Goal: Information Seeking & Learning: Learn about a topic

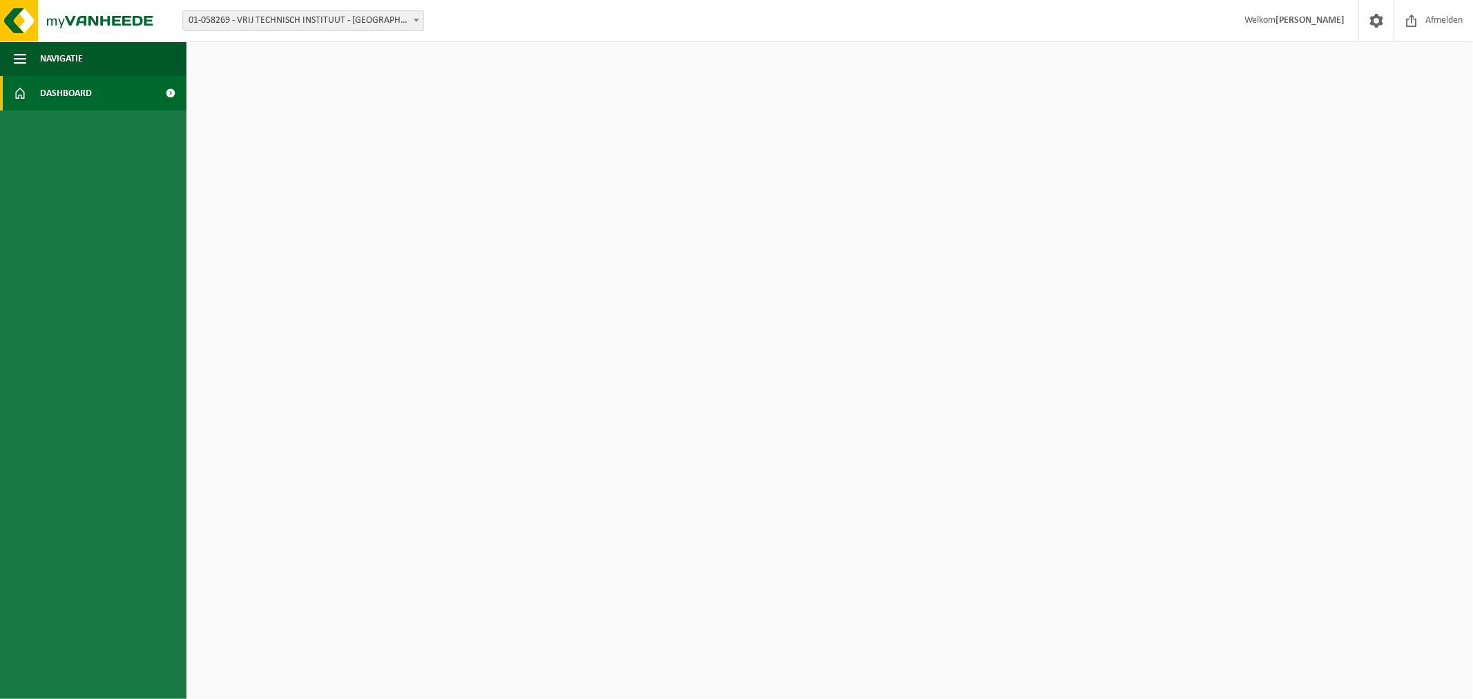
click at [171, 90] on span at bounding box center [170, 93] width 31 height 35
click at [51, 92] on span "Dashboard" at bounding box center [66, 93] width 52 height 35
click at [173, 93] on span at bounding box center [170, 93] width 31 height 35
click at [1440, 14] on span "Afmelden" at bounding box center [1444, 20] width 44 height 41
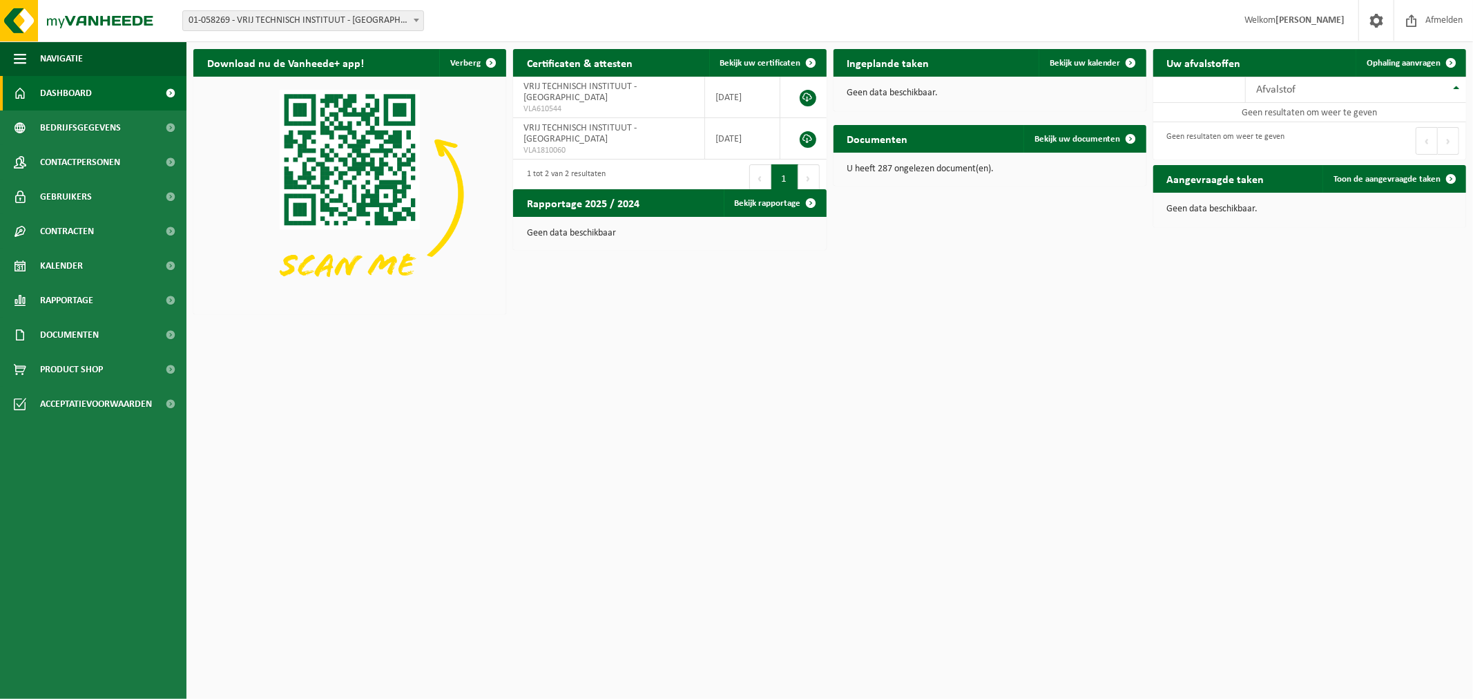
click at [412, 21] on span at bounding box center [417, 20] width 14 height 18
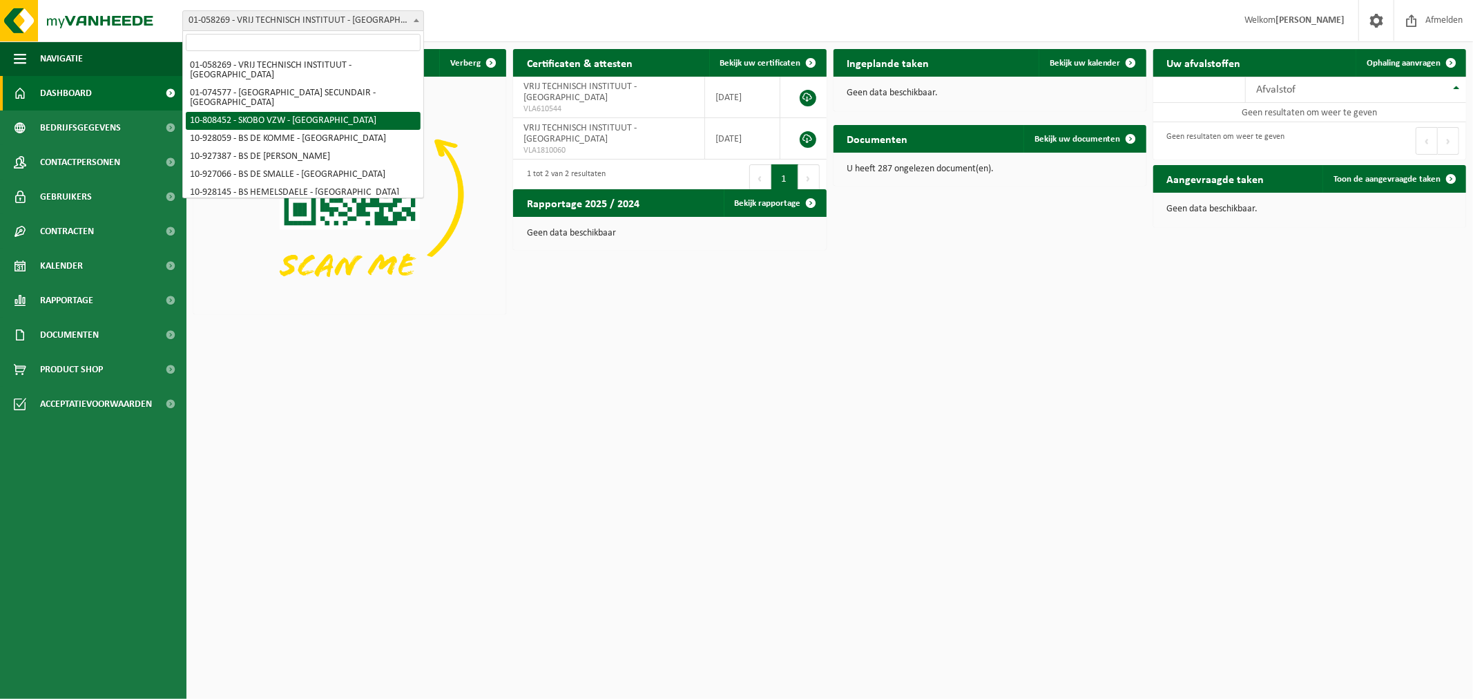
select select "36592"
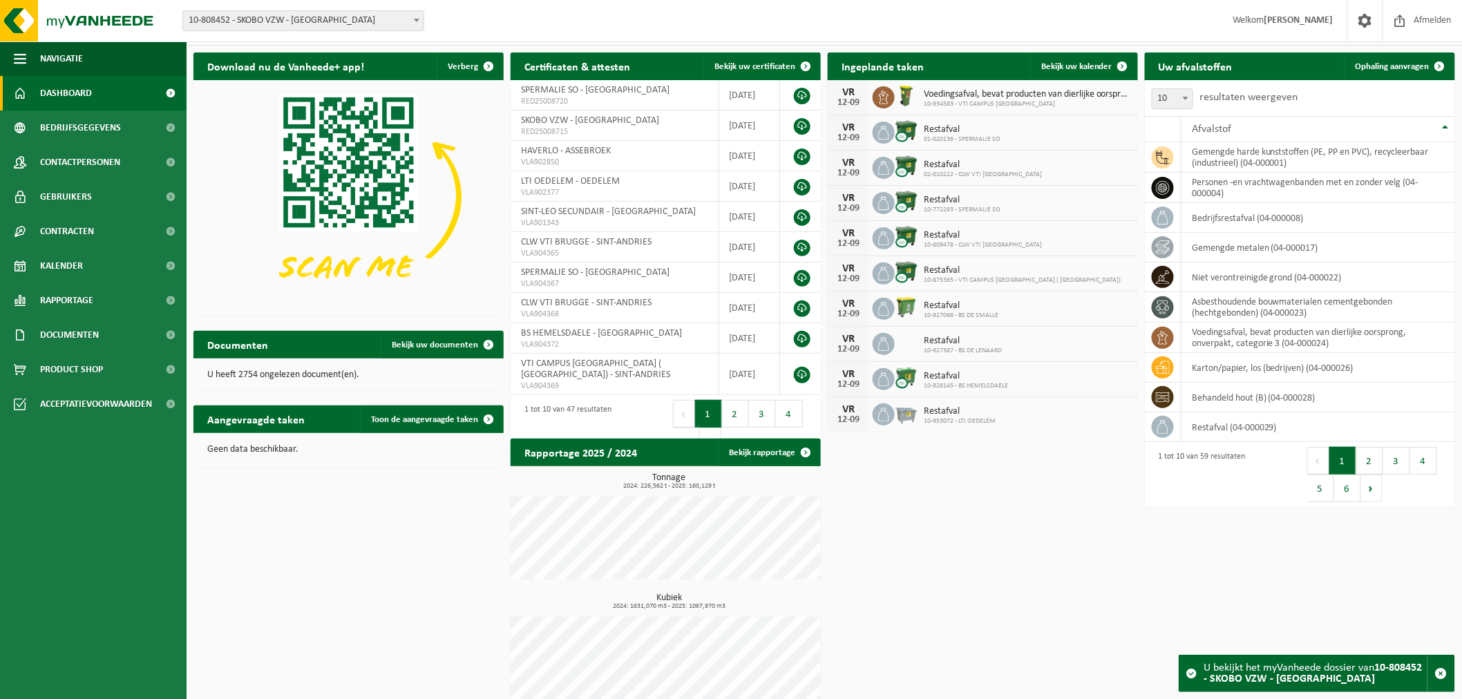
scroll to position [46, 0]
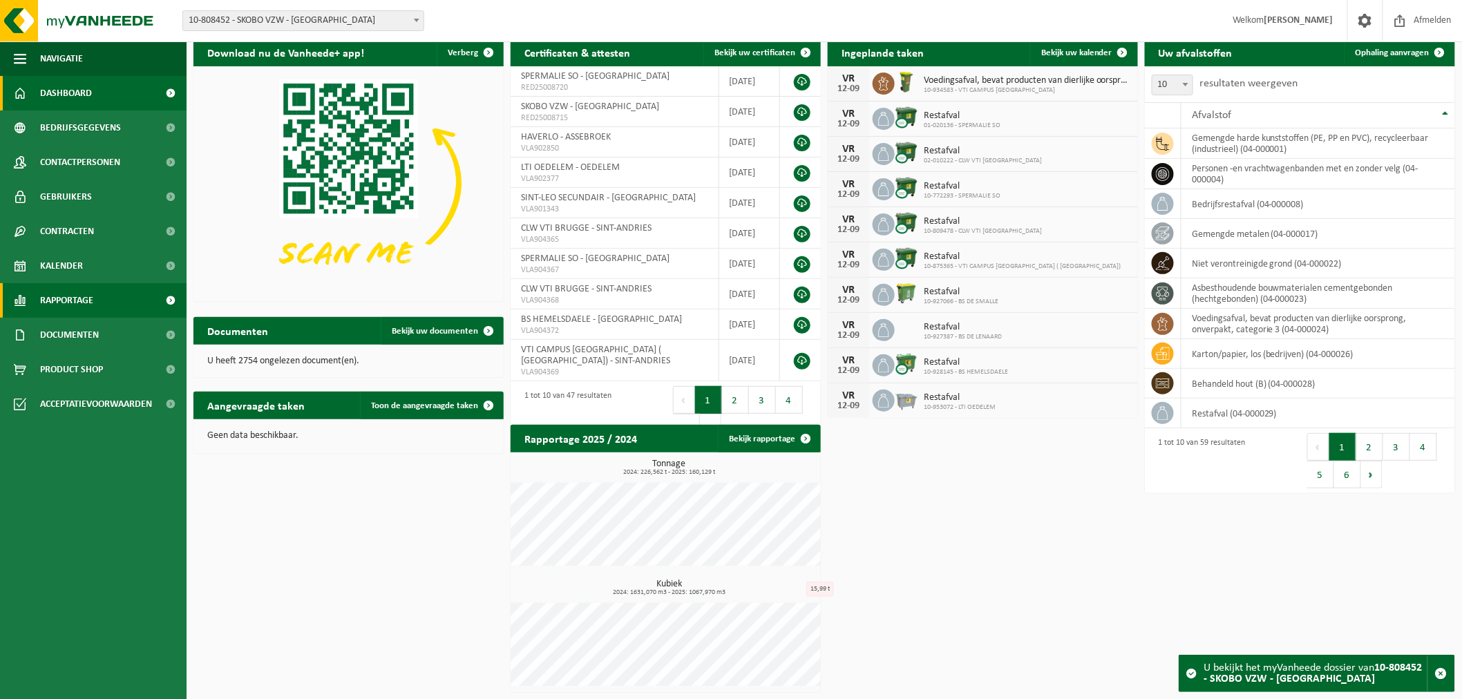
click at [63, 300] on span "Rapportage" at bounding box center [66, 300] width 53 height 35
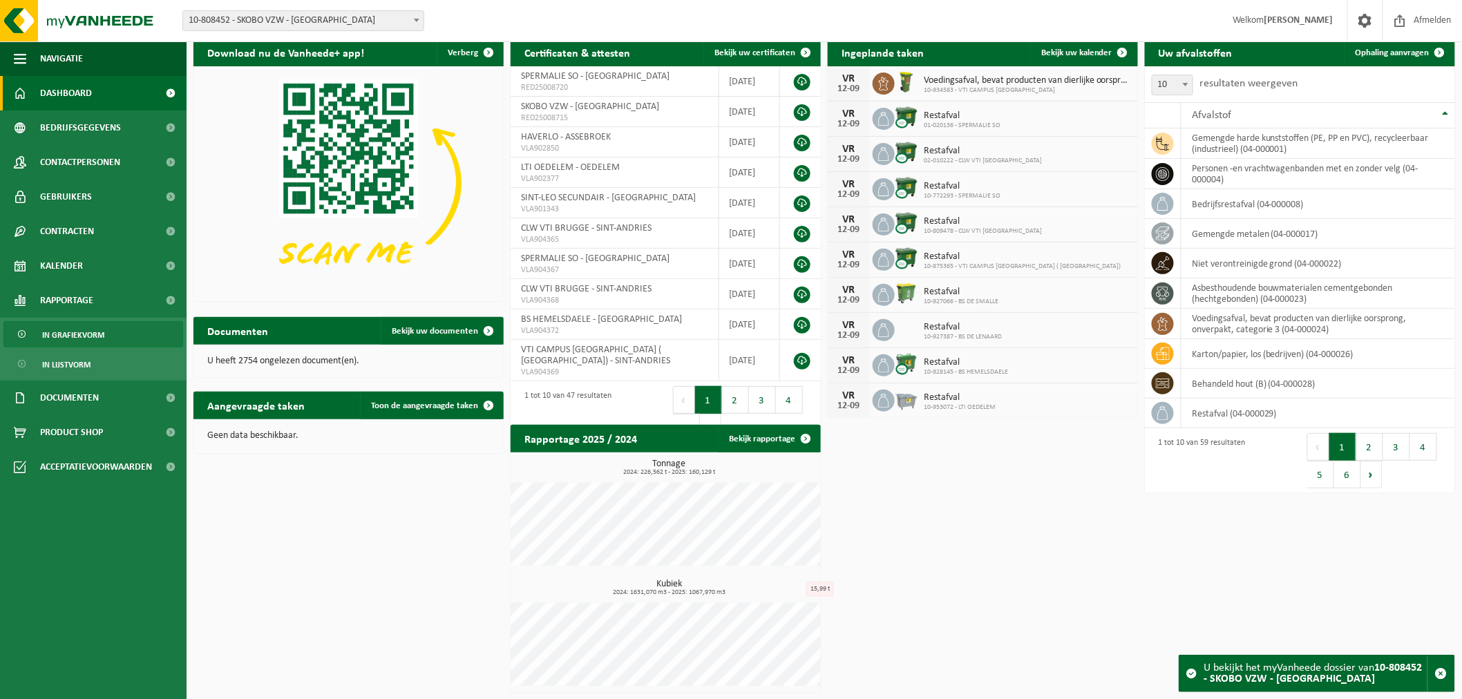
click at [66, 328] on span "In grafiekvorm" at bounding box center [73, 335] width 62 height 26
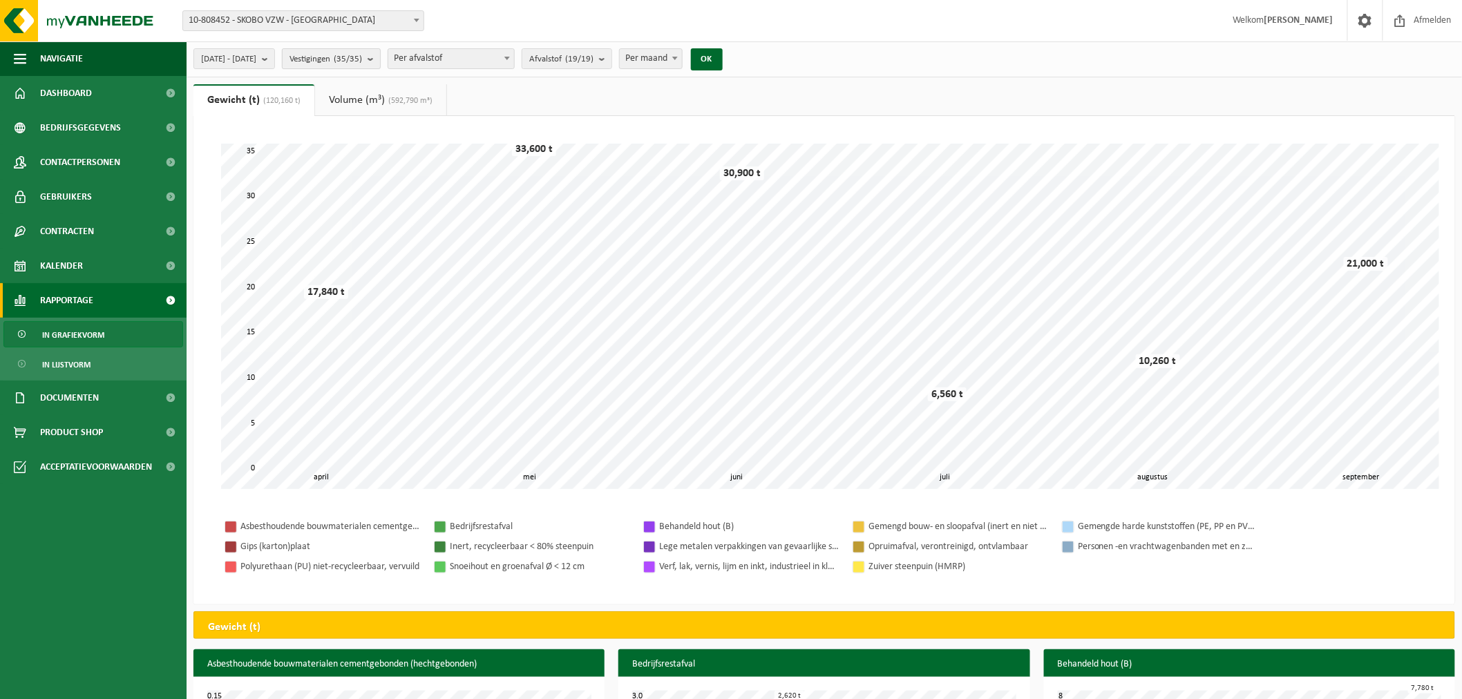
click at [380, 57] on b "submit" at bounding box center [373, 58] width 12 height 19
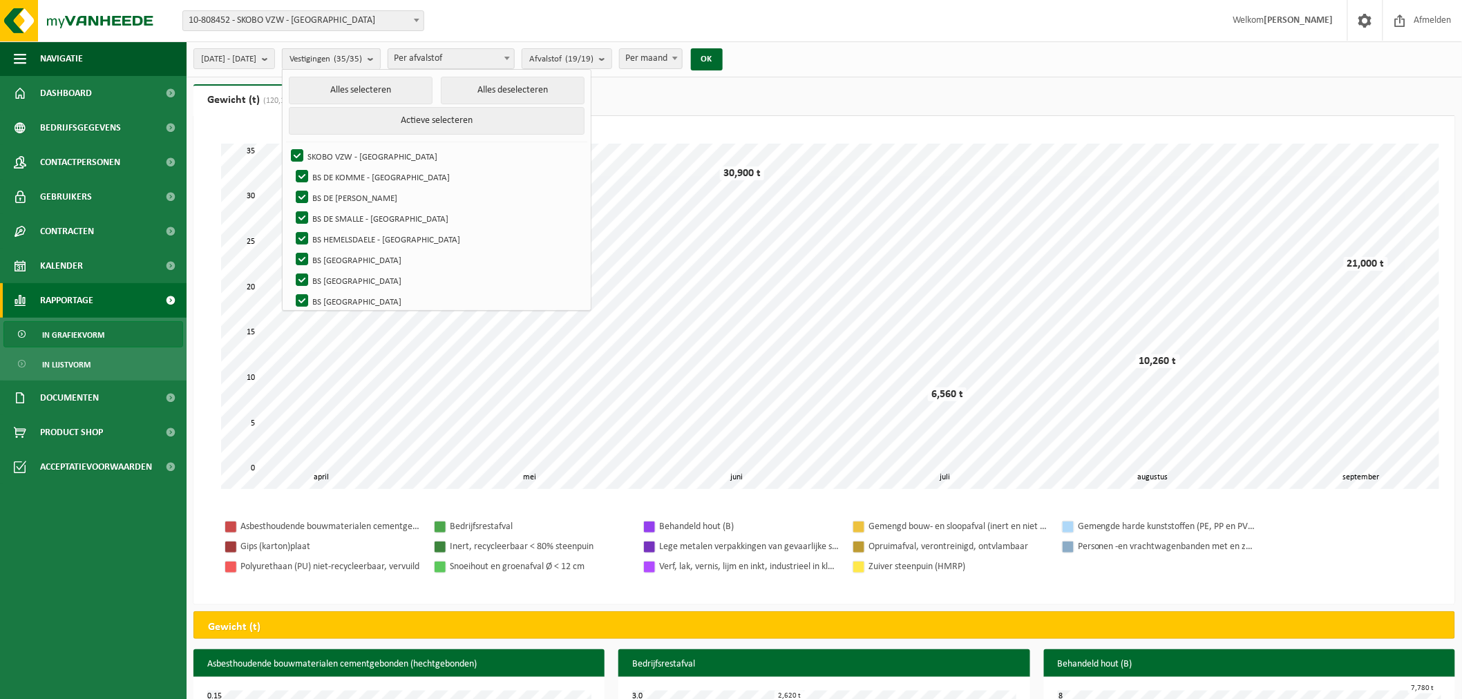
click at [380, 57] on b "submit" at bounding box center [373, 59] width 12 height 20
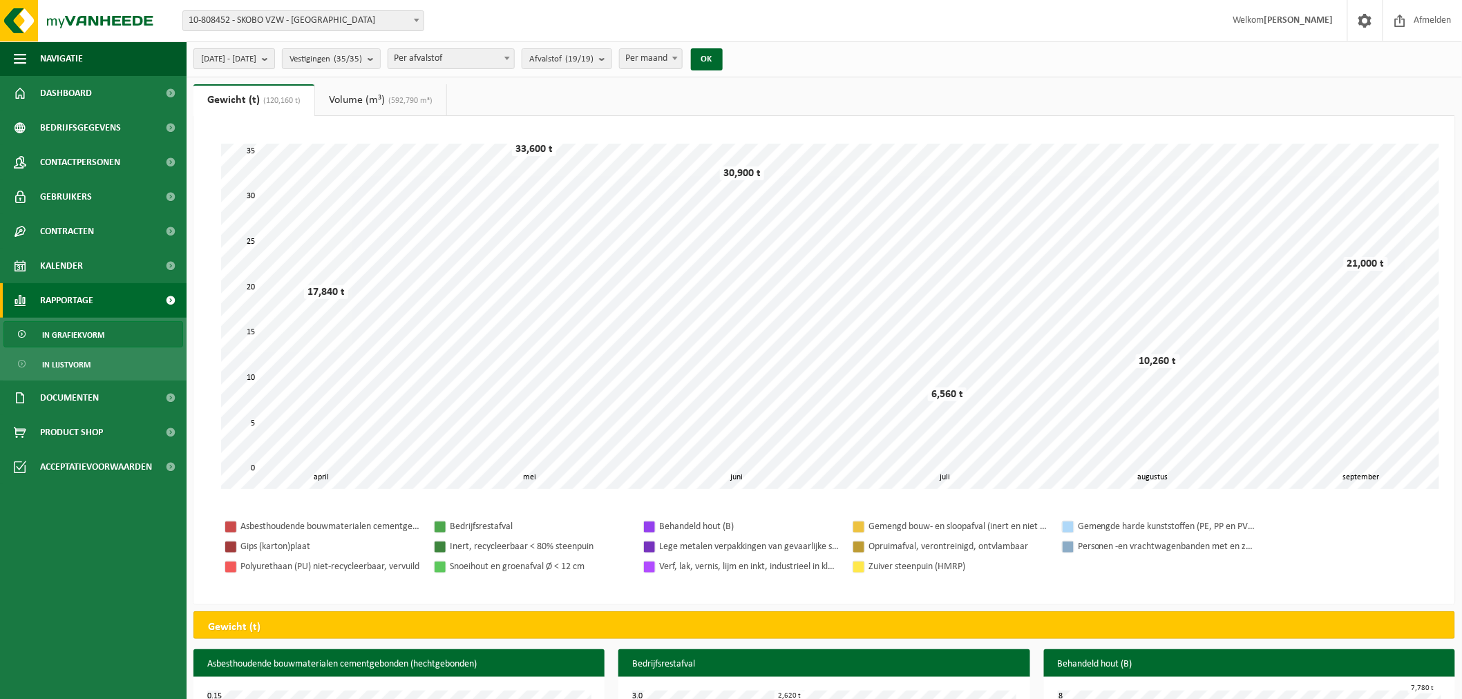
click at [274, 58] on b "submit" at bounding box center [268, 58] width 12 height 19
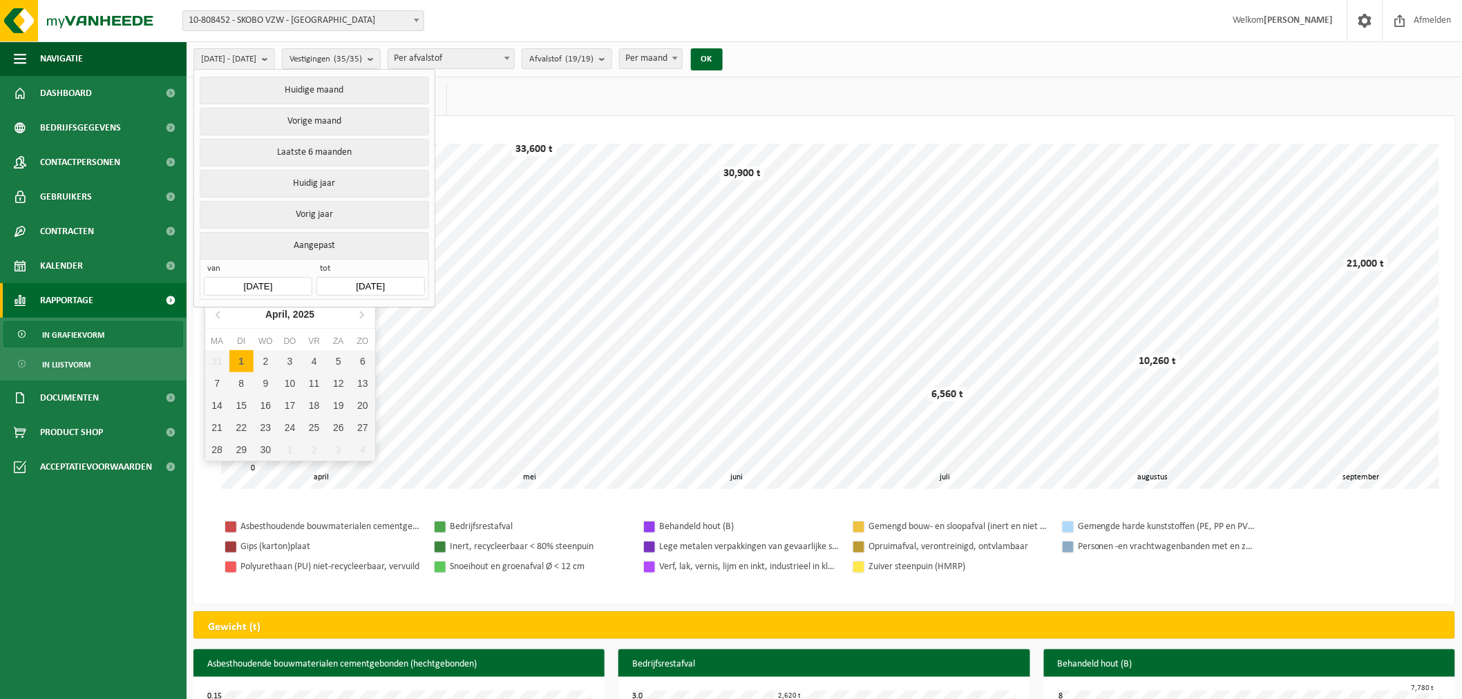
click at [270, 282] on input "[DATE]" at bounding box center [258, 286] width 108 height 19
click at [210, 316] on icon at bounding box center [219, 314] width 22 height 22
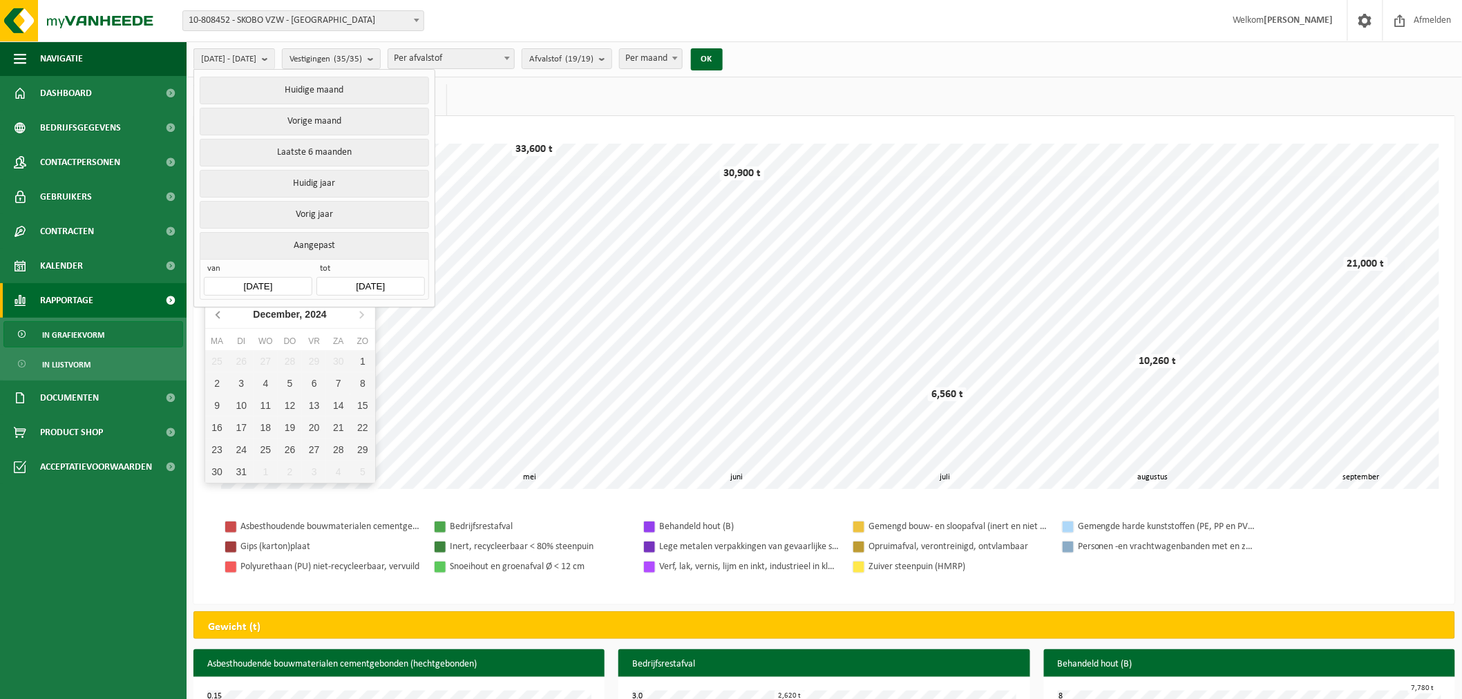
click at [210, 316] on icon at bounding box center [219, 314] width 22 height 22
click at [358, 358] on div "1" at bounding box center [362, 361] width 24 height 22
type input "[DATE]"
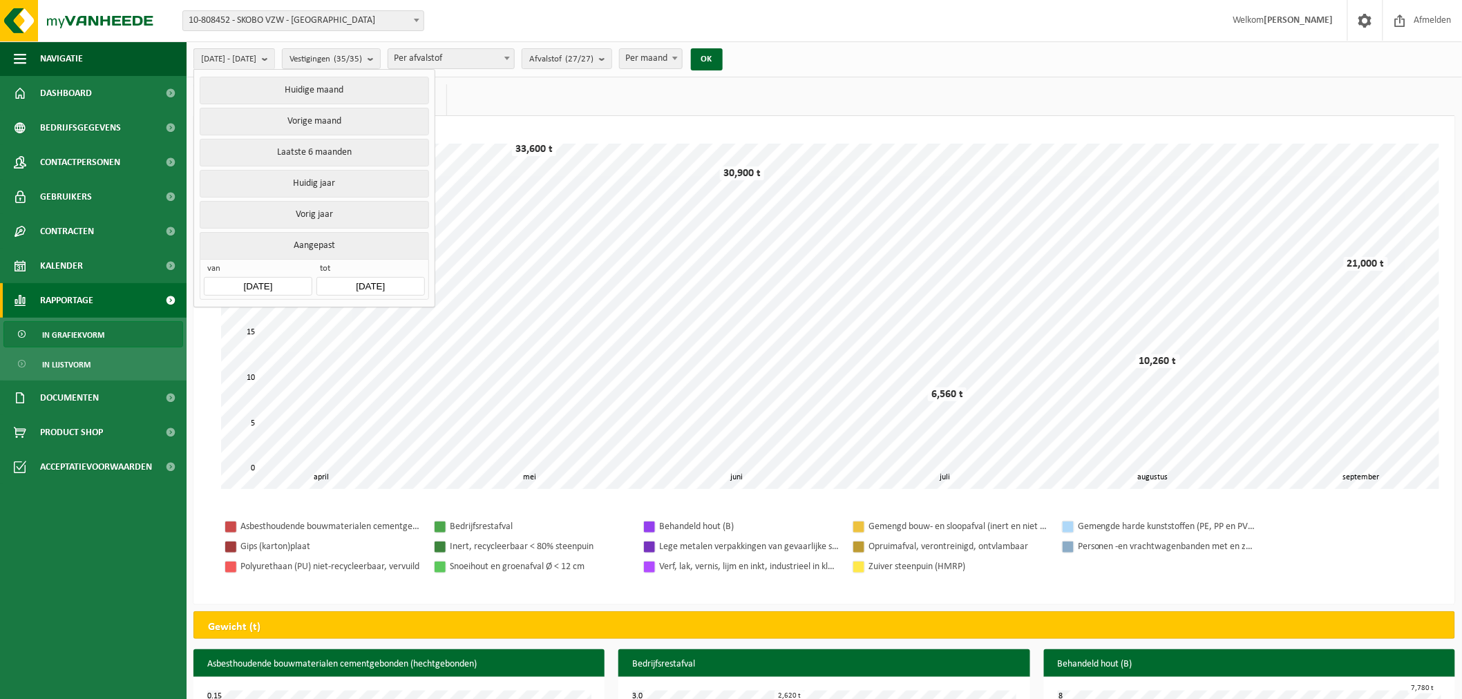
click at [356, 279] on input "[DATE]" at bounding box center [370, 286] width 108 height 19
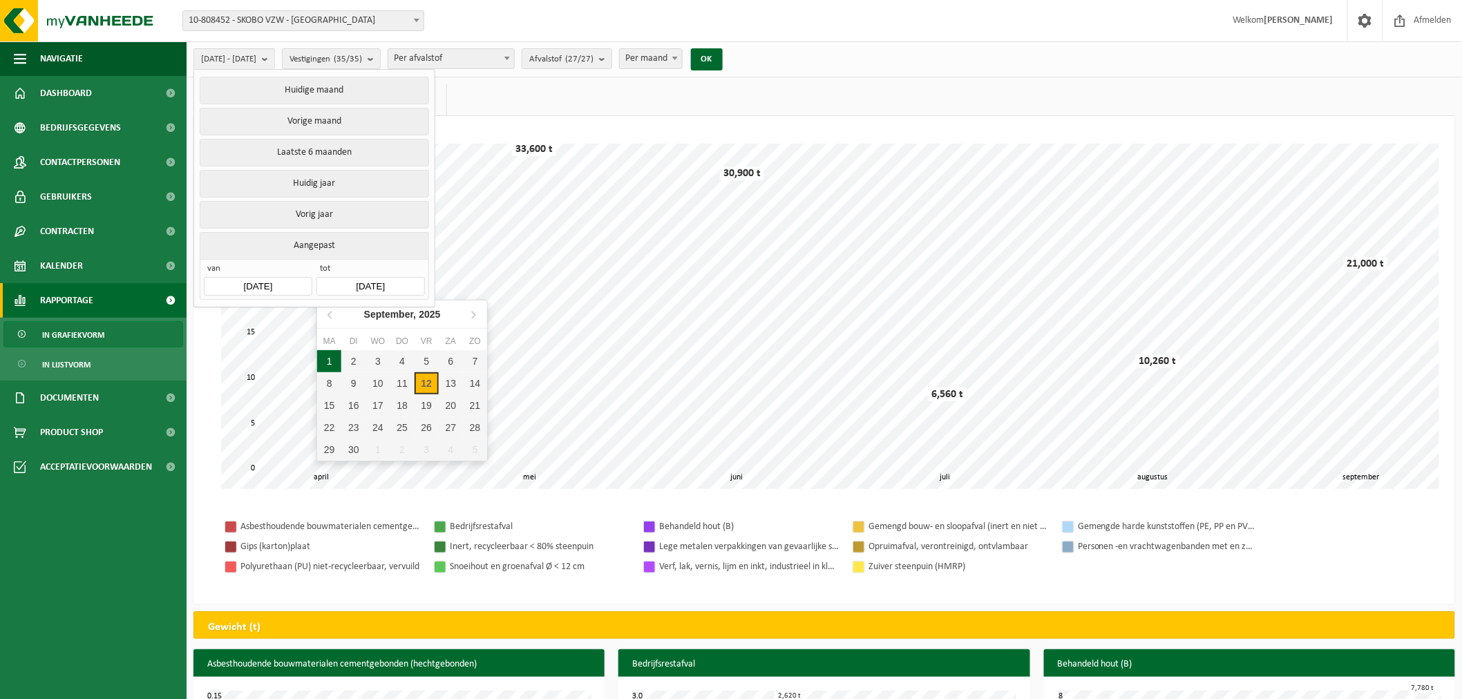
click at [327, 357] on div "1" at bounding box center [329, 361] width 24 height 22
type input "[DATE]"
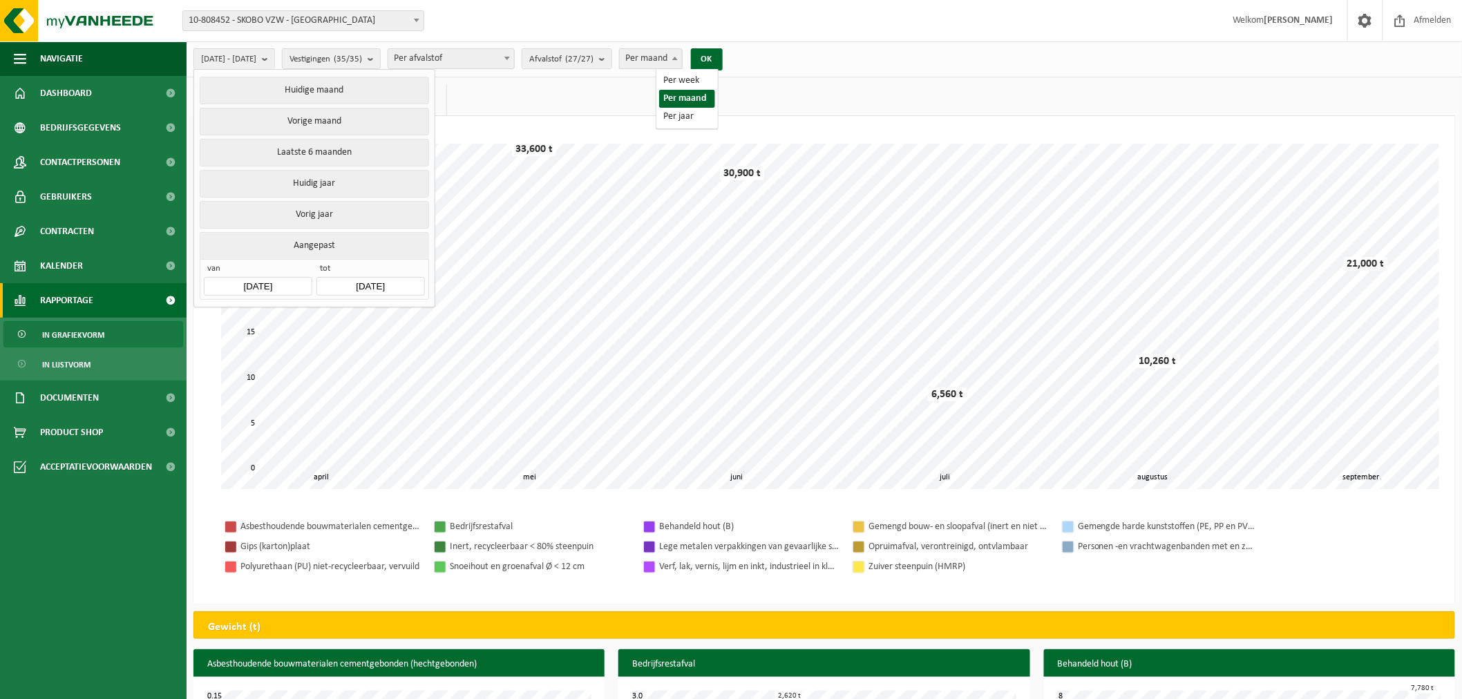
click at [678, 57] on b at bounding box center [675, 58] width 6 height 3
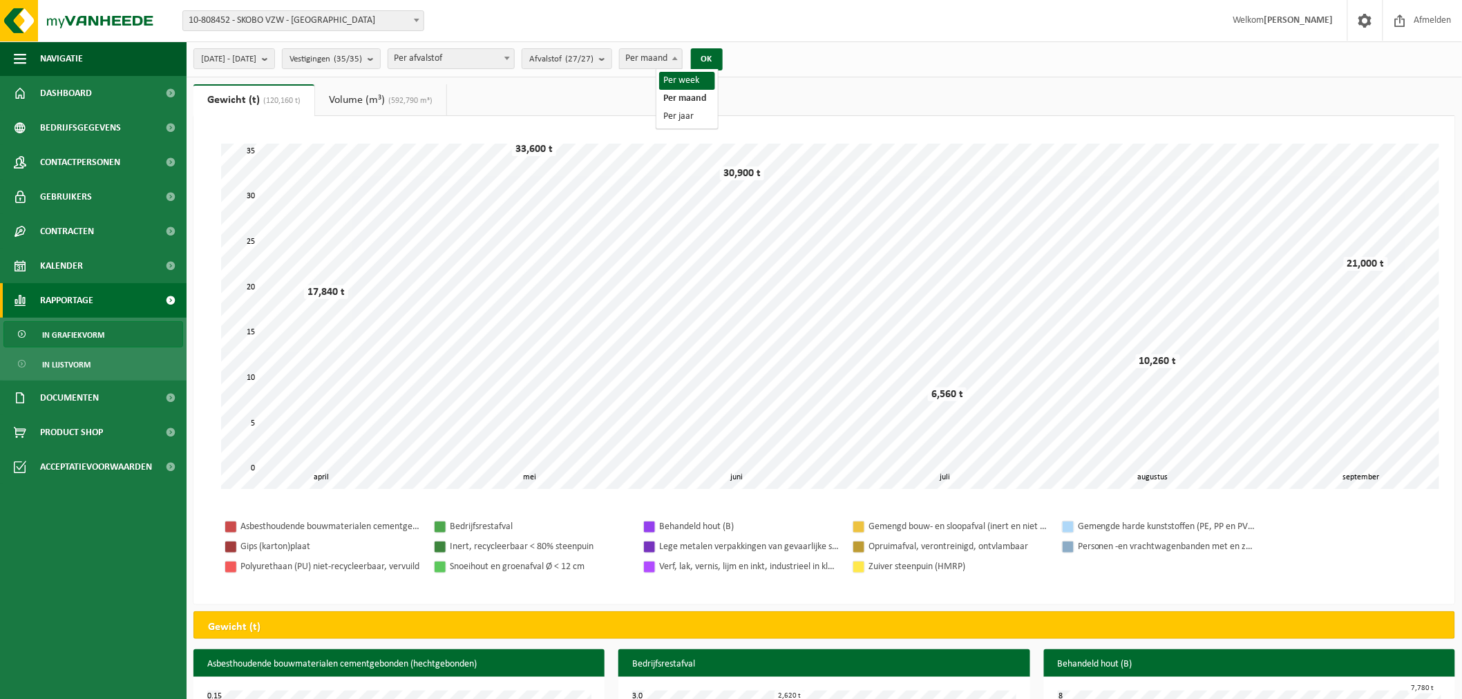
select select "1"
click at [723, 55] on button "OK" at bounding box center [707, 59] width 32 height 22
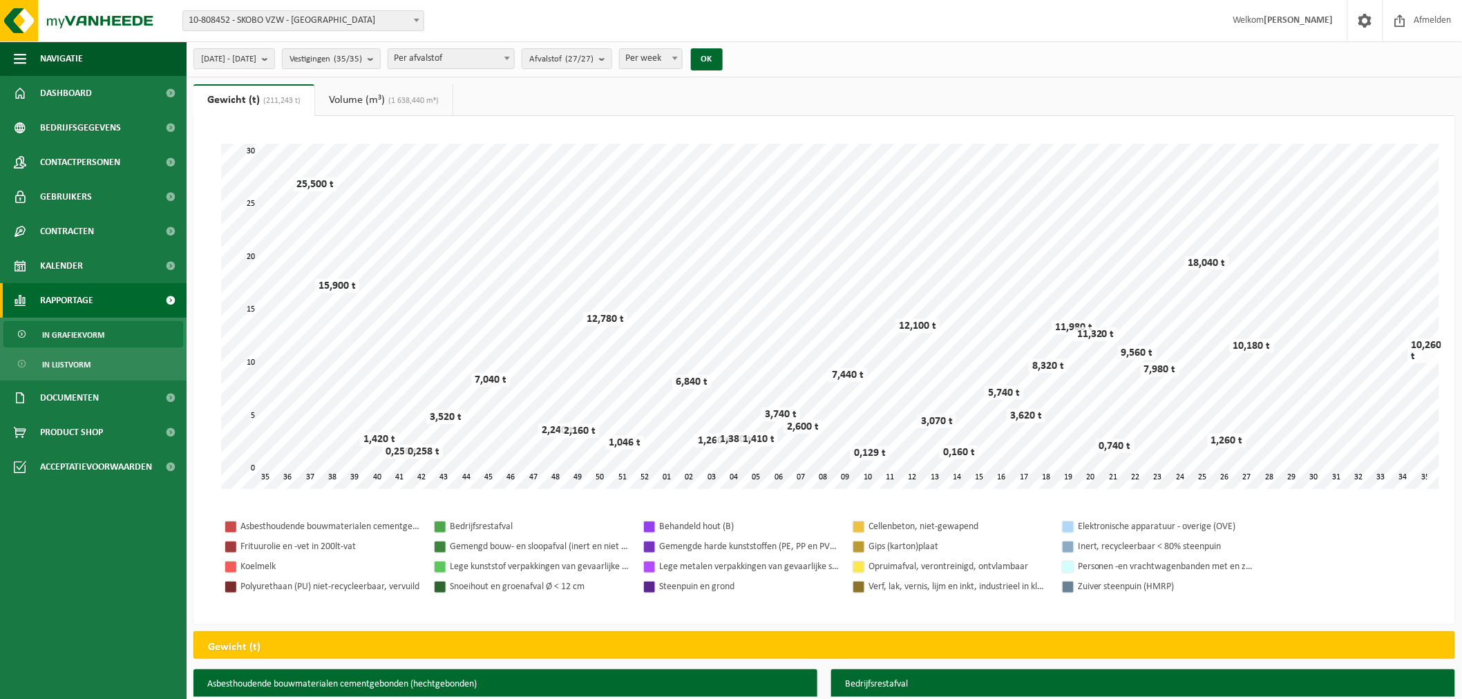
click at [361, 101] on link "Volume (m³) (1 638,440 m³)" at bounding box center [383, 100] width 137 height 32
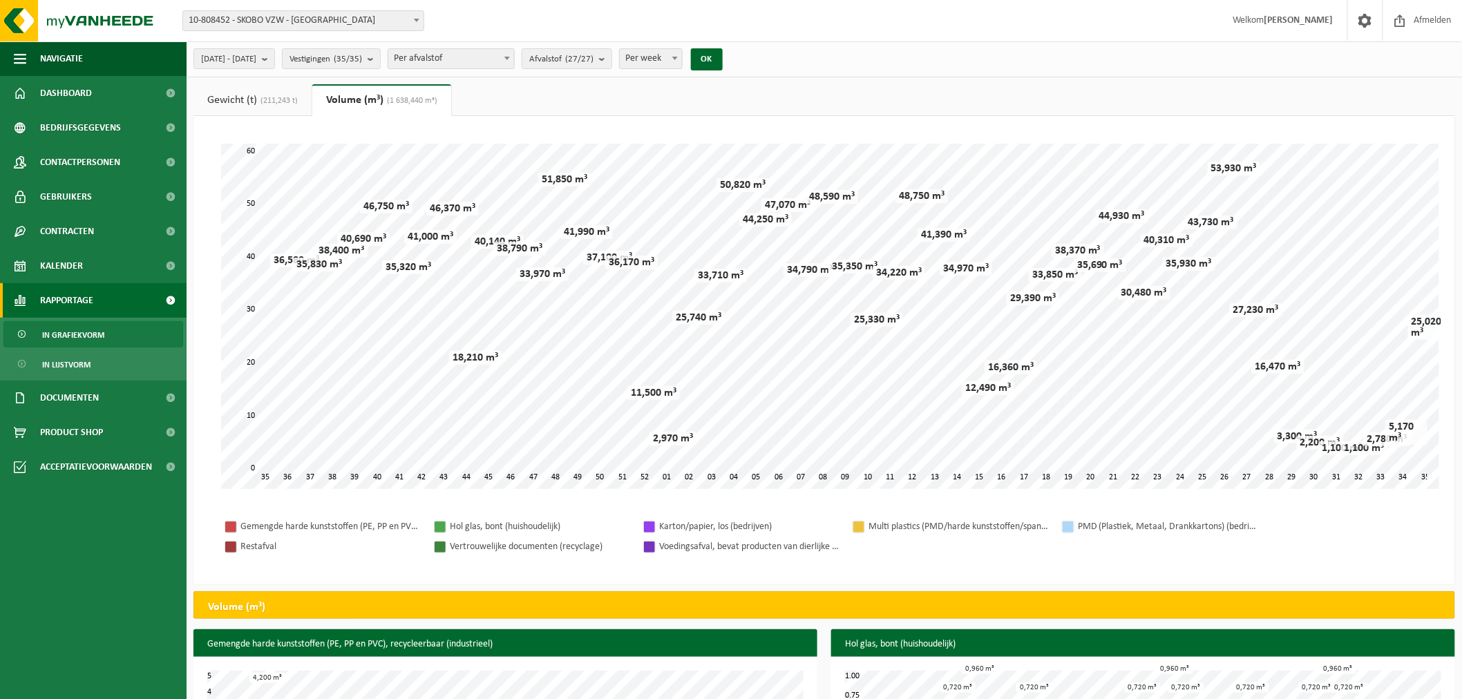
scroll to position [572, 0]
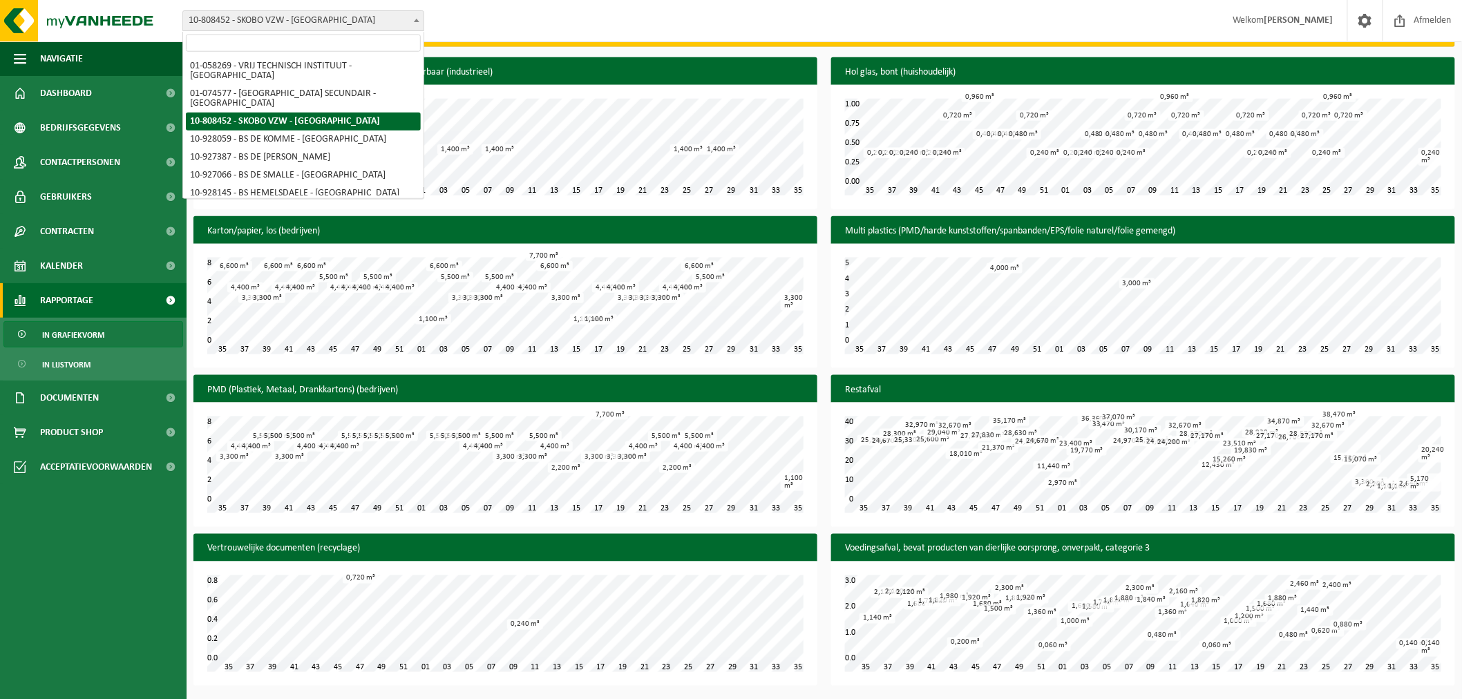
click at [417, 16] on span at bounding box center [417, 20] width 14 height 18
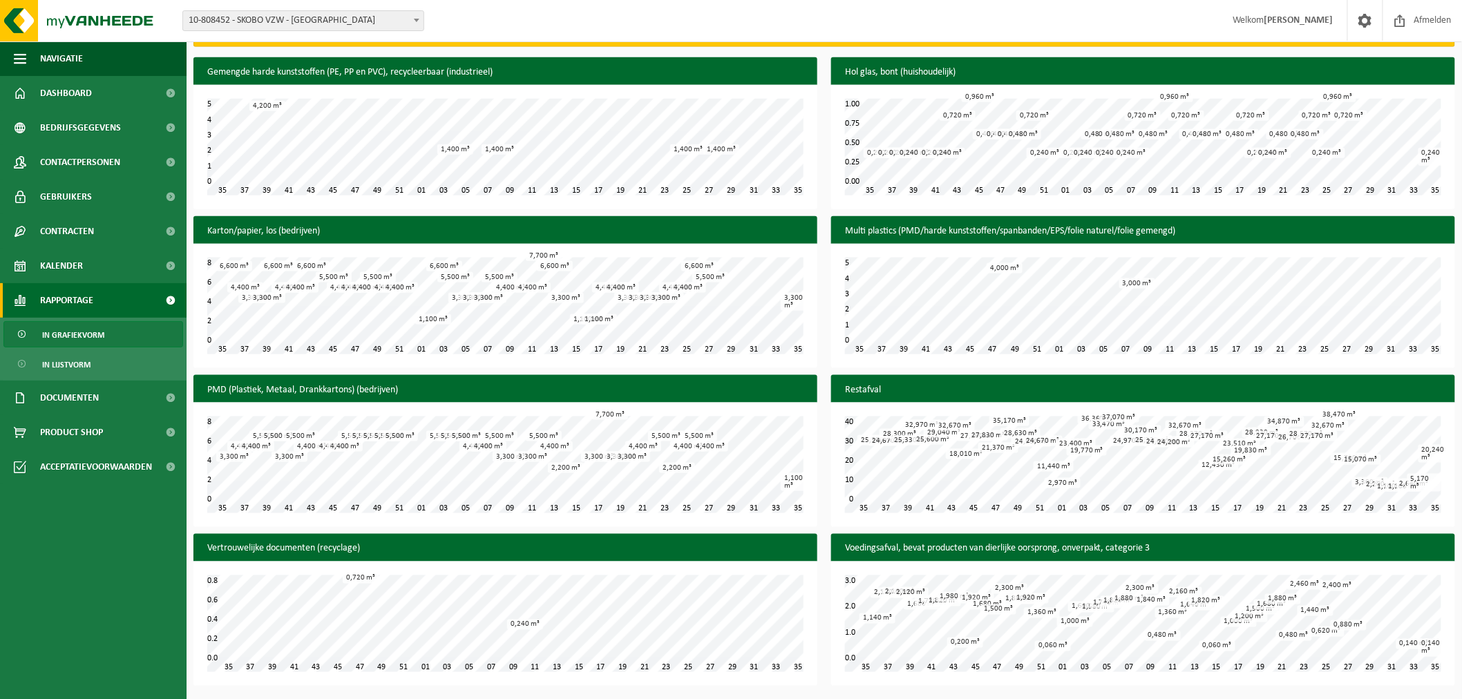
click at [417, 16] on span at bounding box center [417, 20] width 14 height 18
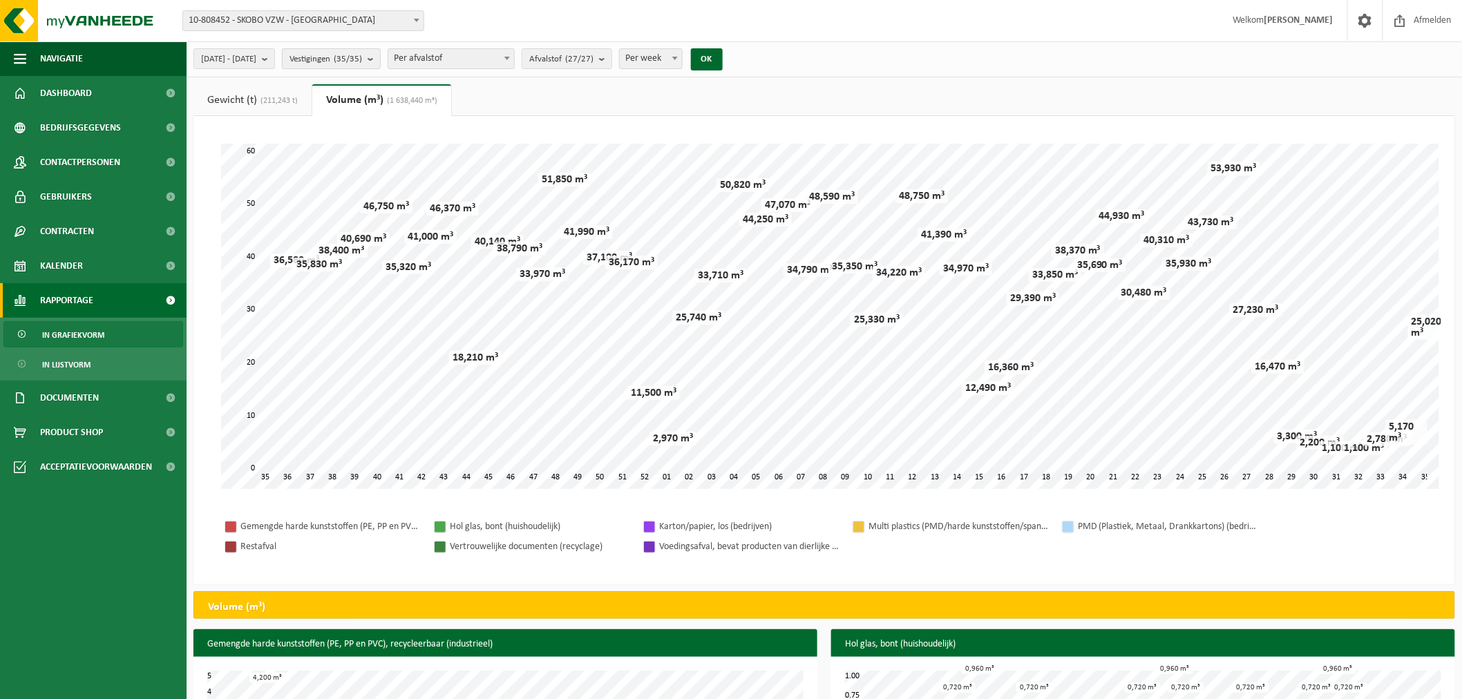
click at [380, 57] on b "submit" at bounding box center [373, 58] width 12 height 19
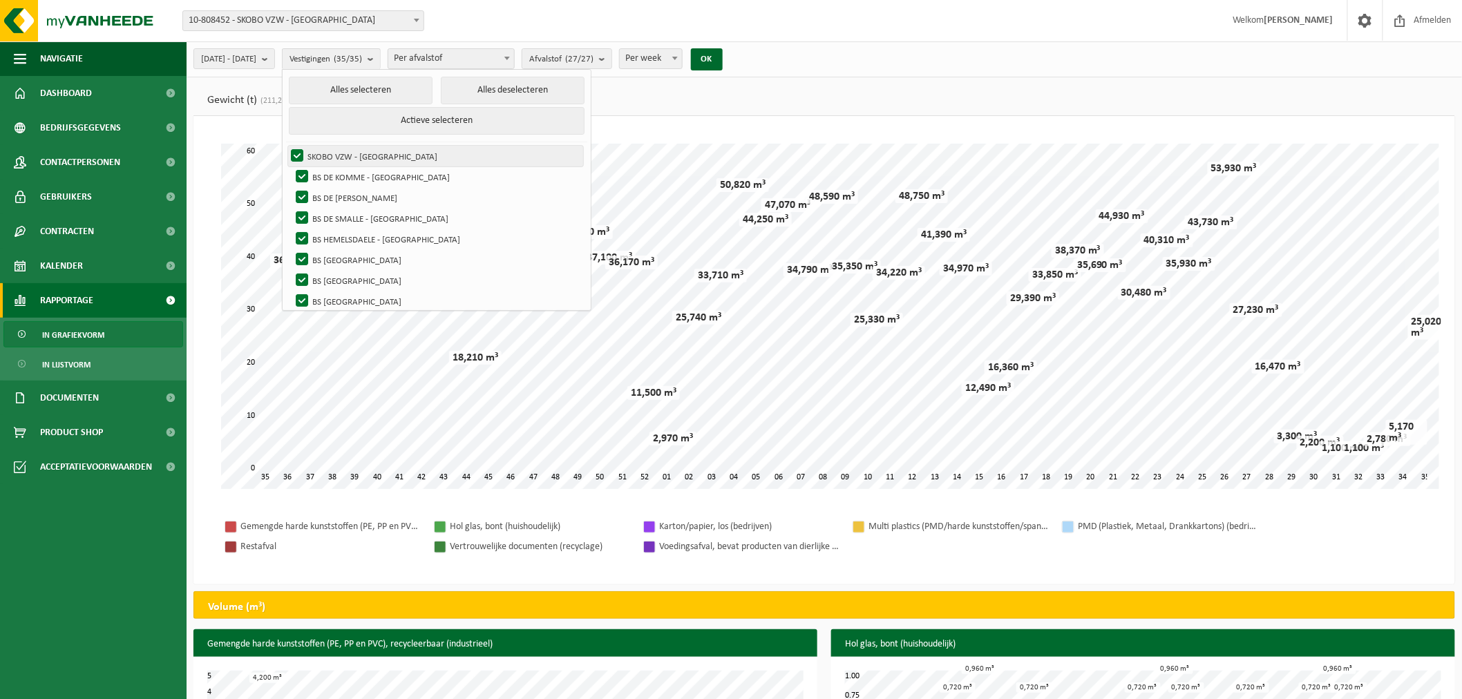
click at [330, 153] on label "SKOBO VZW - [GEOGRAPHIC_DATA]" at bounding box center [435, 156] width 295 height 21
click at [286, 146] on input "SKOBO VZW - [GEOGRAPHIC_DATA]" at bounding box center [285, 145] width 1 height 1
checkbox input "false"
click at [338, 193] on label "BS DE [PERSON_NAME]" at bounding box center [438, 197] width 290 height 21
click at [291, 187] on input "BS DE [PERSON_NAME]" at bounding box center [290, 186] width 1 height 1
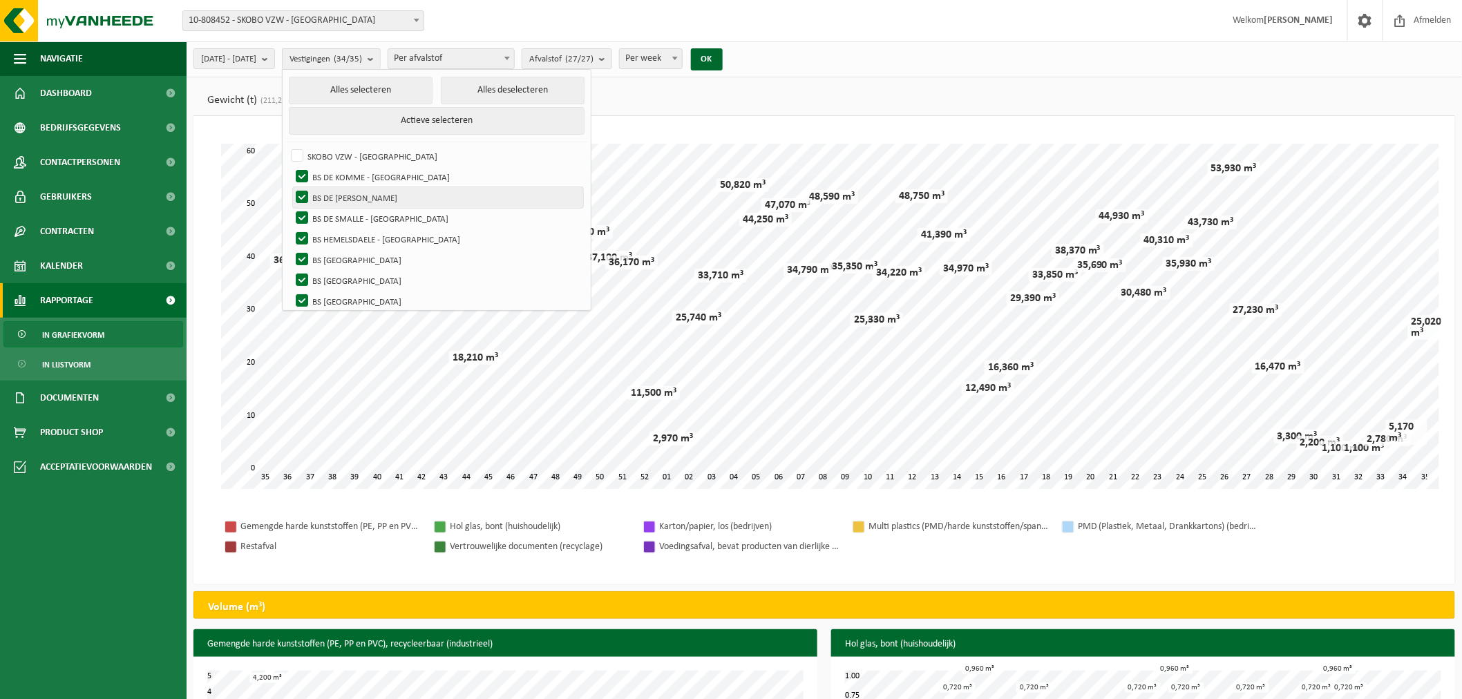
checkbox input "false"
click at [336, 219] on label "BS DE SMALLE - [GEOGRAPHIC_DATA]" at bounding box center [438, 218] width 290 height 21
click at [291, 208] on input "BS DE SMALLE - [GEOGRAPHIC_DATA]" at bounding box center [290, 207] width 1 height 1
checkbox input "false"
click at [336, 233] on label "BS HEMELSDAELE - [GEOGRAPHIC_DATA]" at bounding box center [438, 239] width 290 height 21
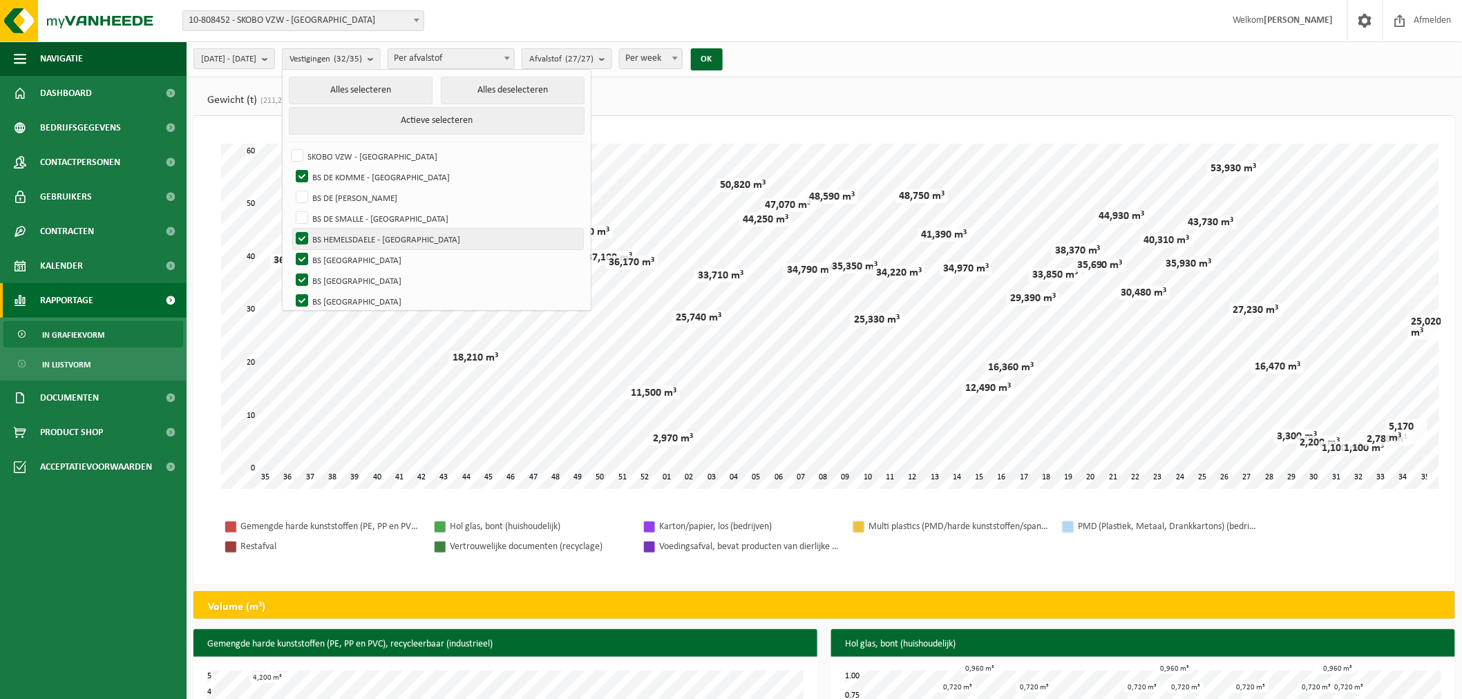
click at [291, 229] on input "BS HEMELSDAELE - [GEOGRAPHIC_DATA]" at bounding box center [290, 228] width 1 height 1
checkbox input "false"
click at [335, 252] on label "BS [GEOGRAPHIC_DATA]" at bounding box center [438, 259] width 290 height 21
click at [291, 249] on input "BS [GEOGRAPHIC_DATA]" at bounding box center [290, 249] width 1 height 1
checkbox input "false"
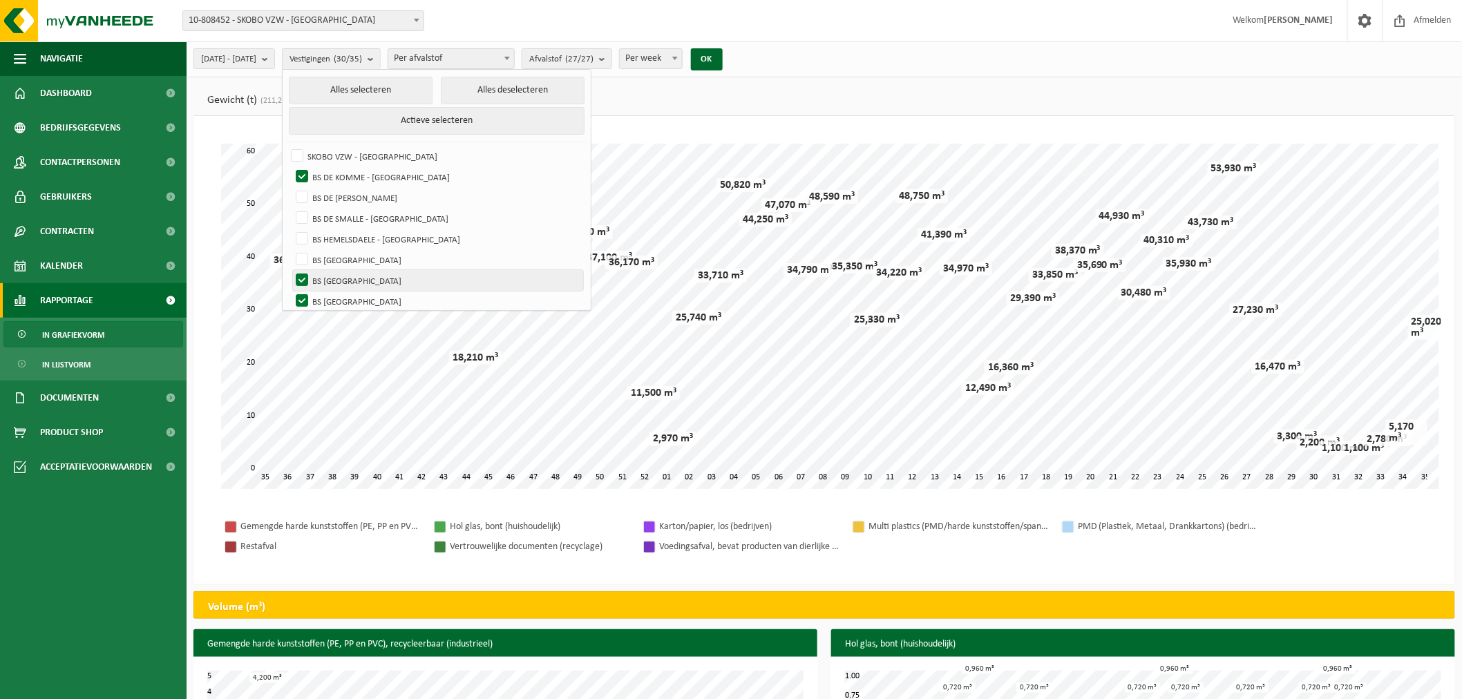
click at [336, 277] on label "BS [GEOGRAPHIC_DATA]" at bounding box center [438, 280] width 290 height 21
click at [291, 270] on input "BS [GEOGRAPHIC_DATA]" at bounding box center [290, 269] width 1 height 1
checkbox input "false"
click at [338, 295] on label "BS [GEOGRAPHIC_DATA]" at bounding box center [438, 301] width 290 height 21
click at [291, 291] on input "BS [GEOGRAPHIC_DATA]" at bounding box center [290, 290] width 1 height 1
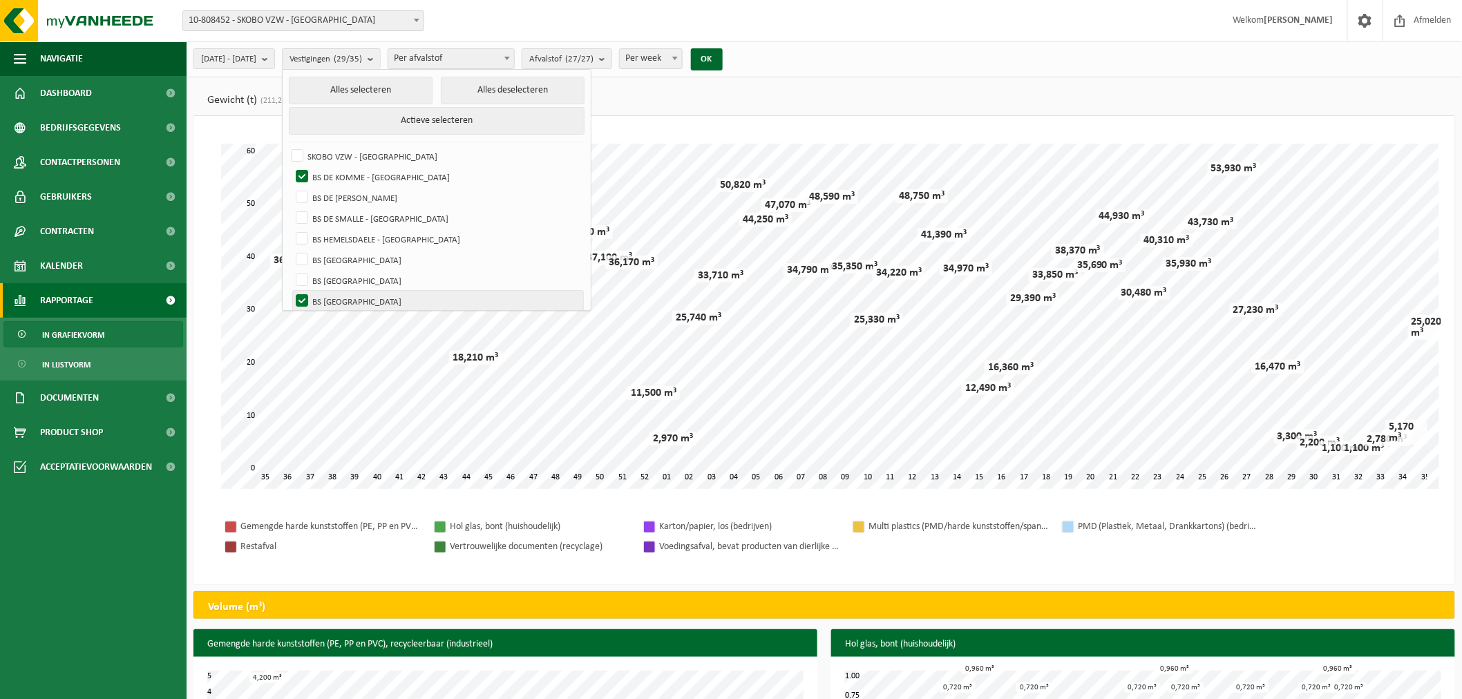
checkbox input "false"
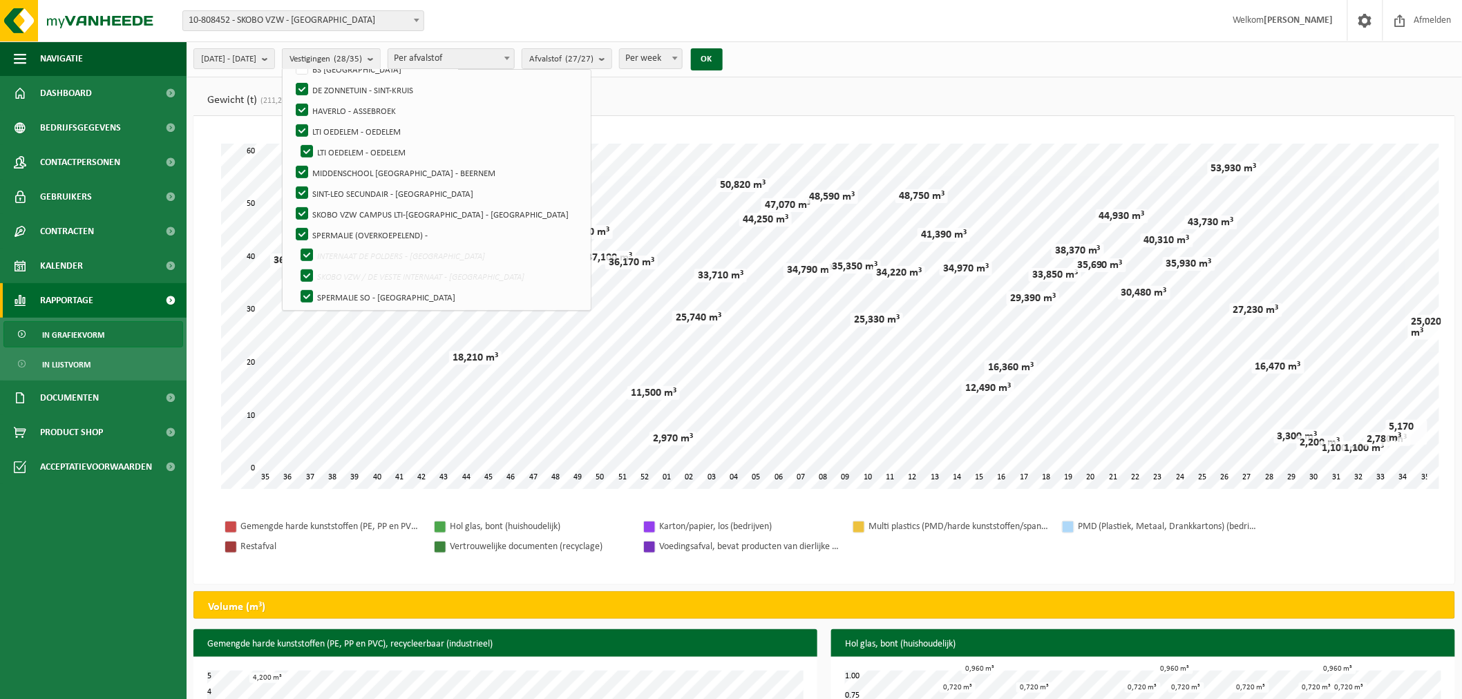
scroll to position [223, 0]
drag, startPoint x: 336, startPoint y: 93, endPoint x: 336, endPoint y: 105, distance: 11.8
click at [336, 94] on label "DE ZONNETUIN - SINT-KRUIS" at bounding box center [438, 98] width 290 height 21
click at [291, 88] on input "DE ZONNETUIN - SINT-KRUIS" at bounding box center [290, 88] width 1 height 1
checkbox input "false"
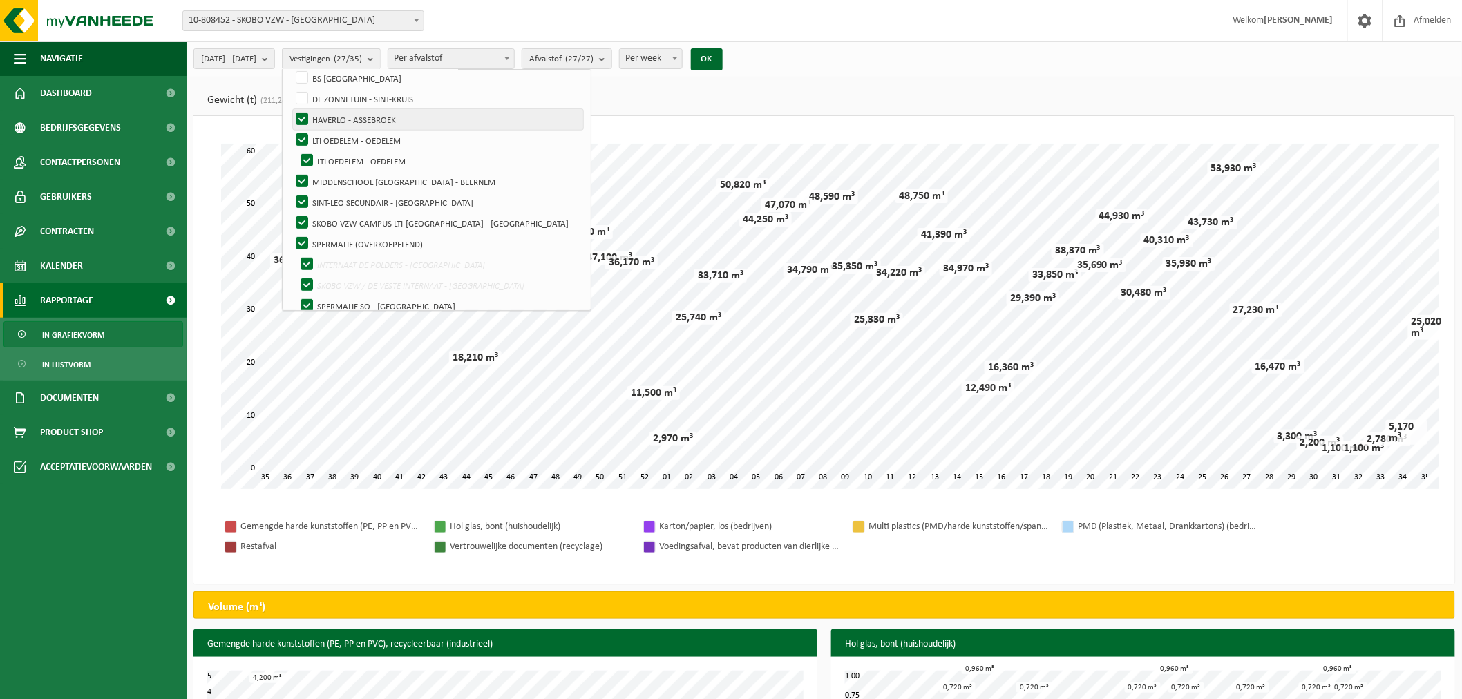
click at [336, 117] on label "HAVERLO - ASSEBROEK" at bounding box center [438, 119] width 290 height 21
click at [291, 109] on input "HAVERLO - ASSEBROEK" at bounding box center [290, 108] width 1 height 1
checkbox input "false"
click at [336, 135] on label "LTI OEDELEM - OEDELEM" at bounding box center [438, 140] width 290 height 21
click at [291, 130] on input "LTI OEDELEM - OEDELEM" at bounding box center [290, 129] width 1 height 1
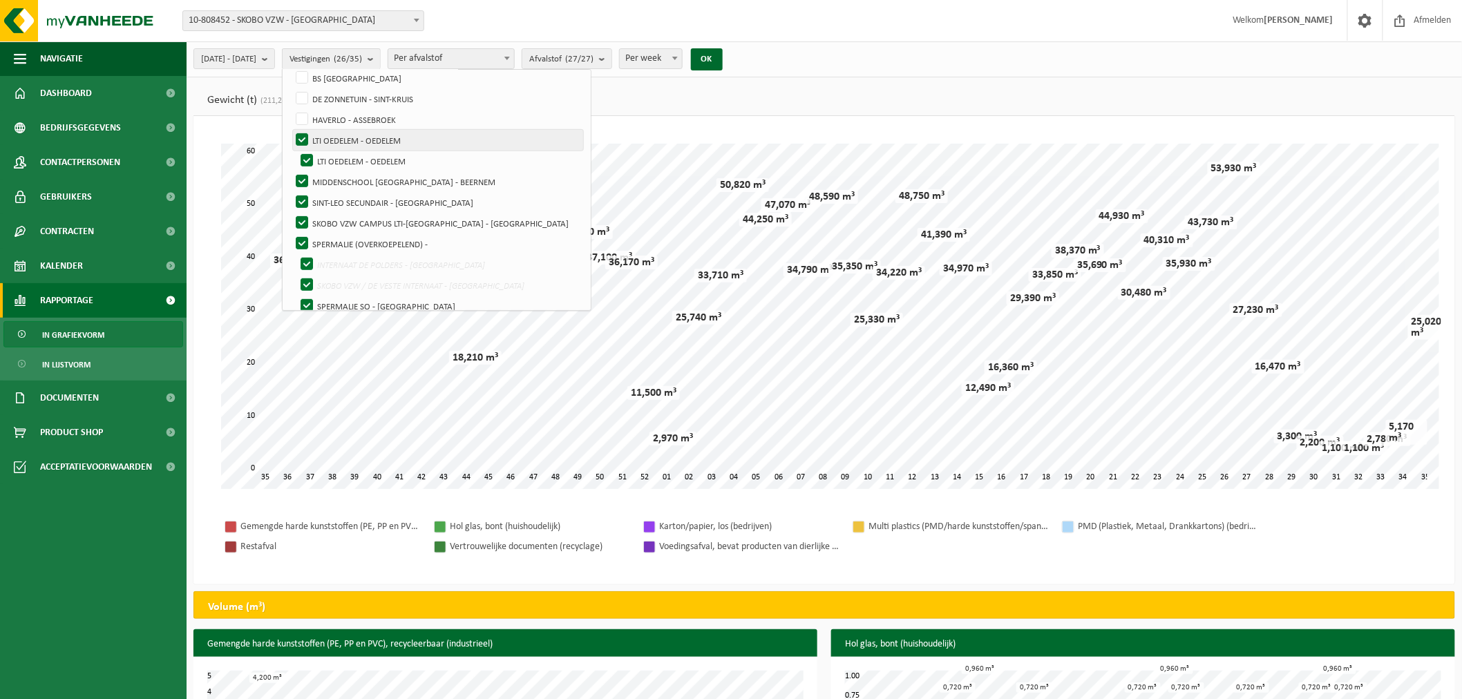
checkbox input "false"
click at [338, 151] on label "LTI OEDELEM - OEDELEM" at bounding box center [441, 161] width 286 height 21
click at [296, 150] on input "LTI OEDELEM - OEDELEM" at bounding box center [295, 150] width 1 height 1
checkbox input "false"
click at [341, 175] on label "MIDDENSCHOOL [GEOGRAPHIC_DATA] - BEERNEM" at bounding box center [438, 181] width 290 height 21
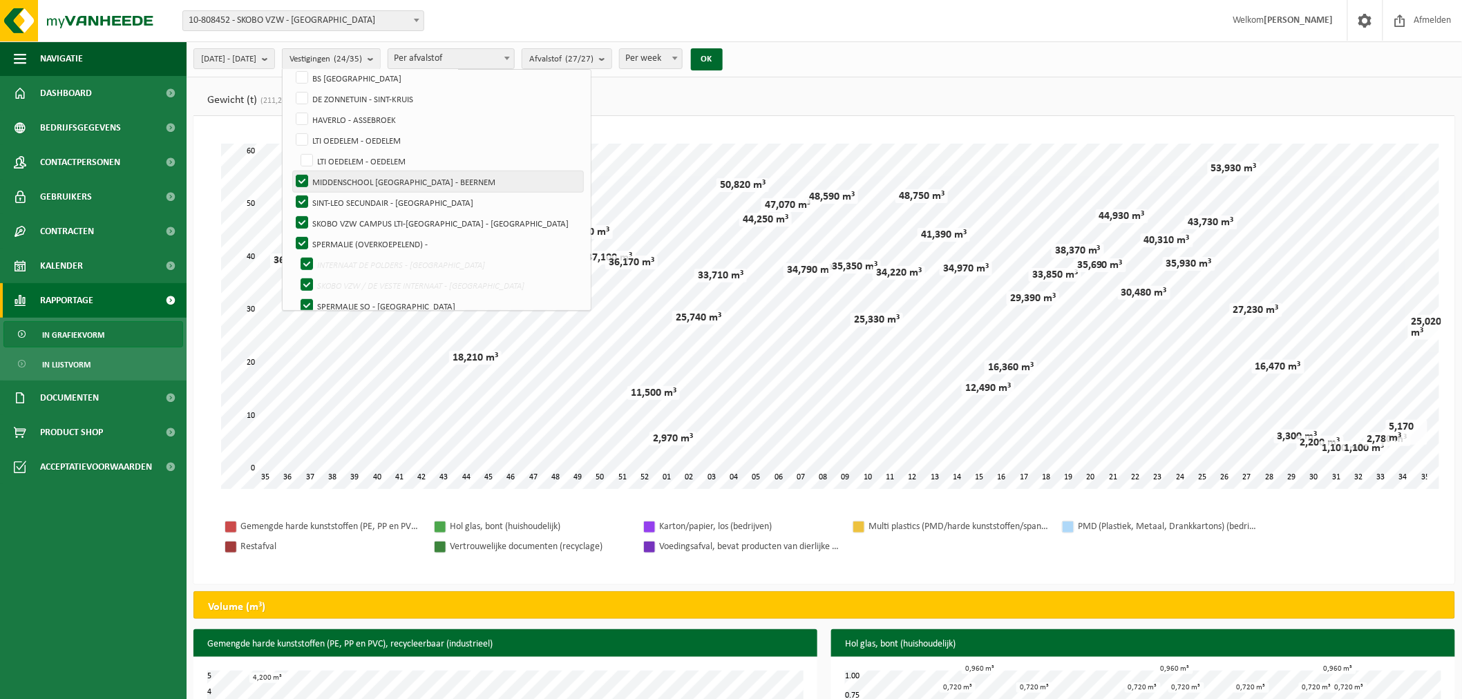
click at [291, 171] on input "MIDDENSCHOOL [GEOGRAPHIC_DATA] - BEERNEM" at bounding box center [290, 171] width 1 height 1
checkbox input "false"
drag, startPoint x: 340, startPoint y: 196, endPoint x: 334, endPoint y: 210, distance: 14.9
click at [339, 197] on label "SINT-LEO SECUNDAIR - [GEOGRAPHIC_DATA]" at bounding box center [438, 202] width 290 height 21
click at [291, 192] on input "SINT-LEO SECUNDAIR - [GEOGRAPHIC_DATA]" at bounding box center [290, 191] width 1 height 1
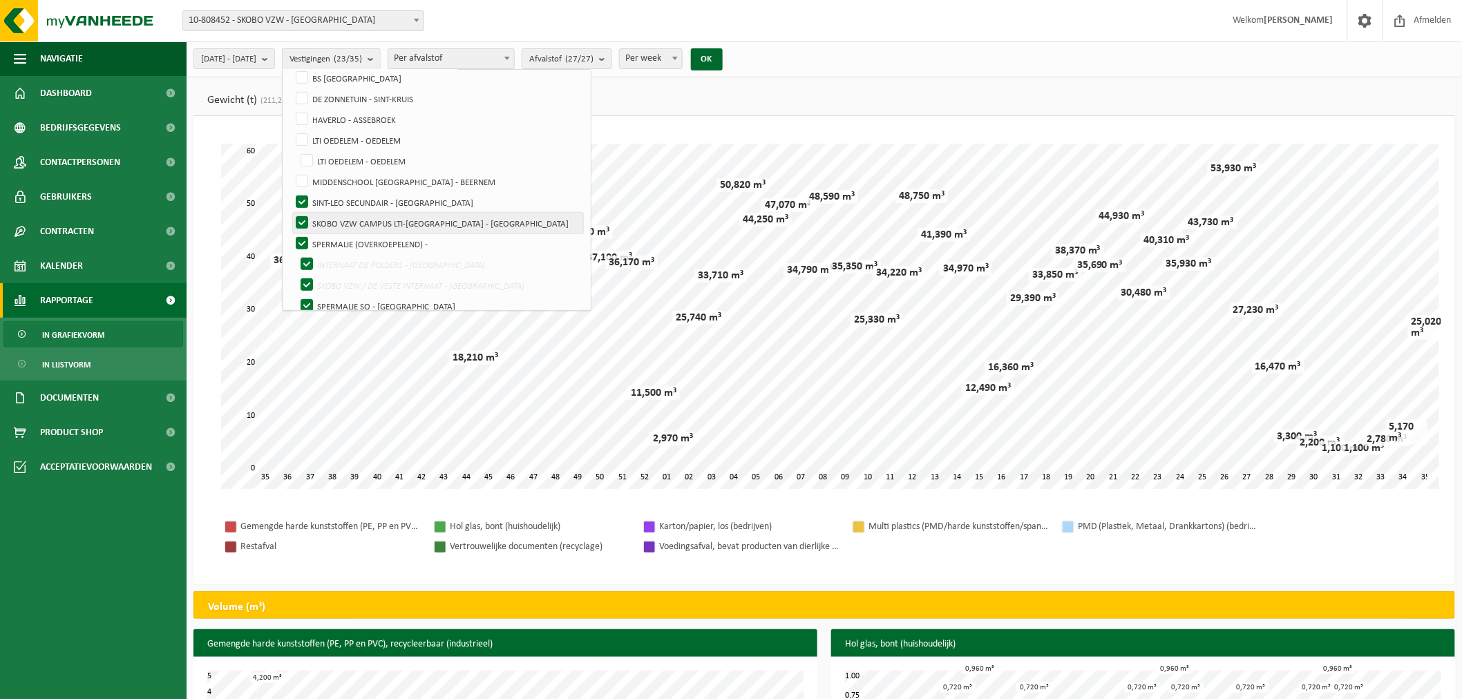
checkbox input "false"
drag, startPoint x: 334, startPoint y: 212, endPoint x: 334, endPoint y: 223, distance: 11.1
click at [334, 213] on label "SKOBO VZW CAMPUS LTI-[GEOGRAPHIC_DATA] - [GEOGRAPHIC_DATA]" at bounding box center [438, 223] width 290 height 21
click at [291, 213] on input "SKOBO VZW CAMPUS LTI-[GEOGRAPHIC_DATA] - [GEOGRAPHIC_DATA]" at bounding box center [290, 212] width 1 height 1
checkbox input "false"
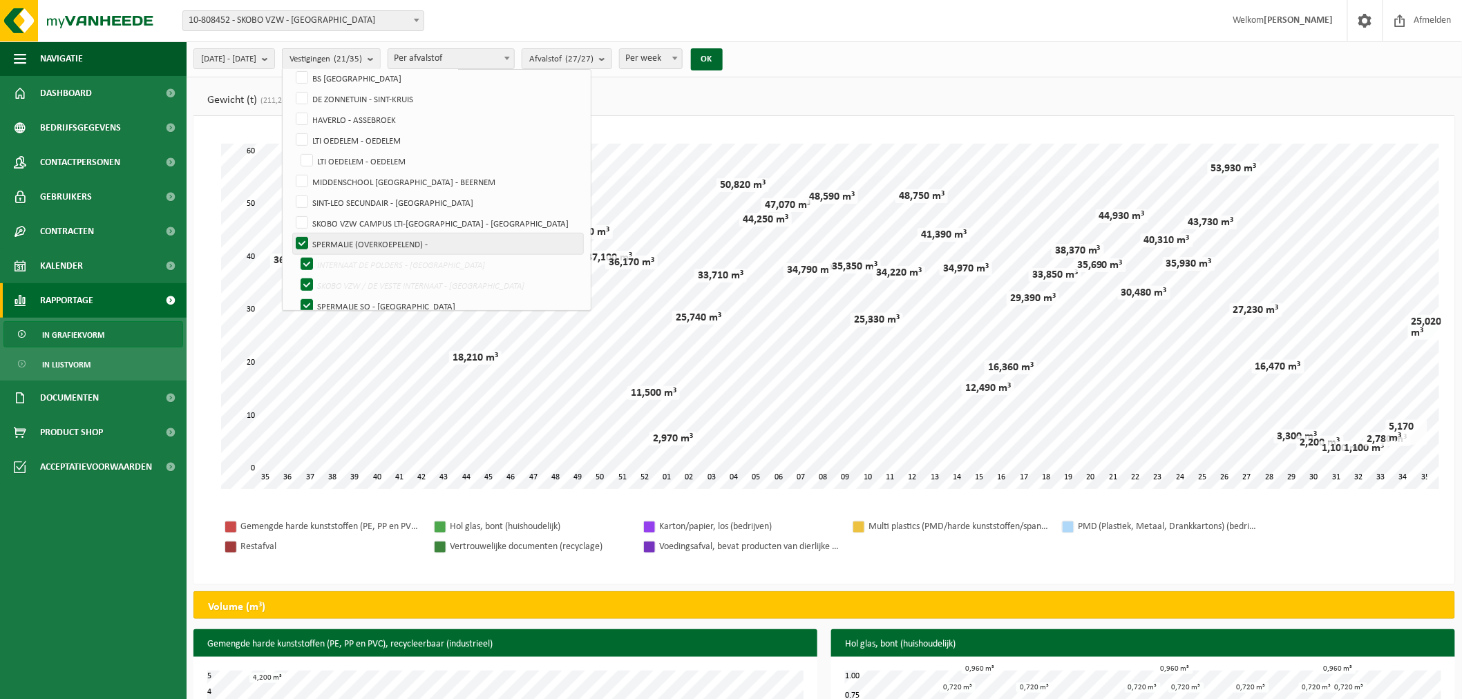
click at [334, 235] on label "SPERMALIE (OVERKOEPELEND) -" at bounding box center [438, 243] width 290 height 21
click at [291, 233] on input "SPERMALIE (OVERKOEPELEND) -" at bounding box center [290, 233] width 1 height 1
checkbox input "false"
click at [337, 260] on label "INTERNAAT DE POLDERS - [GEOGRAPHIC_DATA]" at bounding box center [441, 264] width 286 height 21
click at [296, 254] on input "INTERNAAT DE POLDERS - [GEOGRAPHIC_DATA]" at bounding box center [295, 253] width 1 height 1
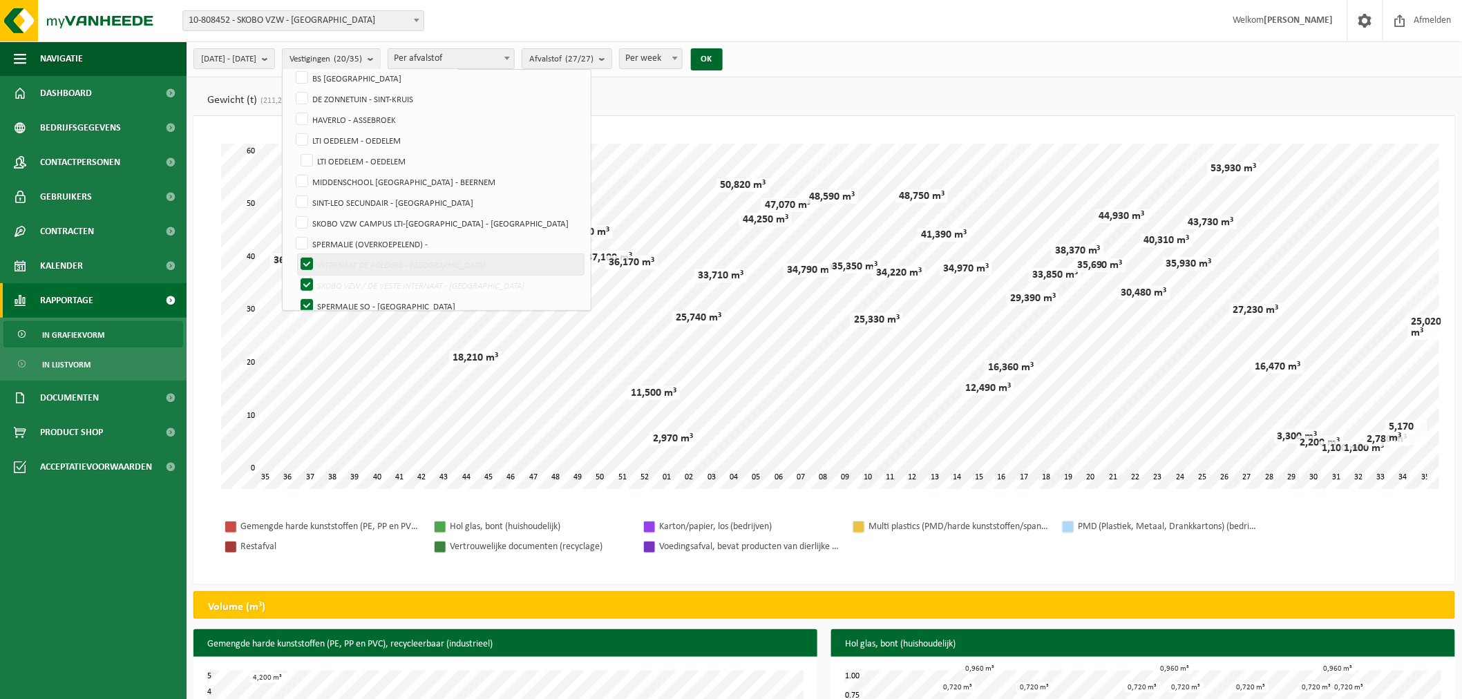
checkbox input "false"
click at [341, 281] on label "SKOBO VZW / DE VESTE INTERNAAT - [GEOGRAPHIC_DATA]" at bounding box center [441, 285] width 286 height 21
click at [296, 275] on input "SKOBO VZW / DE VESTE INTERNAAT - [GEOGRAPHIC_DATA]" at bounding box center [295, 274] width 1 height 1
checkbox input "false"
click at [342, 297] on label "SPERMALIE SO - [GEOGRAPHIC_DATA]" at bounding box center [441, 306] width 286 height 21
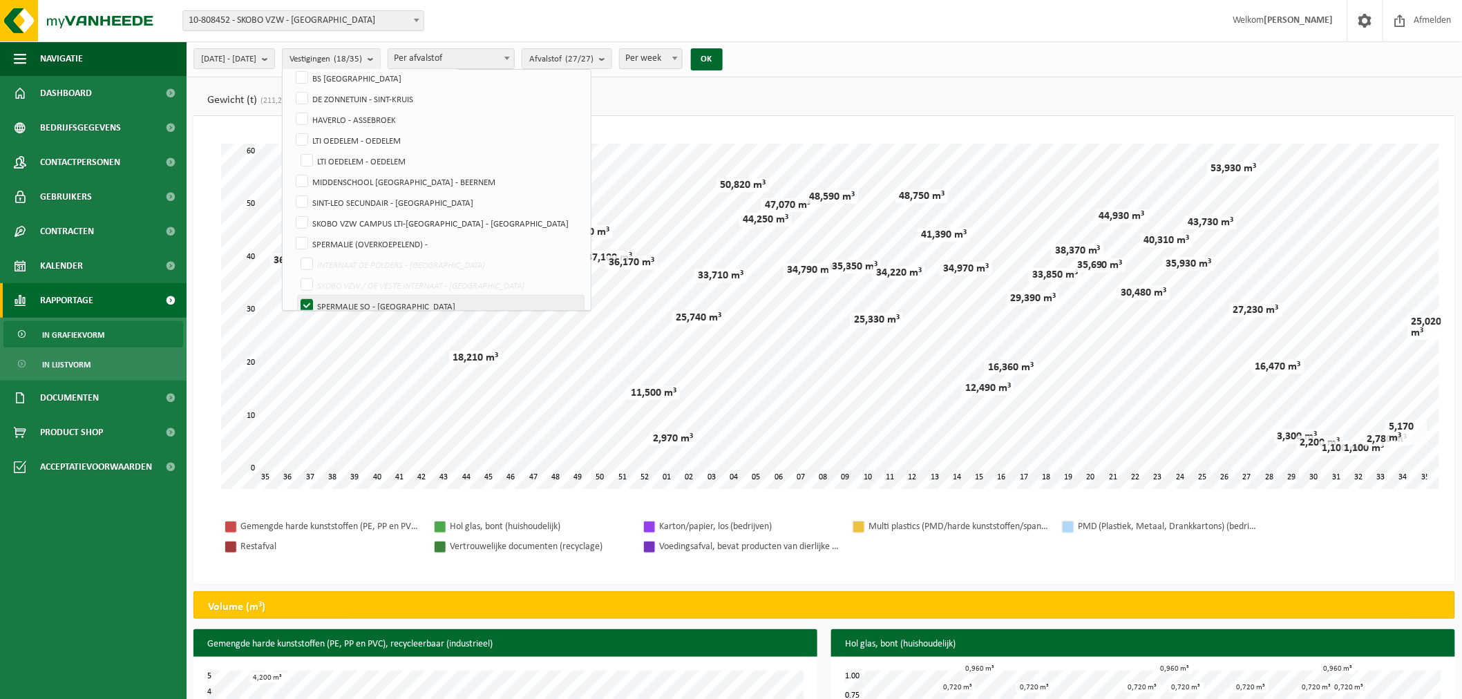
click at [296, 296] on input "SPERMALIE SO - [GEOGRAPHIC_DATA]" at bounding box center [295, 295] width 1 height 1
checkbox input "false"
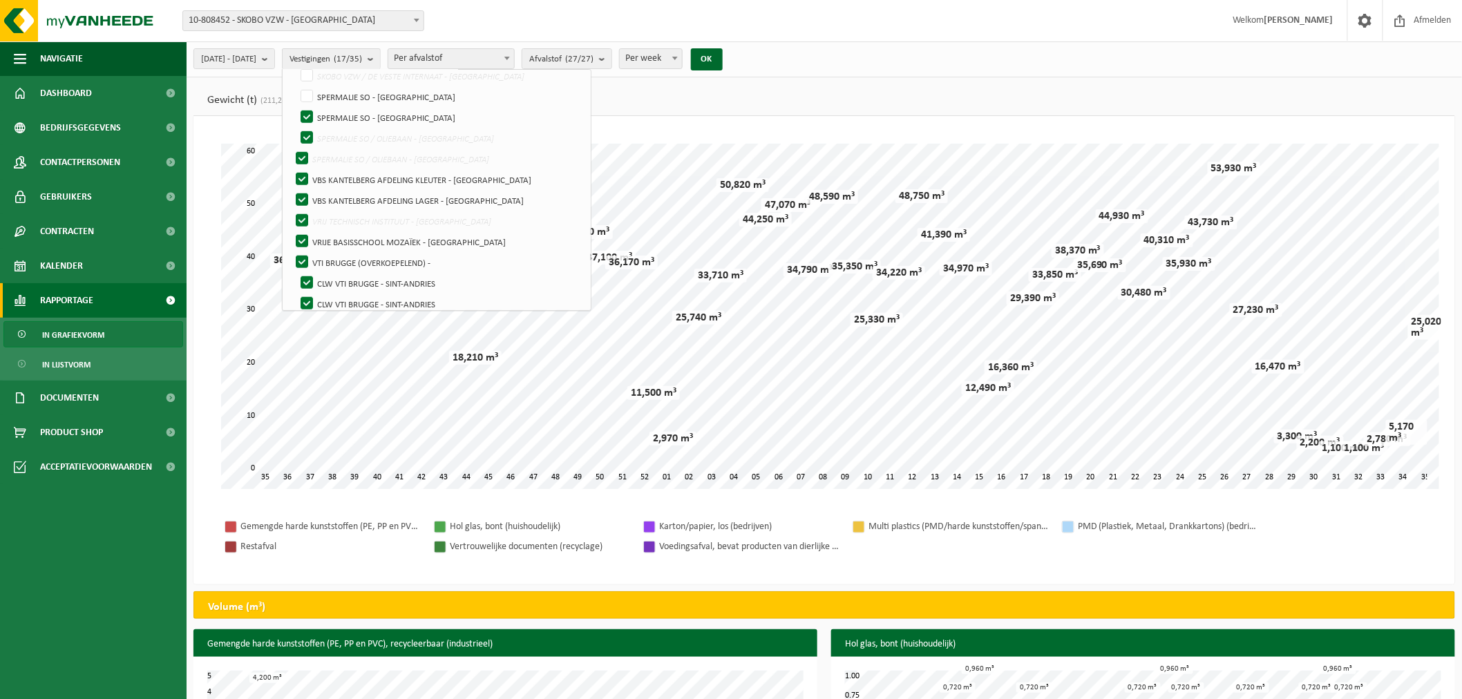
scroll to position [438, 0]
click at [337, 105] on label "SPERMALIE SO - [GEOGRAPHIC_DATA]" at bounding box center [441, 112] width 286 height 21
click at [296, 102] on input "SPERMALIE SO - [GEOGRAPHIC_DATA]" at bounding box center [295, 101] width 1 height 1
checkbox input "false"
click at [340, 125] on label "SPERMALIE SO / OLIEBAAN - [GEOGRAPHIC_DATA]" at bounding box center [441, 132] width 286 height 21
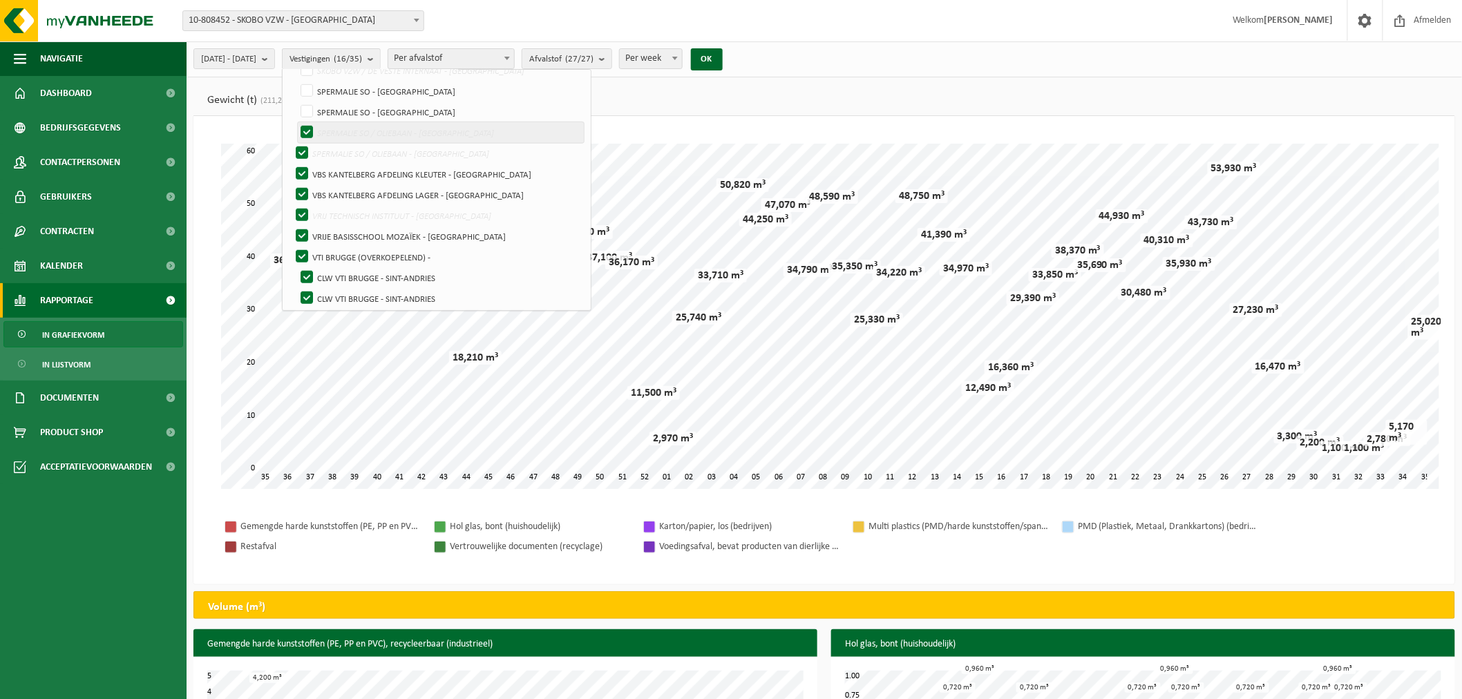
click at [296, 122] on input "SPERMALIE SO / OLIEBAAN - [GEOGRAPHIC_DATA]" at bounding box center [295, 122] width 1 height 1
click at [338, 148] on label "SPERMALIE SO / OLIEBAAN - [GEOGRAPHIC_DATA]" at bounding box center [438, 153] width 290 height 21
click at [296, 122] on input "SPERMALIE SO / OLIEBAAN - [GEOGRAPHIC_DATA]" at bounding box center [295, 122] width 1 height 1
checkbox input "true"
click at [336, 170] on label "VBS KANTELBERG AFDELING KLEUTER - [GEOGRAPHIC_DATA]" at bounding box center [438, 174] width 290 height 21
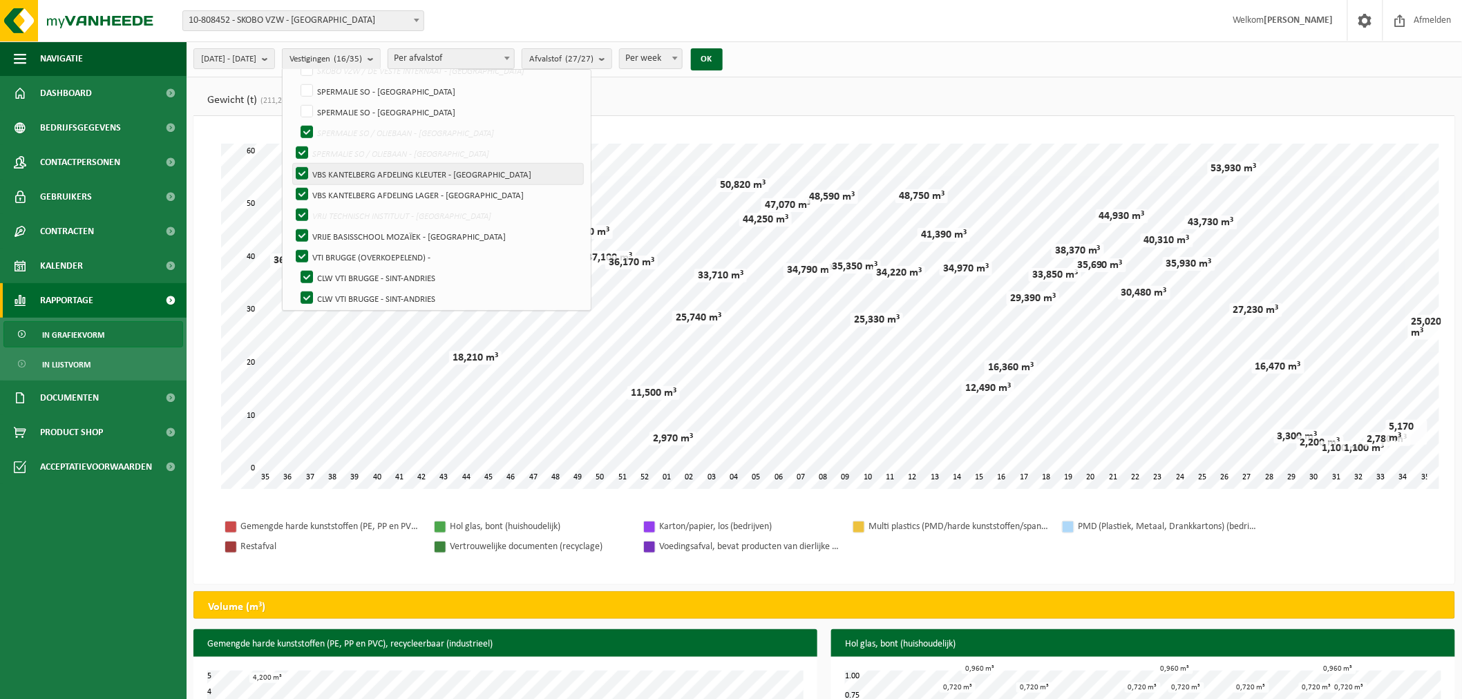
click at [291, 164] on input "VBS KANTELBERG AFDELING KLEUTER - [GEOGRAPHIC_DATA]" at bounding box center [290, 163] width 1 height 1
checkbox input "false"
click at [339, 191] on label "VBS KANTELBERG AFDELING LAGER - [GEOGRAPHIC_DATA]" at bounding box center [438, 194] width 290 height 21
click at [291, 184] on input "VBS KANTELBERG AFDELING LAGER - [GEOGRAPHIC_DATA]" at bounding box center [290, 184] width 1 height 1
checkbox input "false"
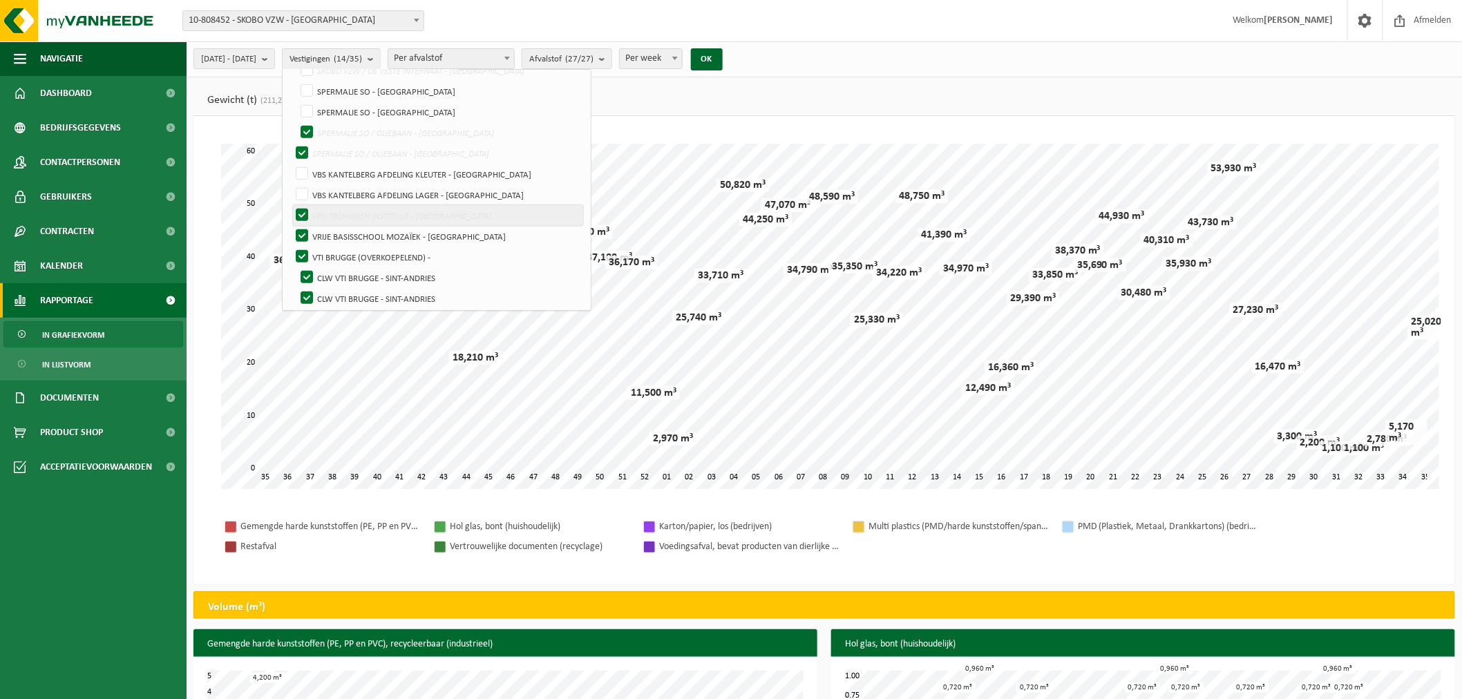
click at [334, 211] on label "VRIJ TECHNISCH INSTITUUT - [GEOGRAPHIC_DATA]" at bounding box center [438, 215] width 290 height 21
click at [291, 205] on input "VRIJ TECHNISCH INSTITUUT - [GEOGRAPHIC_DATA]" at bounding box center [290, 204] width 1 height 1
checkbox input "false"
click at [338, 231] on label "VRIJE BASISSCHOOL MOZAÏEK - [GEOGRAPHIC_DATA]" at bounding box center [438, 236] width 290 height 21
click at [291, 226] on input "VRIJE BASISSCHOOL MOZAÏEK - [GEOGRAPHIC_DATA]" at bounding box center [290, 225] width 1 height 1
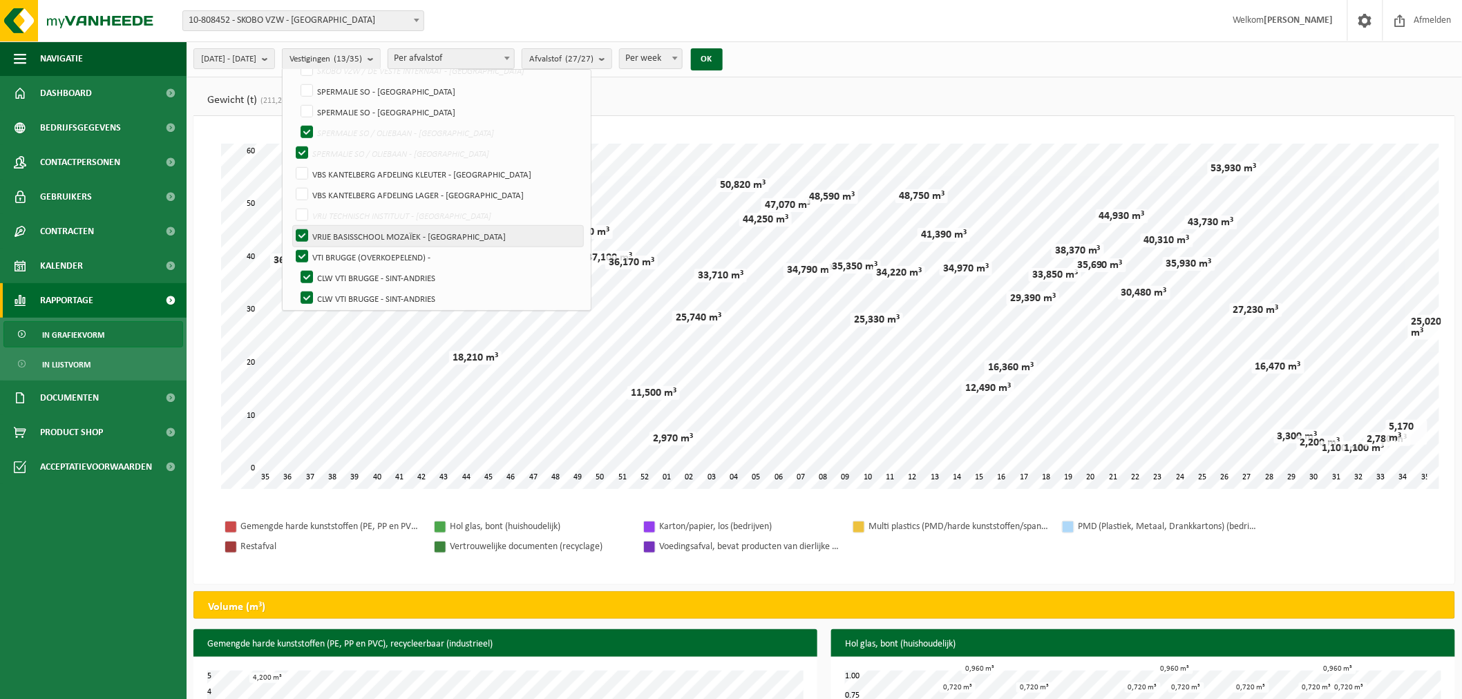
checkbox input "false"
click at [338, 249] on label "VTI BRUGGE (OVERKOEPELEND) -" at bounding box center [438, 257] width 290 height 21
click at [291, 247] on input "VTI BRUGGE (OVERKOEPELEND) -" at bounding box center [290, 246] width 1 height 1
checkbox input "false"
click at [342, 271] on label "CLW VTI BRUGGE - SINT-ANDRIES" at bounding box center [441, 277] width 286 height 21
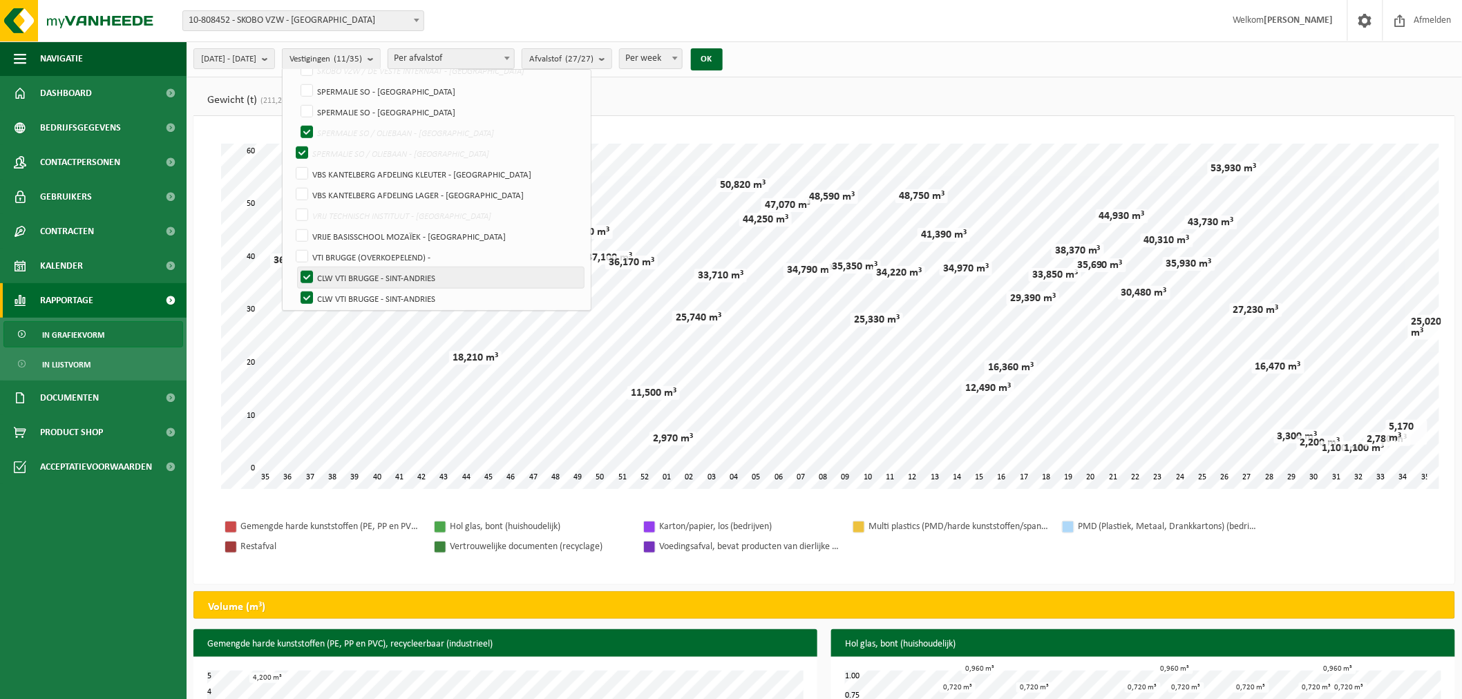
click at [296, 267] on input "CLW VTI BRUGGE - SINT-ANDRIES" at bounding box center [295, 267] width 1 height 1
checkbox input "false"
click at [341, 288] on label "CLW VTI BRUGGE - SINT-ANDRIES" at bounding box center [441, 298] width 286 height 21
click at [296, 288] on input "CLW VTI BRUGGE - SINT-ANDRIES" at bounding box center [295, 287] width 1 height 1
checkbox input "false"
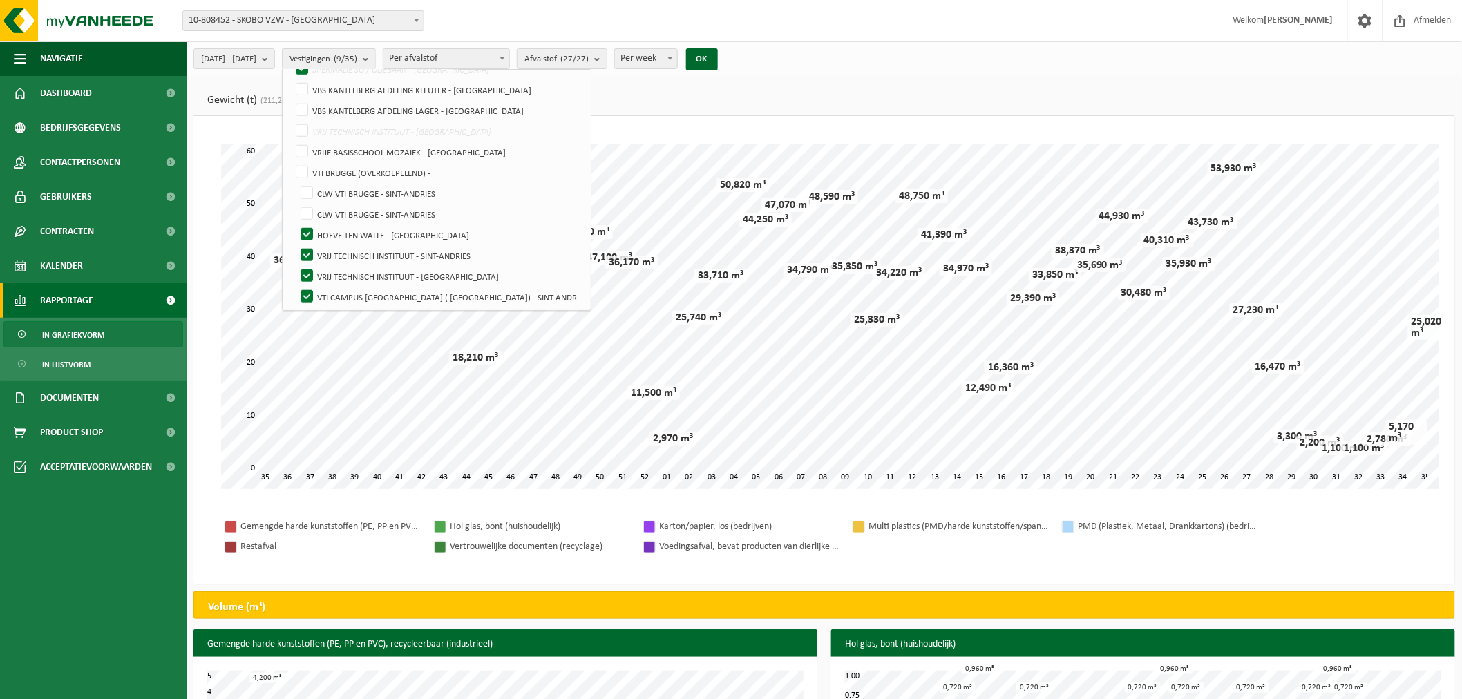
scroll to position [566, 0]
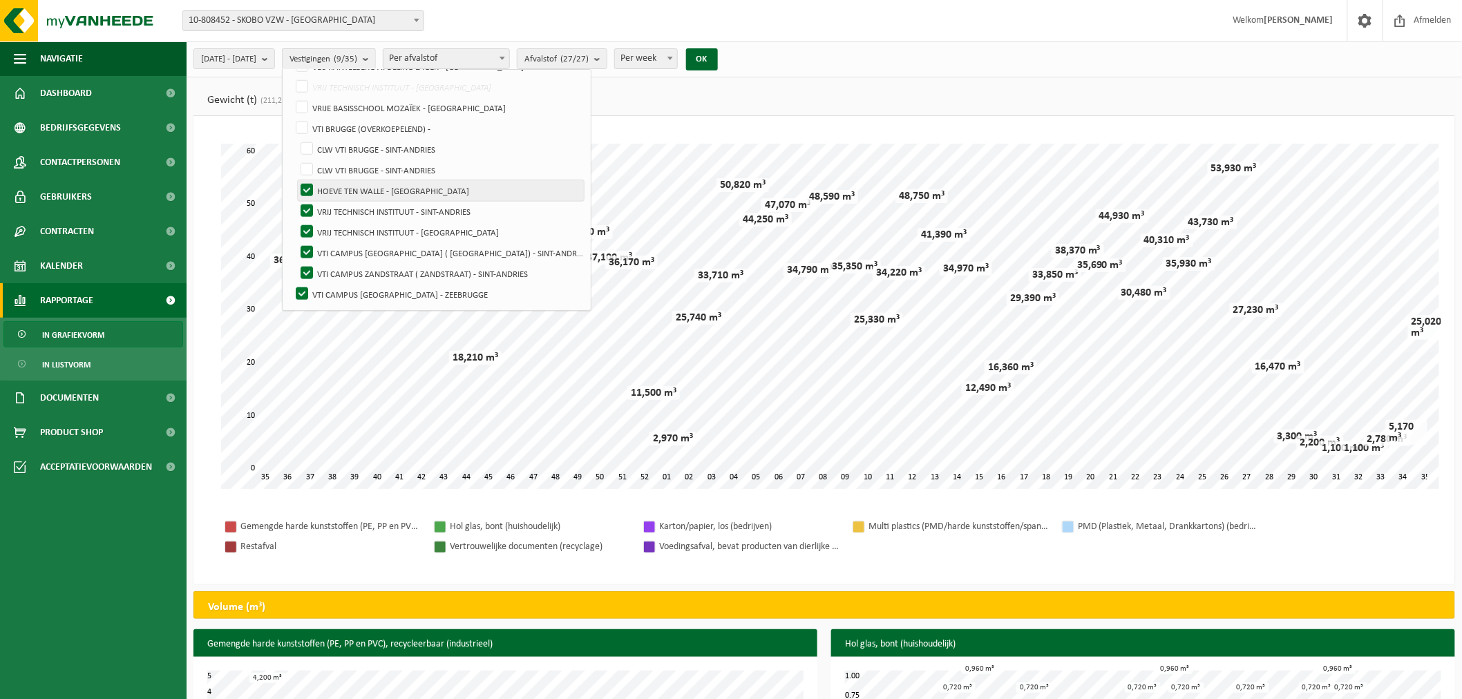
click at [343, 184] on label "HOEVE TEN WALLE - [GEOGRAPHIC_DATA]" at bounding box center [441, 190] width 286 height 21
click at [296, 180] on input "HOEVE TEN WALLE - [GEOGRAPHIC_DATA]" at bounding box center [295, 180] width 1 height 1
checkbox input "false"
click at [340, 204] on label "VRIJ TECHNISCH INSTITUUT - SINT-ANDRIES" at bounding box center [441, 211] width 286 height 21
click at [296, 201] on input "VRIJ TECHNISCH INSTITUUT - SINT-ANDRIES" at bounding box center [295, 200] width 1 height 1
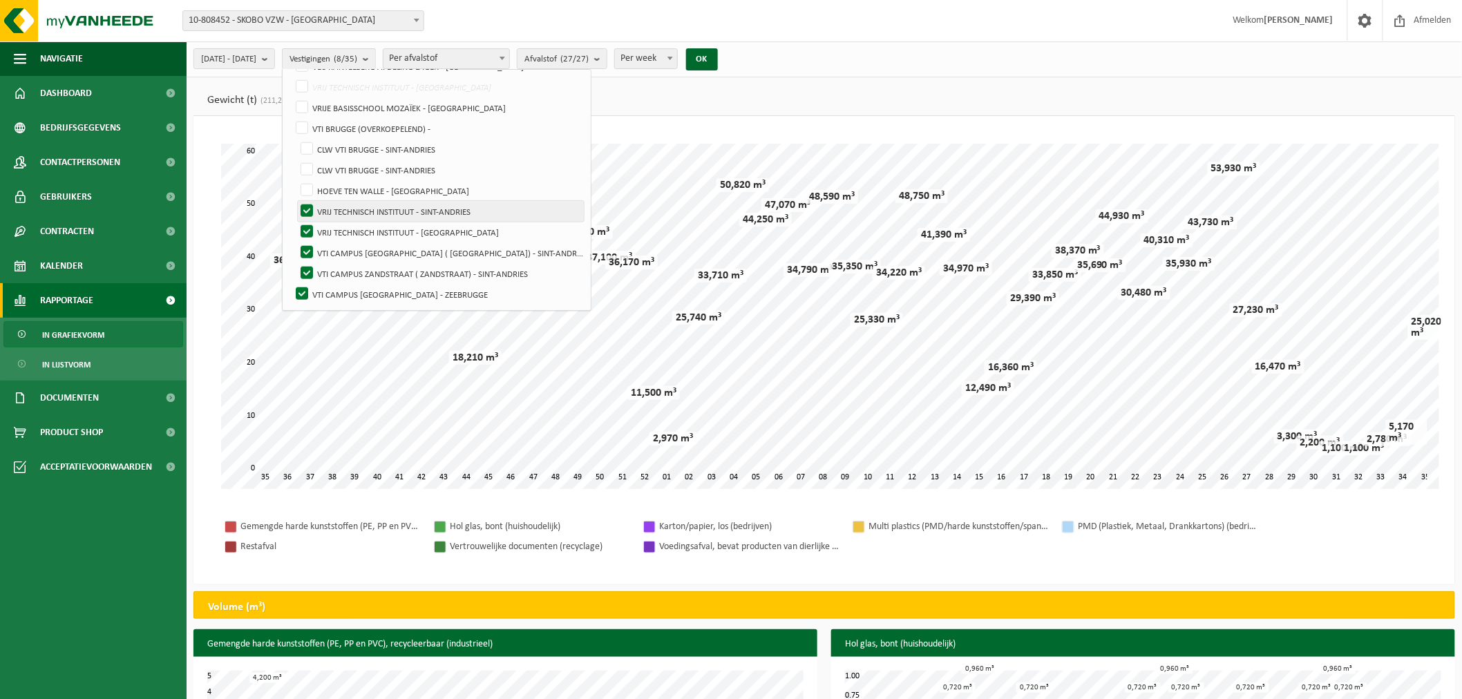
checkbox input "false"
click at [343, 224] on label "VRIJ TECHNISCH INSTITUUT - [GEOGRAPHIC_DATA]" at bounding box center [441, 232] width 286 height 21
click at [296, 222] on input "VRIJ TECHNISCH INSTITUUT - [GEOGRAPHIC_DATA]" at bounding box center [295, 221] width 1 height 1
checkbox input "false"
click at [343, 249] on label "VTI CAMPUS [GEOGRAPHIC_DATA] ( [GEOGRAPHIC_DATA]) - SINT-ANDRIES" at bounding box center [441, 252] width 286 height 21
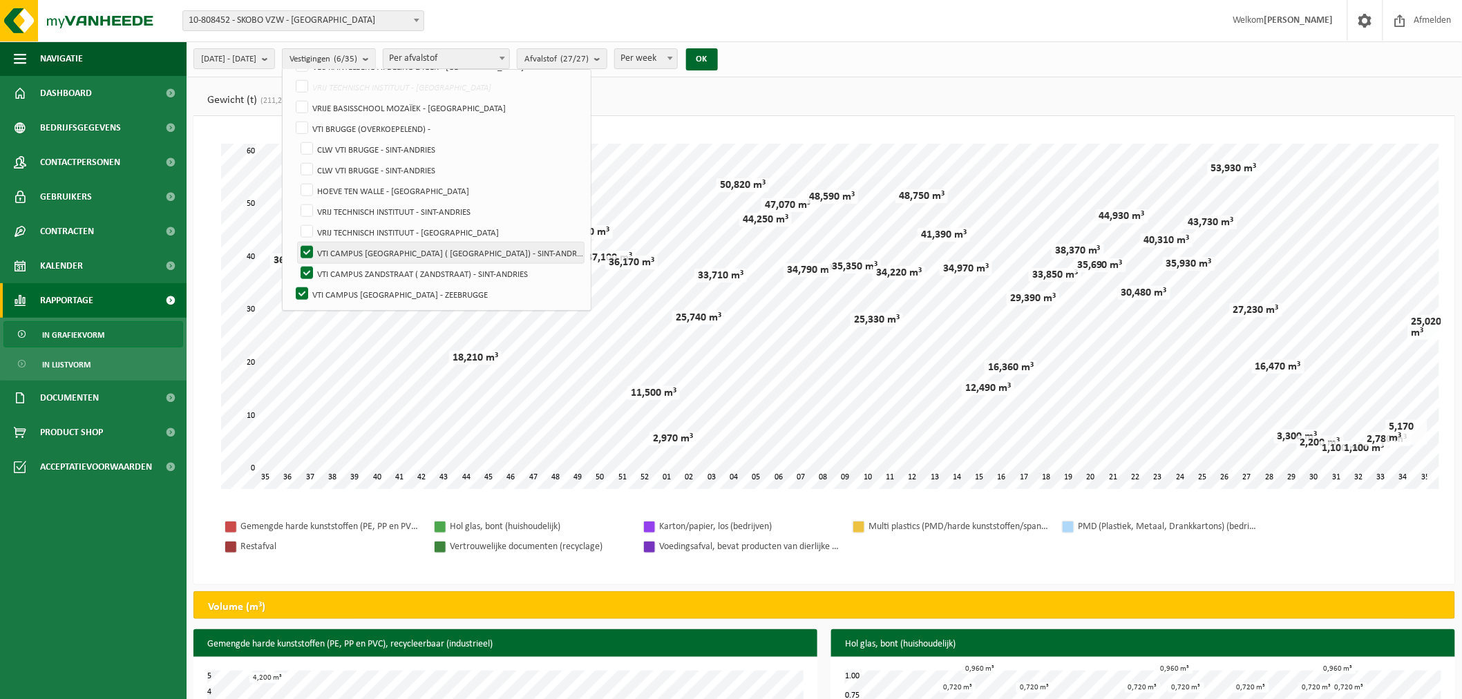
click at [296, 242] on input "VTI CAMPUS [GEOGRAPHIC_DATA] ( [GEOGRAPHIC_DATA]) - SINT-ANDRIES" at bounding box center [295, 242] width 1 height 1
checkbox input "false"
click at [341, 267] on label "VTI CAMPUS ZANDSTRAAT ( ZANDSTRAAT) - SINT-ANDRIES" at bounding box center [441, 273] width 286 height 21
click at [296, 263] on input "VTI CAMPUS ZANDSTRAAT ( ZANDSTRAAT) - SINT-ANDRIES" at bounding box center [295, 262] width 1 height 1
checkbox input "false"
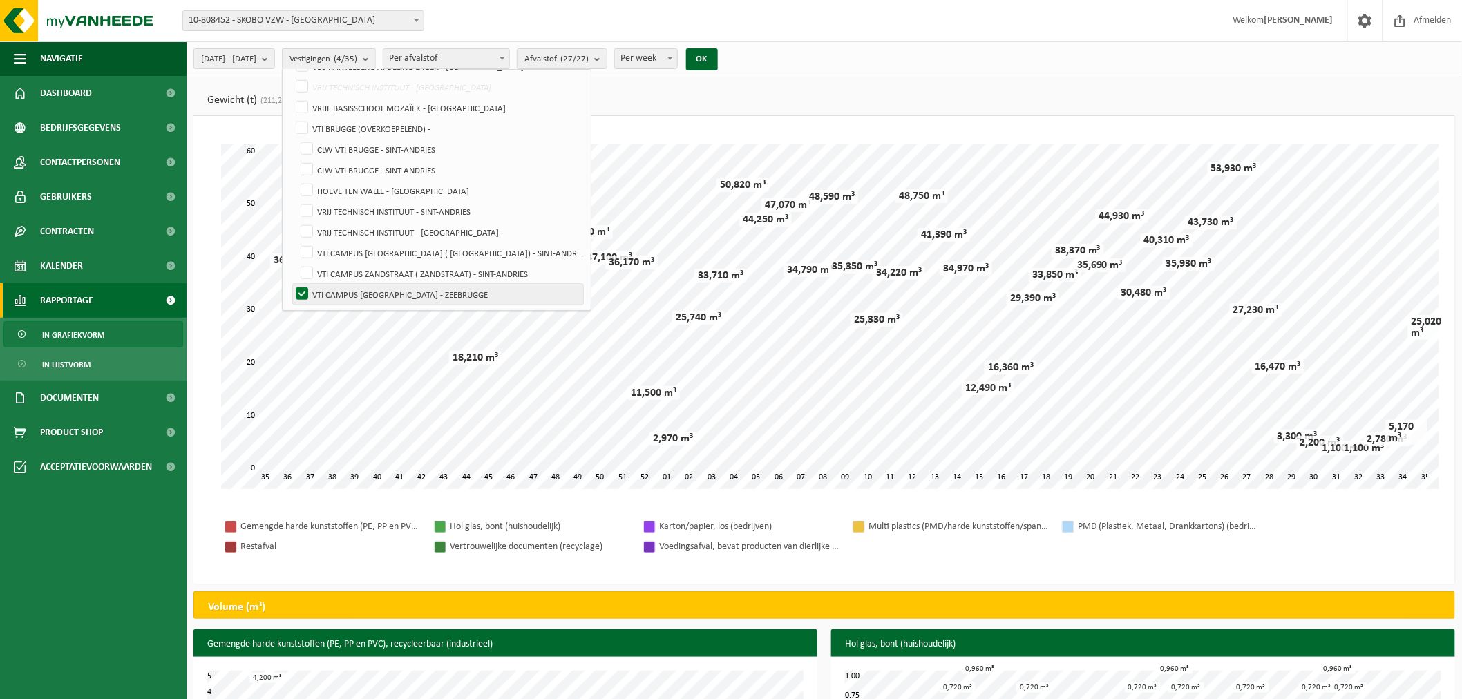
click at [339, 291] on label "VTI CAMPUS [GEOGRAPHIC_DATA] - ZEEBRUGGE" at bounding box center [438, 294] width 290 height 21
click at [291, 284] on input "VTI CAMPUS [GEOGRAPHIC_DATA] - ZEEBRUGGE" at bounding box center [290, 283] width 1 height 1
checkbox input "false"
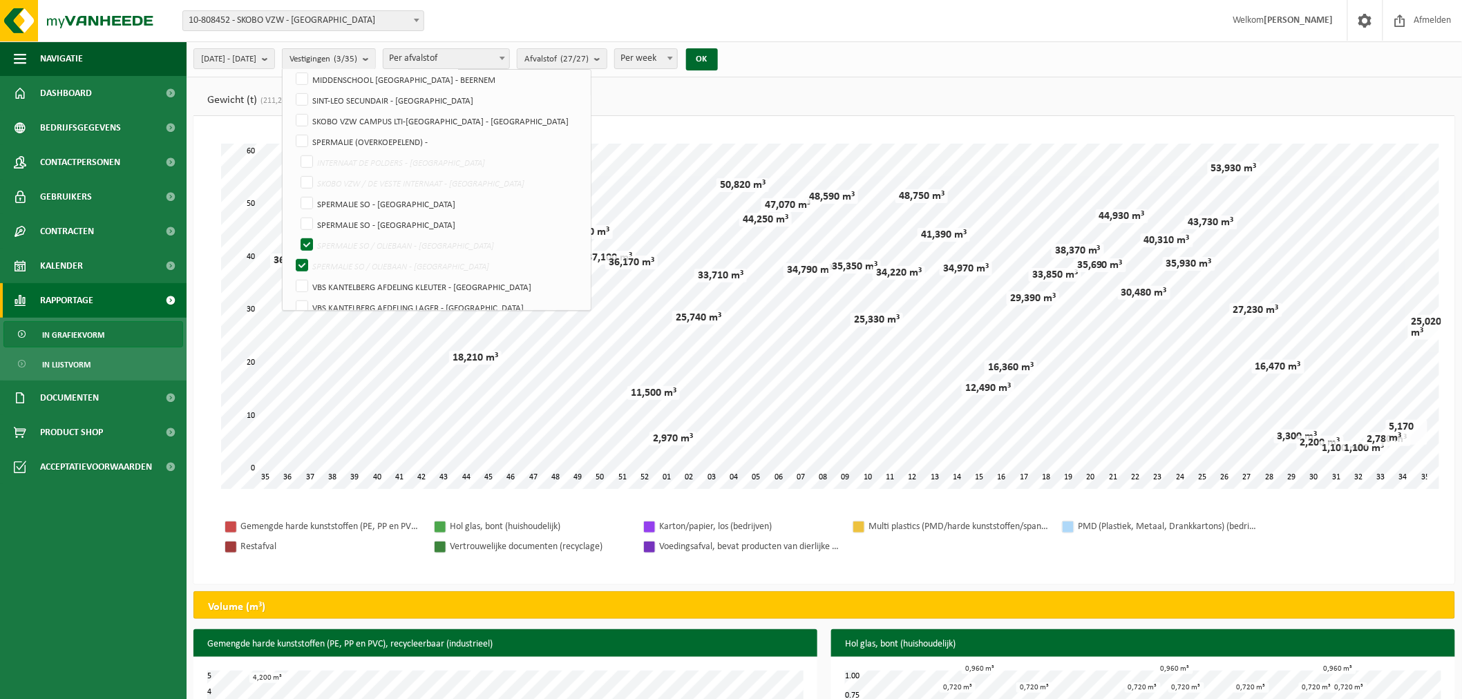
scroll to position [336, 0]
click at [343, 230] on label "SPERMALIE SO / OLIEBAAN - [GEOGRAPHIC_DATA]" at bounding box center [441, 234] width 286 height 21
click at [296, 224] on input "SPERMALIE SO / OLIEBAAN - [GEOGRAPHIC_DATA]" at bounding box center [295, 223] width 1 height 1
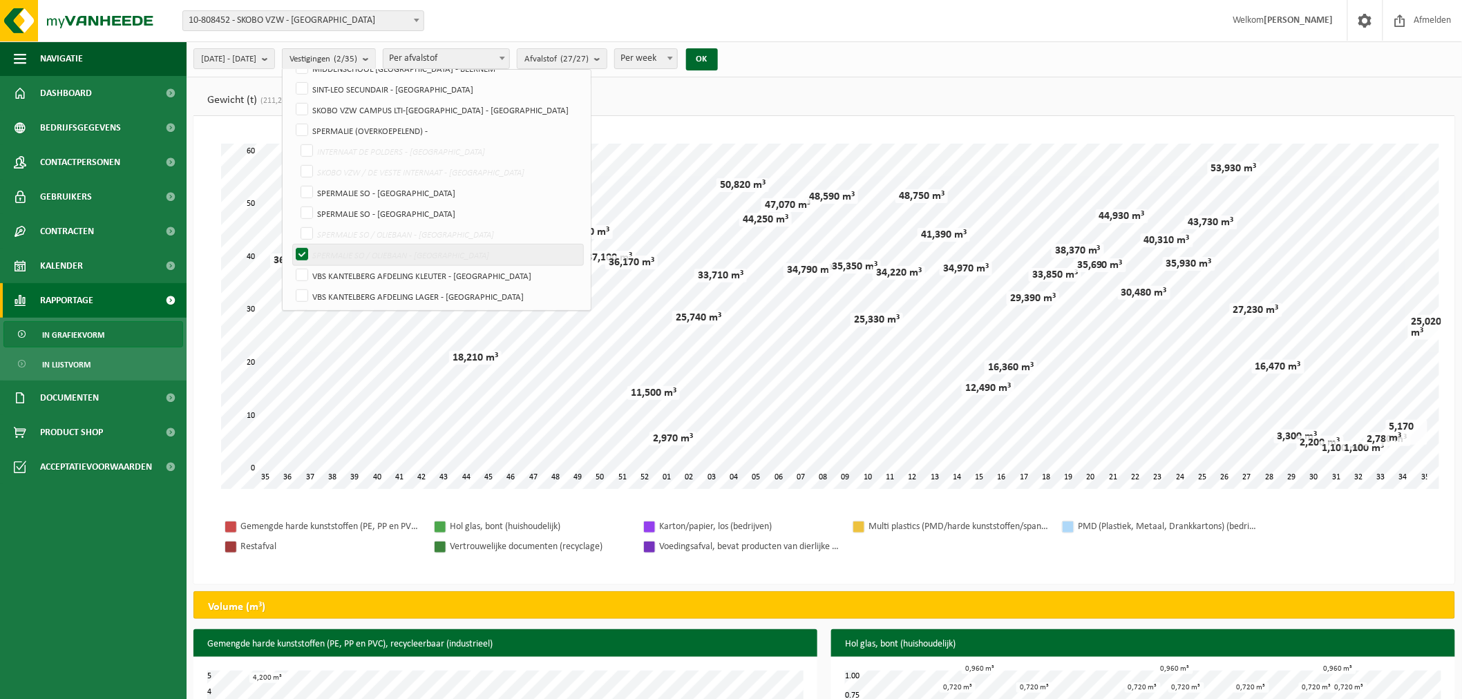
click at [333, 253] on label "SPERMALIE SO / OLIEBAAN - [GEOGRAPHIC_DATA]" at bounding box center [438, 255] width 290 height 21
click at [296, 224] on input "SPERMALIE SO / OLIEBAAN - [GEOGRAPHIC_DATA]" at bounding box center [295, 223] width 1 height 1
click at [341, 228] on label "SPERMALIE SO / OLIEBAAN - [GEOGRAPHIC_DATA]" at bounding box center [441, 234] width 286 height 21
click at [296, 224] on input "SPERMALIE SO / OLIEBAAN - [GEOGRAPHIC_DATA]" at bounding box center [295, 223] width 1 height 1
click at [340, 246] on label "SPERMALIE SO / OLIEBAAN - [GEOGRAPHIC_DATA]" at bounding box center [438, 255] width 290 height 21
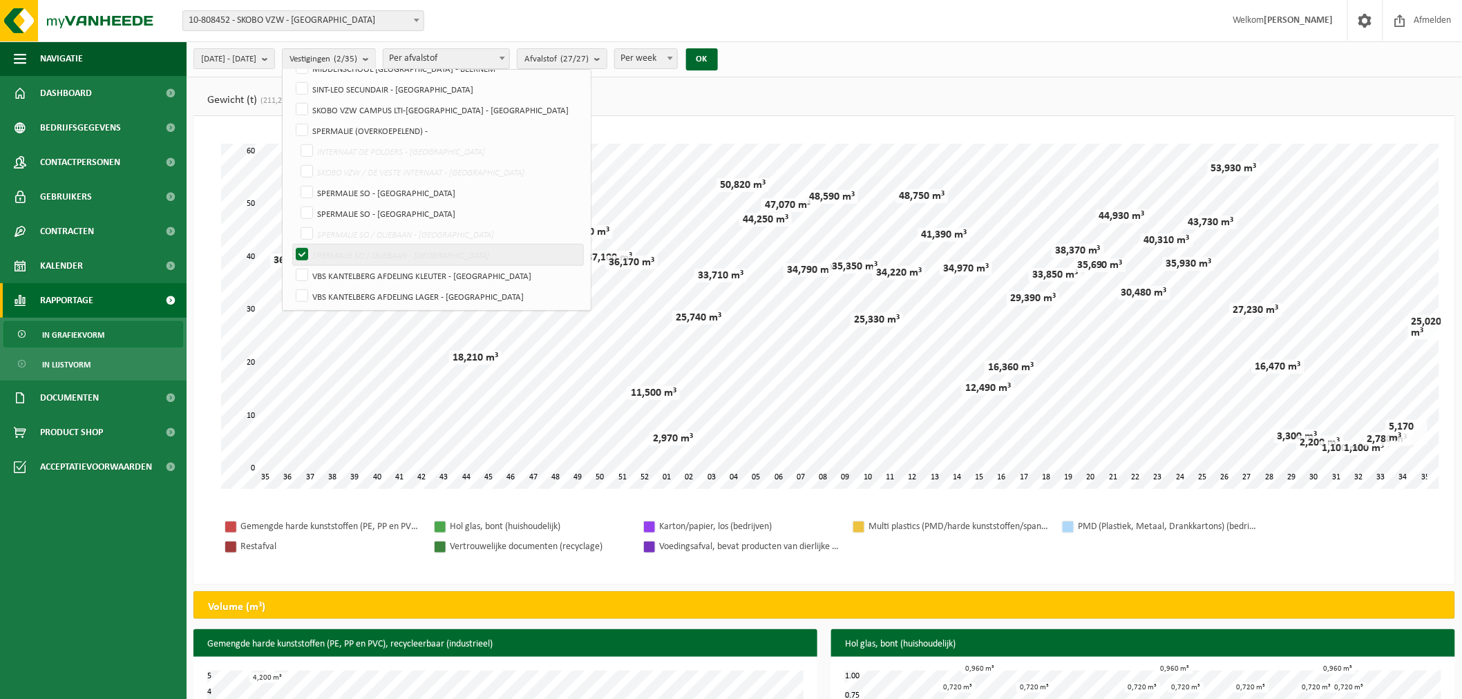
click at [296, 224] on input "SPERMALIE SO / OLIEBAAN - [GEOGRAPHIC_DATA]" at bounding box center [295, 223] width 1 height 1
click at [340, 249] on label "SPERMALIE SO / OLIEBAAN - [GEOGRAPHIC_DATA]" at bounding box center [438, 255] width 290 height 21
click at [296, 224] on input "SPERMALIE SO / OLIEBAAN - [GEOGRAPHIC_DATA]" at bounding box center [295, 223] width 1 height 1
click at [335, 251] on label "SPERMALIE SO / OLIEBAAN - [GEOGRAPHIC_DATA]" at bounding box center [438, 255] width 290 height 21
click at [296, 224] on input "SPERMALIE SO / OLIEBAAN - [GEOGRAPHIC_DATA]" at bounding box center [295, 223] width 1 height 1
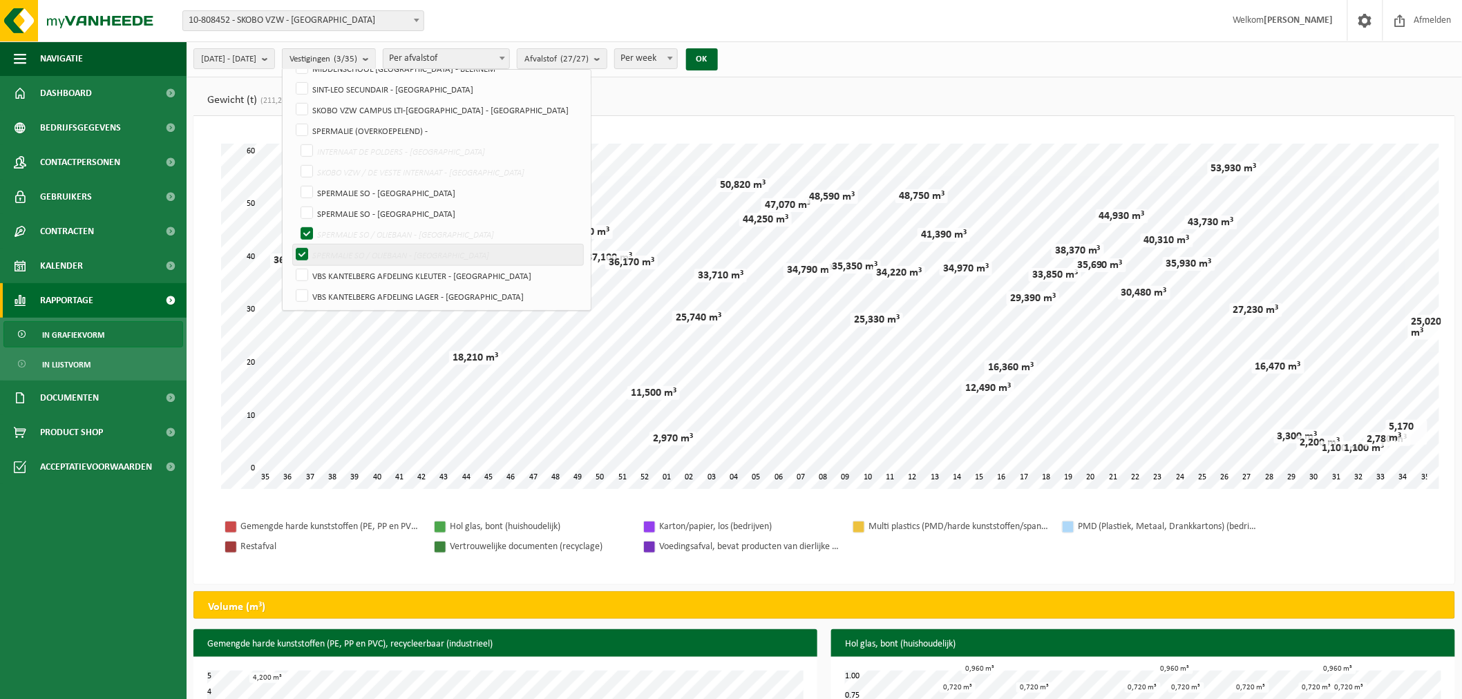
click at [335, 253] on label "SPERMALIE SO / OLIEBAAN - [GEOGRAPHIC_DATA]" at bounding box center [438, 255] width 290 height 21
click at [296, 224] on input "SPERMALIE SO / OLIEBAAN - [GEOGRAPHIC_DATA]" at bounding box center [295, 223] width 1 height 1
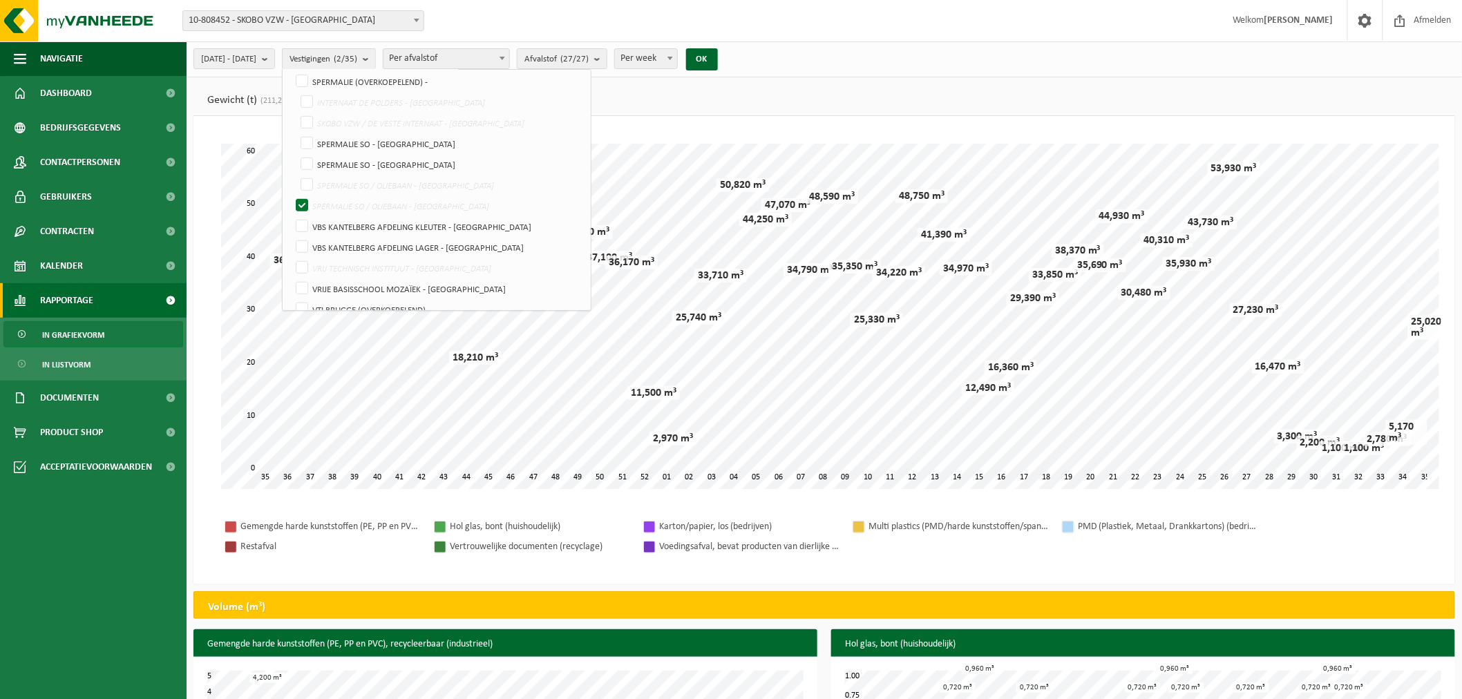
scroll to position [389, 0]
click at [334, 196] on label "SPERMALIE SO / OLIEBAAN - [GEOGRAPHIC_DATA]" at bounding box center [438, 202] width 290 height 21
click at [296, 171] on input "SPERMALIE SO / OLIEBAAN - [GEOGRAPHIC_DATA]" at bounding box center [295, 171] width 1 height 1
click at [338, 176] on label "SPERMALIE SO / OLIEBAAN - [GEOGRAPHIC_DATA]" at bounding box center [441, 181] width 286 height 21
click at [296, 171] on input "SPERMALIE SO / OLIEBAAN - [GEOGRAPHIC_DATA]" at bounding box center [295, 171] width 1 height 1
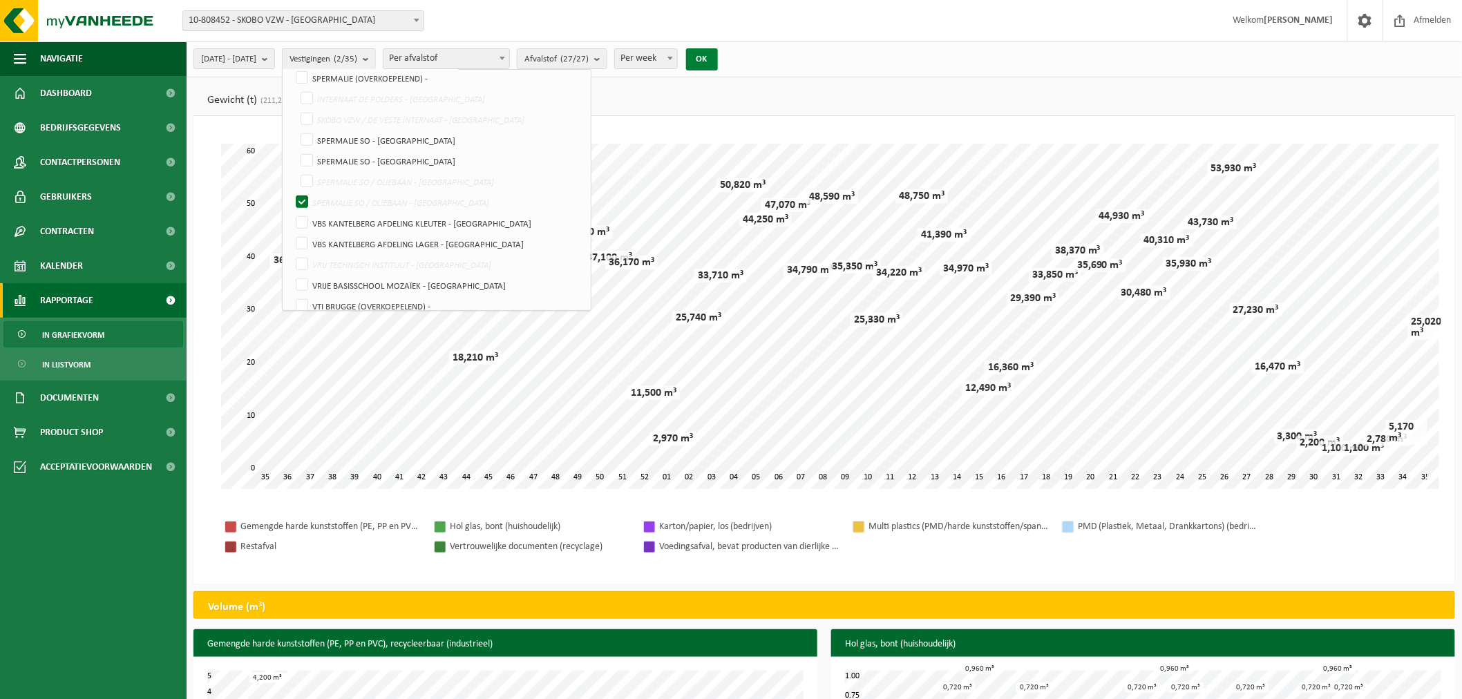
click at [718, 59] on button "OK" at bounding box center [702, 59] width 32 height 22
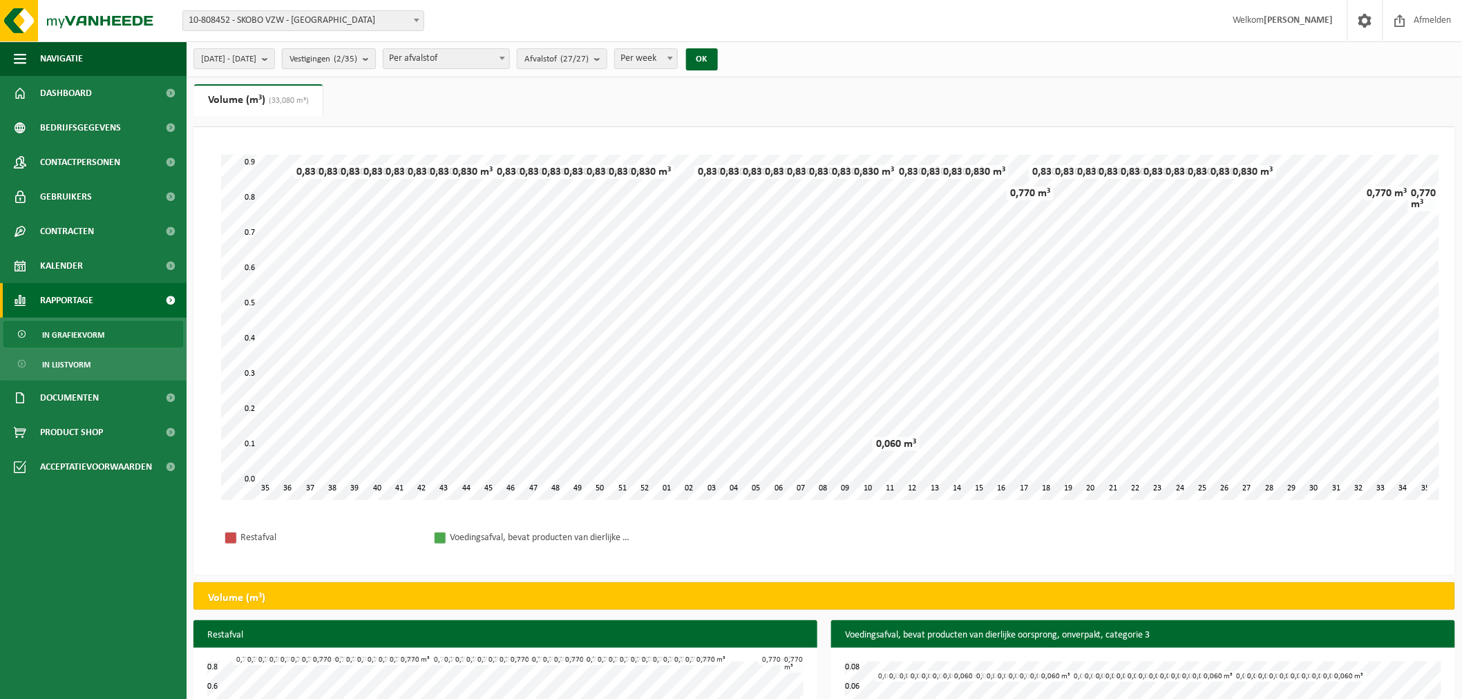
click at [375, 56] on b "submit" at bounding box center [369, 58] width 12 height 19
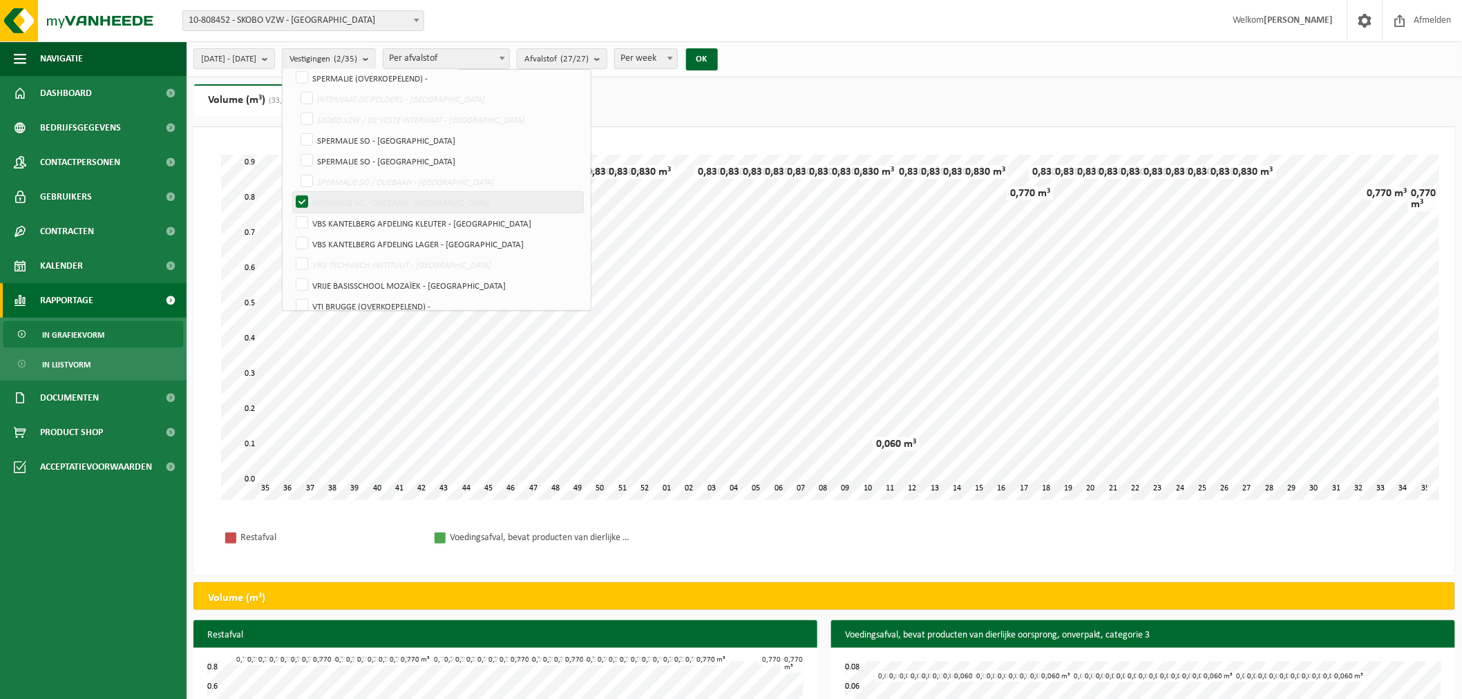
click at [337, 199] on label "SPERMALIE SO / OLIEBAAN - [GEOGRAPHIC_DATA]" at bounding box center [438, 202] width 290 height 21
click at [296, 171] on input "SPERMALIE SO / OLIEBAAN - [GEOGRAPHIC_DATA]" at bounding box center [295, 171] width 1 height 1
click at [344, 198] on label "SPERMALIE SO / OLIEBAAN - [GEOGRAPHIC_DATA]" at bounding box center [438, 202] width 290 height 21
click at [296, 171] on input "SPERMALIE SO / OLIEBAAN - [GEOGRAPHIC_DATA]" at bounding box center [295, 171] width 1 height 1
checkbox input "false"
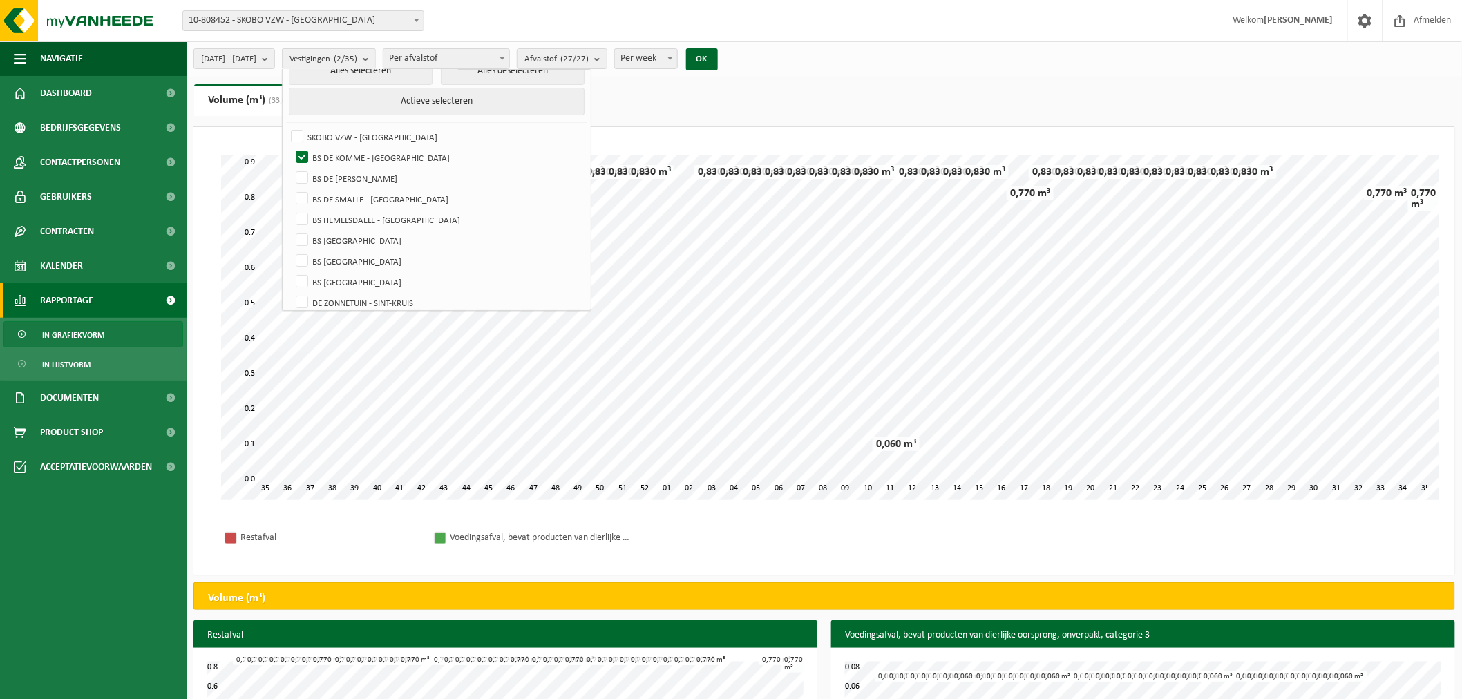
scroll to position [15, 0]
click at [335, 157] on label "BS DE KOMME - [GEOGRAPHIC_DATA]" at bounding box center [438, 162] width 290 height 21
click at [291, 152] on input "BS DE KOMME - [GEOGRAPHIC_DATA]" at bounding box center [290, 151] width 1 height 1
checkbox input "false"
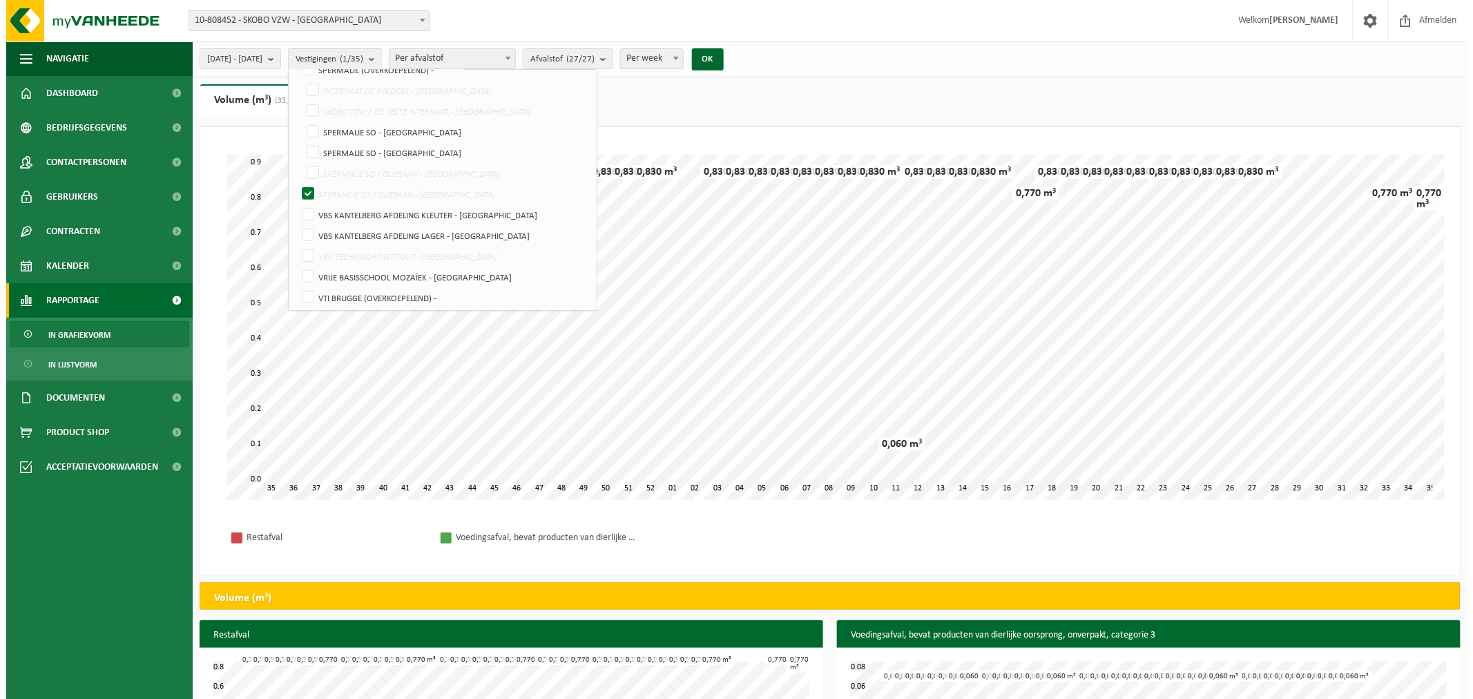
scroll to position [401, 0]
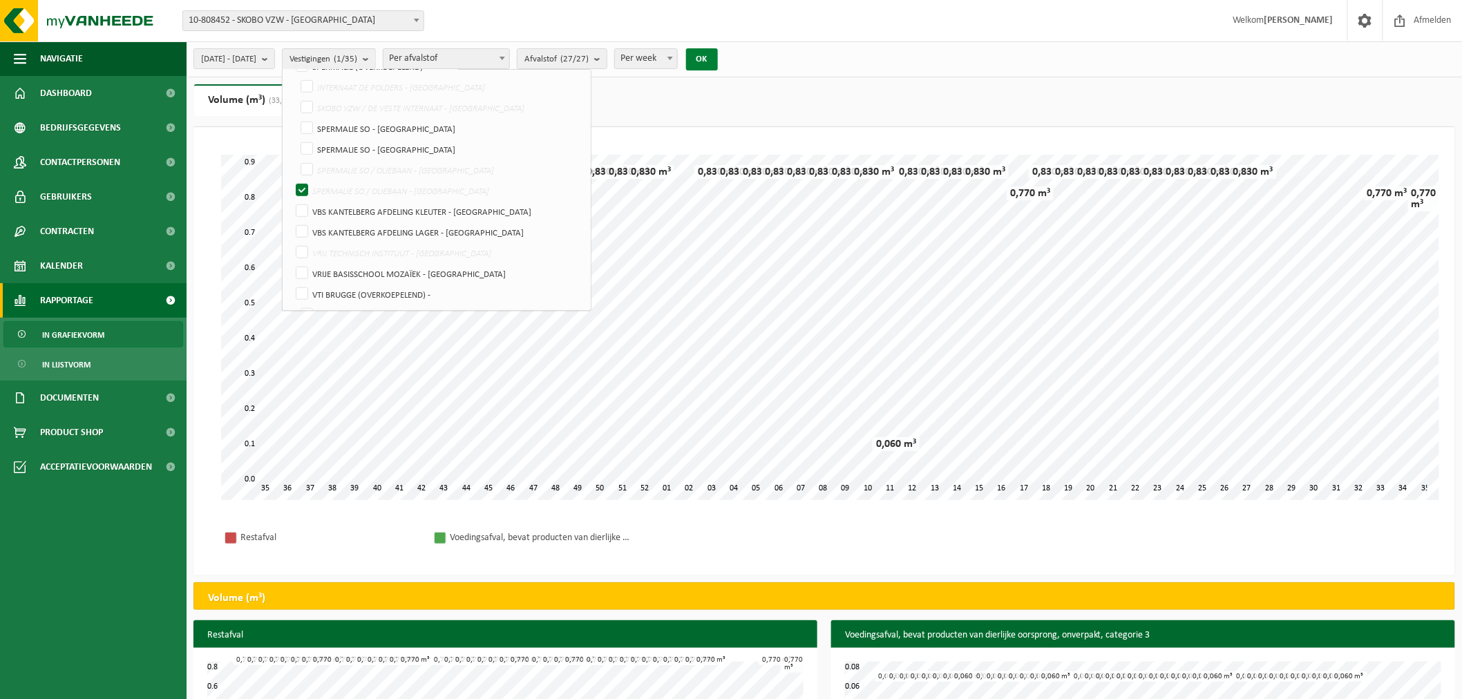
click at [718, 51] on button "OK" at bounding box center [702, 59] width 32 height 22
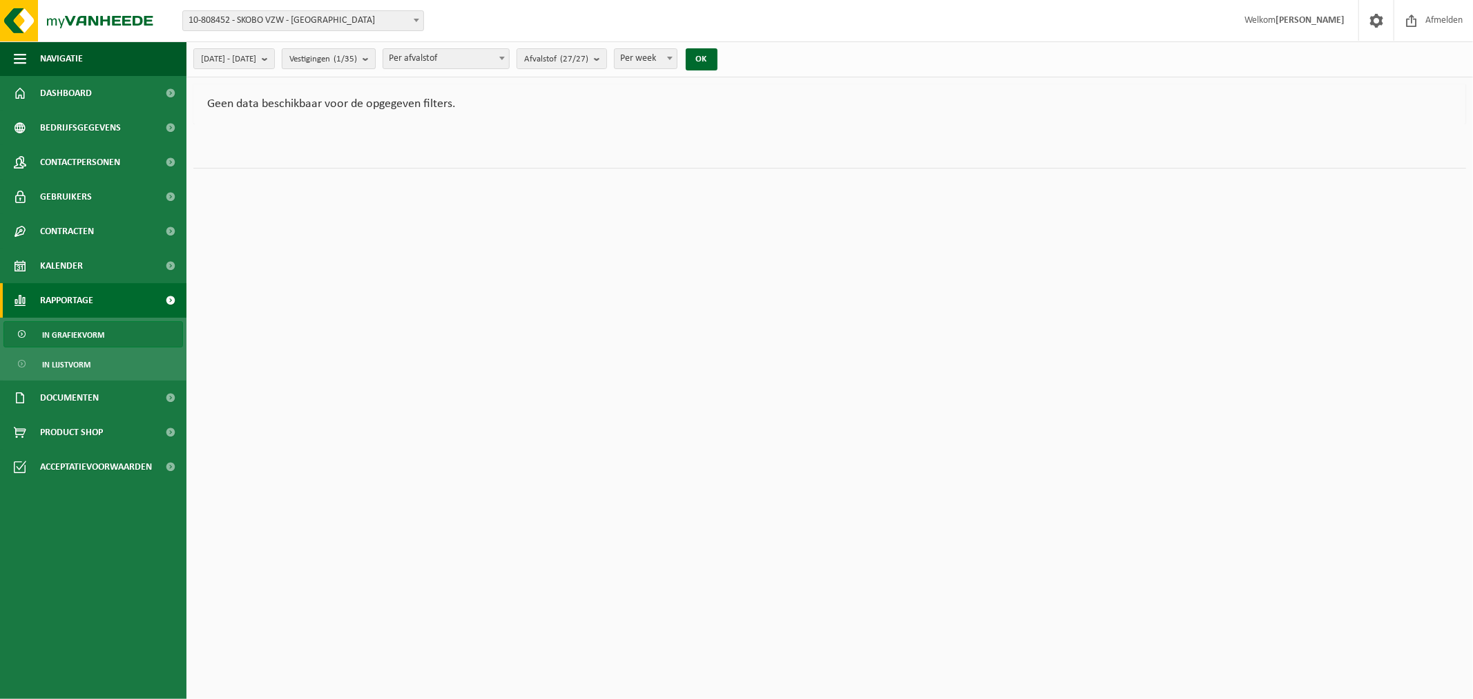
click at [375, 56] on b "submit" at bounding box center [369, 58] width 12 height 19
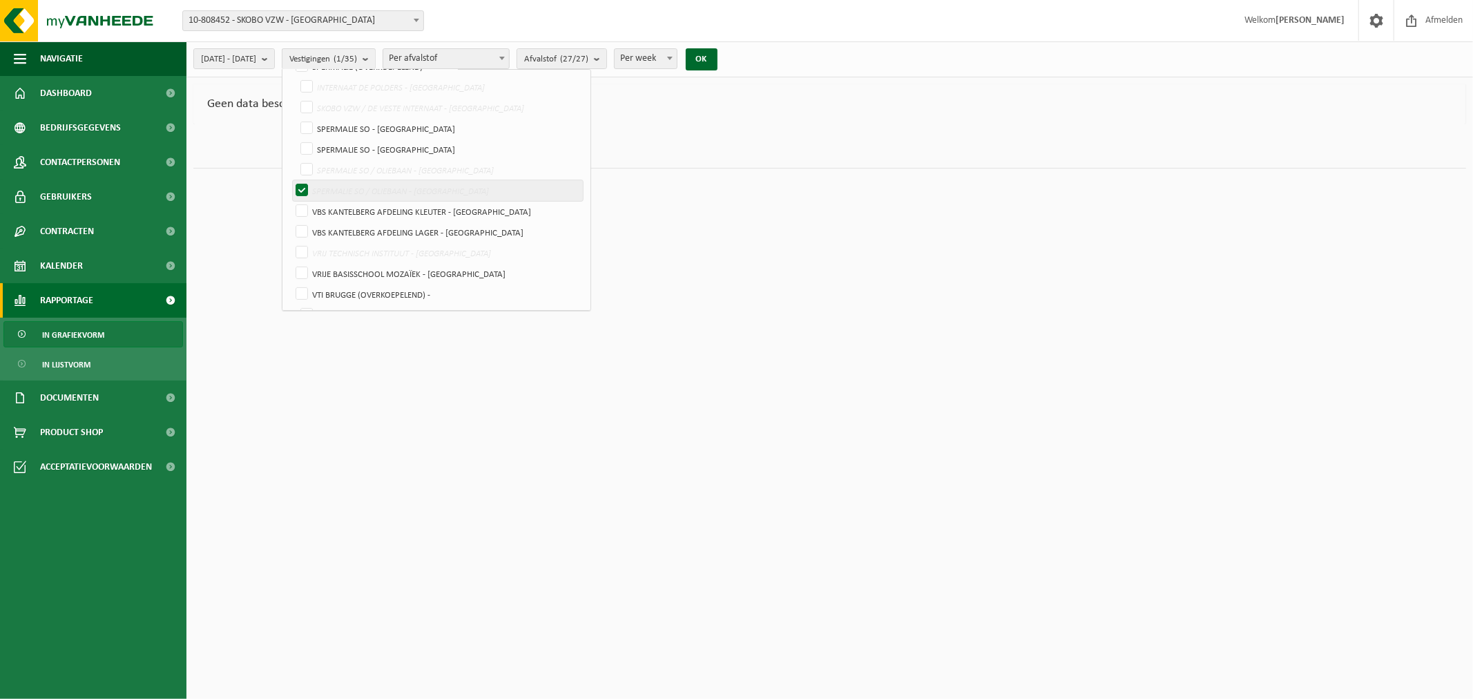
click at [336, 187] on label "SPERMALIE SO / OLIEBAAN - [GEOGRAPHIC_DATA]" at bounding box center [438, 190] width 290 height 21
click at [296, 160] on input "SPERMALIE SO / OLIEBAAN - [GEOGRAPHIC_DATA]" at bounding box center [295, 159] width 1 height 1
click at [340, 167] on label "SPERMALIE SO / OLIEBAAN - [GEOGRAPHIC_DATA]" at bounding box center [441, 170] width 286 height 21
click at [296, 160] on input "SPERMALIE SO / OLIEBAAN - [GEOGRAPHIC_DATA]" at bounding box center [295, 159] width 1 height 1
checkbox input "false"
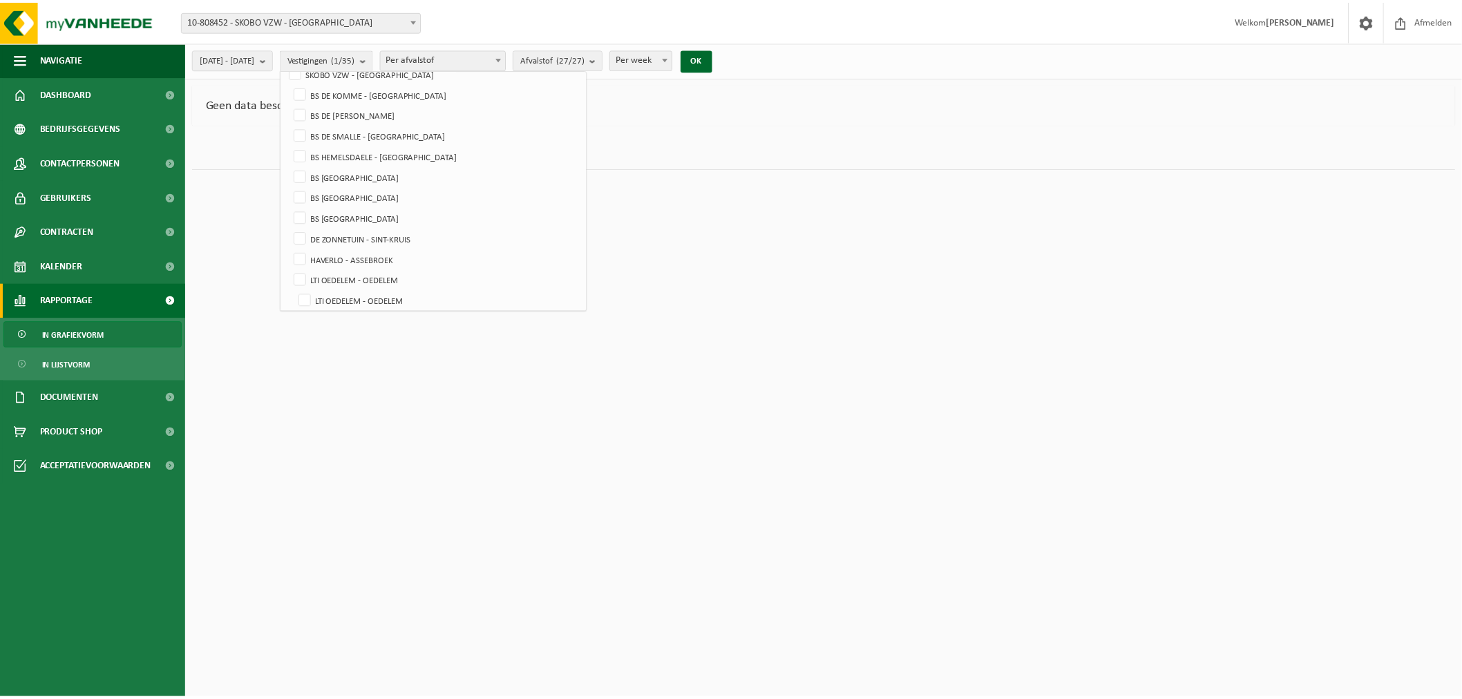
scroll to position [0, 0]
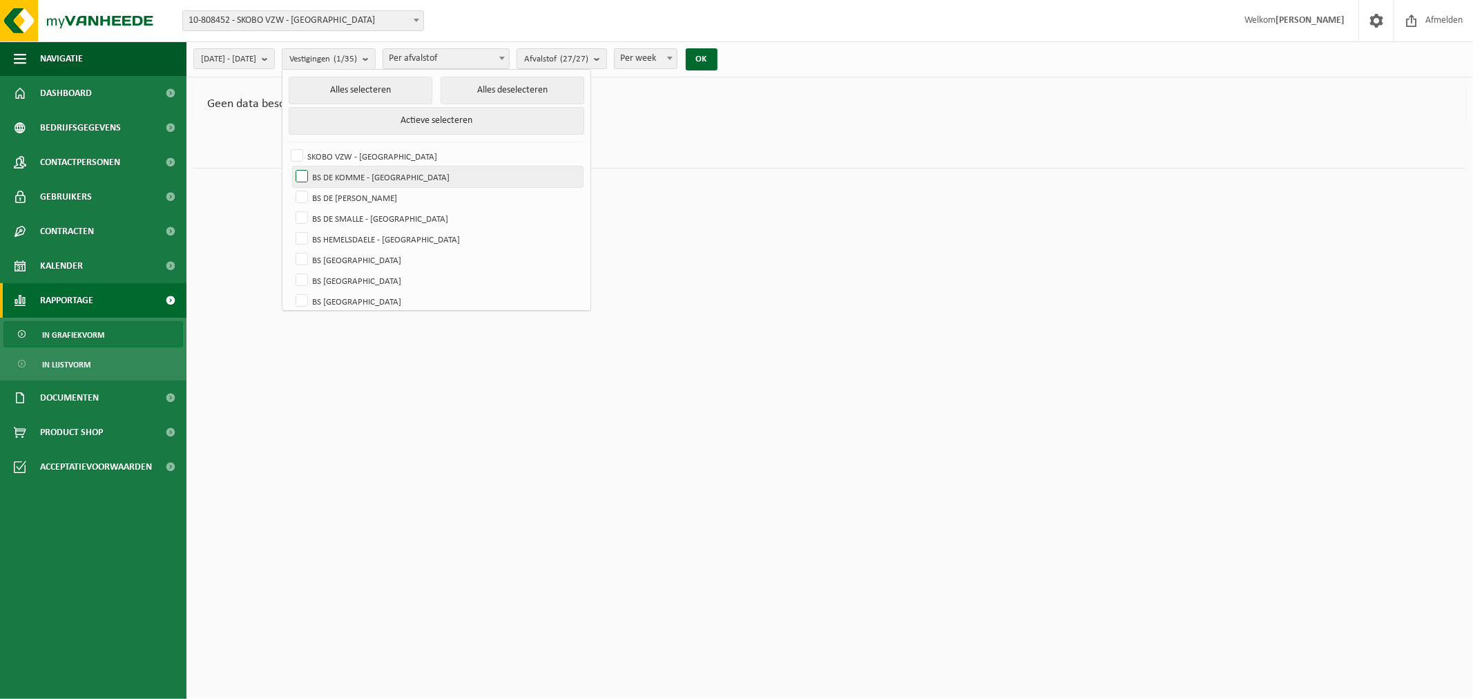
click at [334, 174] on label "BS DE KOMME - [GEOGRAPHIC_DATA]" at bounding box center [438, 176] width 290 height 21
click at [291, 166] on input "BS DE KOMME - [GEOGRAPHIC_DATA]" at bounding box center [290, 166] width 1 height 1
checkbox input "true"
click at [718, 57] on button "OK" at bounding box center [702, 59] width 32 height 22
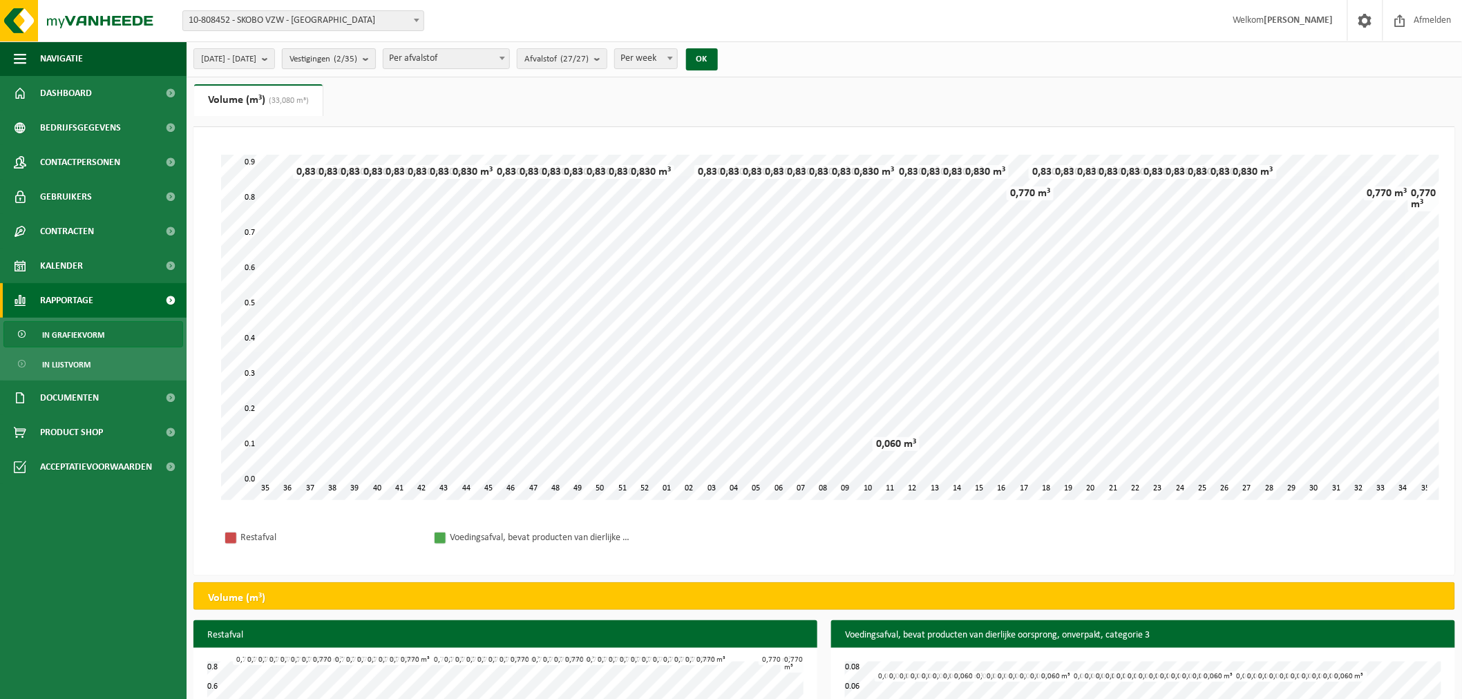
click at [375, 54] on b "submit" at bounding box center [369, 58] width 12 height 19
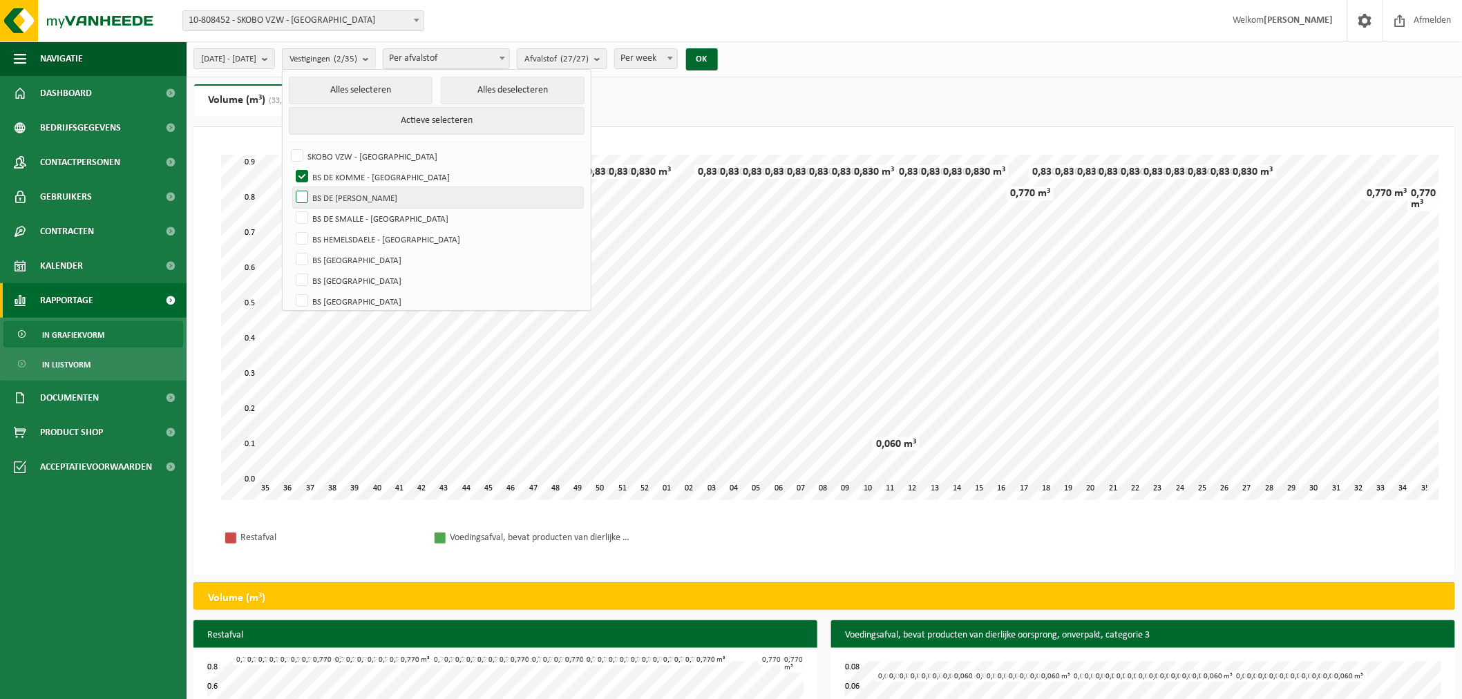
click at [338, 195] on label "BS DE [PERSON_NAME]" at bounding box center [438, 197] width 290 height 21
click at [291, 187] on input "BS DE [PERSON_NAME]" at bounding box center [290, 186] width 1 height 1
checkbox input "true"
click at [336, 173] on label "BS DE KOMME - [GEOGRAPHIC_DATA]" at bounding box center [438, 176] width 290 height 21
click at [291, 166] on input "BS DE KOMME - [GEOGRAPHIC_DATA]" at bounding box center [290, 166] width 1 height 1
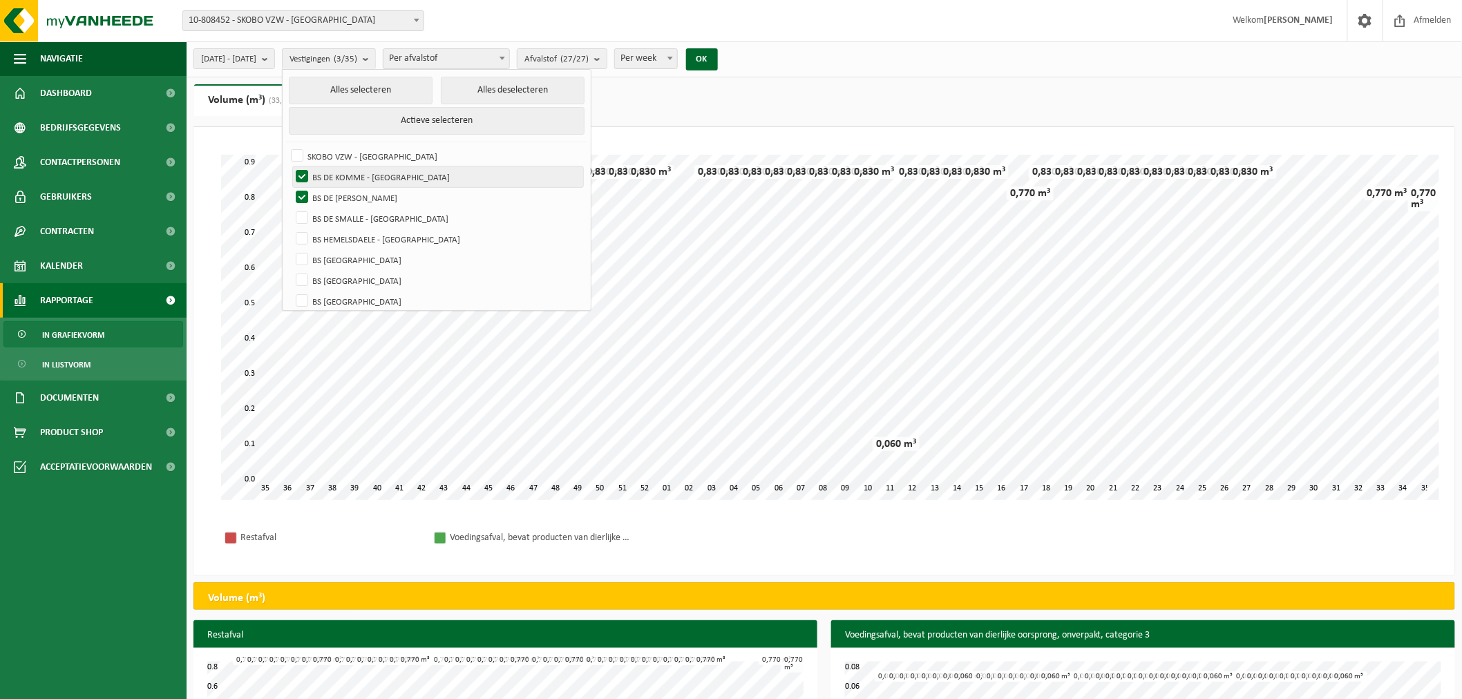
checkbox input "false"
click at [718, 56] on button "OK" at bounding box center [702, 59] width 32 height 22
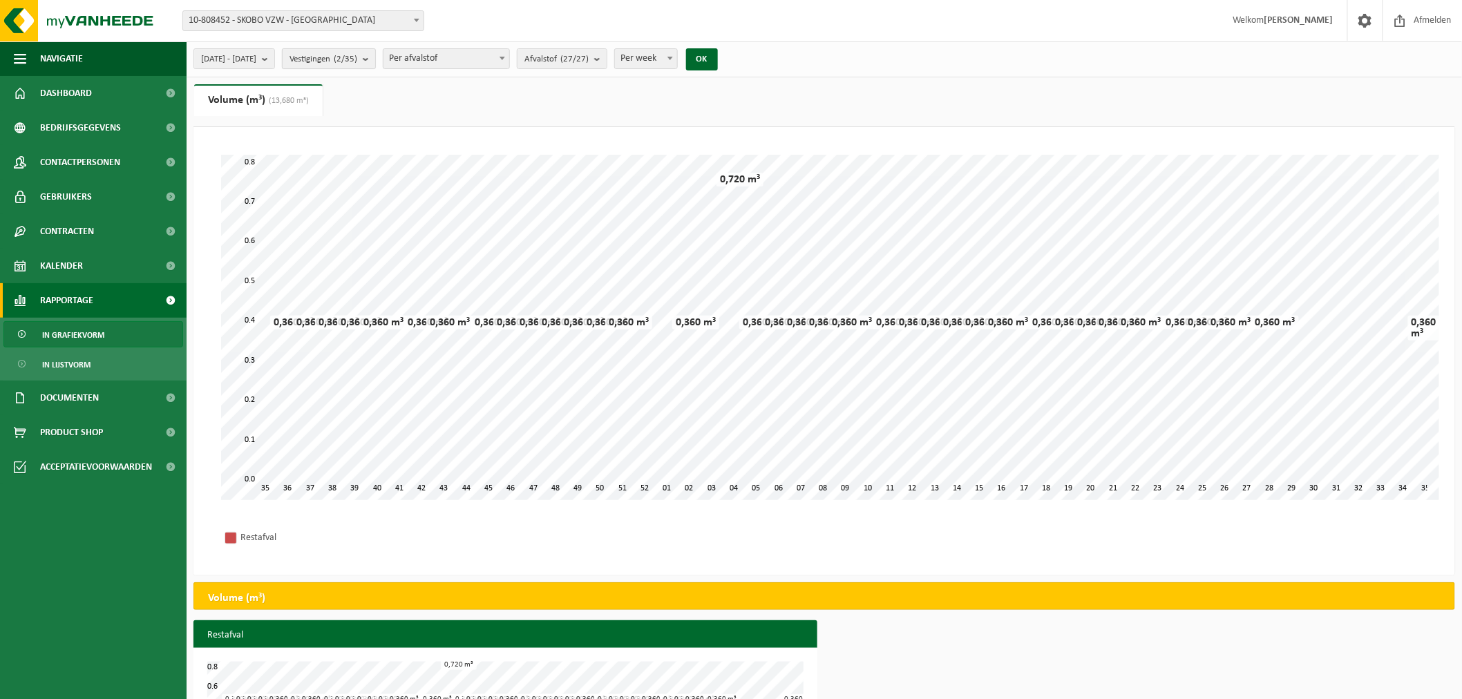
click at [375, 57] on b "submit" at bounding box center [369, 58] width 12 height 19
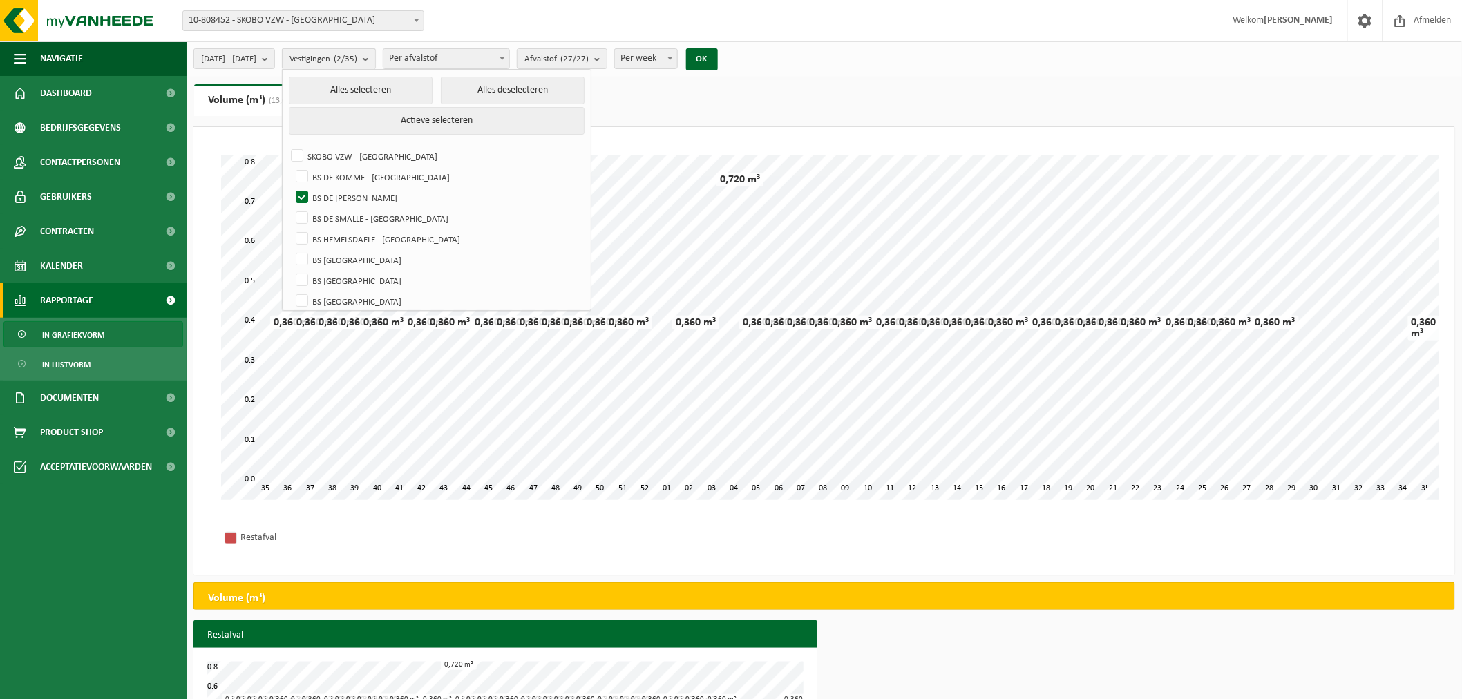
click at [375, 57] on b "submit" at bounding box center [369, 59] width 12 height 20
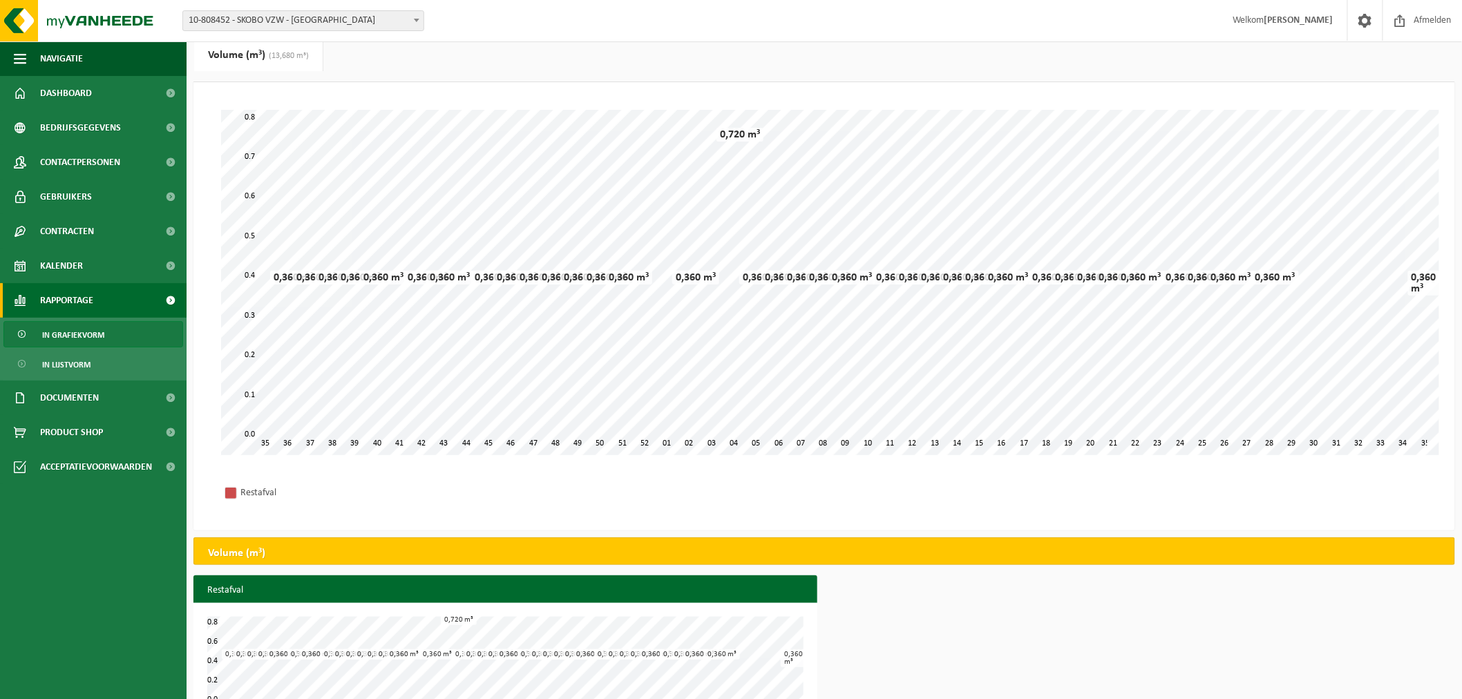
scroll to position [86, 0]
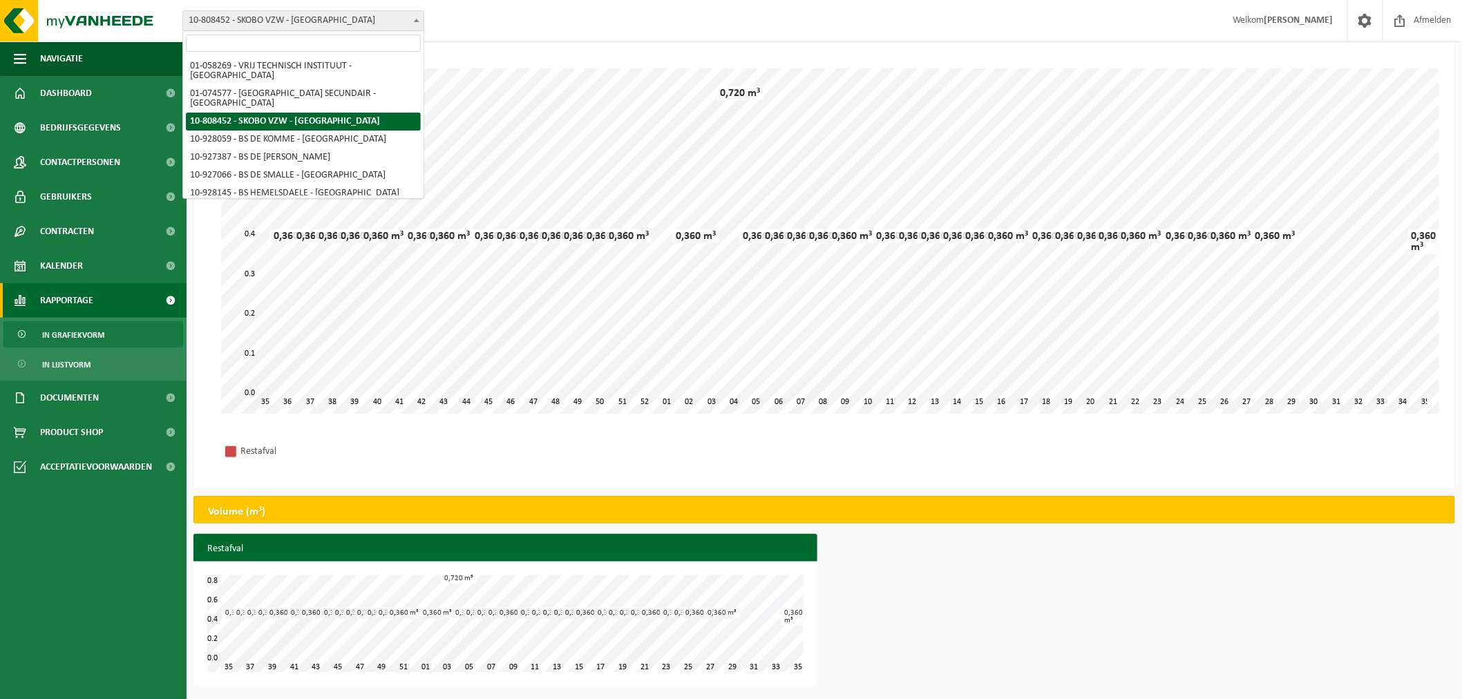
click at [418, 21] on b at bounding box center [417, 20] width 6 height 3
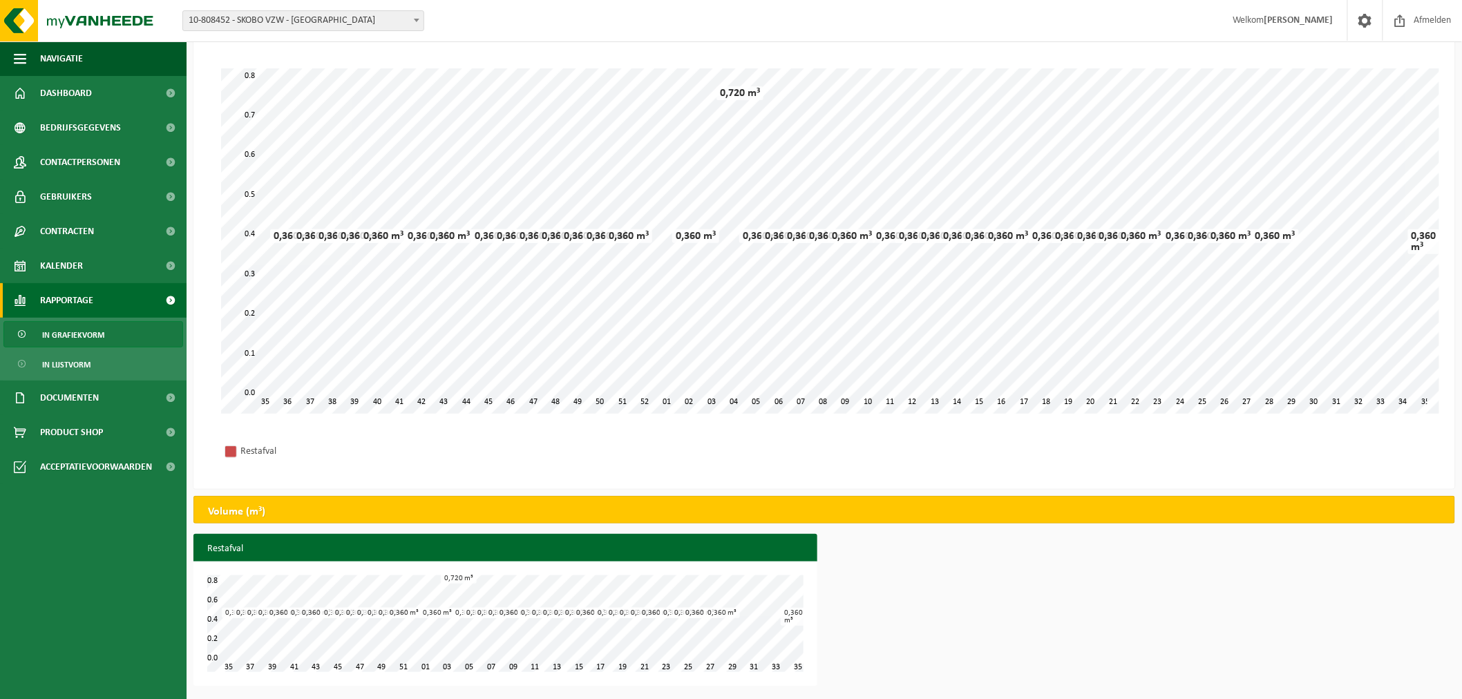
click at [391, 15] on span "10-808452 - SKOBO VZW - [GEOGRAPHIC_DATA]" at bounding box center [303, 20] width 240 height 19
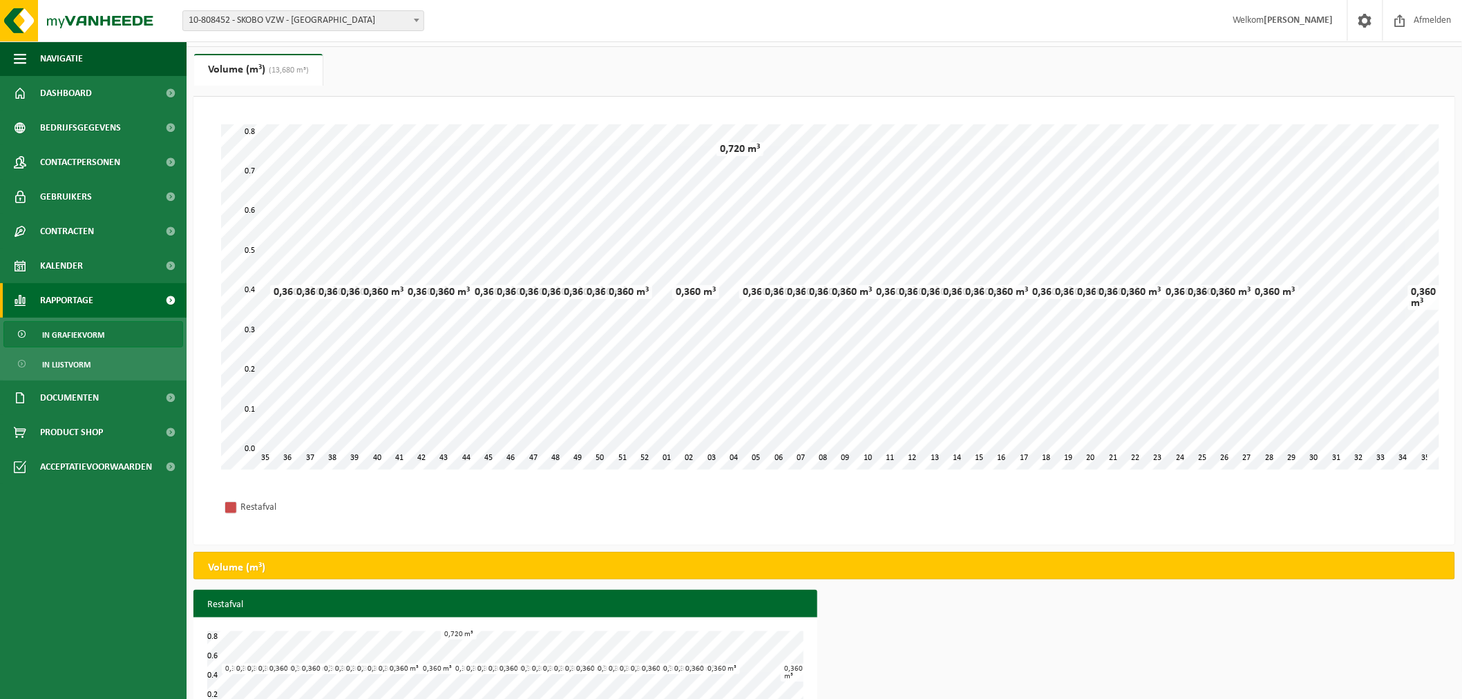
scroll to position [0, 0]
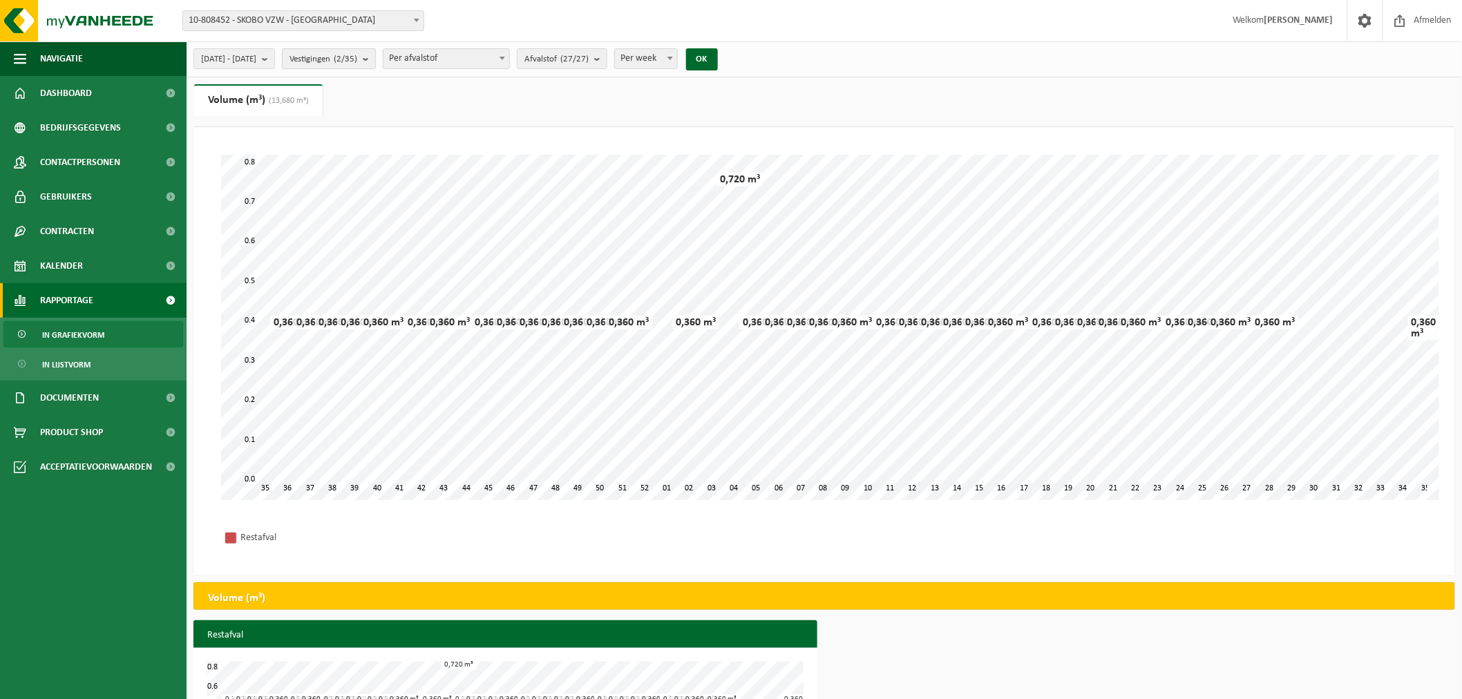
click at [375, 55] on b "submit" at bounding box center [369, 58] width 12 height 19
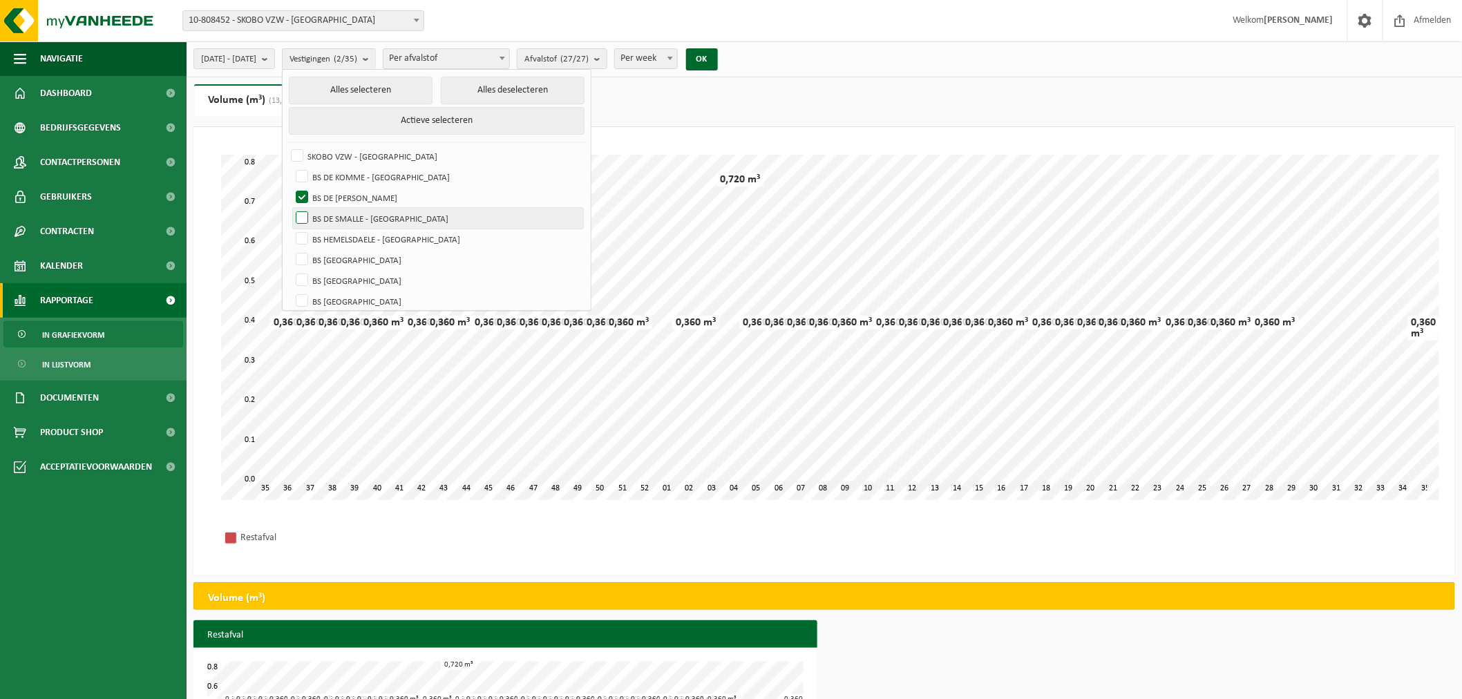
click at [334, 216] on label "BS DE SMALLE - [GEOGRAPHIC_DATA]" at bounding box center [438, 218] width 290 height 21
click at [291, 208] on input "BS DE SMALLE - [GEOGRAPHIC_DATA]" at bounding box center [290, 207] width 1 height 1
checkbox input "true"
click at [338, 193] on label "BS DE [PERSON_NAME]" at bounding box center [438, 197] width 290 height 21
click at [291, 187] on input "BS DE [PERSON_NAME]" at bounding box center [290, 186] width 1 height 1
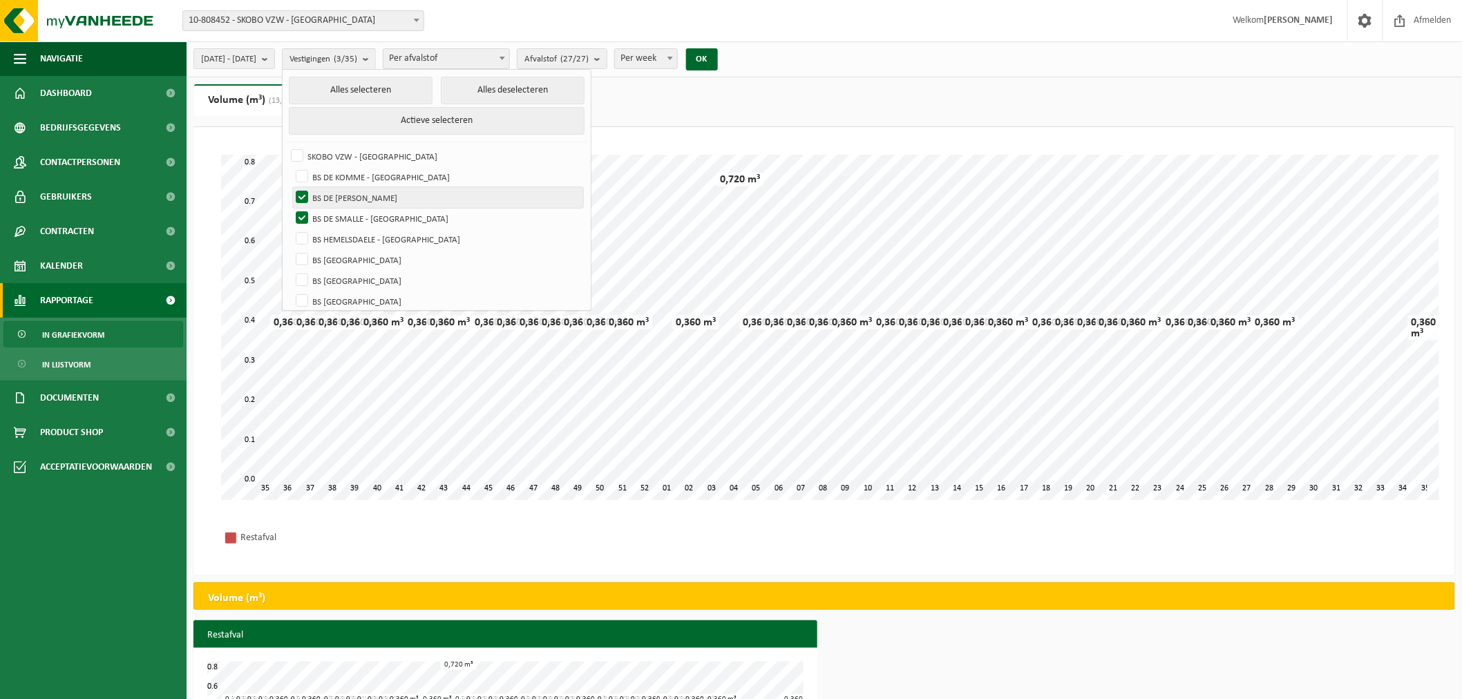
checkbox input "false"
click at [718, 58] on button "OK" at bounding box center [702, 59] width 32 height 22
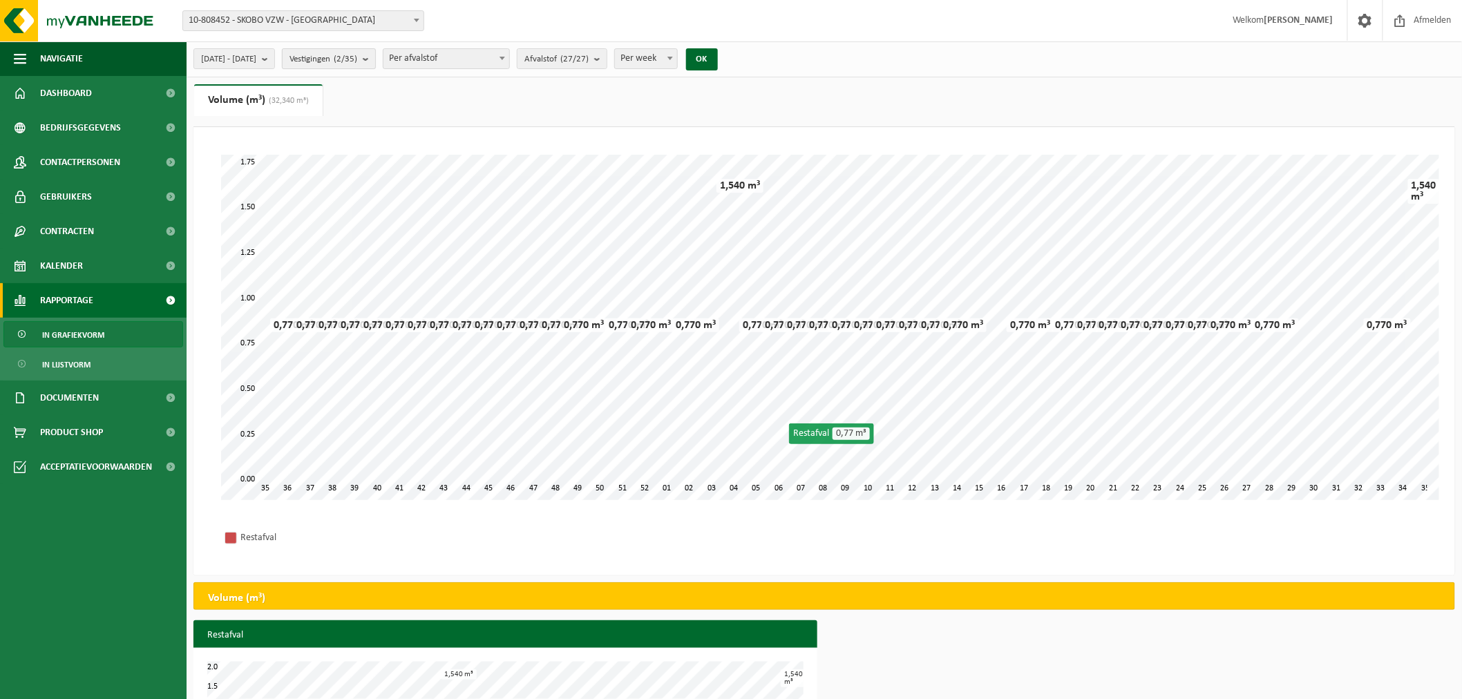
click at [375, 63] on b "submit" at bounding box center [369, 58] width 12 height 19
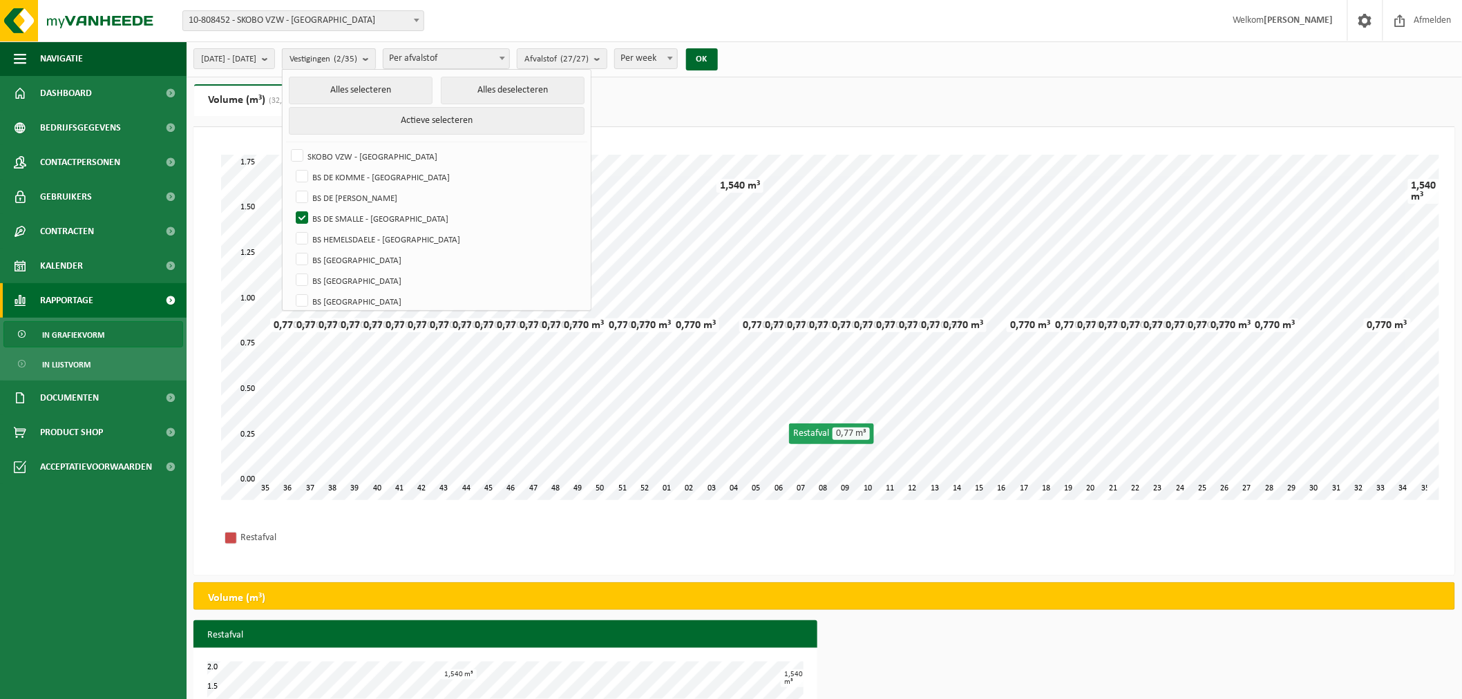
click at [375, 63] on b "submit" at bounding box center [369, 59] width 12 height 20
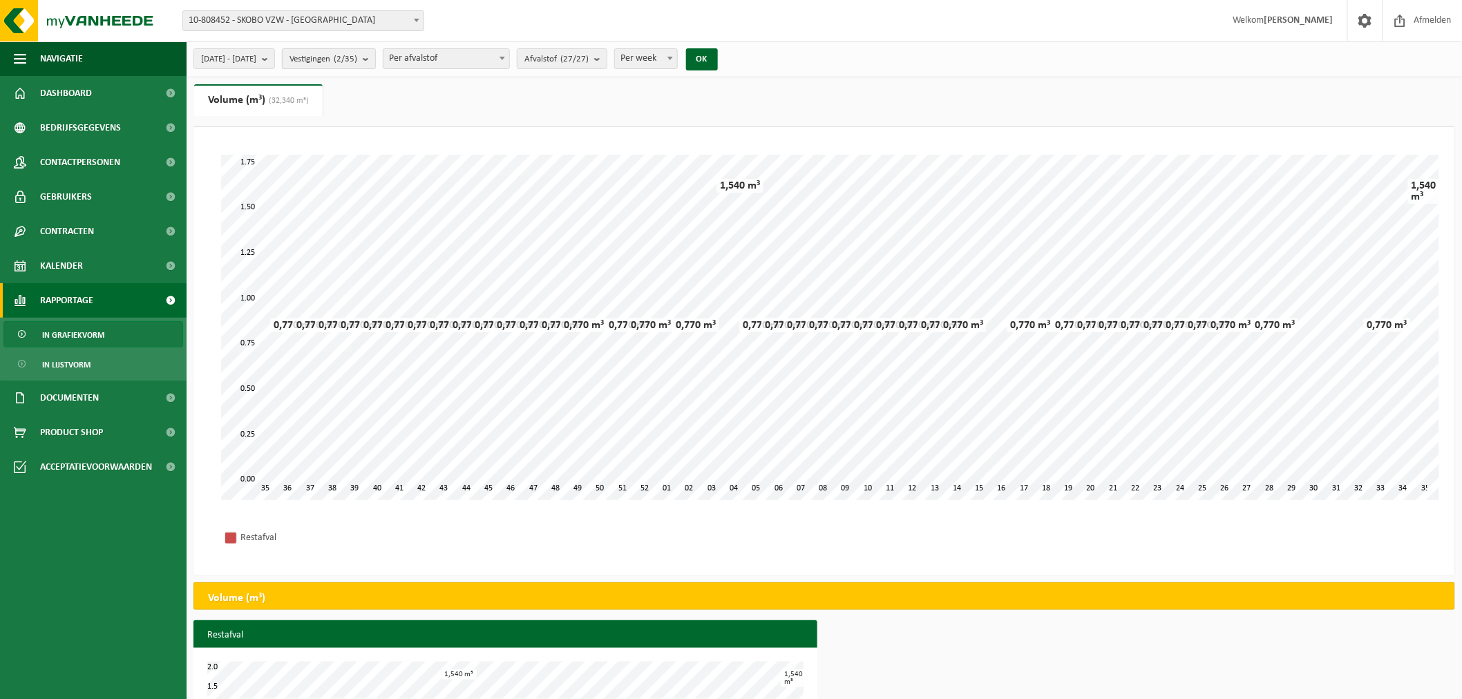
click at [375, 57] on b "submit" at bounding box center [369, 58] width 12 height 19
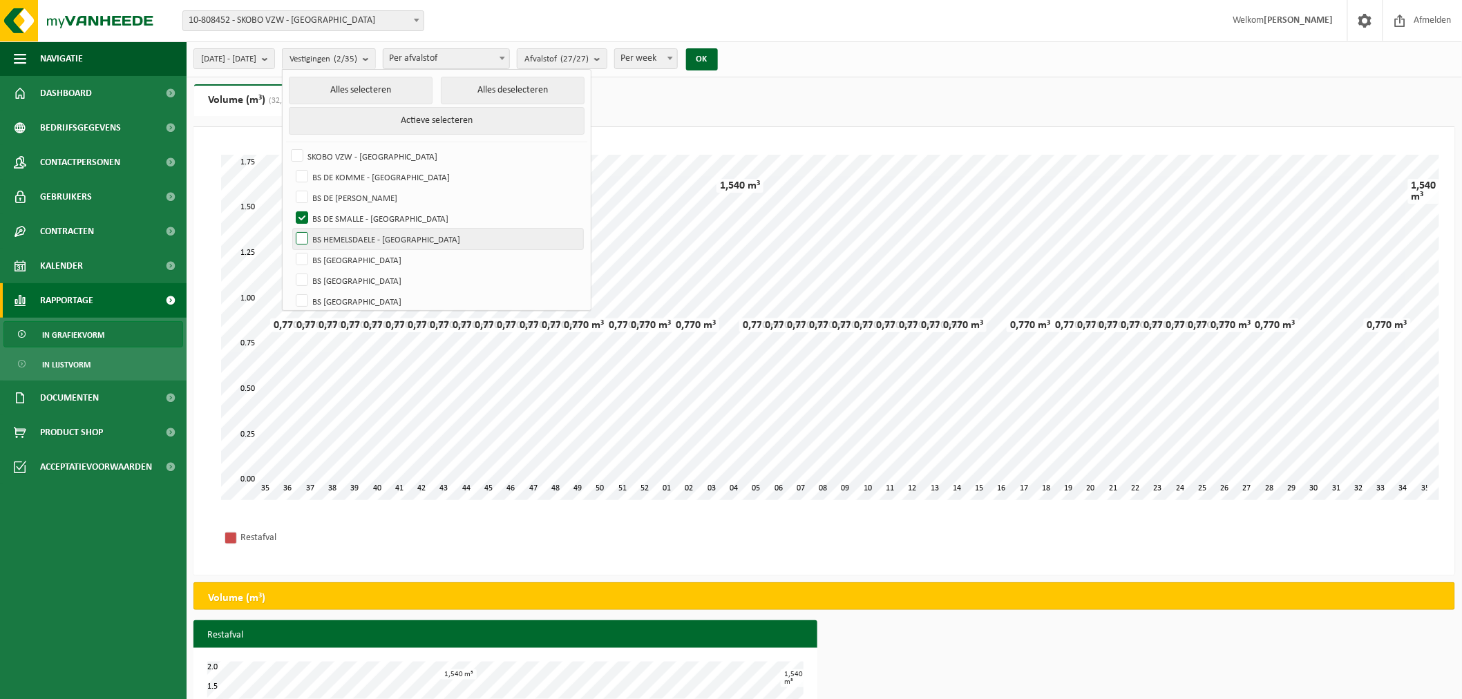
click at [336, 235] on label "BS HEMELSDAELE - [GEOGRAPHIC_DATA]" at bounding box center [438, 239] width 290 height 21
click at [291, 229] on input "BS HEMELSDAELE - [GEOGRAPHIC_DATA]" at bounding box center [290, 228] width 1 height 1
checkbox input "true"
click at [338, 212] on label "BS DE SMALLE - [GEOGRAPHIC_DATA]" at bounding box center [438, 218] width 290 height 21
click at [291, 208] on input "BS DE SMALLE - [GEOGRAPHIC_DATA]" at bounding box center [290, 207] width 1 height 1
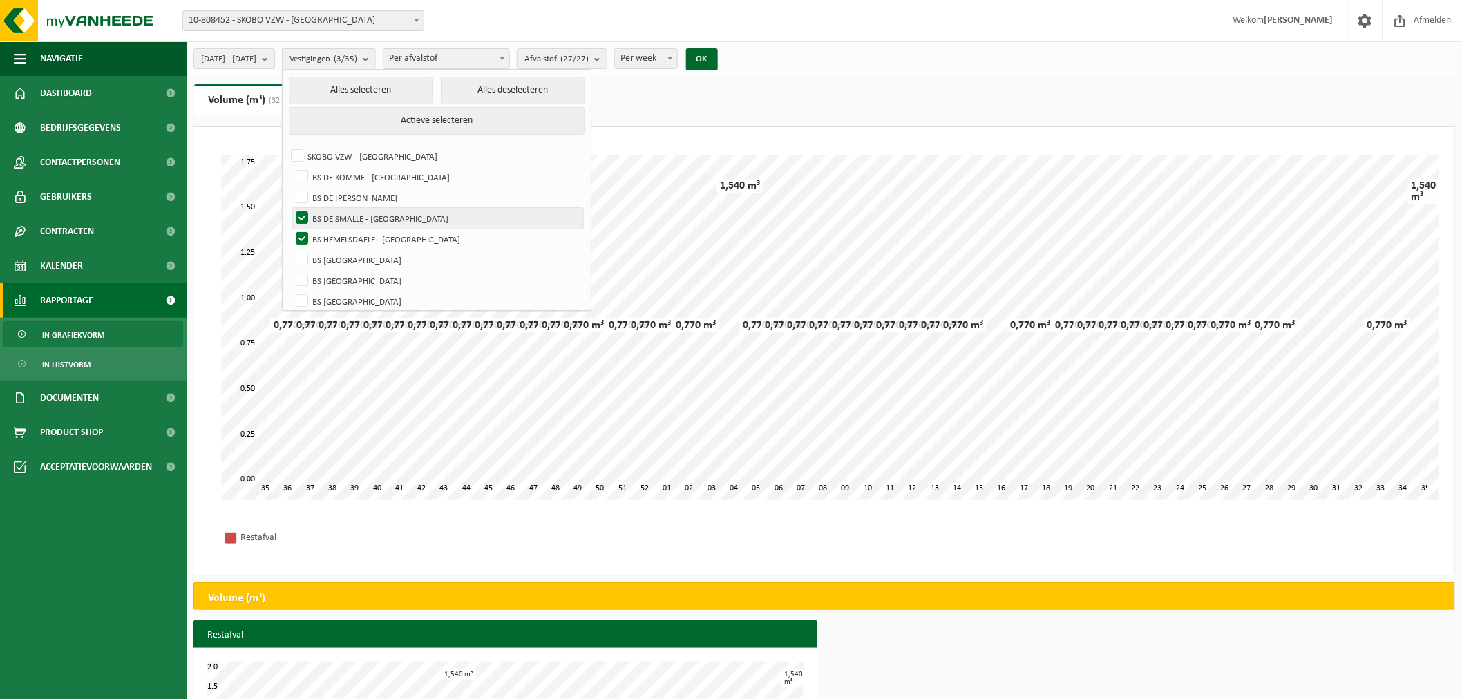
checkbox input "false"
click at [718, 59] on button "OK" at bounding box center [702, 59] width 32 height 22
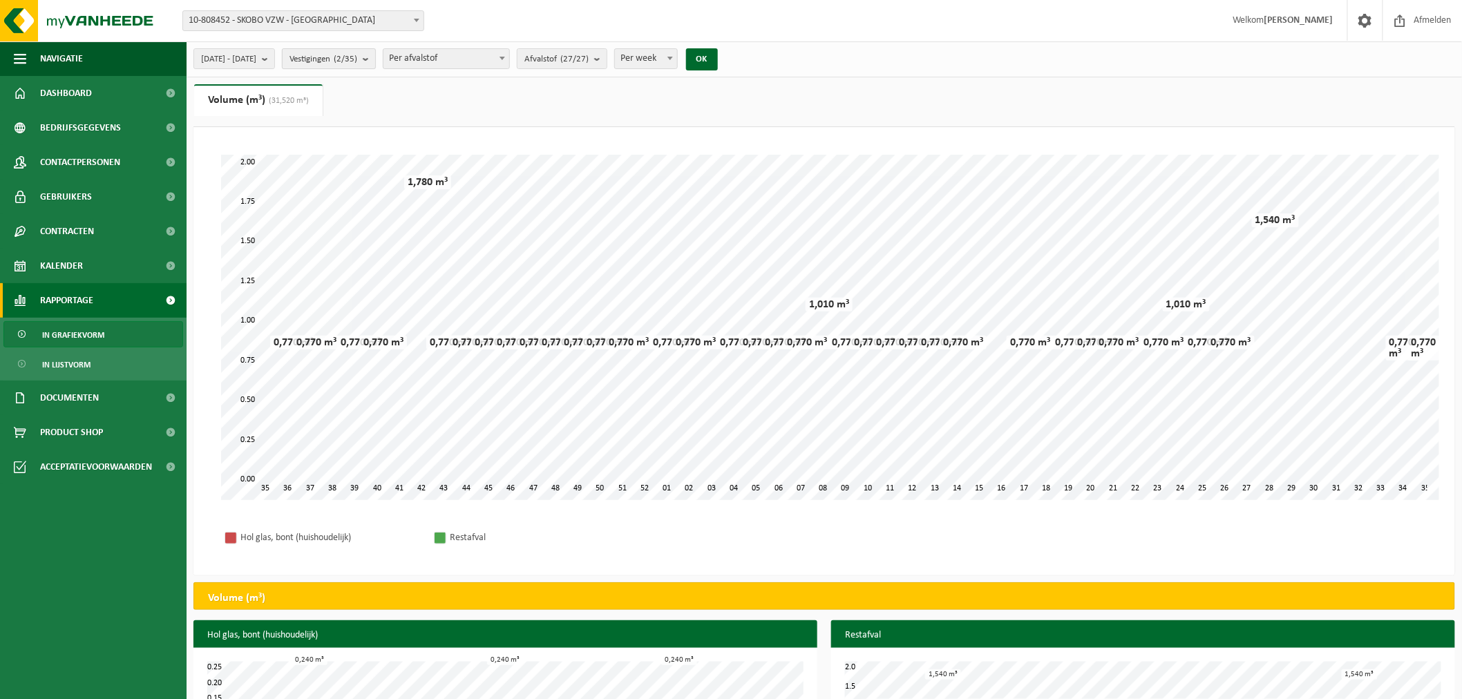
click at [375, 59] on b "submit" at bounding box center [369, 58] width 12 height 19
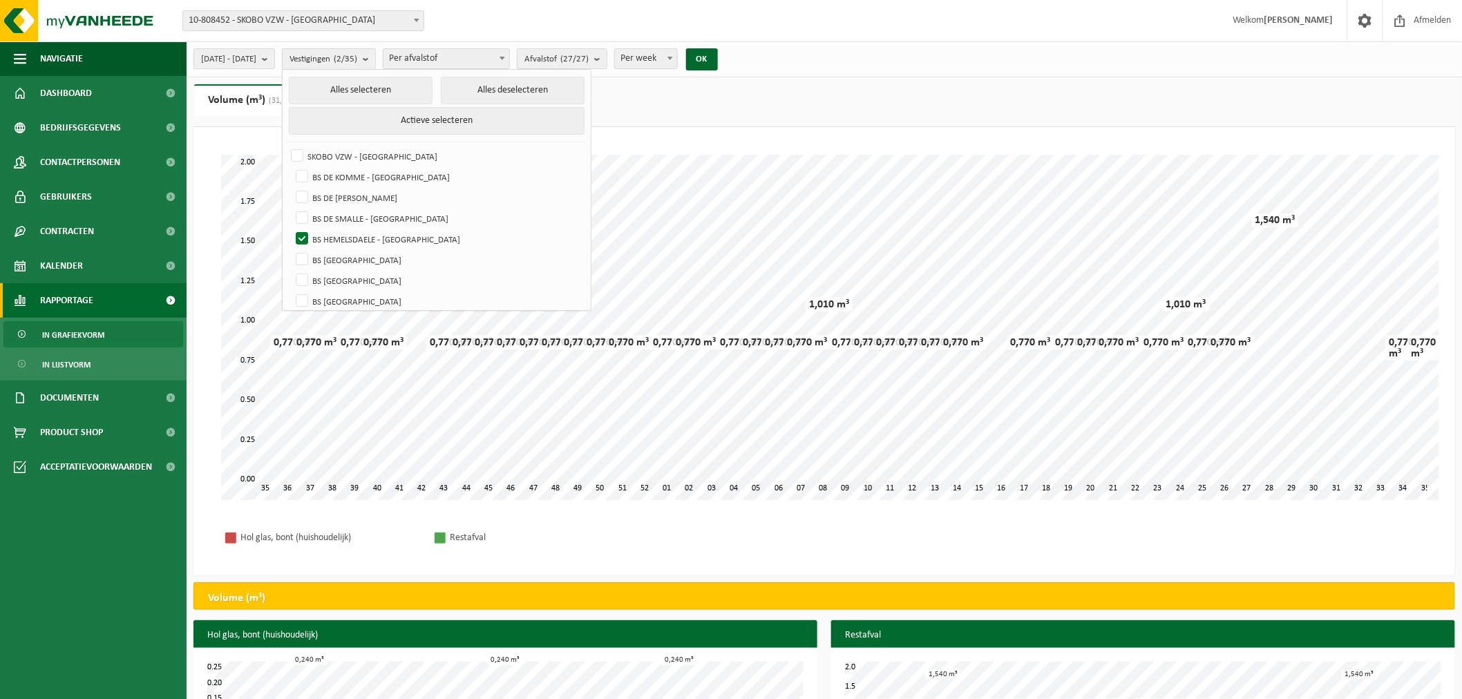
click at [375, 59] on b "submit" at bounding box center [369, 59] width 12 height 20
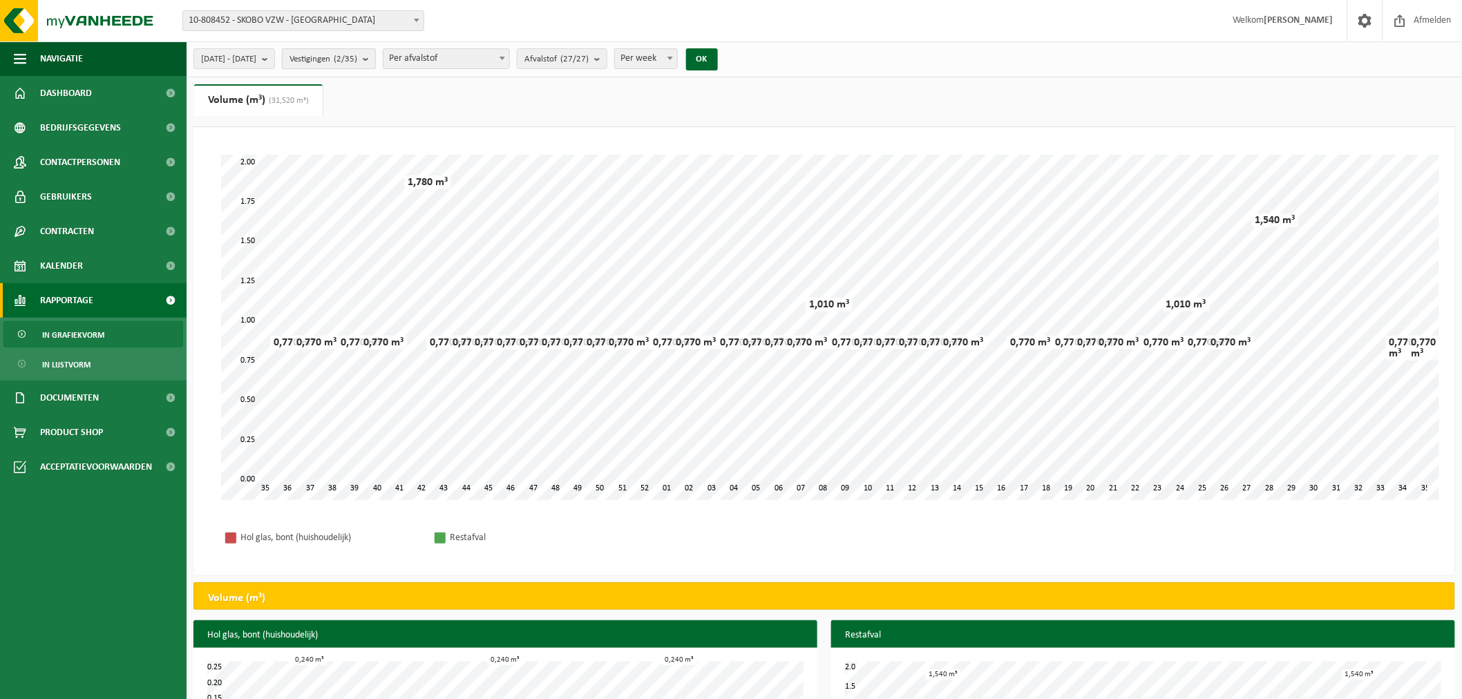
click at [375, 57] on b "submit" at bounding box center [369, 58] width 12 height 19
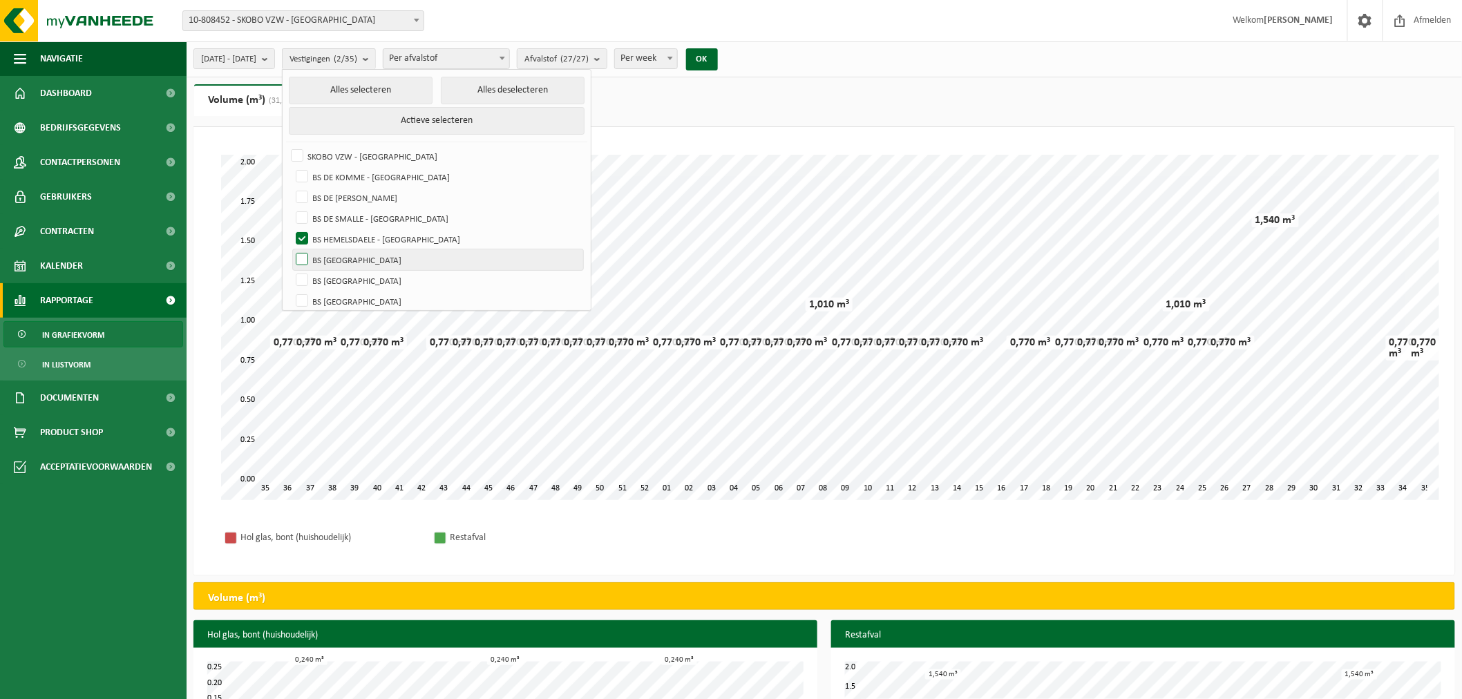
click at [337, 256] on label "BS [GEOGRAPHIC_DATA]" at bounding box center [438, 259] width 290 height 21
click at [291, 249] on input "BS [GEOGRAPHIC_DATA]" at bounding box center [290, 249] width 1 height 1
checkbox input "true"
click at [340, 233] on label "BS HEMELSDAELE - [GEOGRAPHIC_DATA]" at bounding box center [438, 239] width 290 height 21
click at [291, 229] on input "BS HEMELSDAELE - [GEOGRAPHIC_DATA]" at bounding box center [290, 228] width 1 height 1
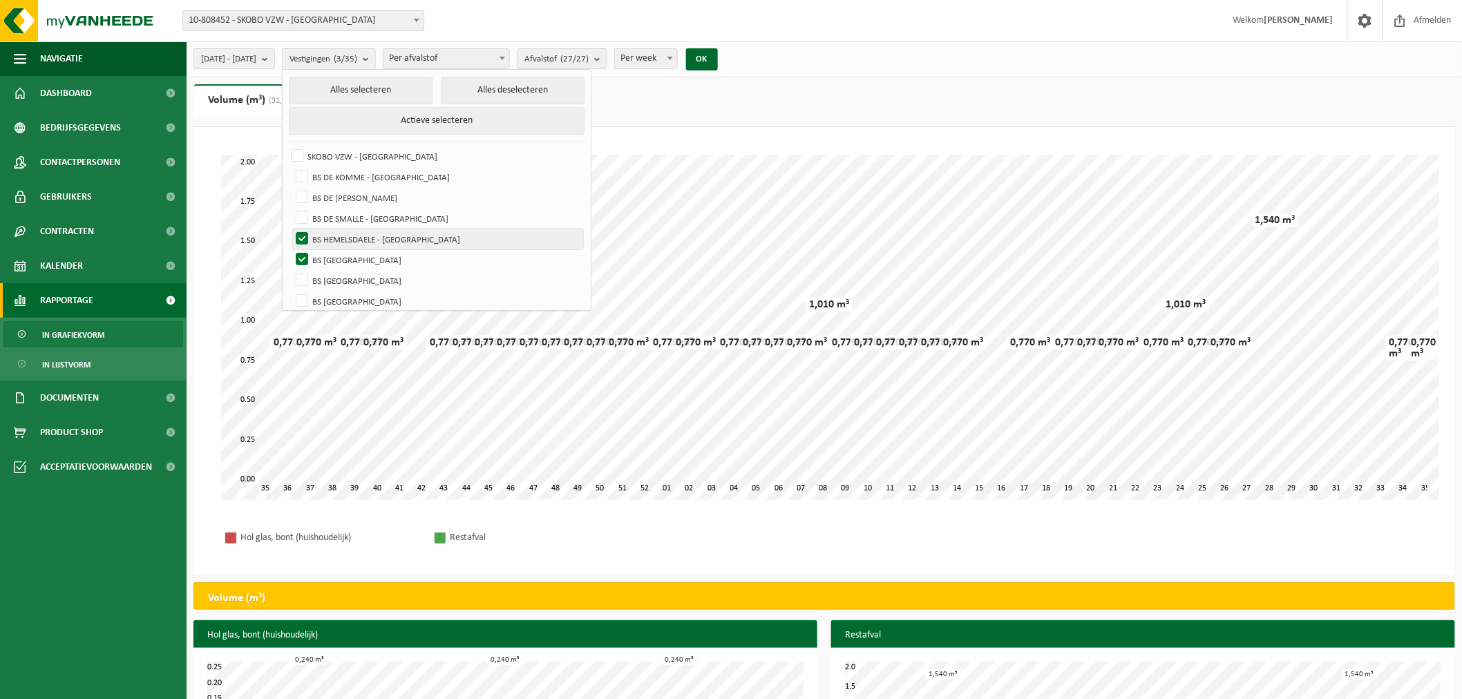
checkbox input "false"
click at [718, 57] on button "OK" at bounding box center [702, 59] width 32 height 22
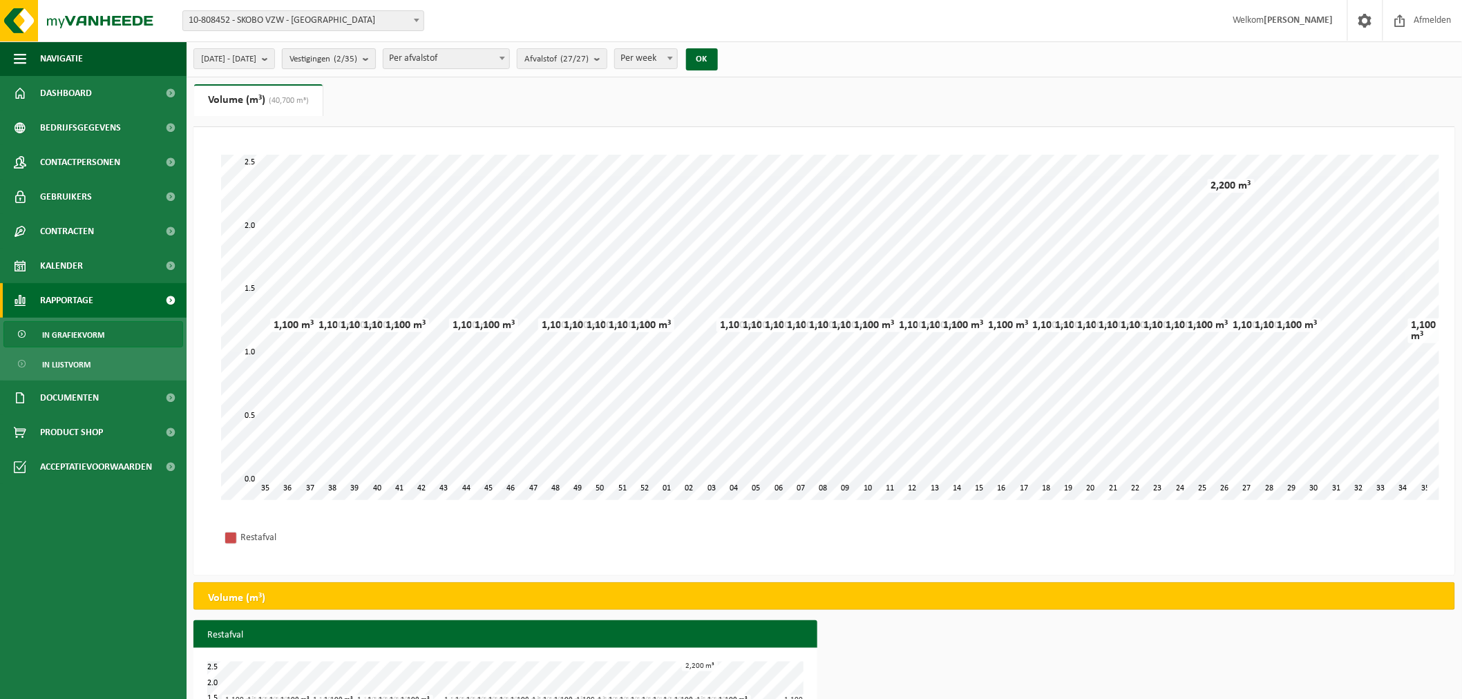
click at [375, 57] on b "submit" at bounding box center [369, 58] width 12 height 19
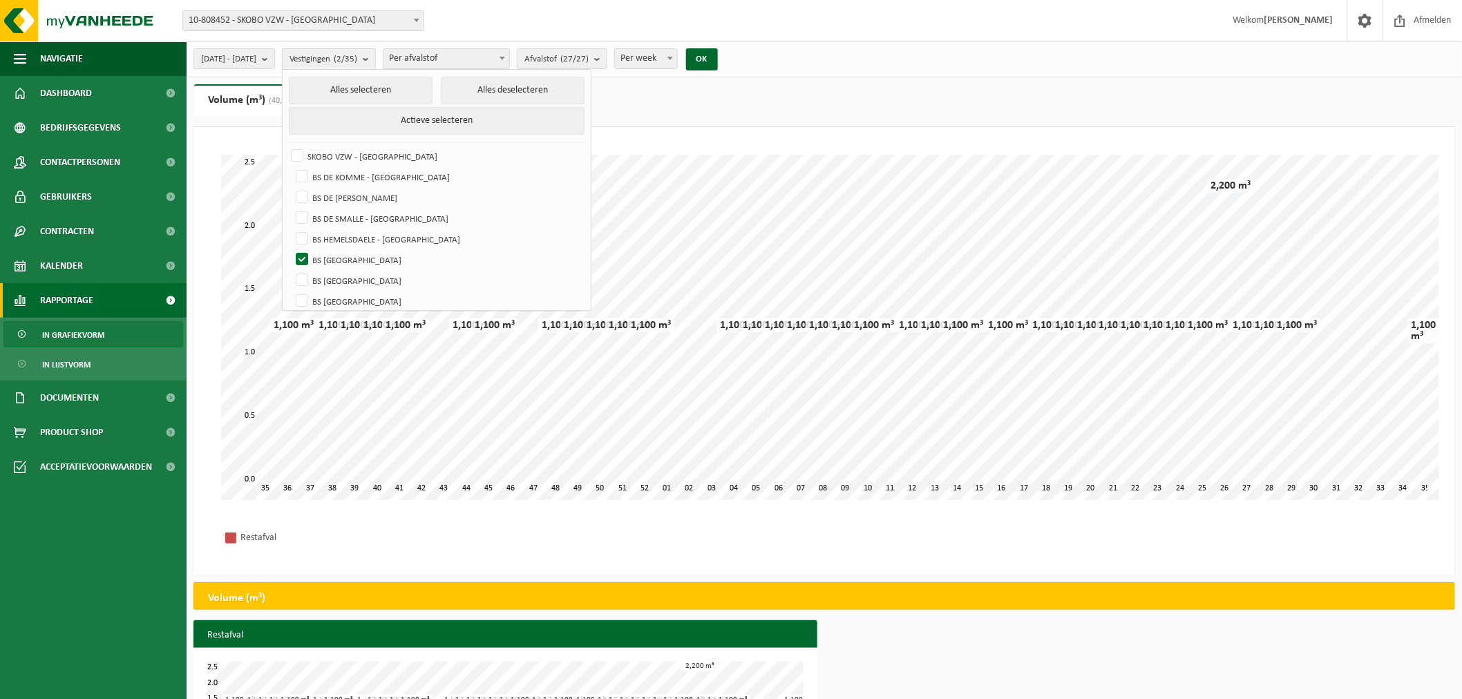
click at [375, 57] on b "submit" at bounding box center [369, 59] width 12 height 20
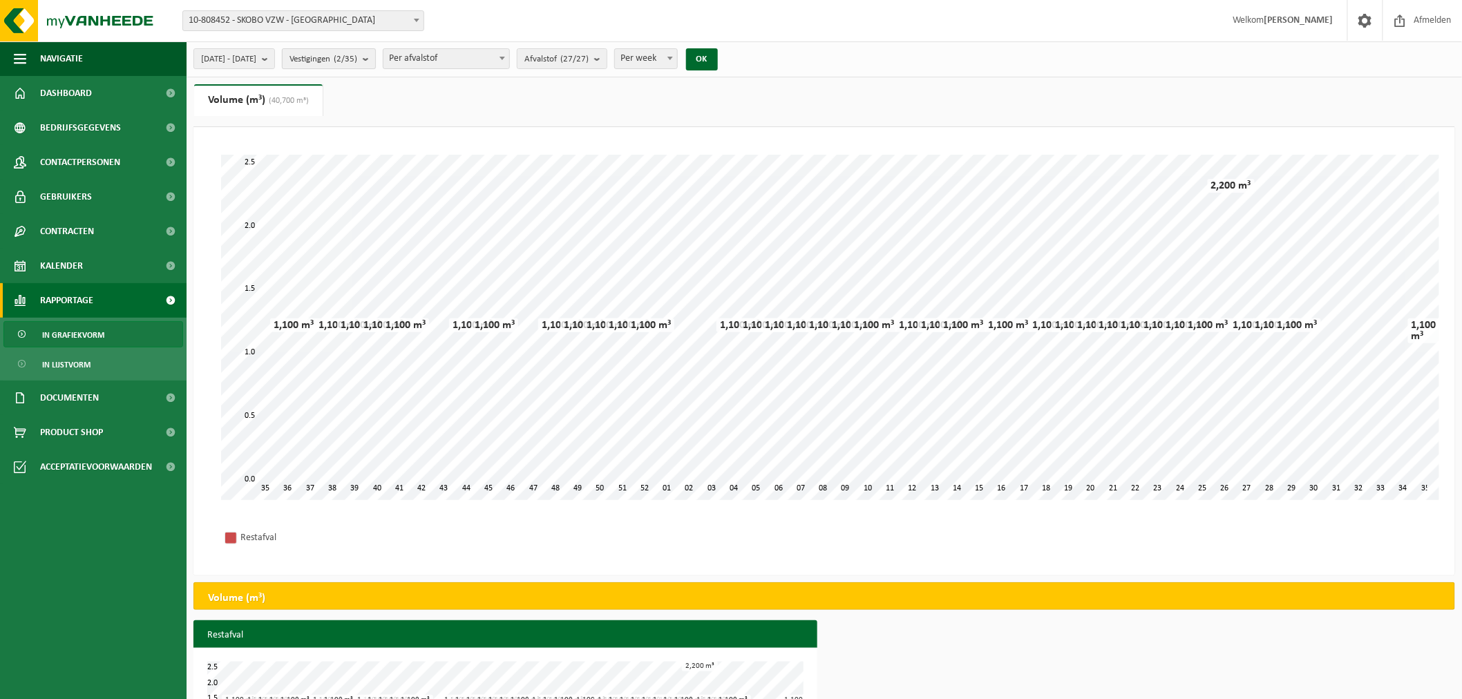
click at [375, 57] on b "submit" at bounding box center [369, 58] width 12 height 19
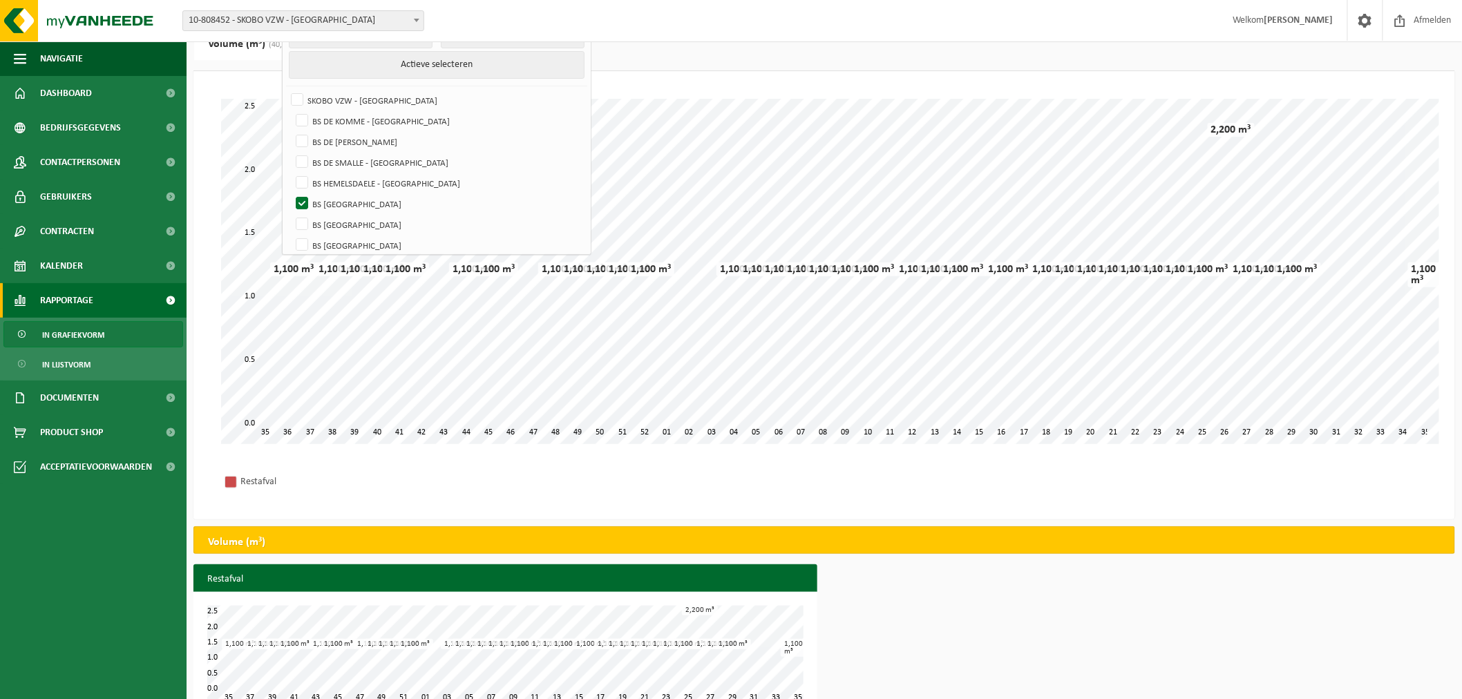
scroll to position [86, 0]
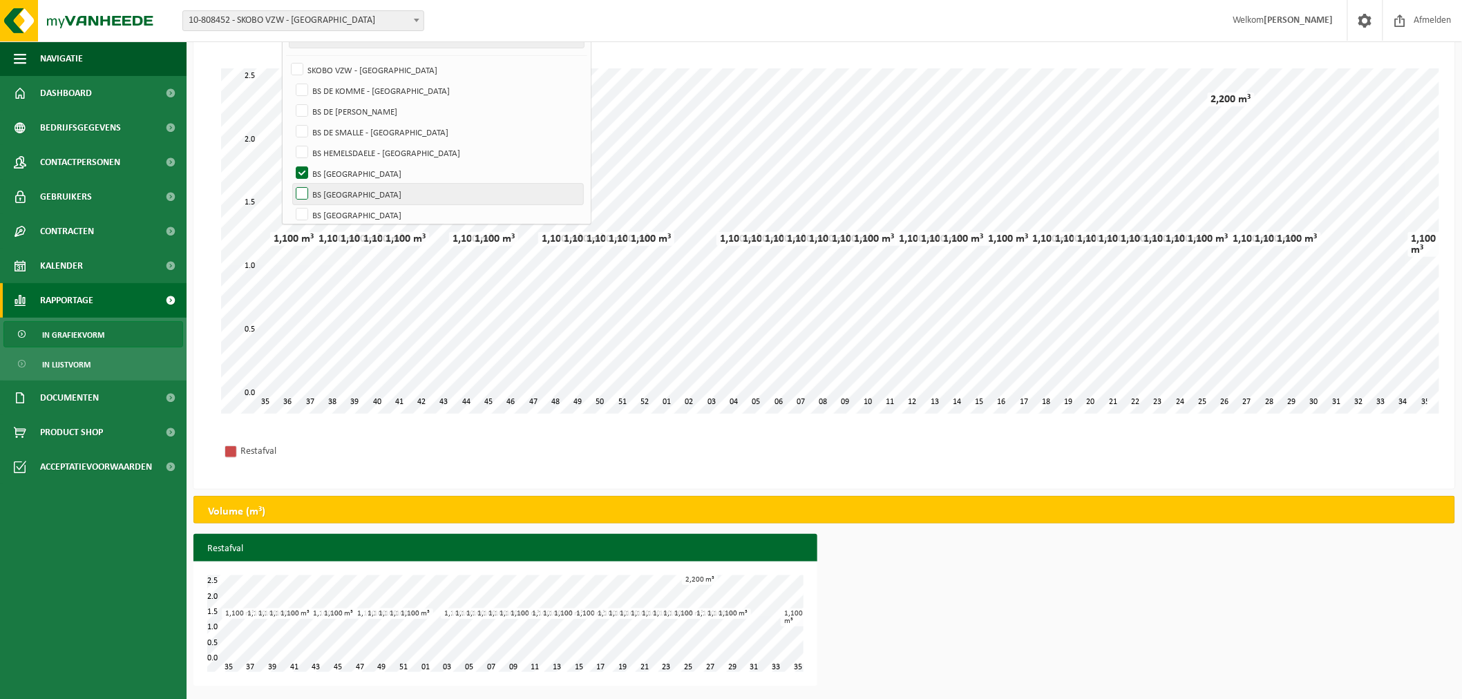
click at [336, 189] on label "BS [GEOGRAPHIC_DATA]" at bounding box center [438, 194] width 290 height 21
click at [291, 184] on input "BS [GEOGRAPHIC_DATA]" at bounding box center [290, 183] width 1 height 1
checkbox input "true"
click at [336, 171] on label "BS [GEOGRAPHIC_DATA]" at bounding box center [438, 173] width 290 height 21
click at [291, 163] on input "BS [GEOGRAPHIC_DATA]" at bounding box center [290, 162] width 1 height 1
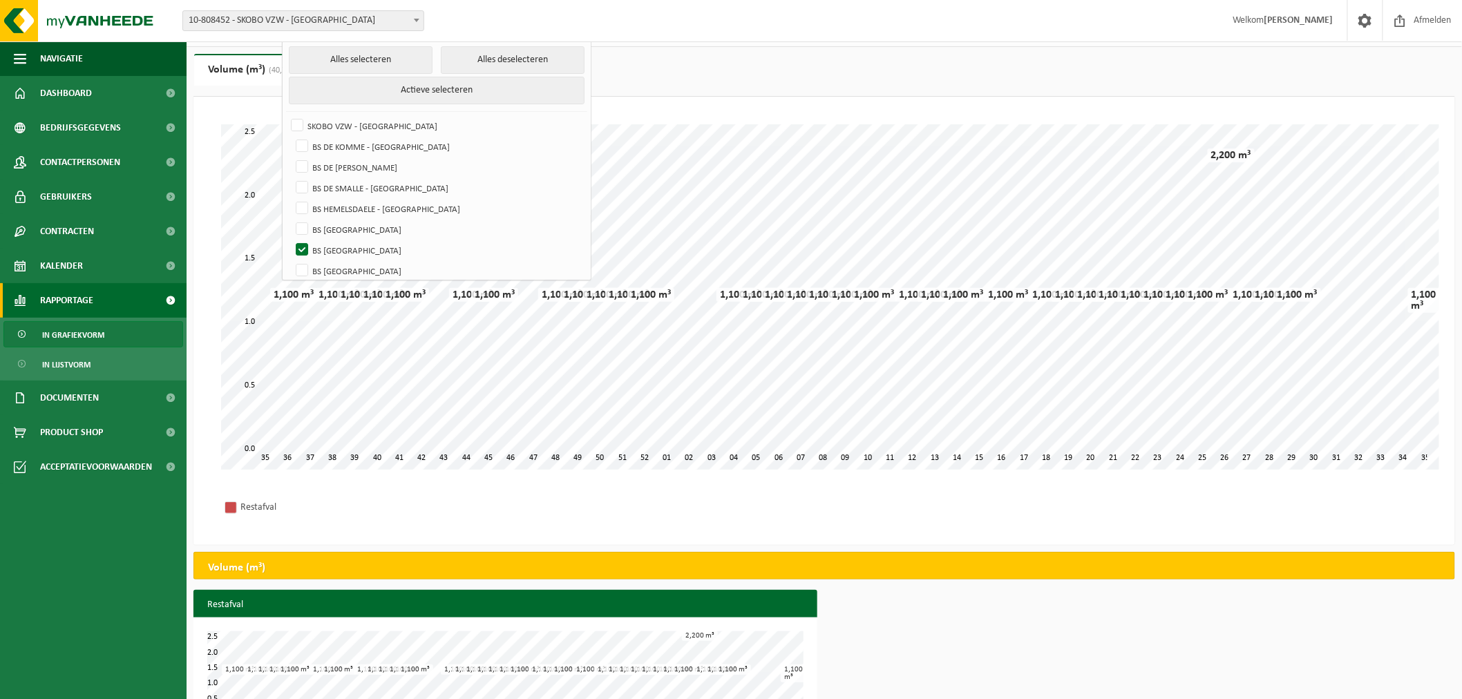
scroll to position [0, 0]
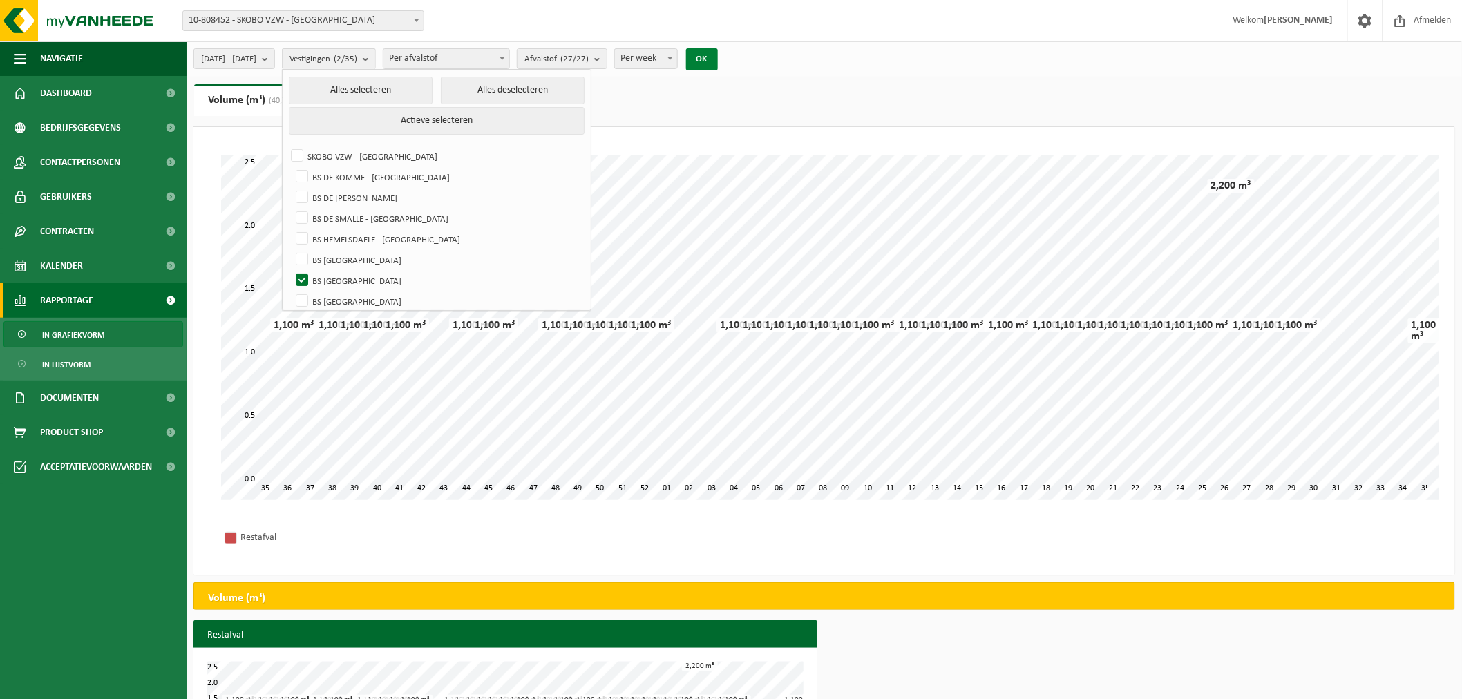
click at [718, 55] on button "OK" at bounding box center [702, 59] width 32 height 22
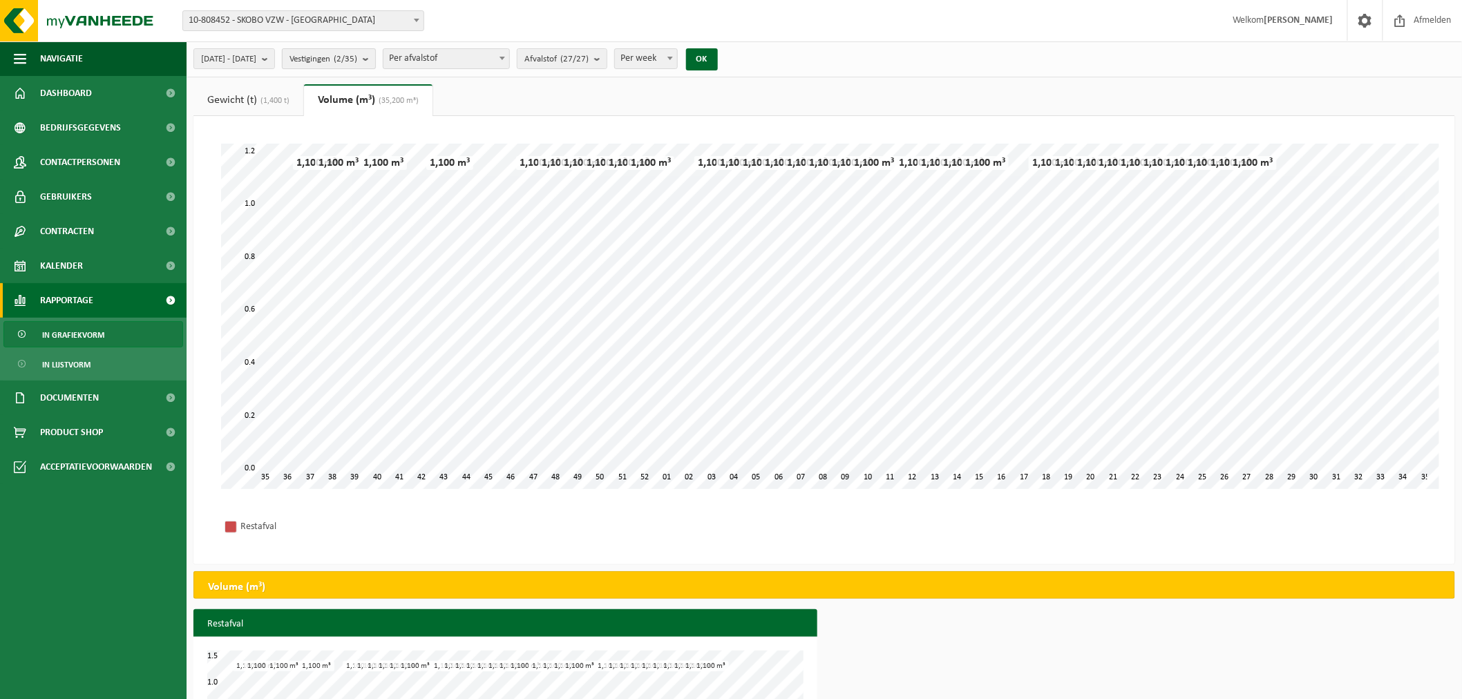
click at [375, 57] on b "submit" at bounding box center [369, 58] width 12 height 19
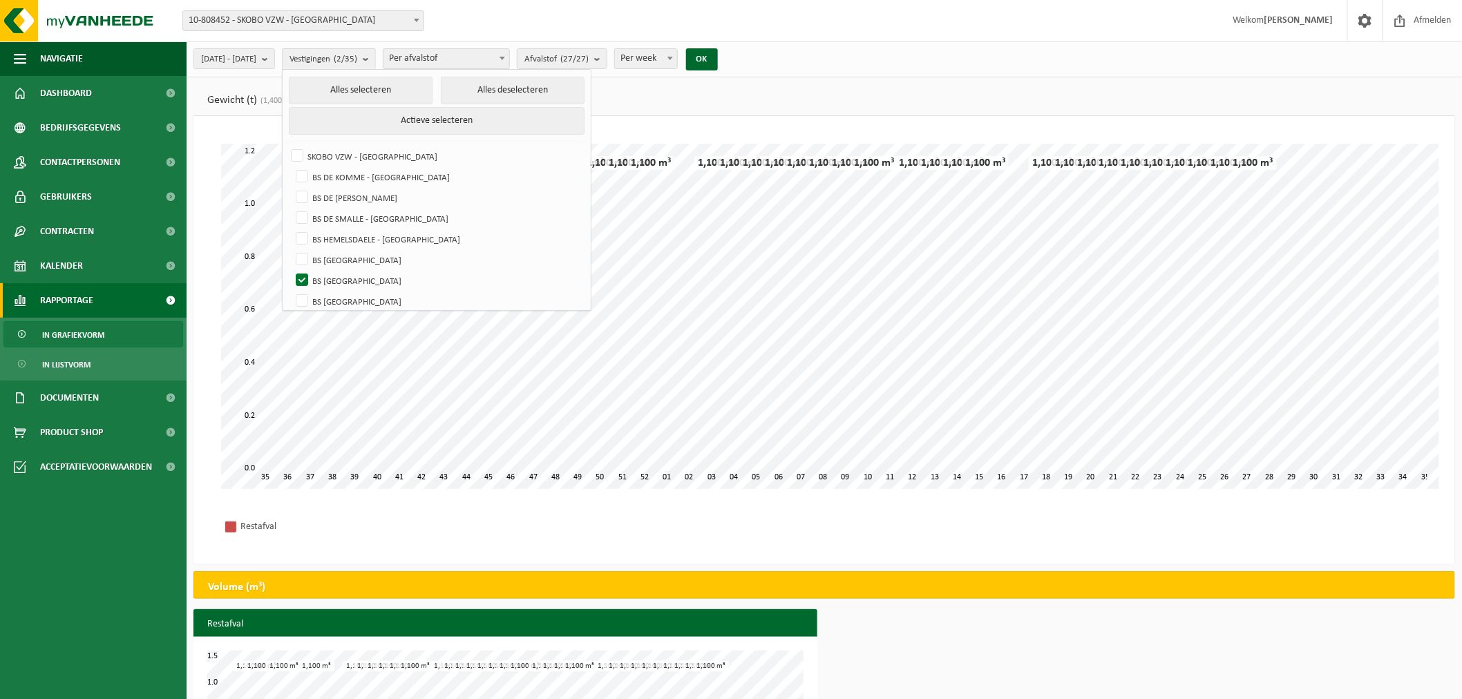
click at [612, 104] on ul "Gewicht (t) (1,400 t) Volume (m³) (35,200 m³)" at bounding box center [823, 100] width 1261 height 32
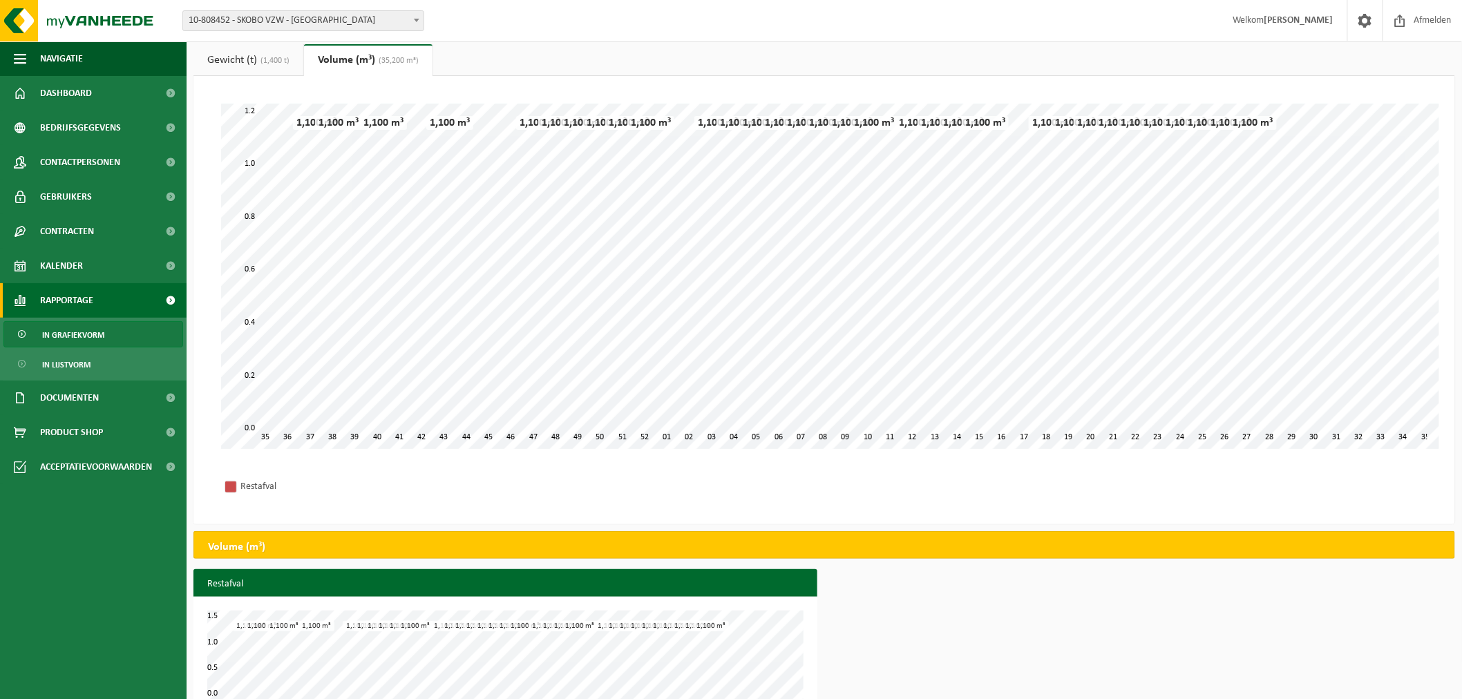
scroll to position [76, 0]
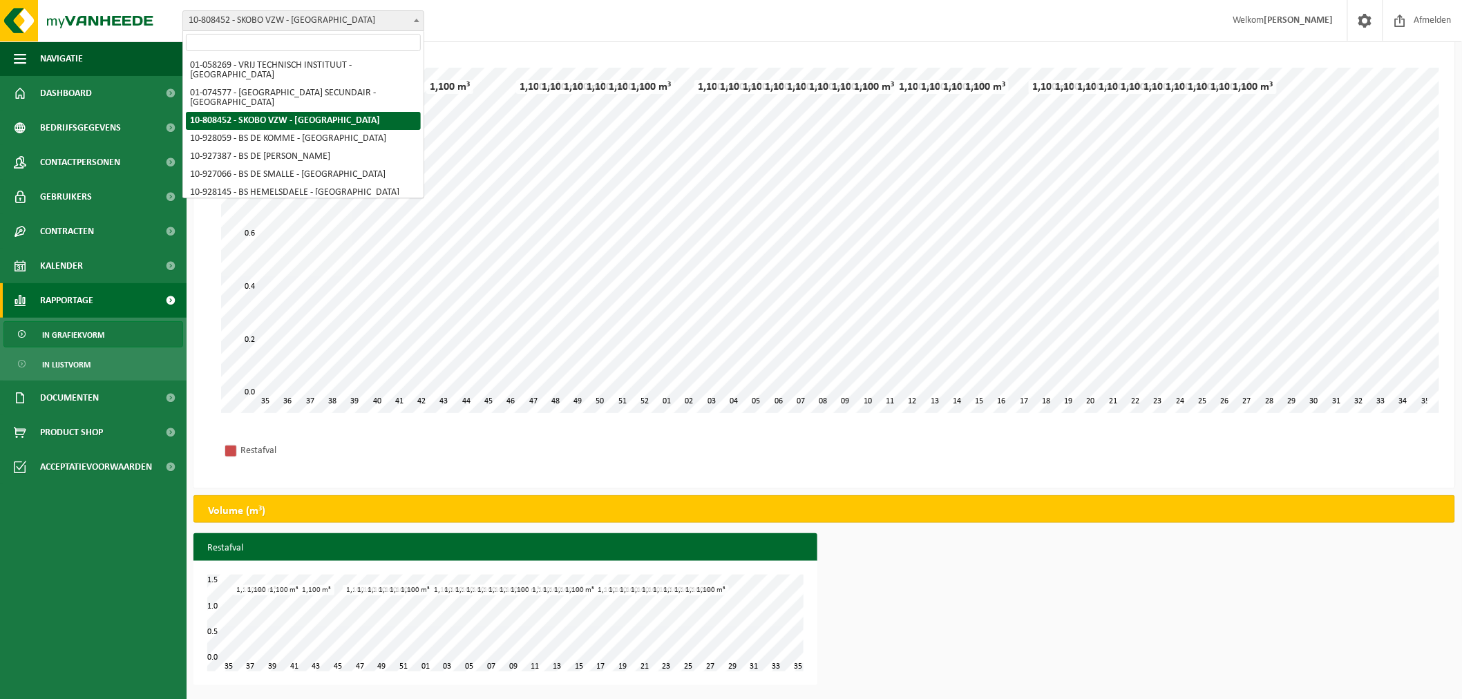
click at [412, 15] on span at bounding box center [417, 20] width 14 height 18
click at [417, 19] on b at bounding box center [417, 20] width 6 height 3
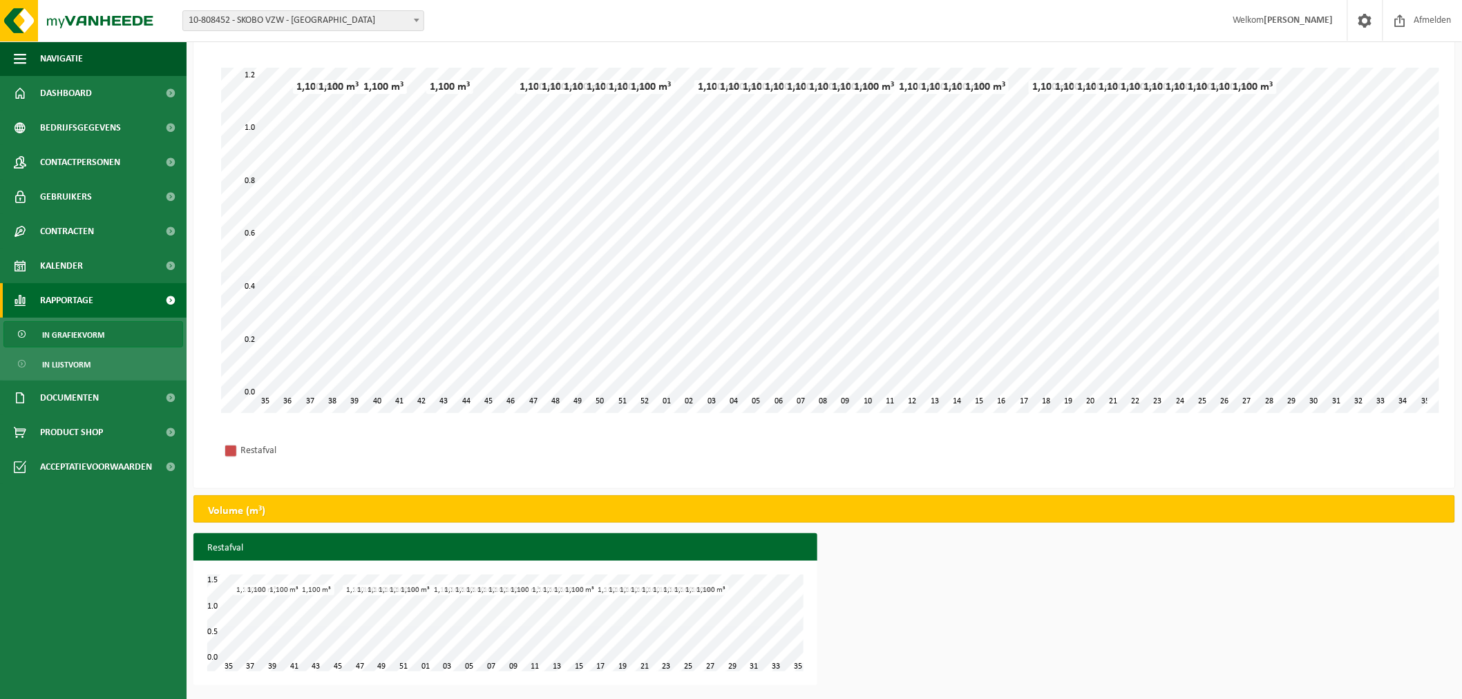
scroll to position [0, 0]
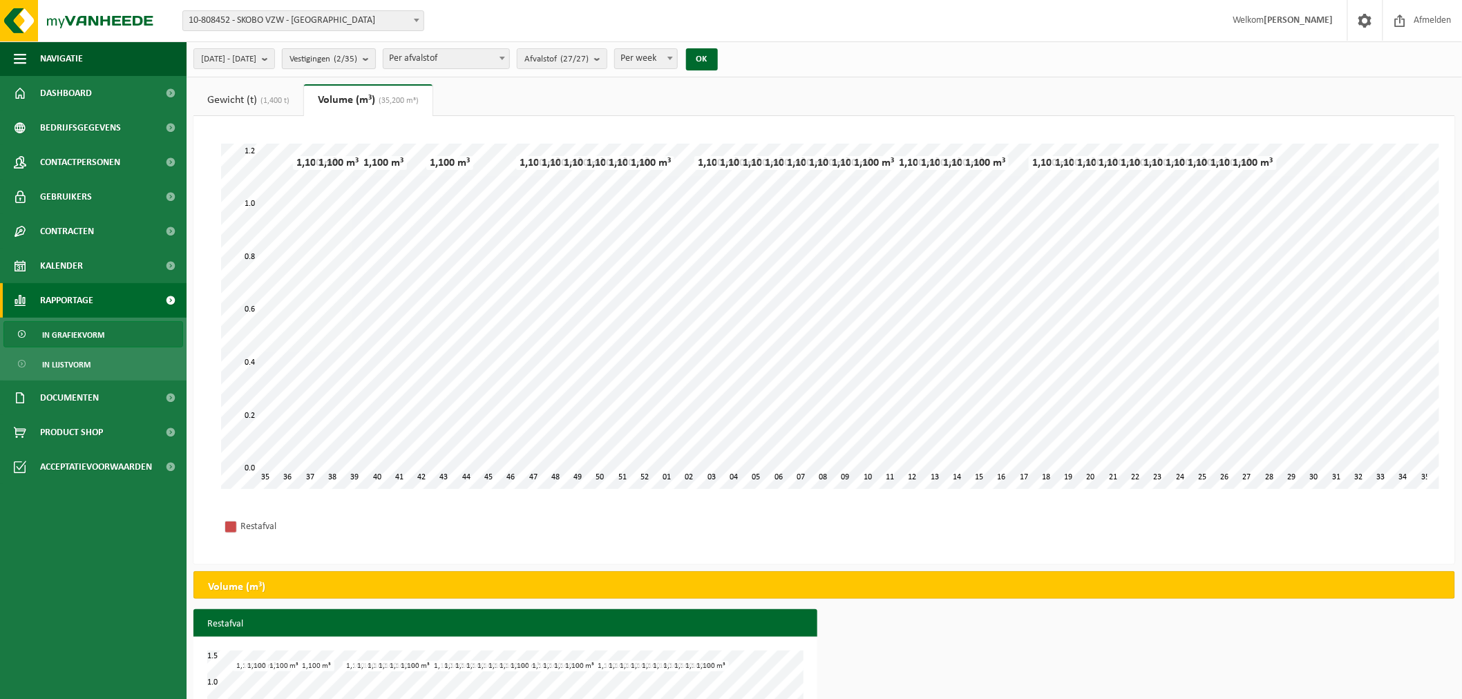
click at [375, 57] on b "submit" at bounding box center [369, 58] width 12 height 19
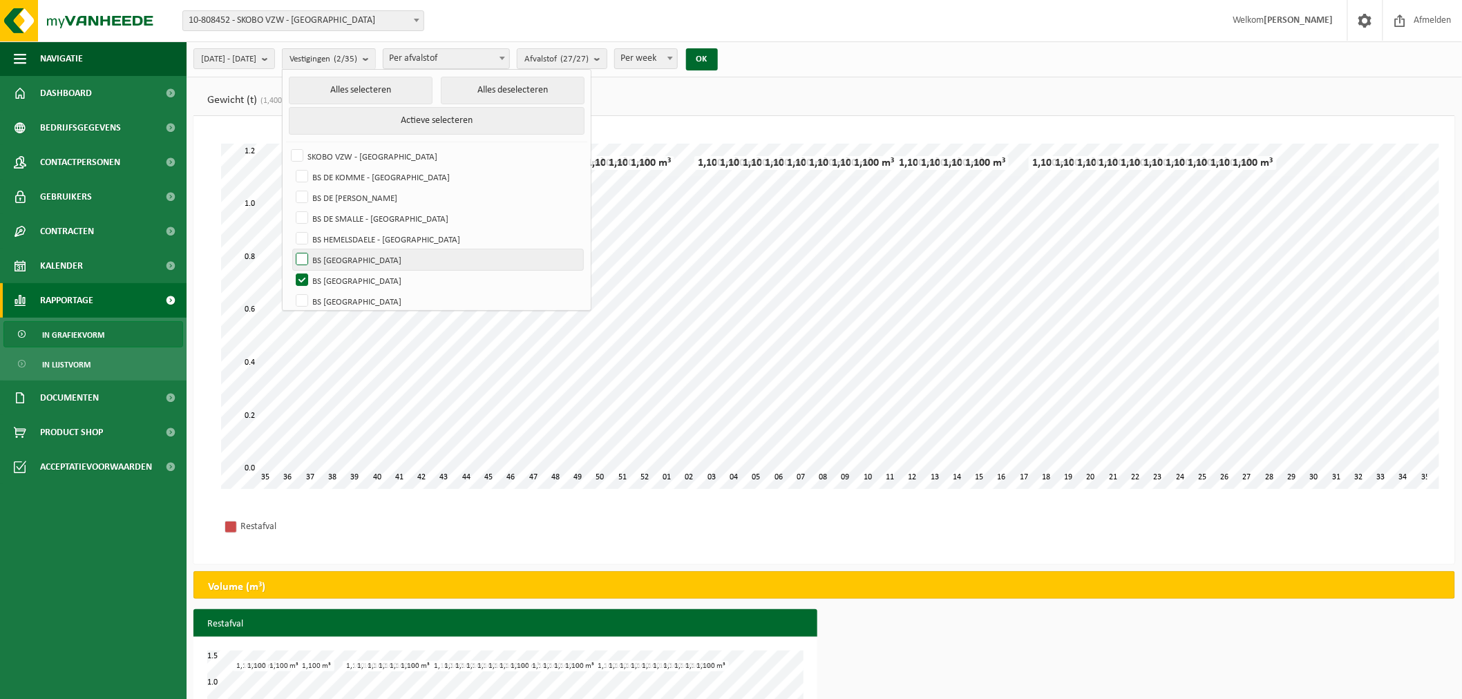
click at [336, 256] on label "BS [GEOGRAPHIC_DATA]" at bounding box center [438, 259] width 290 height 21
click at [291, 249] on input "BS [GEOGRAPHIC_DATA]" at bounding box center [290, 249] width 1 height 1
checkbox input "true"
click at [718, 53] on button "OK" at bounding box center [702, 59] width 32 height 22
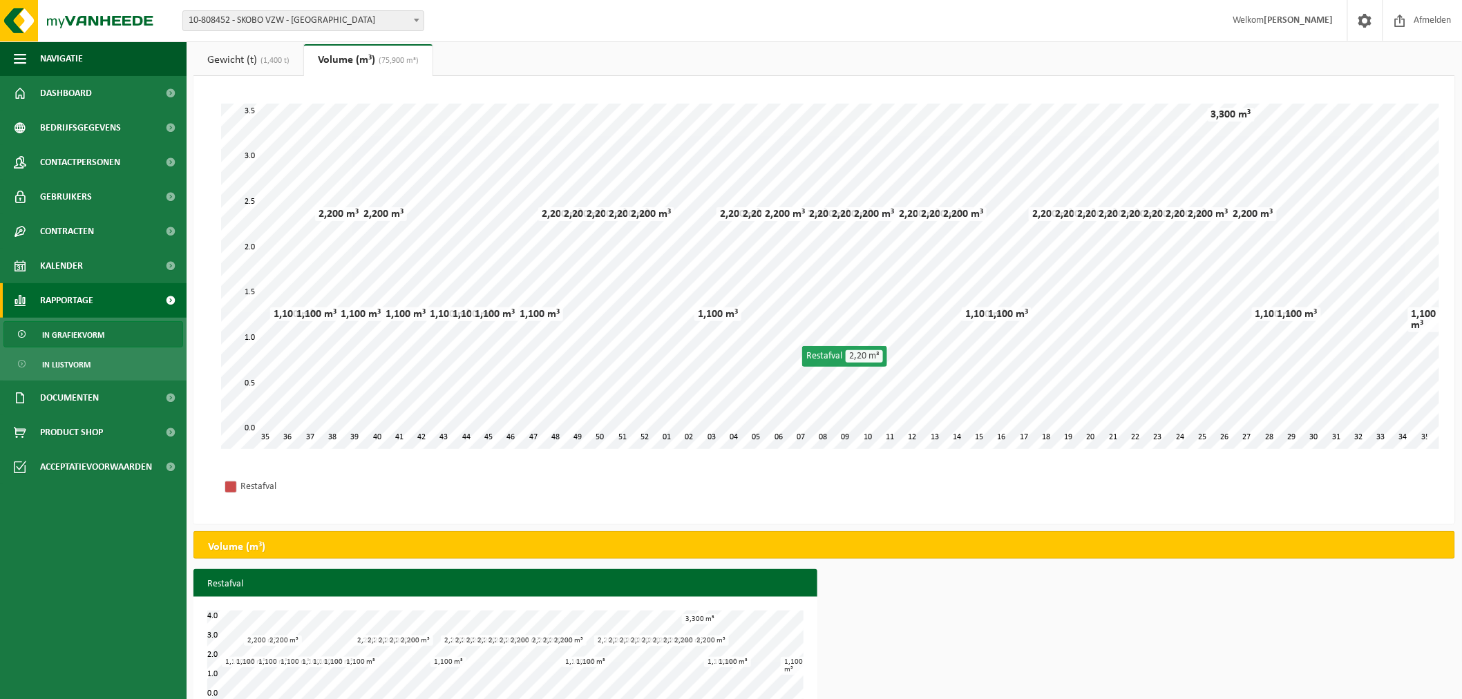
scroll to position [76, 0]
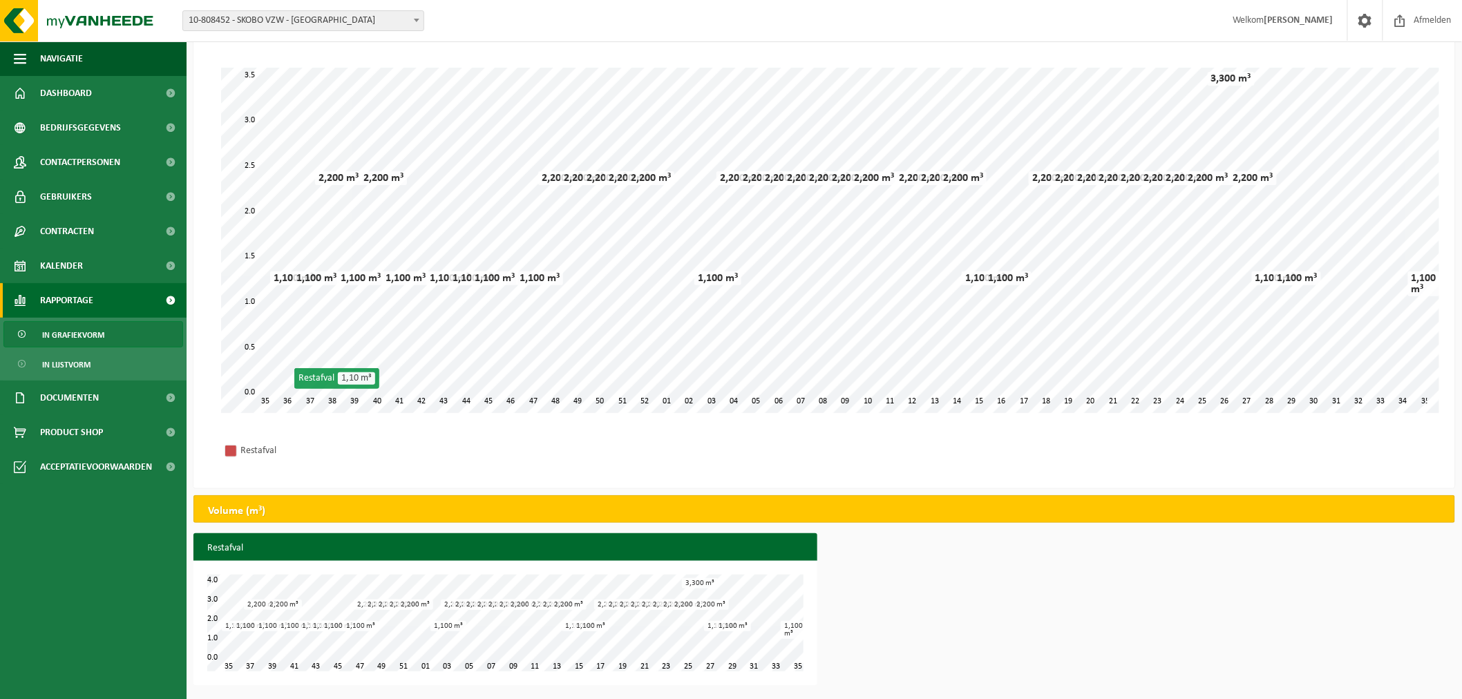
click at [419, 19] on span at bounding box center [417, 20] width 14 height 18
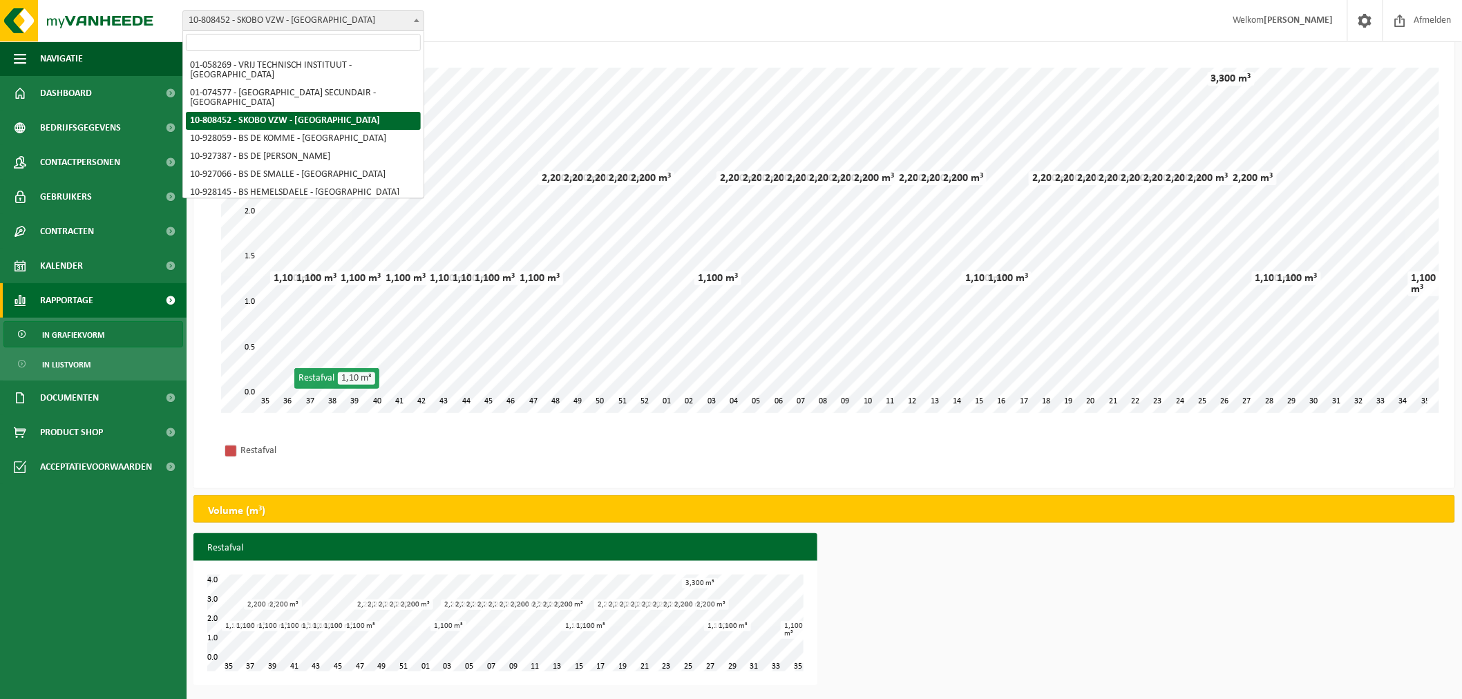
click at [413, 17] on span at bounding box center [417, 20] width 14 height 18
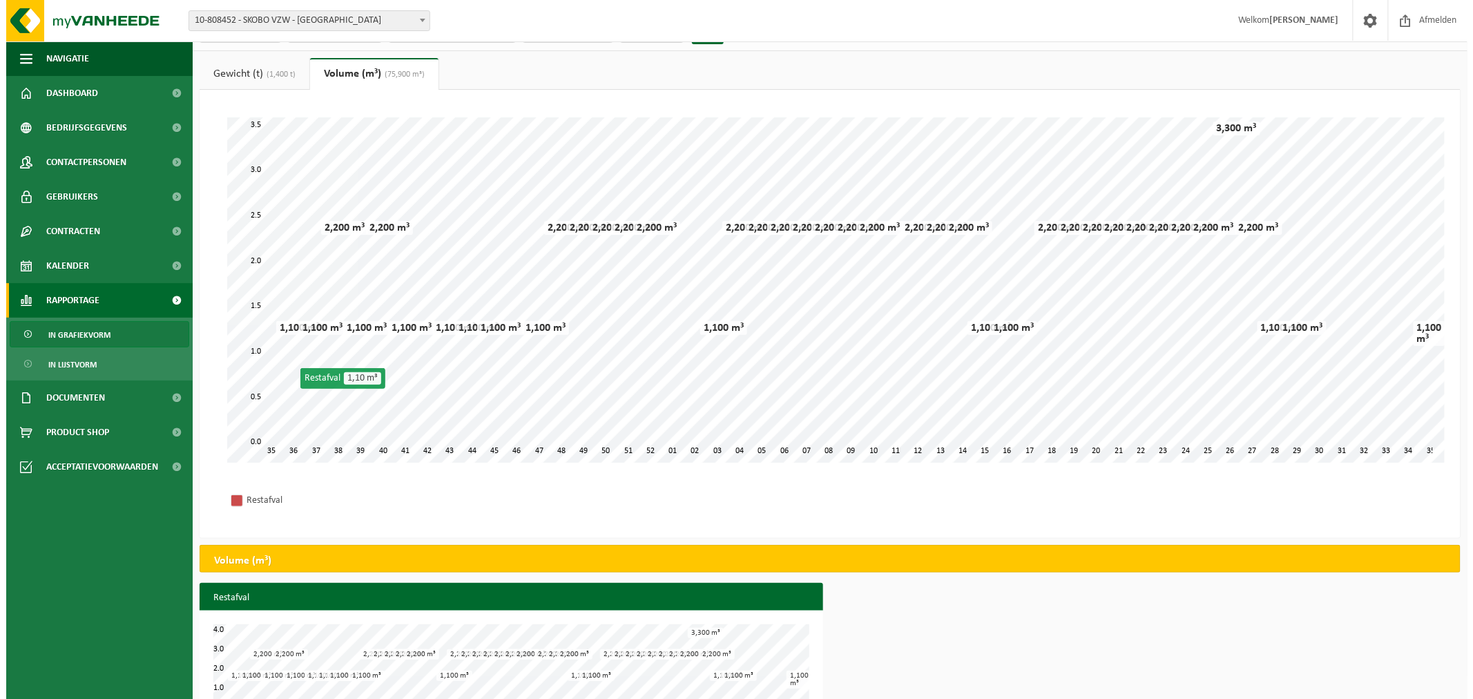
scroll to position [0, 0]
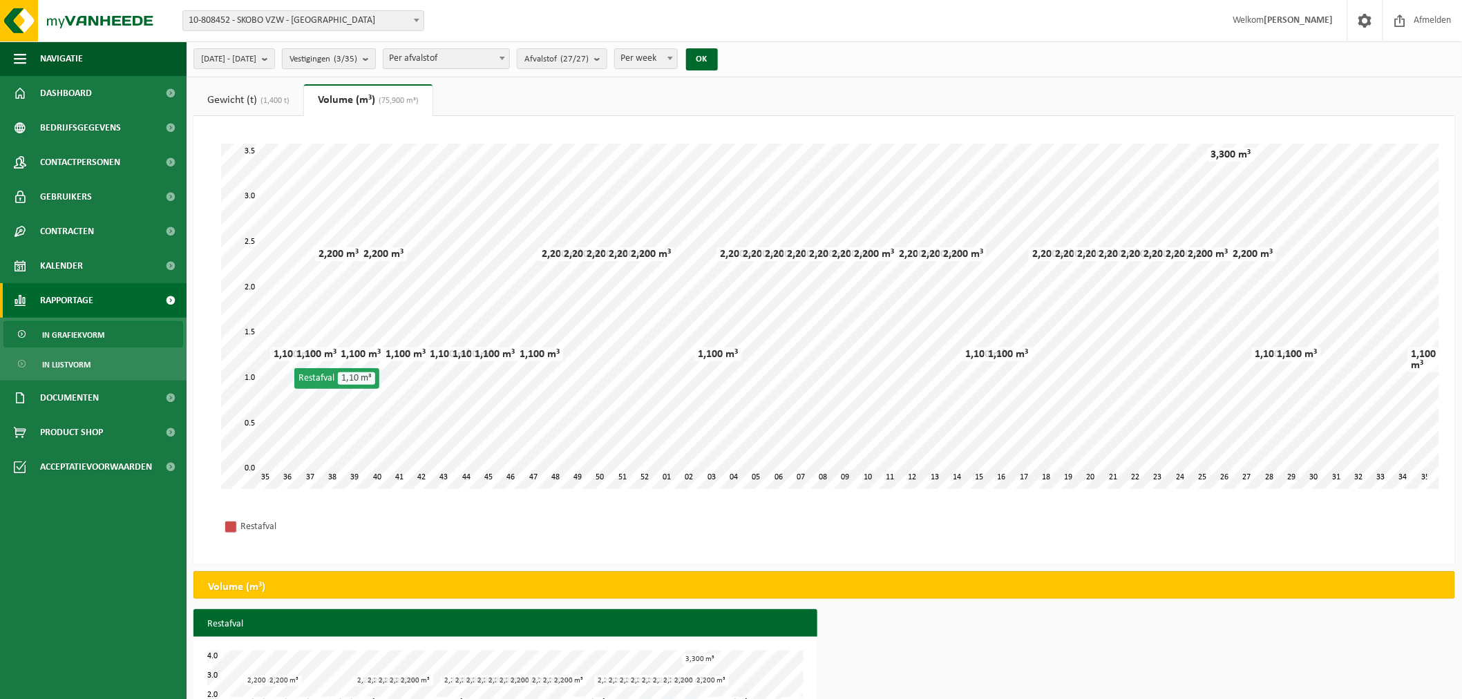
click at [375, 57] on b "submit" at bounding box center [369, 58] width 12 height 19
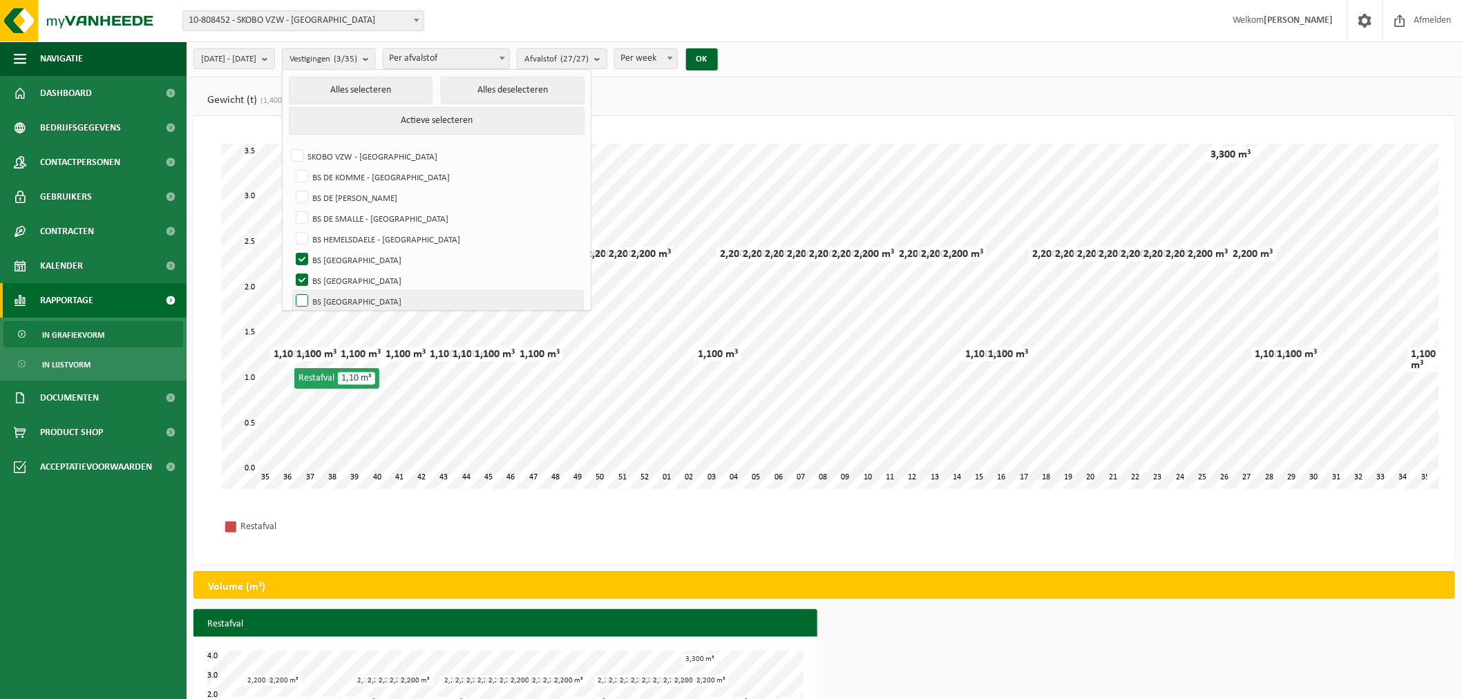
click at [336, 298] on label "BS [GEOGRAPHIC_DATA]" at bounding box center [438, 301] width 290 height 21
click at [291, 291] on input "BS [GEOGRAPHIC_DATA]" at bounding box center [290, 290] width 1 height 1
checkbox input "true"
click at [338, 279] on label "BS [GEOGRAPHIC_DATA]" at bounding box center [438, 280] width 290 height 21
click at [291, 270] on input "BS [GEOGRAPHIC_DATA]" at bounding box center [290, 269] width 1 height 1
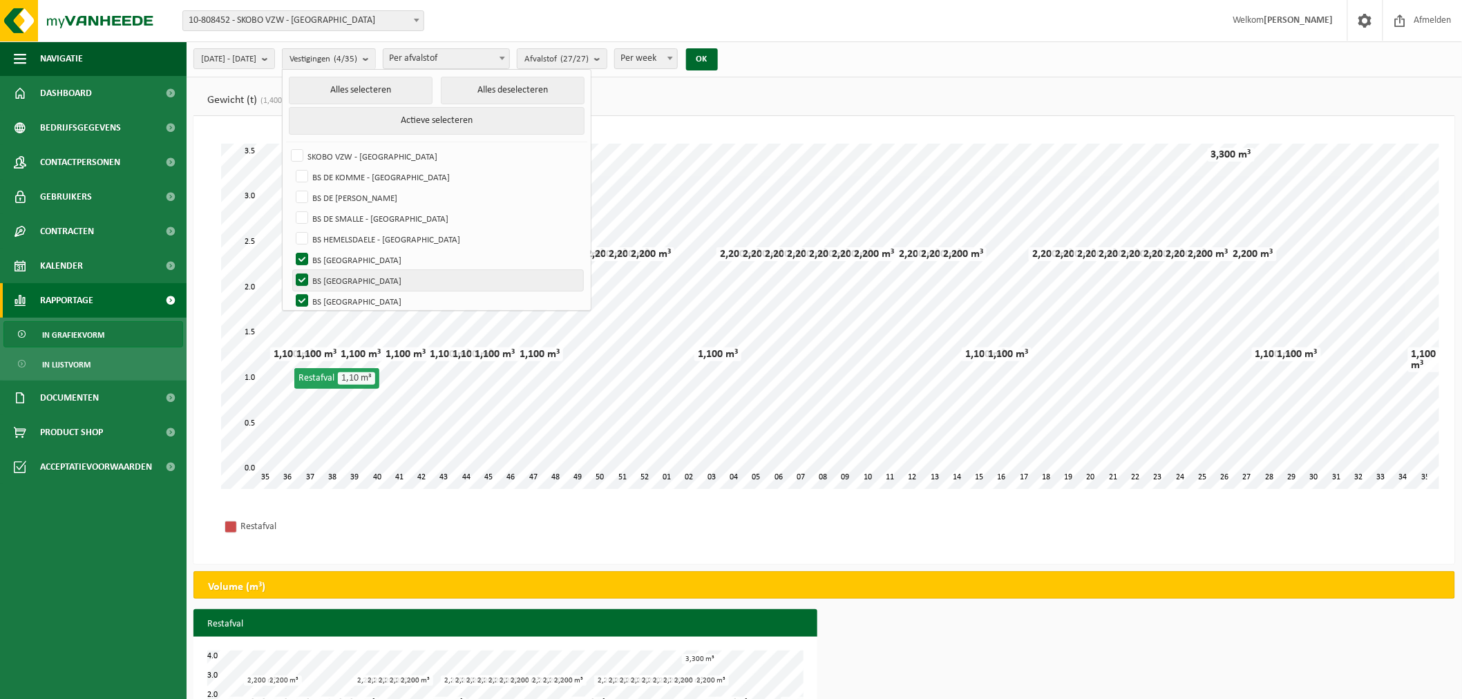
checkbox input "false"
click at [338, 258] on label "BS [GEOGRAPHIC_DATA]" at bounding box center [438, 259] width 290 height 21
click at [291, 249] on input "BS [GEOGRAPHIC_DATA]" at bounding box center [290, 249] width 1 height 1
checkbox input "false"
click at [718, 55] on button "OK" at bounding box center [702, 59] width 32 height 22
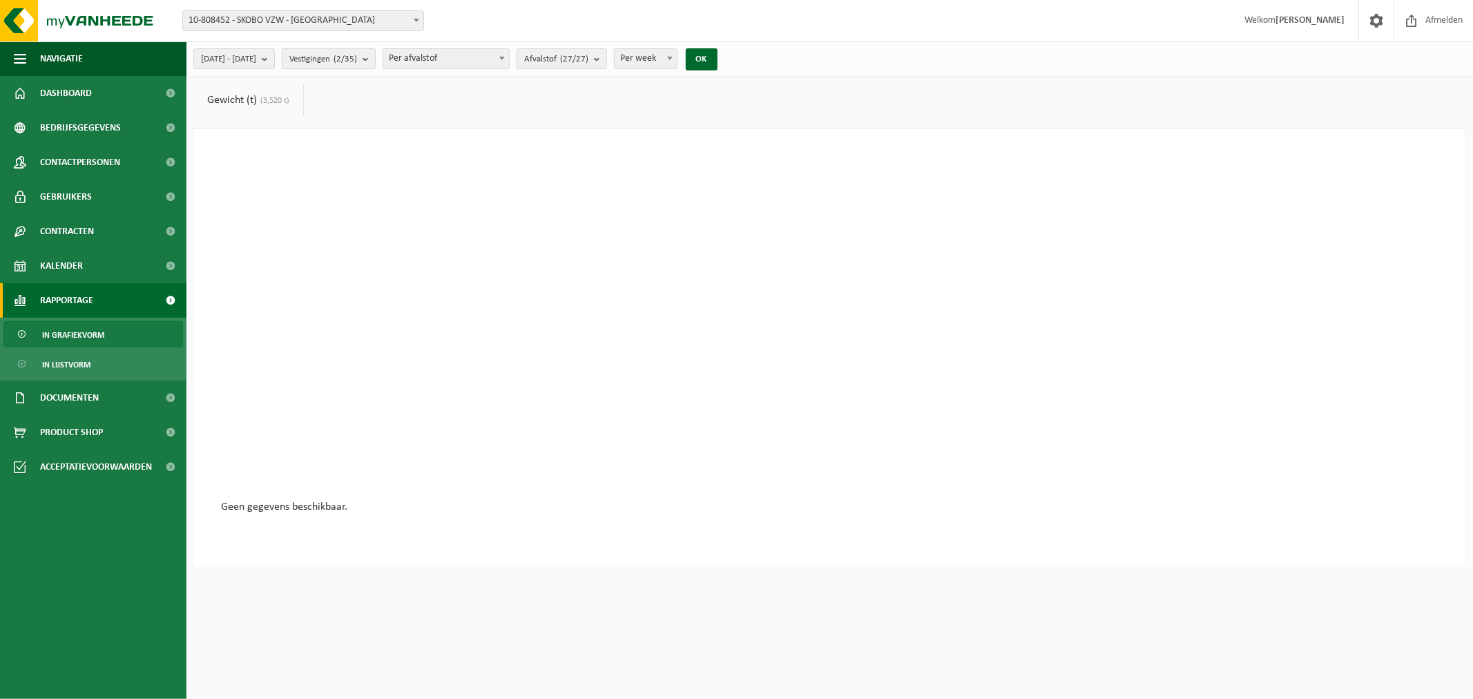
click at [375, 57] on b "submit" at bounding box center [369, 58] width 12 height 19
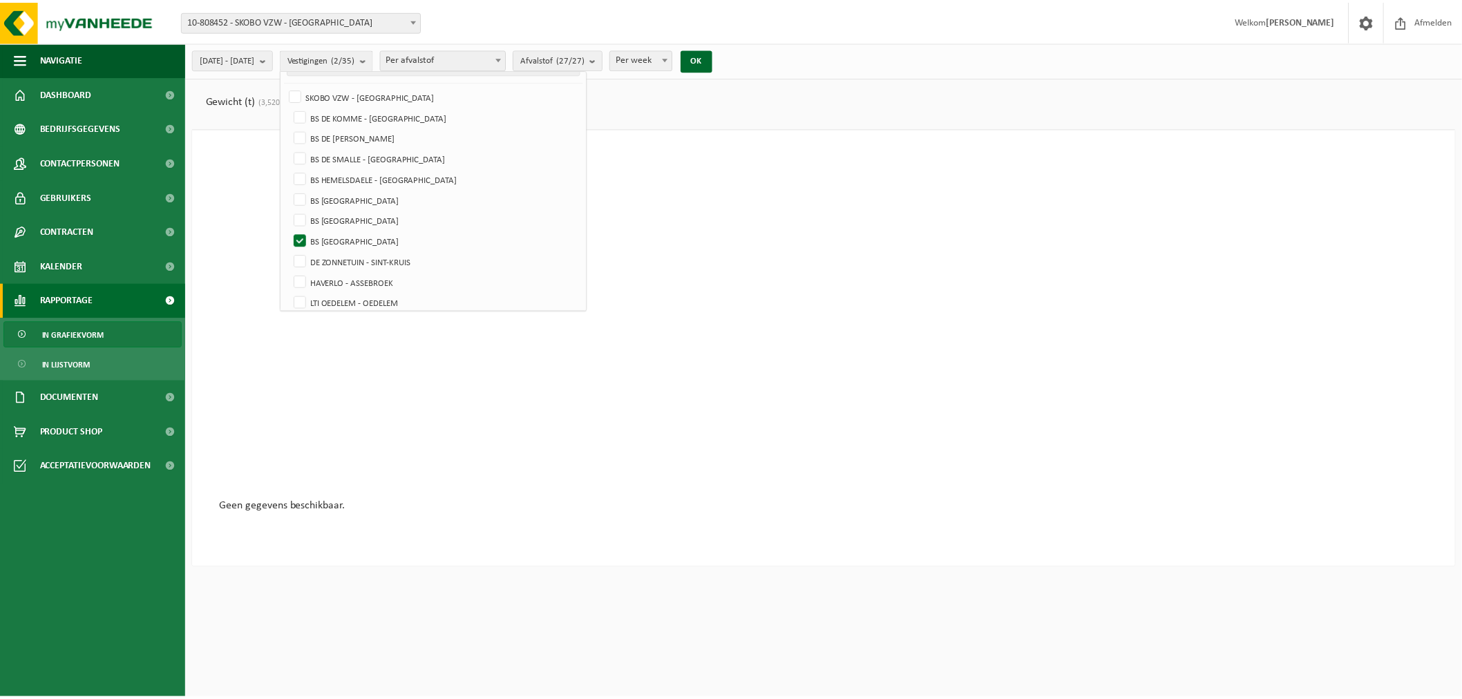
scroll to position [92, 0]
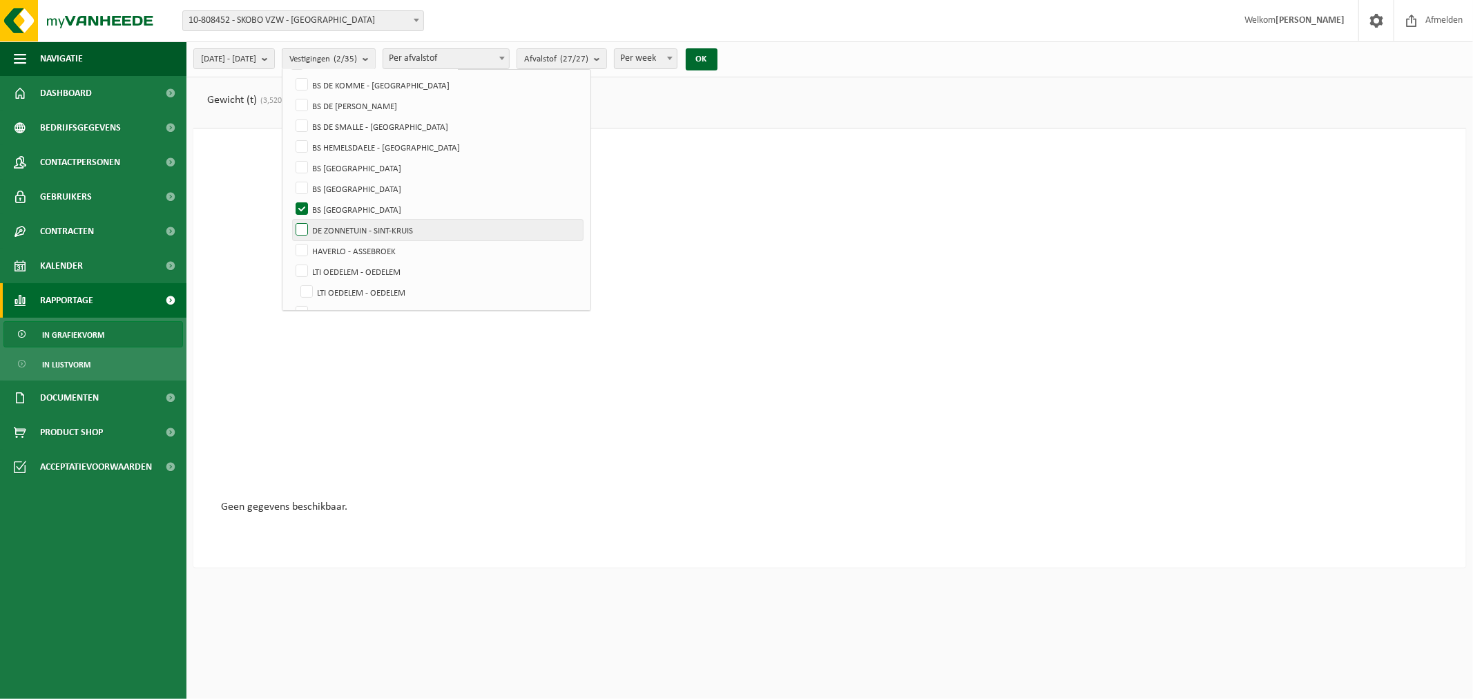
click at [330, 225] on label "DE ZONNETUIN - SINT-KRUIS" at bounding box center [438, 230] width 290 height 21
click at [291, 220] on input "DE ZONNETUIN - SINT-KRUIS" at bounding box center [290, 219] width 1 height 1
checkbox input "true"
click at [335, 205] on label "BS [GEOGRAPHIC_DATA]" at bounding box center [438, 209] width 290 height 21
click at [291, 199] on input "BS [GEOGRAPHIC_DATA]" at bounding box center [290, 198] width 1 height 1
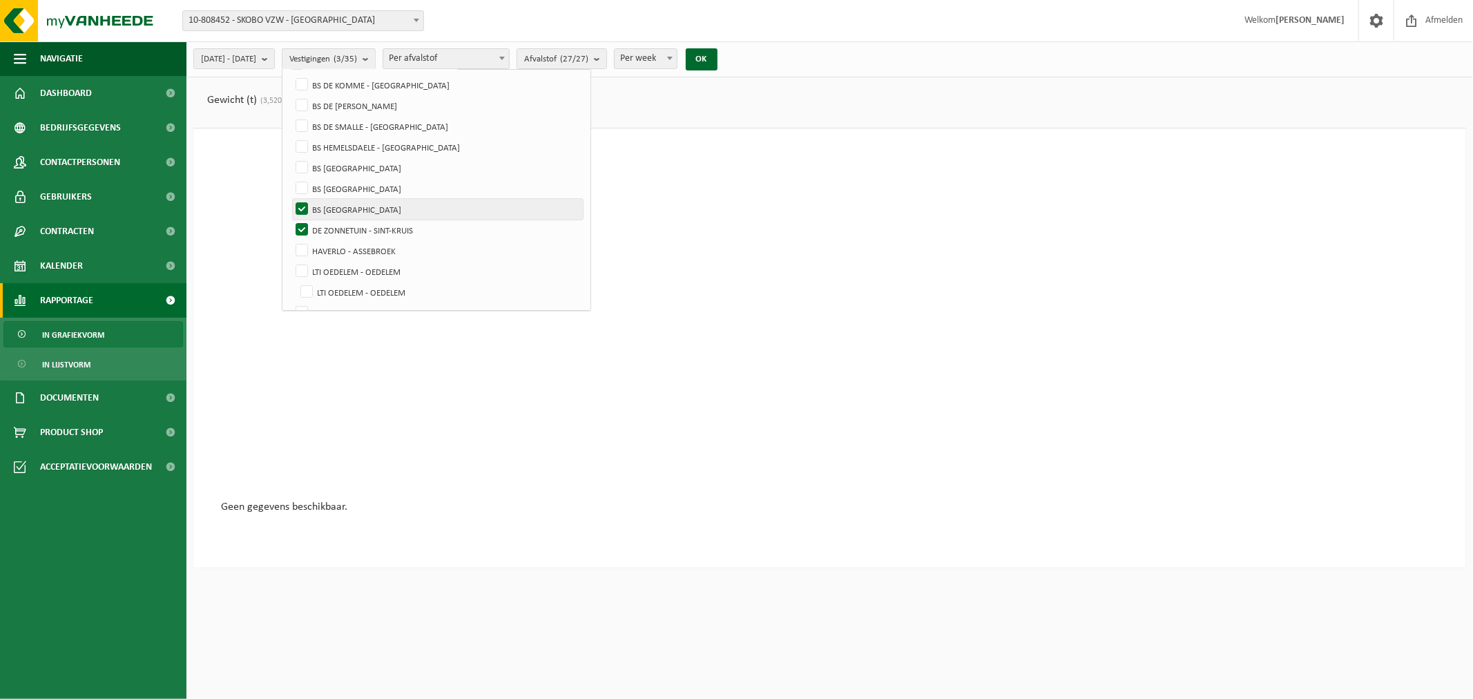
checkbox input "false"
click at [718, 53] on button "OK" at bounding box center [702, 59] width 32 height 22
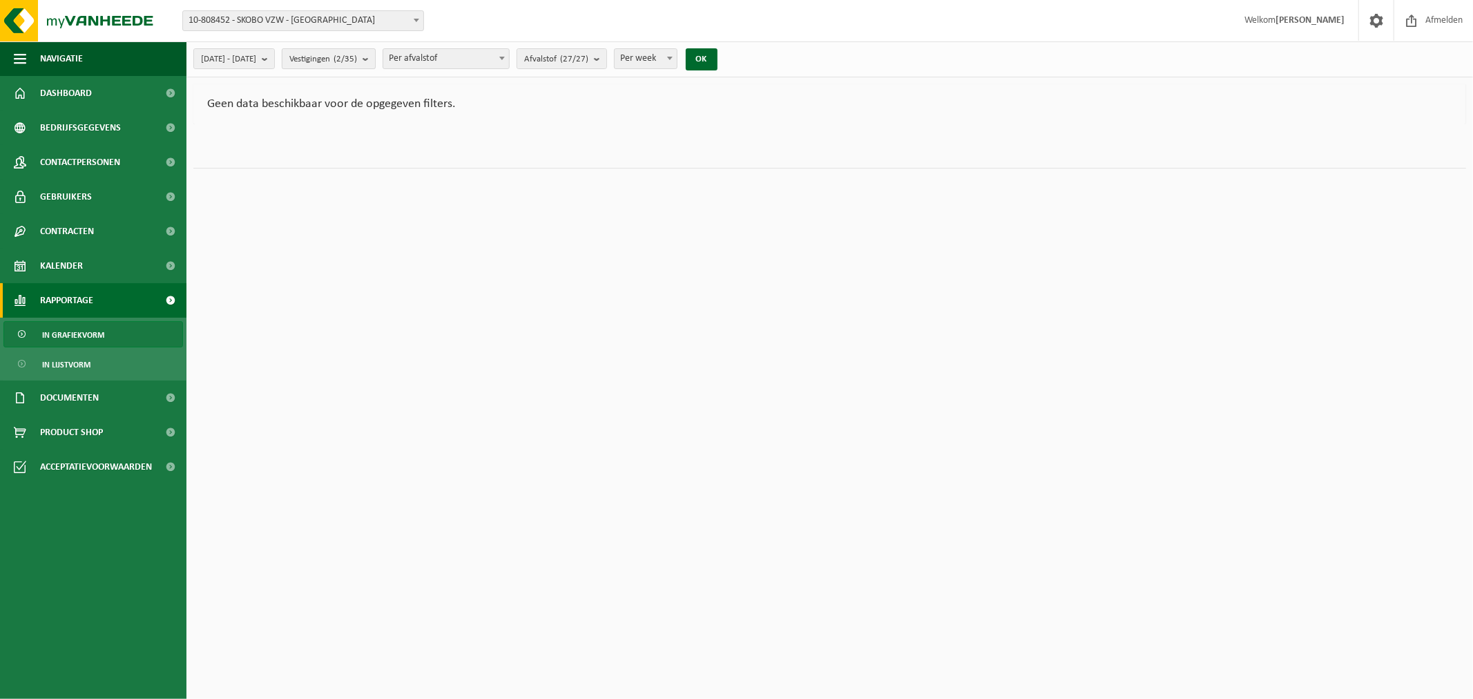
click at [375, 57] on b "submit" at bounding box center [369, 58] width 12 height 19
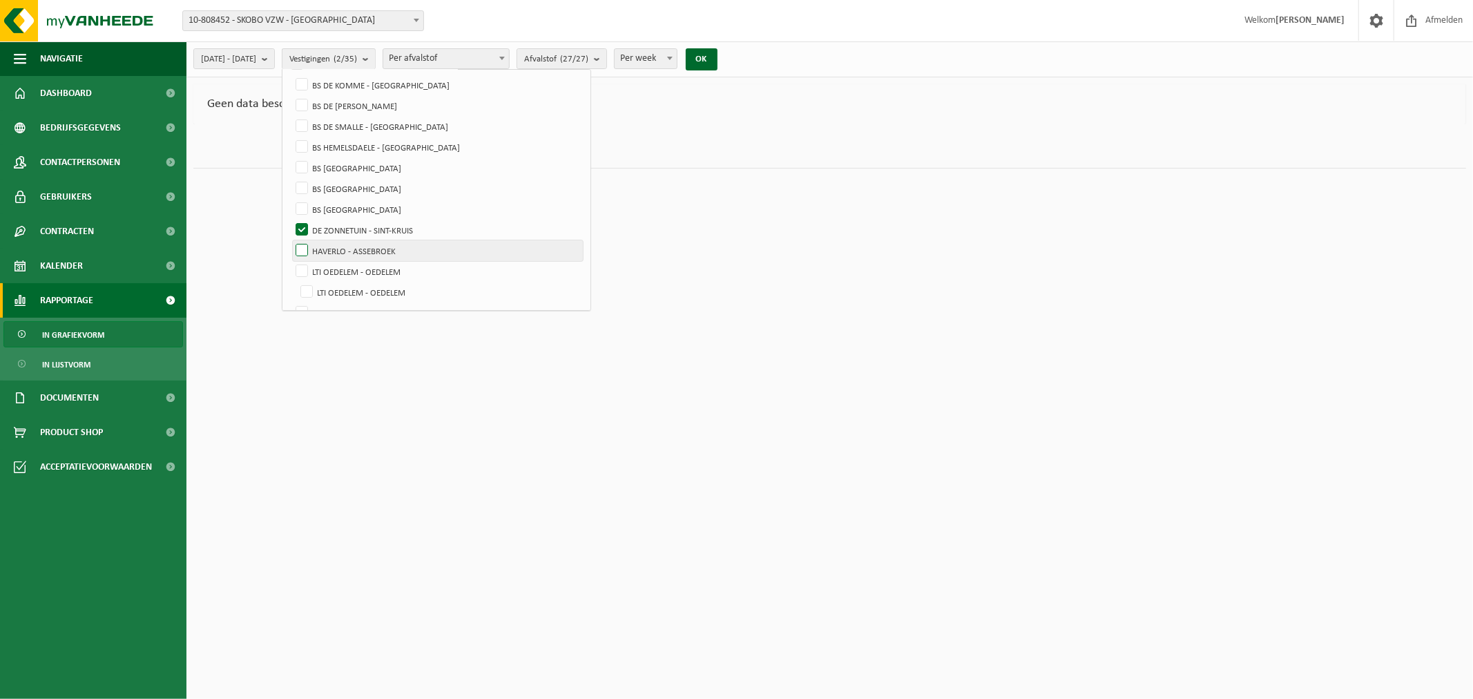
click at [336, 246] on label "HAVERLO - ASSEBROEK" at bounding box center [438, 250] width 290 height 21
click at [291, 240] on input "HAVERLO - ASSEBROEK" at bounding box center [290, 240] width 1 height 1
checkbox input "true"
click at [337, 228] on label "DE ZONNETUIN - SINT-KRUIS" at bounding box center [438, 230] width 290 height 21
click at [291, 220] on input "DE ZONNETUIN - SINT-KRUIS" at bounding box center [290, 219] width 1 height 1
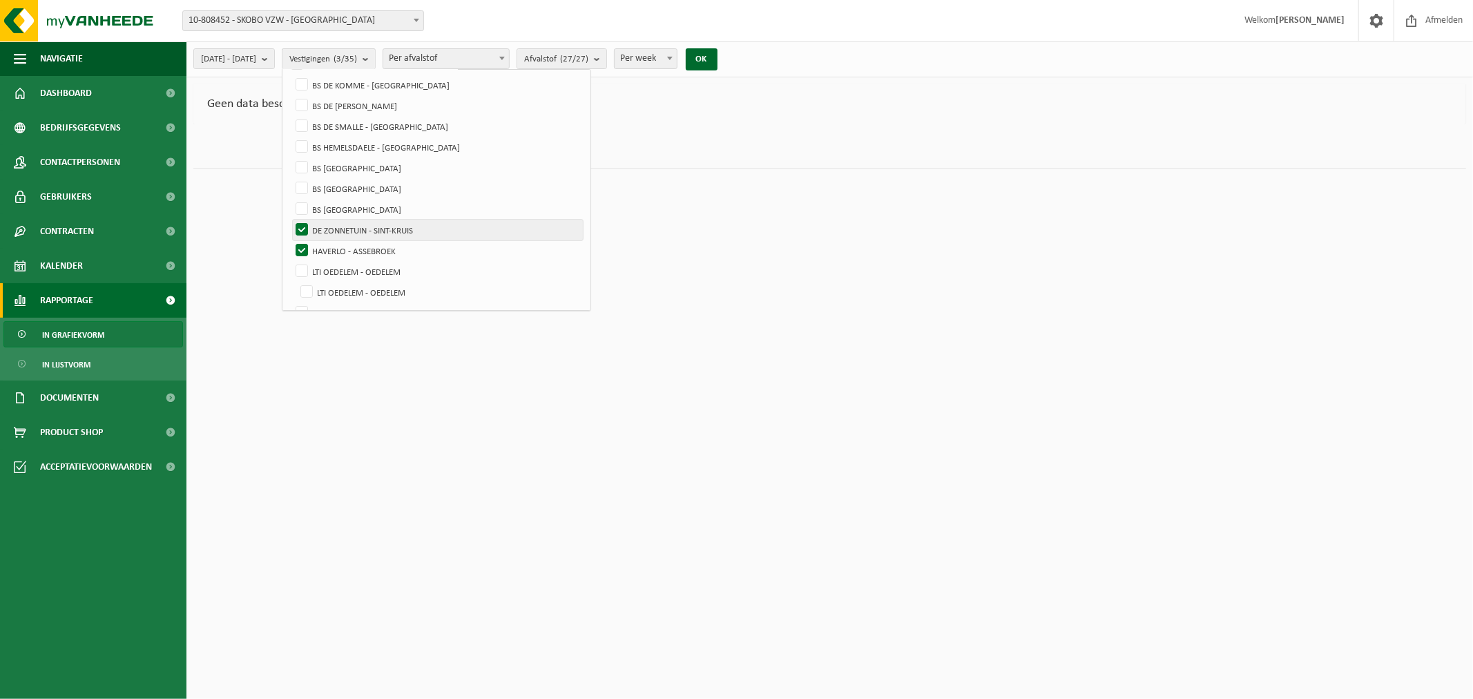
checkbox input "false"
click at [718, 54] on button "OK" at bounding box center [702, 59] width 32 height 22
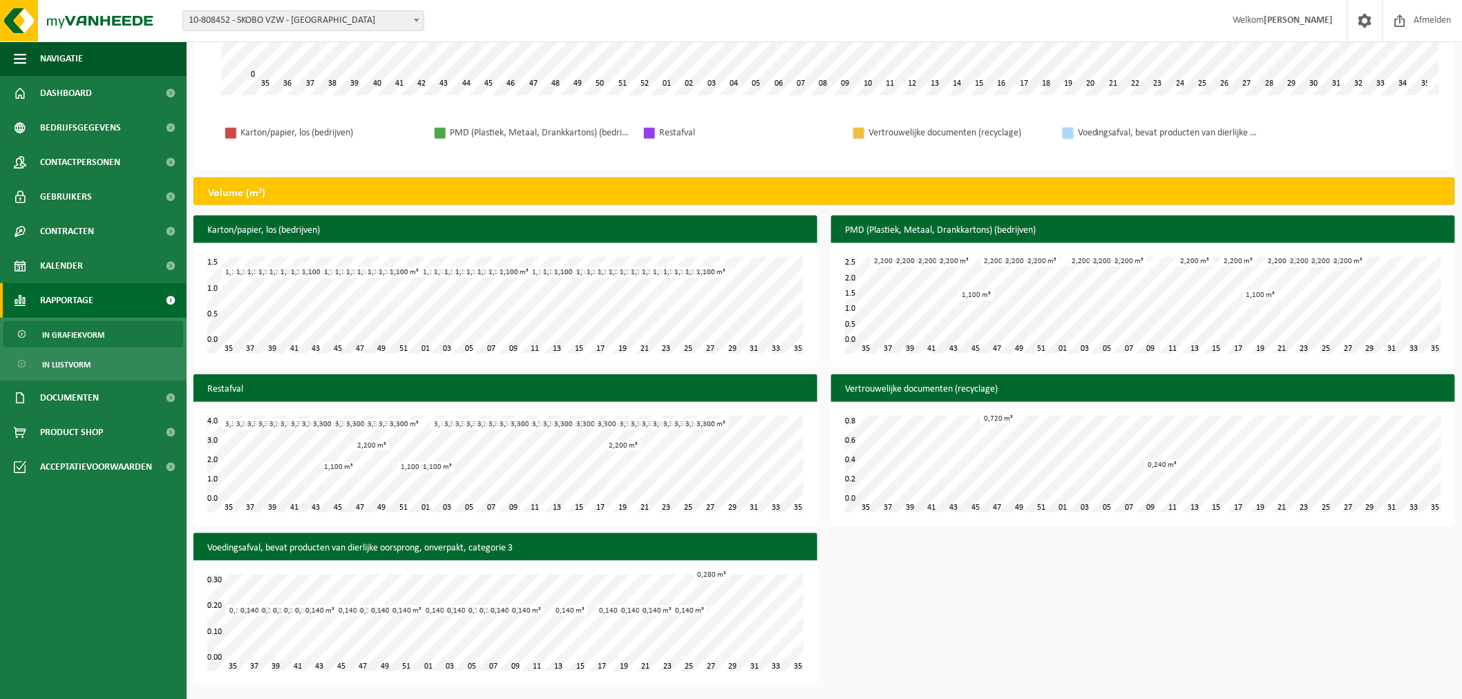
scroll to position [0, 0]
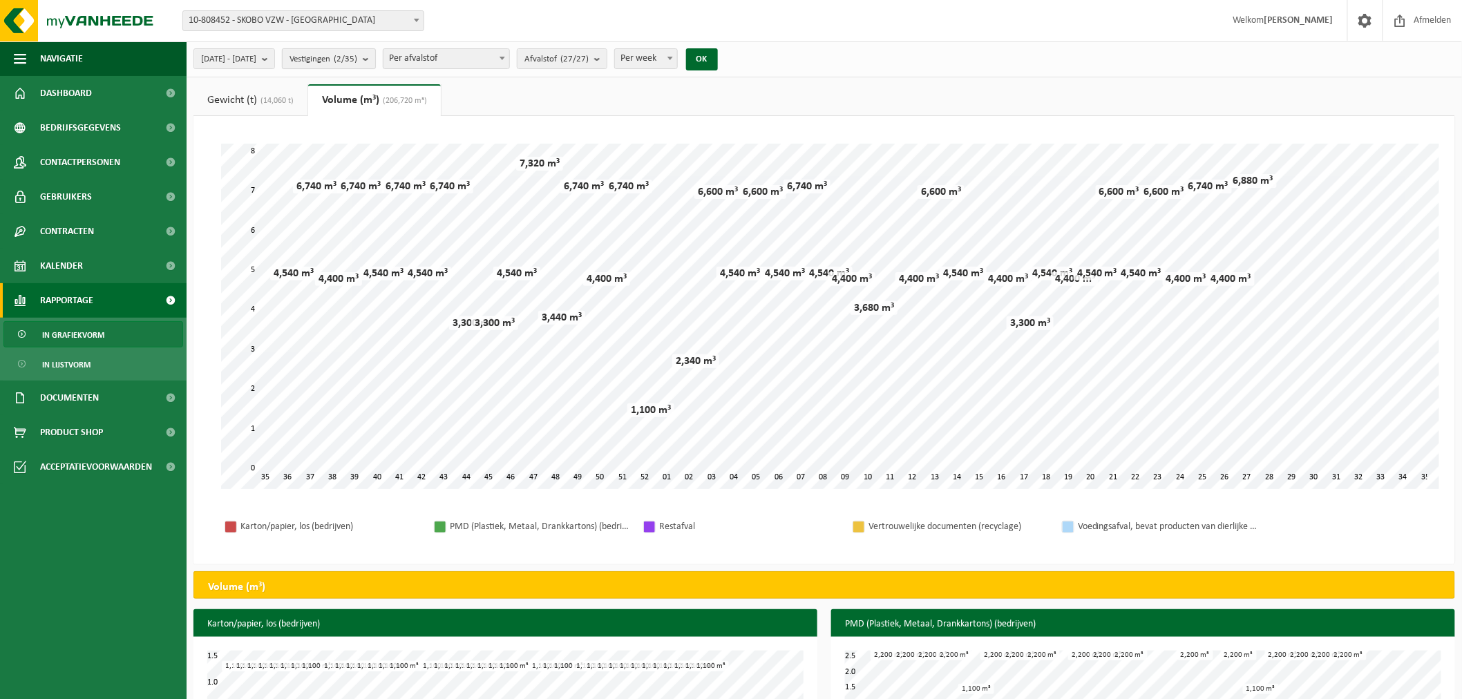
click at [375, 57] on b "submit" at bounding box center [369, 58] width 12 height 19
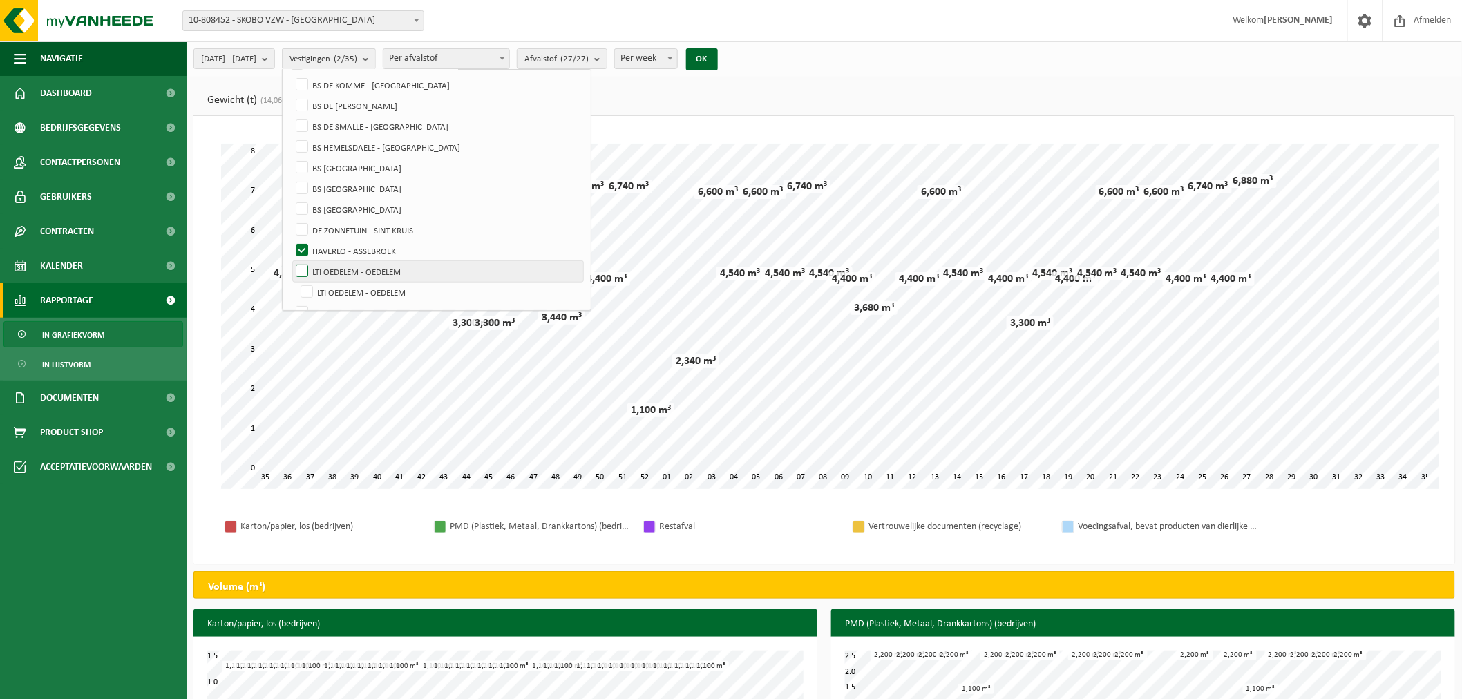
click at [336, 267] on label "LTI OEDELEM - OEDELEM" at bounding box center [438, 271] width 290 height 21
click at [291, 261] on input "LTI OEDELEM - OEDELEM" at bounding box center [290, 260] width 1 height 1
checkbox input "true"
click at [337, 245] on label "HAVERLO - ASSEBROEK" at bounding box center [438, 250] width 290 height 21
click at [291, 240] on input "HAVERLO - ASSEBROEK" at bounding box center [290, 240] width 1 height 1
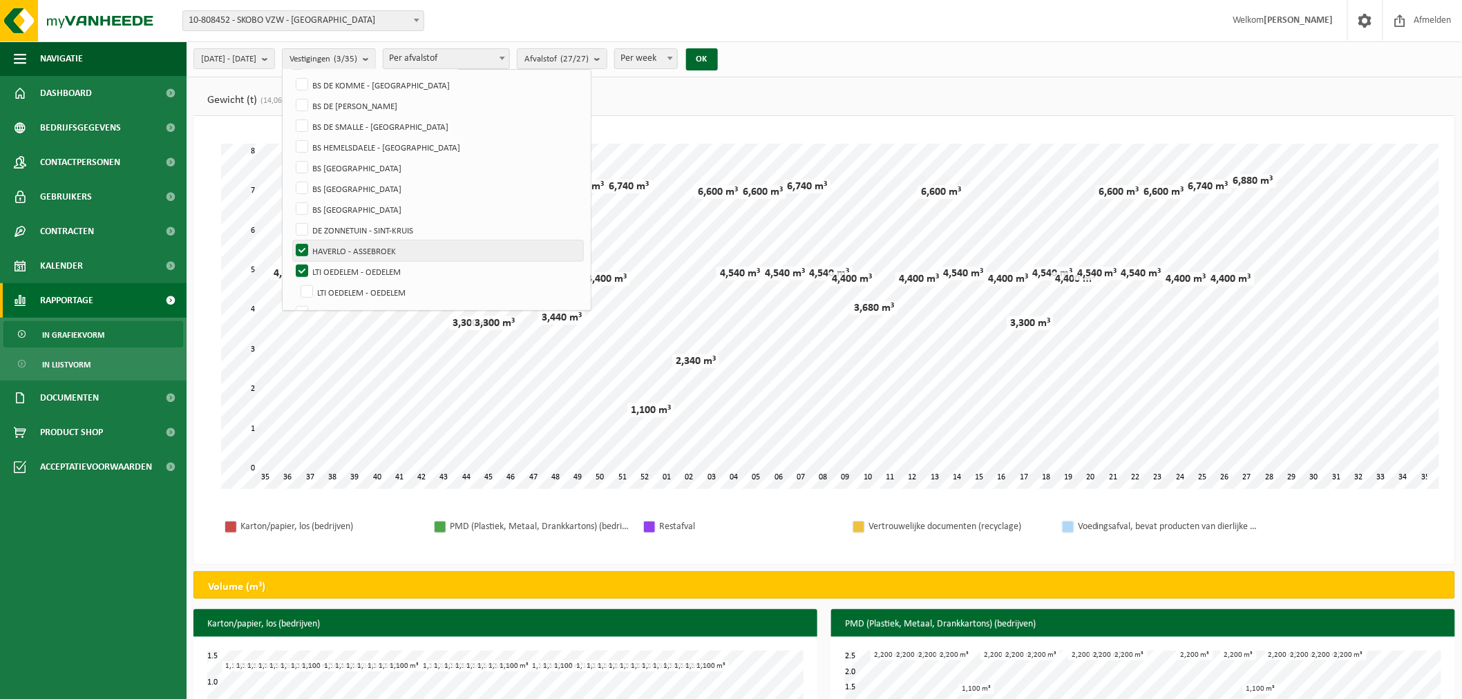
checkbox input "false"
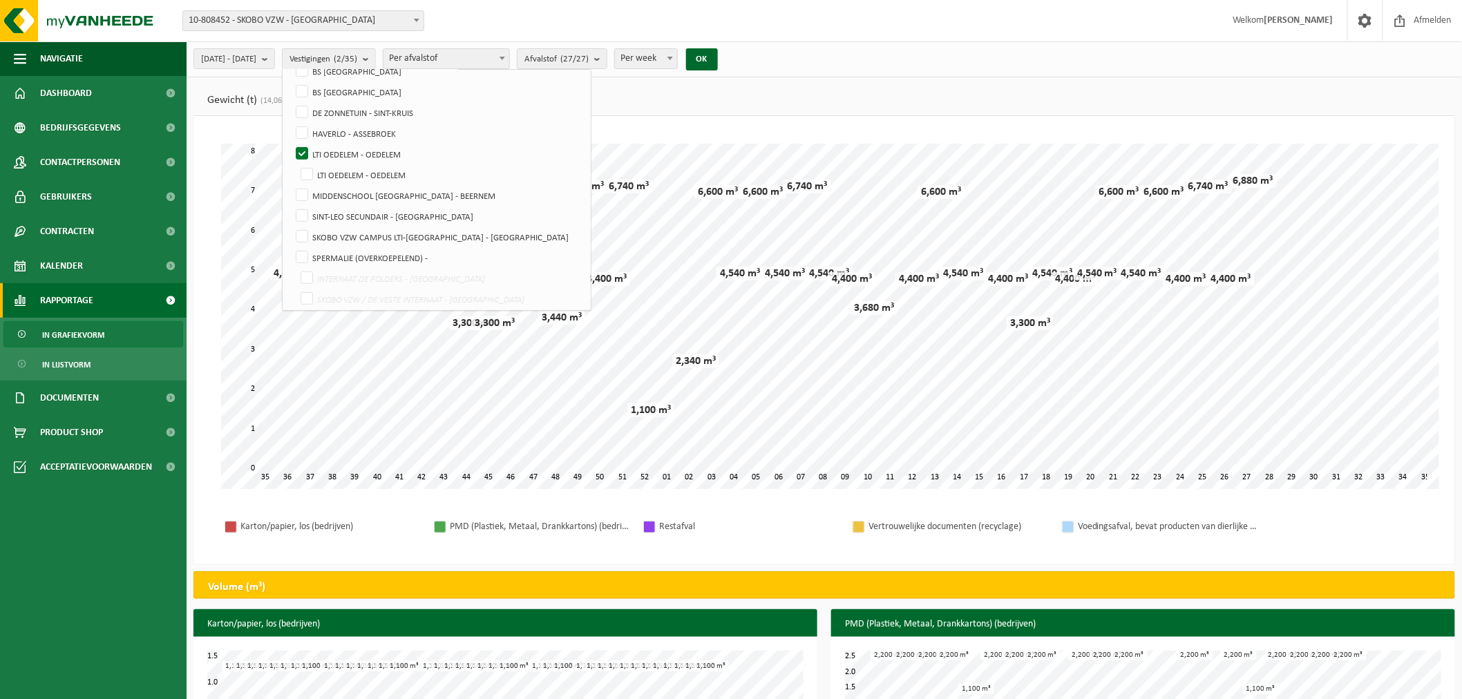
scroll to position [198, 0]
click at [340, 178] on label "LTI OEDELEM - OEDELEM" at bounding box center [441, 186] width 286 height 21
click at [296, 176] on input "LTI OEDELEM - OEDELEM" at bounding box center [295, 175] width 1 height 1
click at [718, 58] on button "OK" at bounding box center [702, 59] width 32 height 22
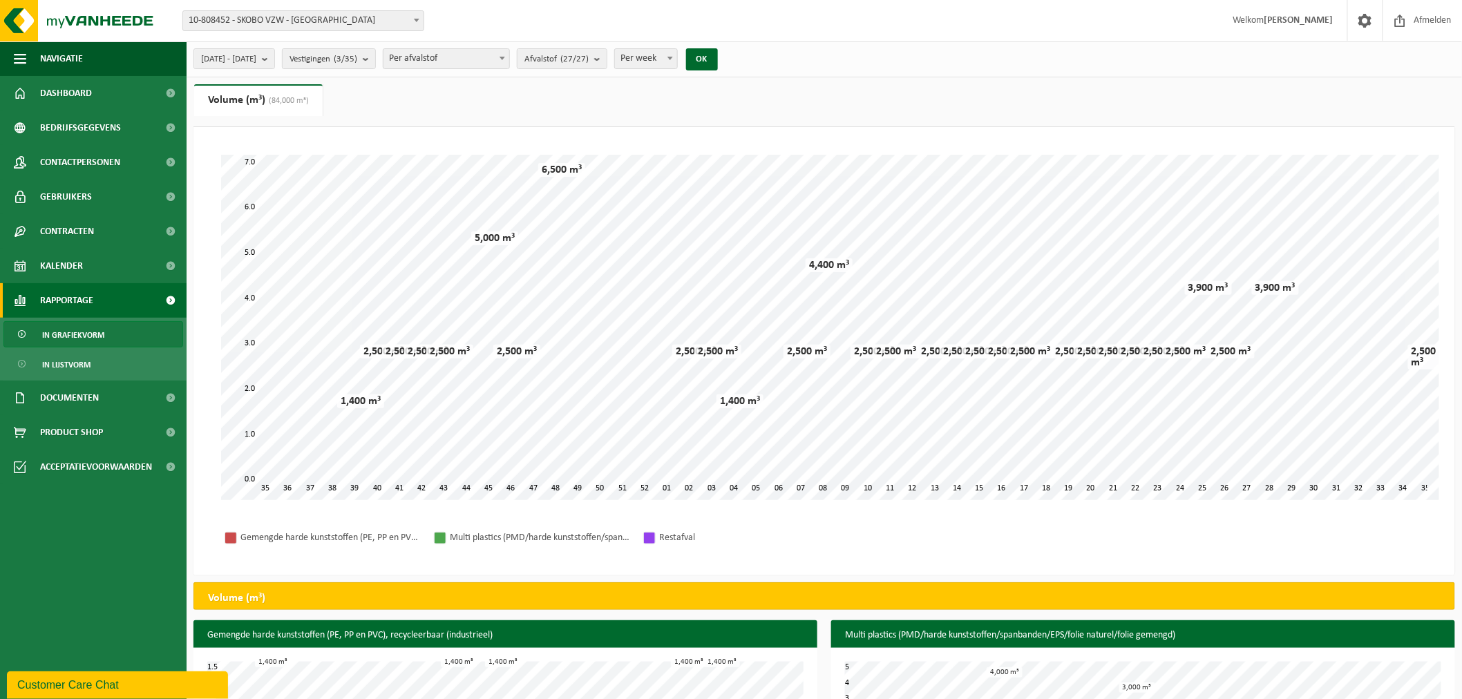
scroll to position [245, 0]
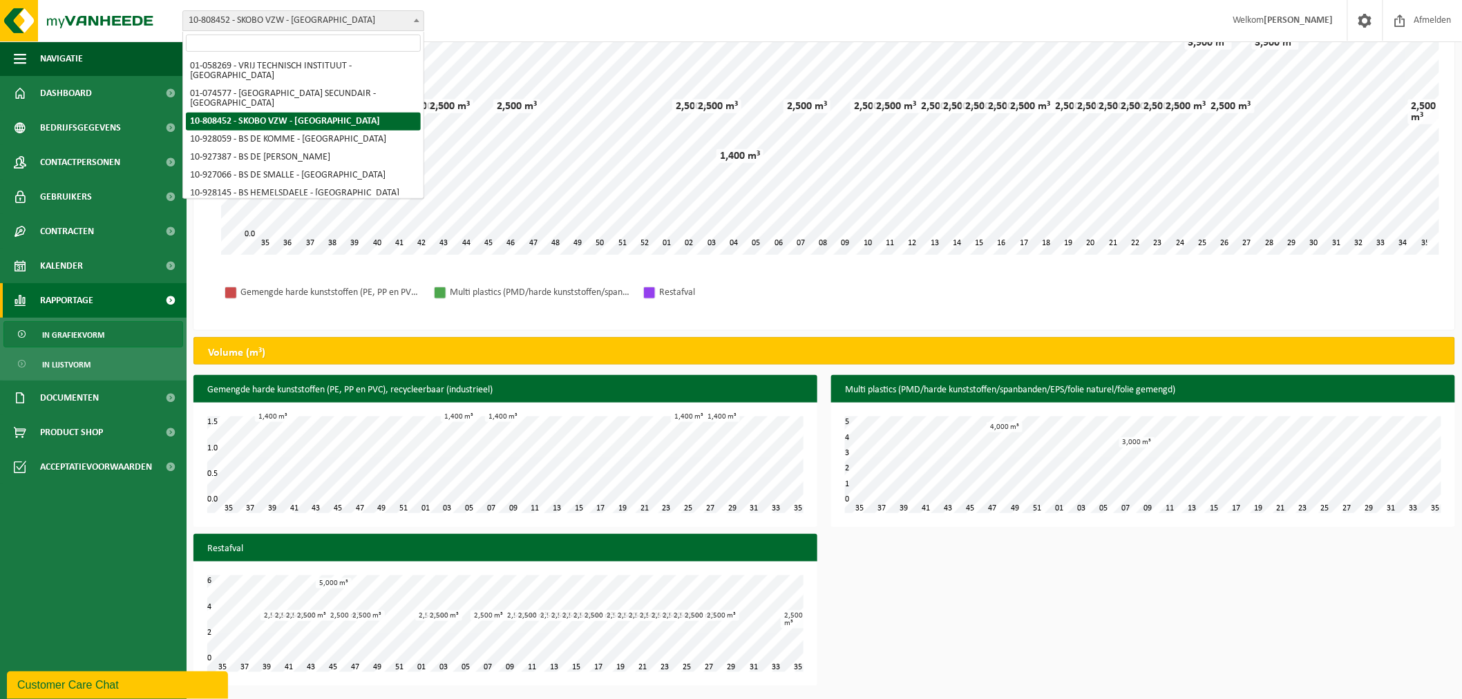
click at [418, 19] on b at bounding box center [417, 20] width 6 height 3
click at [417, 19] on b at bounding box center [417, 20] width 6 height 3
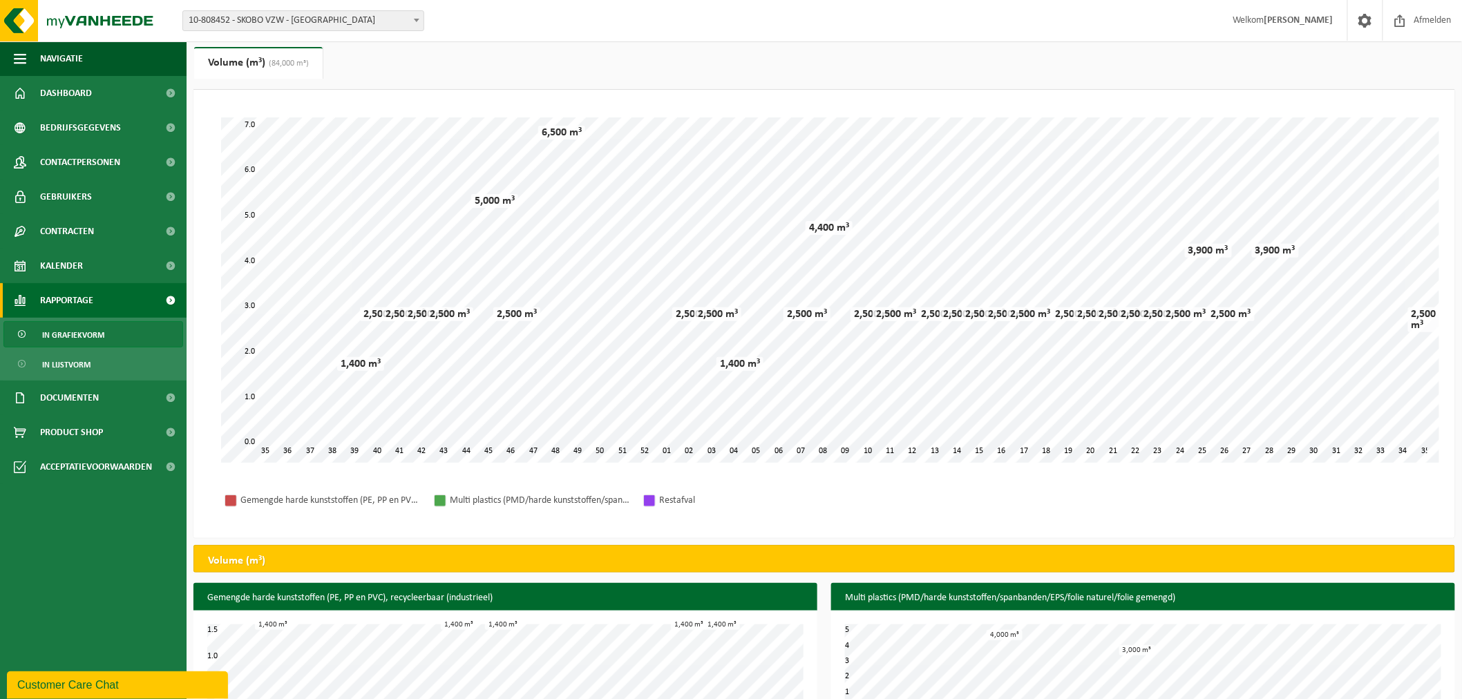
scroll to position [0, 0]
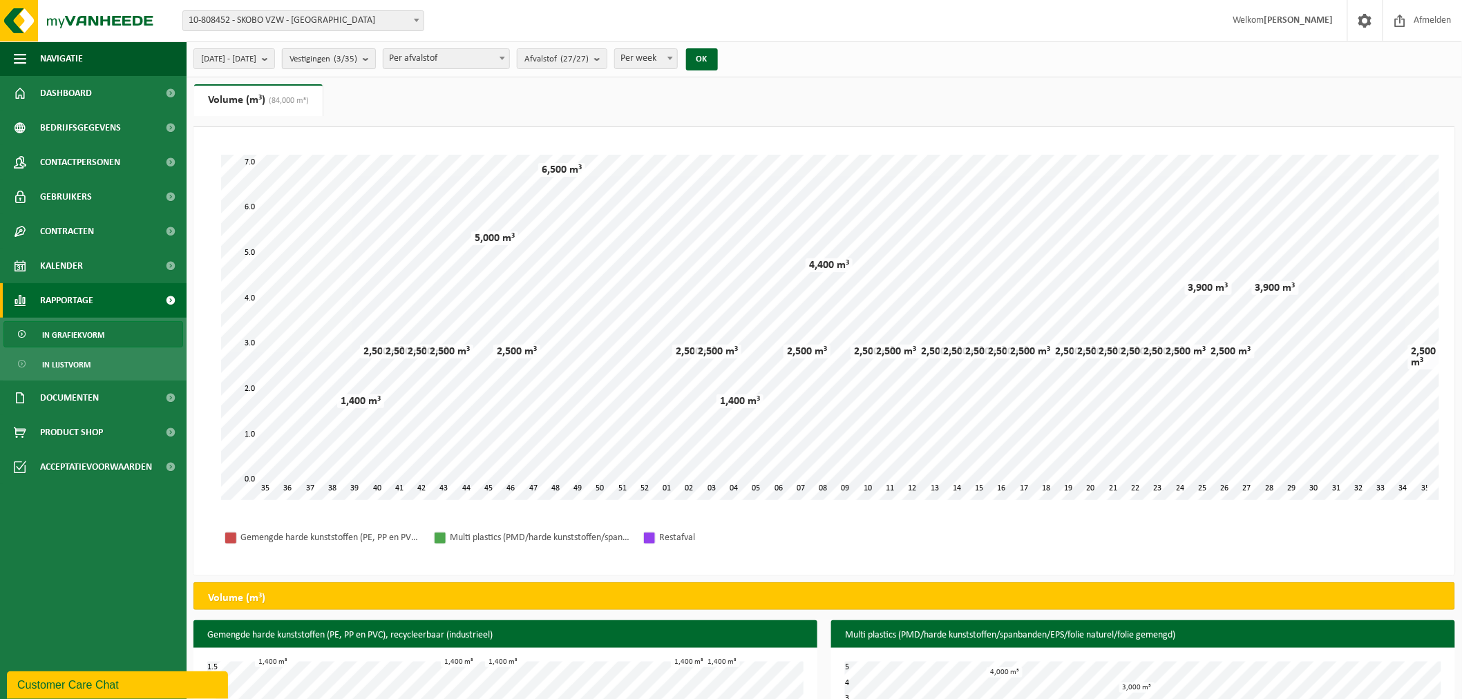
click at [375, 60] on b "submit" at bounding box center [369, 58] width 12 height 19
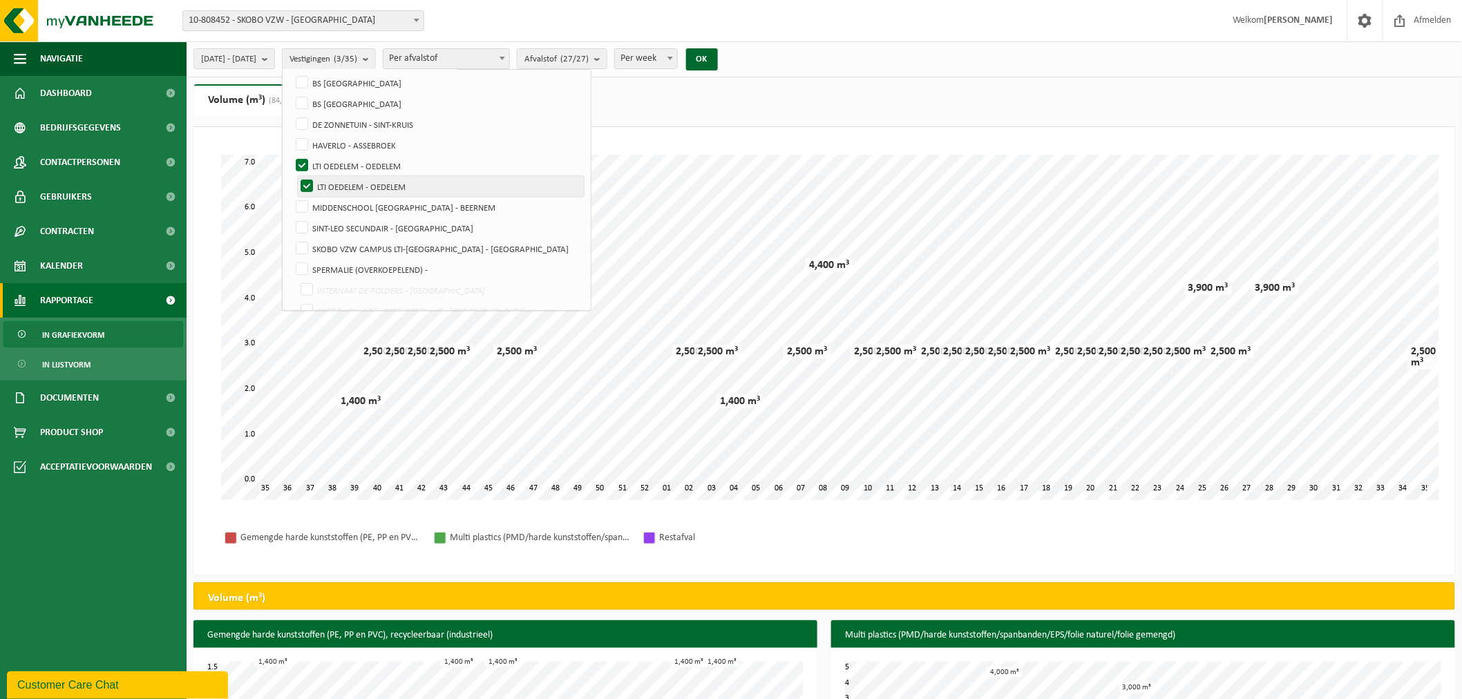
click at [343, 182] on label "LTI OEDELEM - OEDELEM" at bounding box center [441, 186] width 286 height 21
click at [296, 176] on input "LTI OEDELEM - OEDELEM" at bounding box center [295, 175] width 1 height 1
click at [718, 61] on button "OK" at bounding box center [702, 59] width 32 height 22
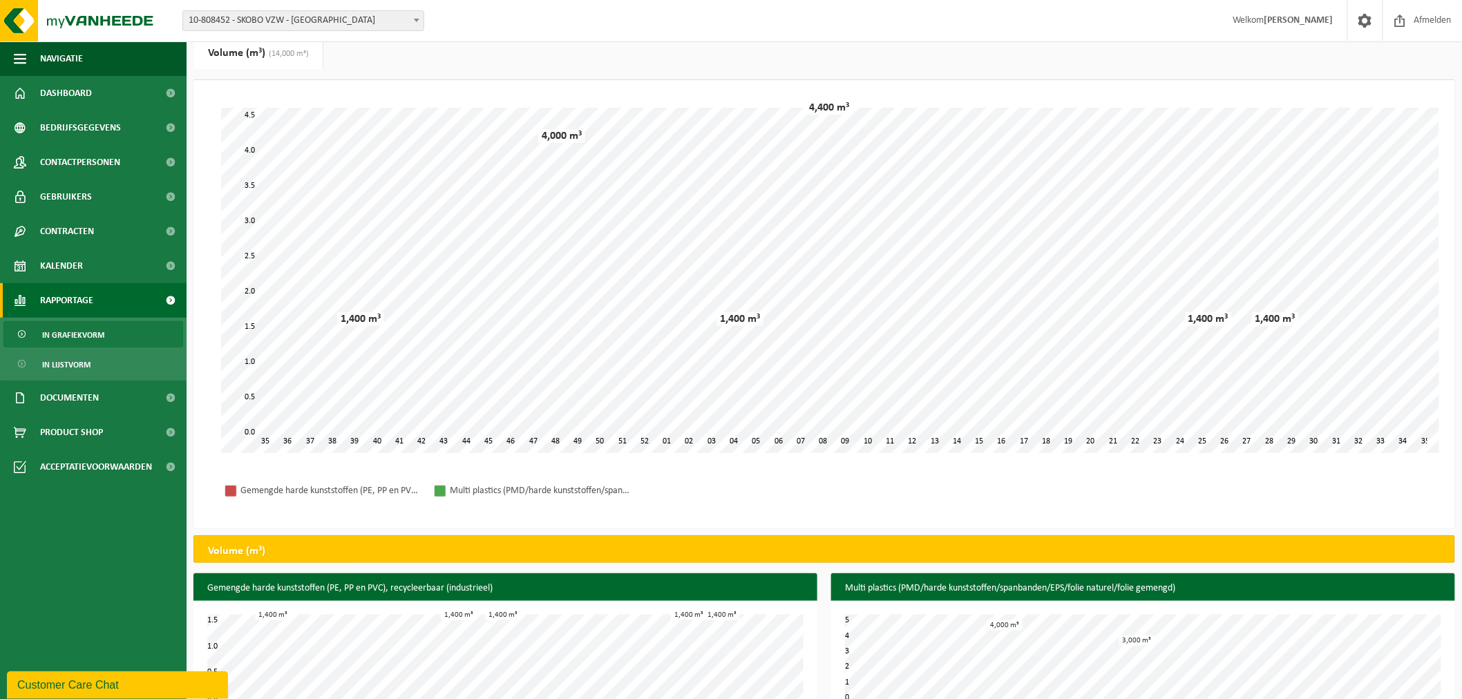
click at [405, 57] on div "[DATE] - [DATE] Huidige maand Vorige maand Laatste 6 maanden Huidig jaar Vorig …" at bounding box center [731, 342] width 1462 height 779
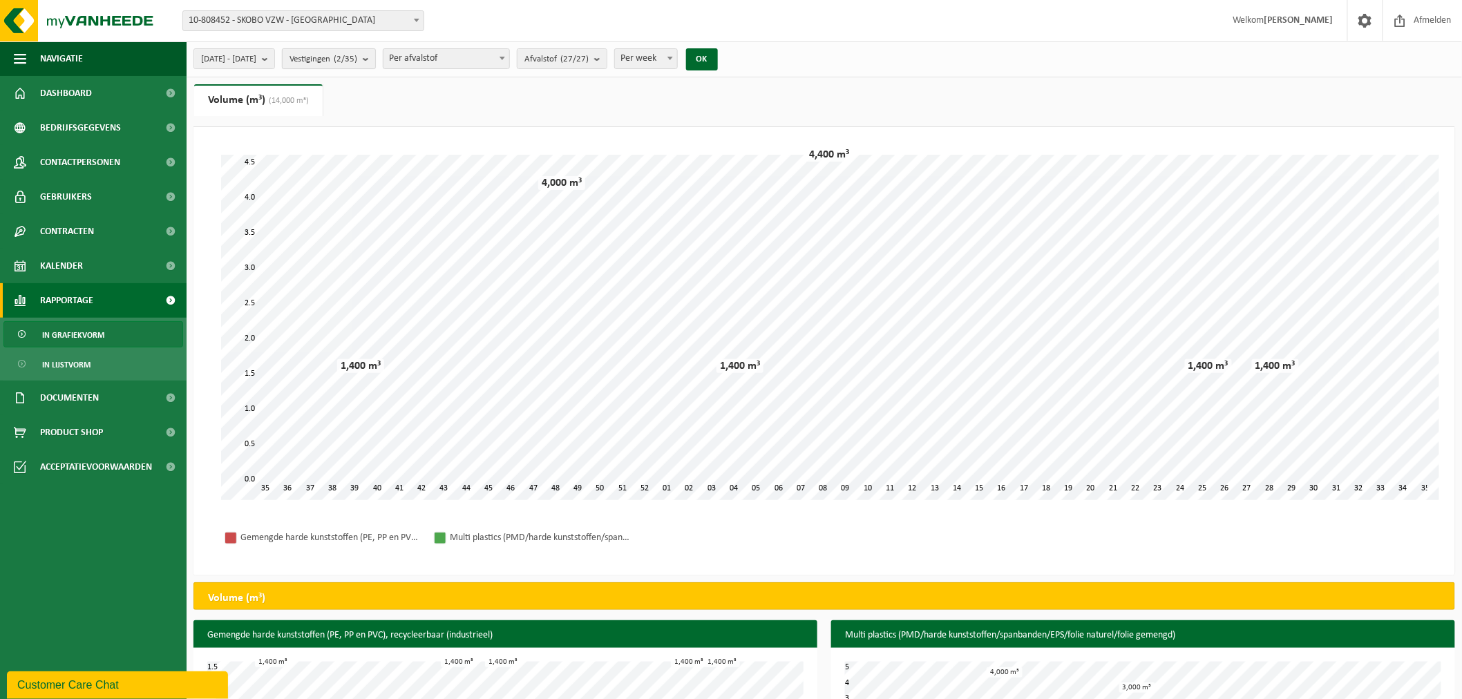
click at [375, 57] on b "submit" at bounding box center [369, 58] width 12 height 19
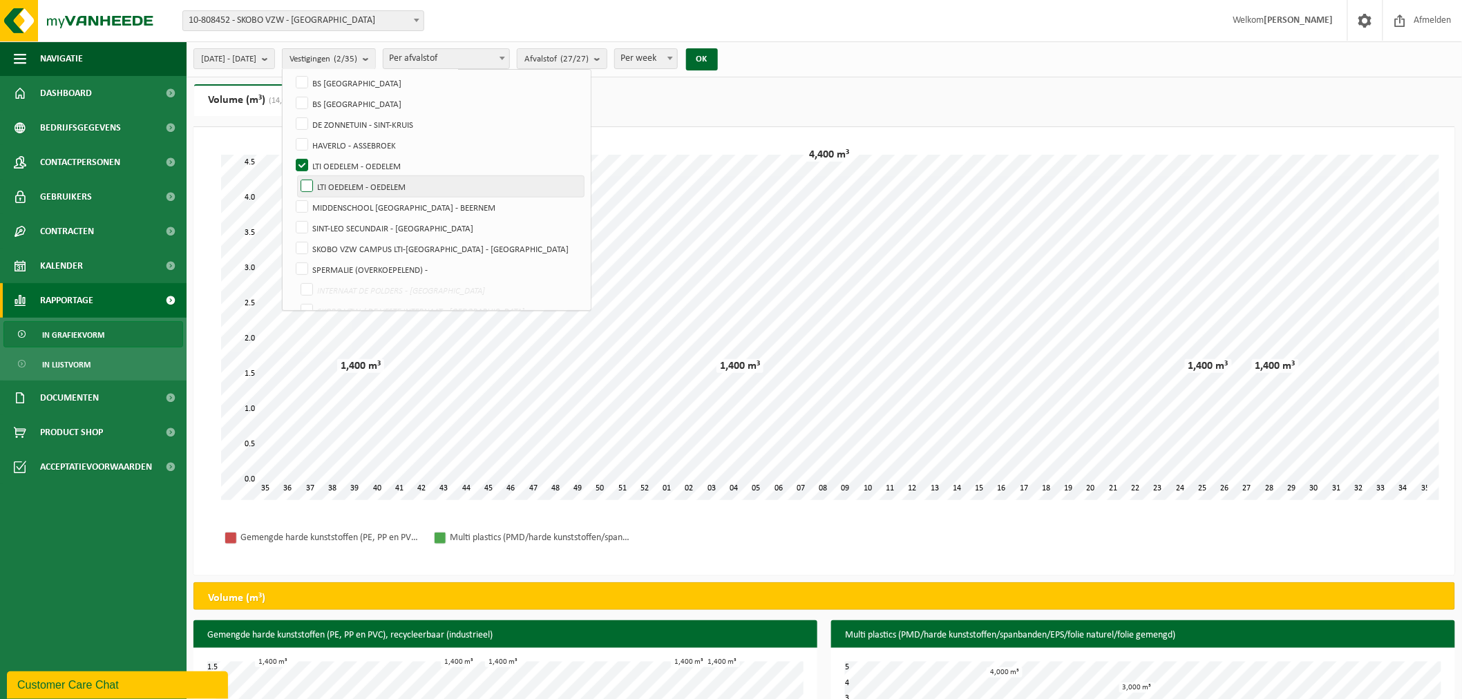
click at [340, 184] on label "LTI OEDELEM - OEDELEM" at bounding box center [441, 186] width 286 height 21
click at [296, 176] on input "LTI OEDELEM - OEDELEM" at bounding box center [295, 175] width 1 height 1
checkbox input "true"
click at [338, 162] on label "LTI OEDELEM - OEDELEM" at bounding box center [438, 165] width 290 height 21
click at [291, 155] on input "LTI OEDELEM - OEDELEM" at bounding box center [290, 155] width 1 height 1
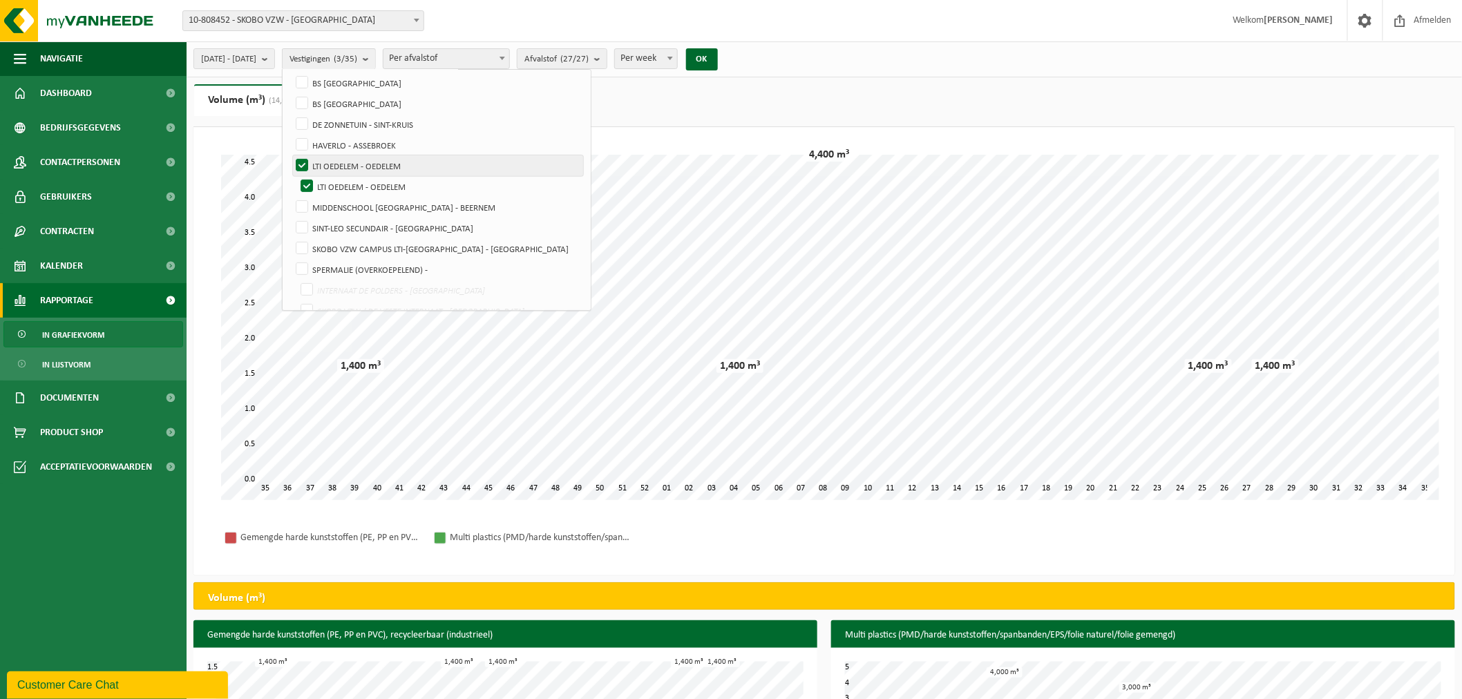
checkbox input "false"
click at [718, 54] on button "OK" at bounding box center [702, 59] width 32 height 22
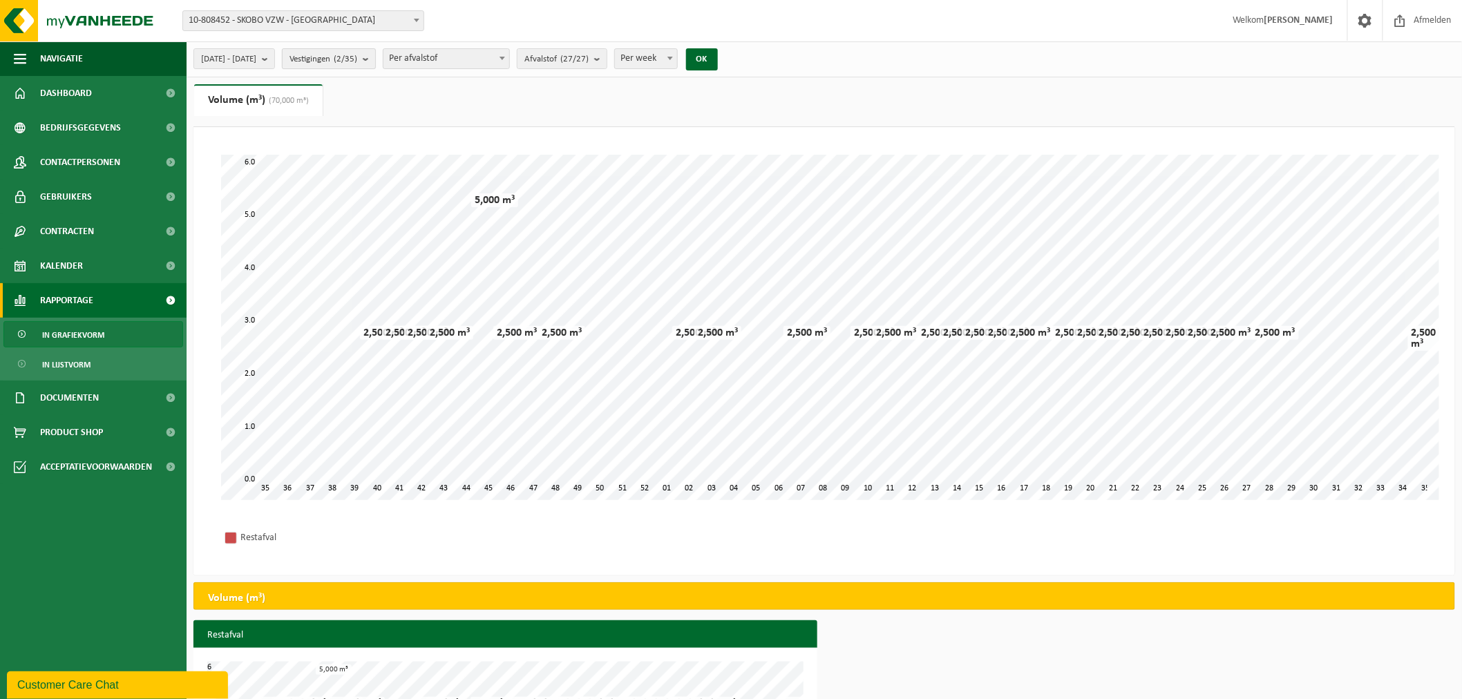
click at [375, 56] on b "submit" at bounding box center [369, 58] width 12 height 19
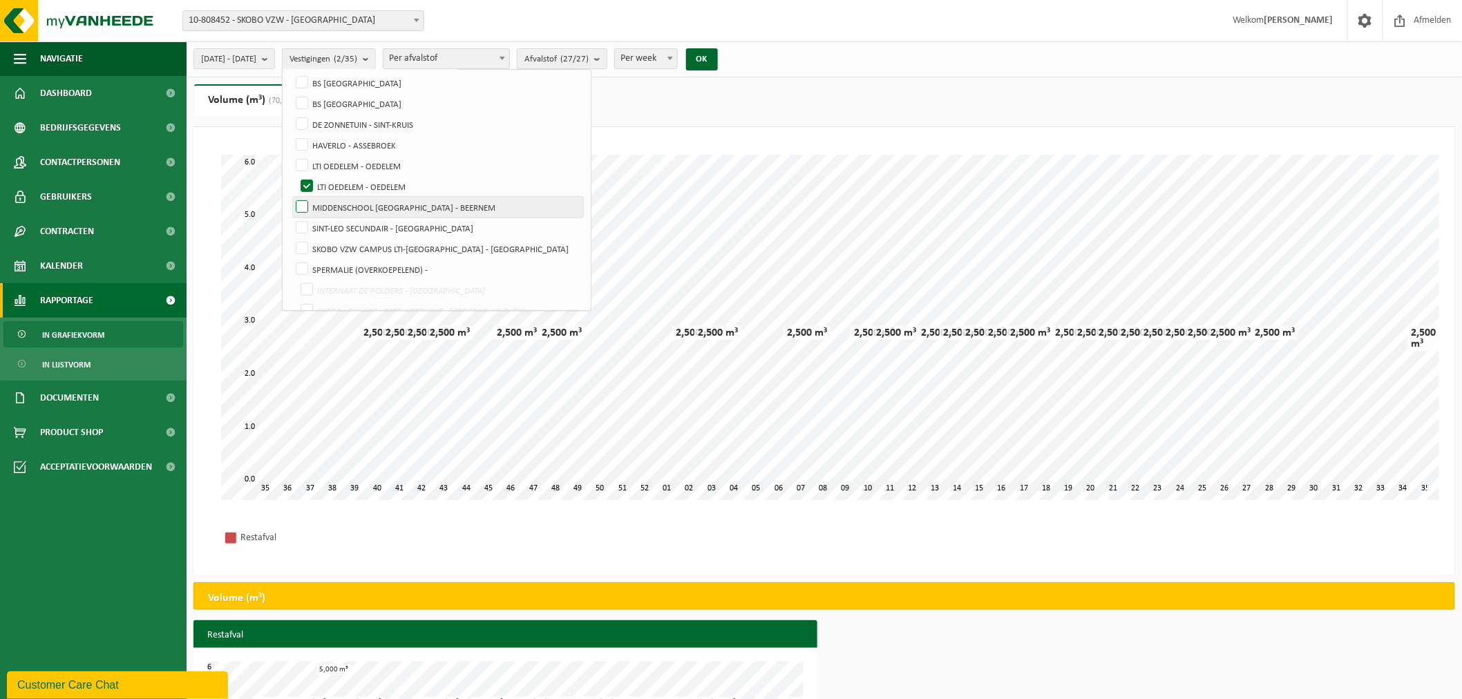
click at [337, 203] on label "MIDDENSCHOOL [GEOGRAPHIC_DATA] - BEERNEM" at bounding box center [438, 207] width 290 height 21
click at [291, 197] on input "MIDDENSCHOOL [GEOGRAPHIC_DATA] - BEERNEM" at bounding box center [290, 196] width 1 height 1
checkbox input "true"
click at [341, 182] on label "LTI OEDELEM - OEDELEM" at bounding box center [441, 186] width 286 height 21
click at [296, 176] on input "LTI OEDELEM - OEDELEM" at bounding box center [295, 175] width 1 height 1
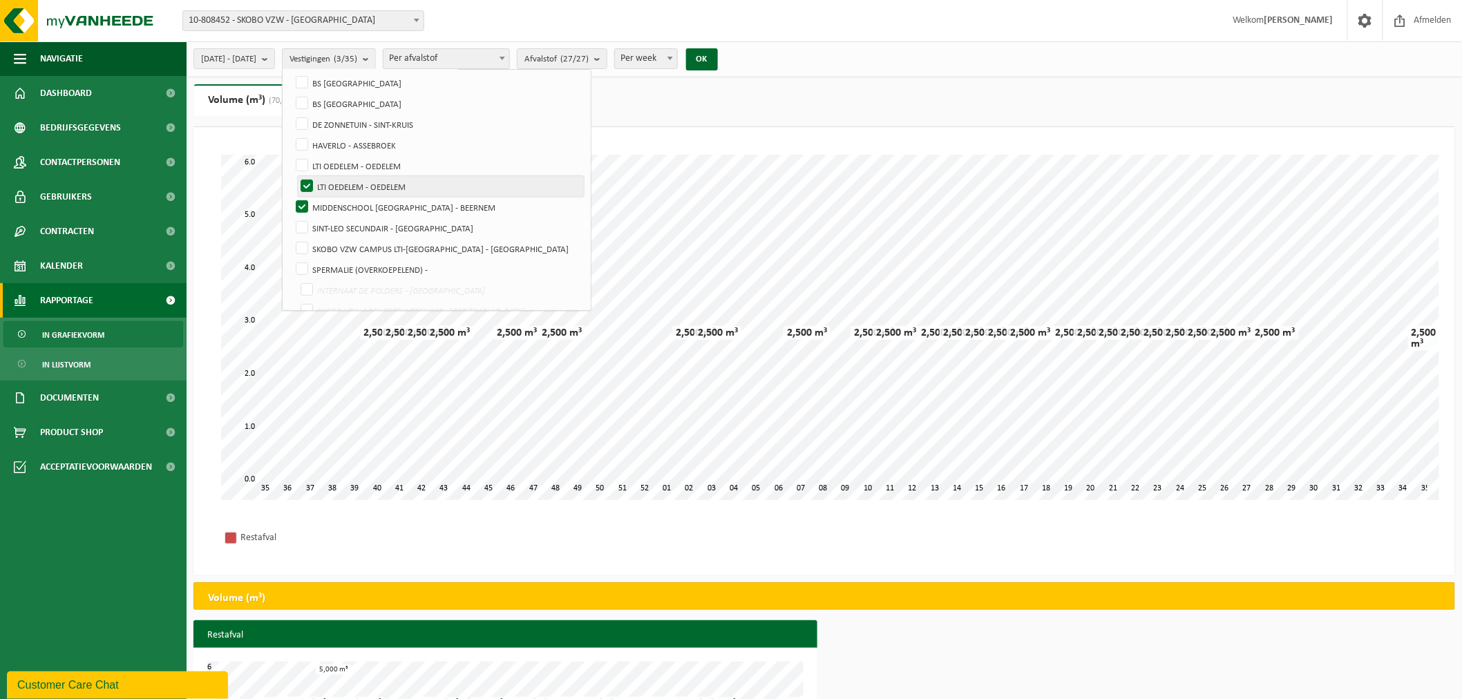
checkbox input "false"
click at [334, 204] on label "MIDDENSCHOOL [GEOGRAPHIC_DATA] - BEERNEM" at bounding box center [438, 207] width 290 height 21
click at [291, 197] on input "MIDDENSCHOOL [GEOGRAPHIC_DATA] - BEERNEM" at bounding box center [290, 196] width 1 height 1
checkbox input "false"
click at [336, 220] on label "SINT-LEO SECUNDAIR - [GEOGRAPHIC_DATA]" at bounding box center [438, 228] width 290 height 21
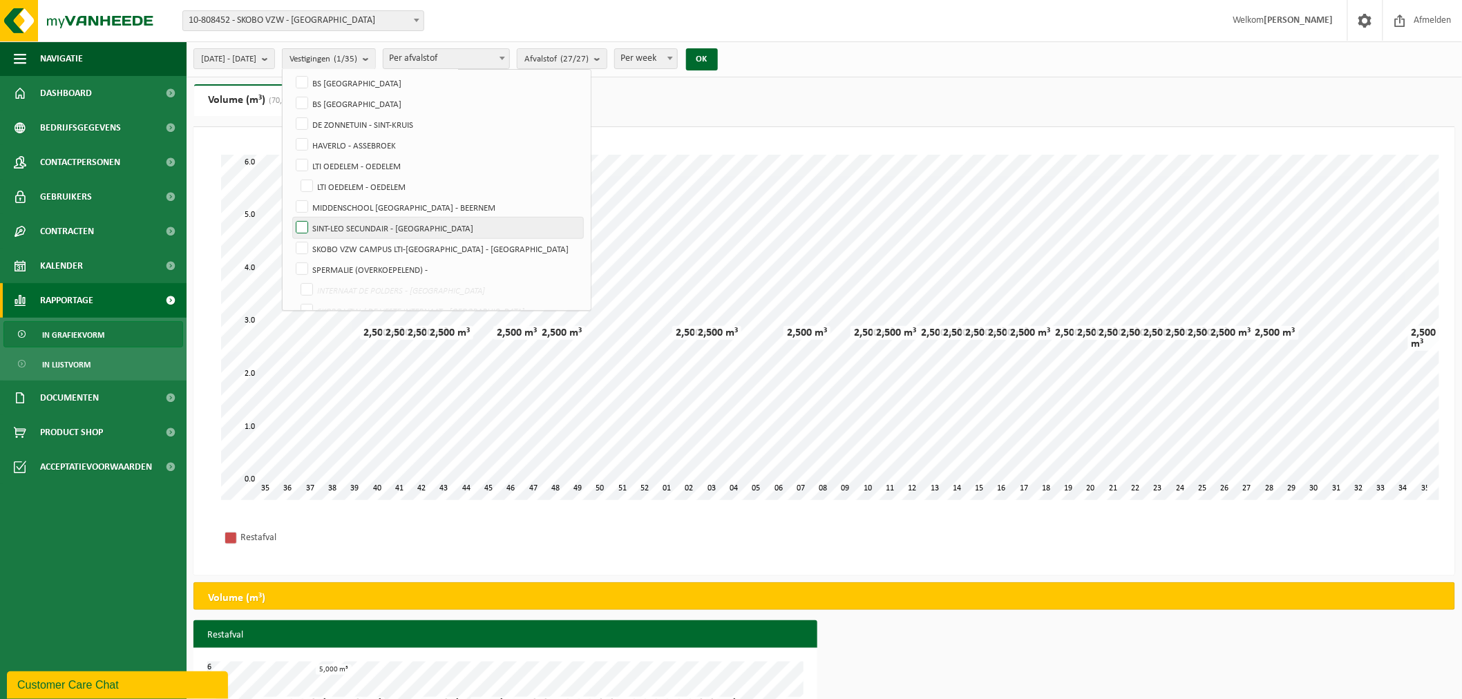
click at [291, 218] on input "SINT-LEO SECUNDAIR - [GEOGRAPHIC_DATA]" at bounding box center [290, 217] width 1 height 1
click at [335, 223] on label "SINT-LEO SECUNDAIR - [GEOGRAPHIC_DATA]" at bounding box center [438, 228] width 290 height 21
click at [291, 218] on input "SINT-LEO SECUNDAIR - [GEOGRAPHIC_DATA]" at bounding box center [290, 217] width 1 height 1
checkbox input "false"
click at [336, 245] on label "SKOBO VZW CAMPUS LTI-[GEOGRAPHIC_DATA] - [GEOGRAPHIC_DATA]" at bounding box center [438, 248] width 290 height 21
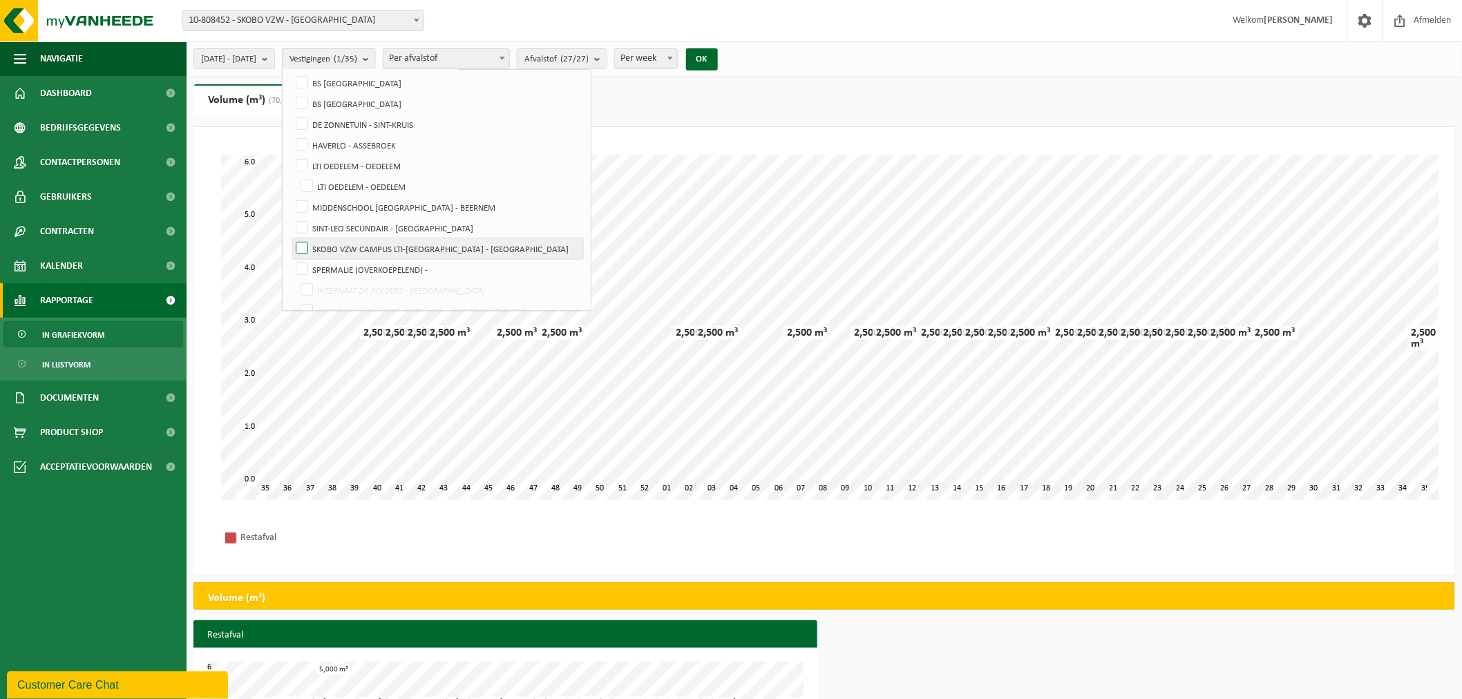
click at [291, 238] on input "SKOBO VZW CAMPUS LTI-[GEOGRAPHIC_DATA] - [GEOGRAPHIC_DATA]" at bounding box center [290, 238] width 1 height 1
checkbox input "true"
click at [718, 57] on button "OK" at bounding box center [702, 59] width 32 height 22
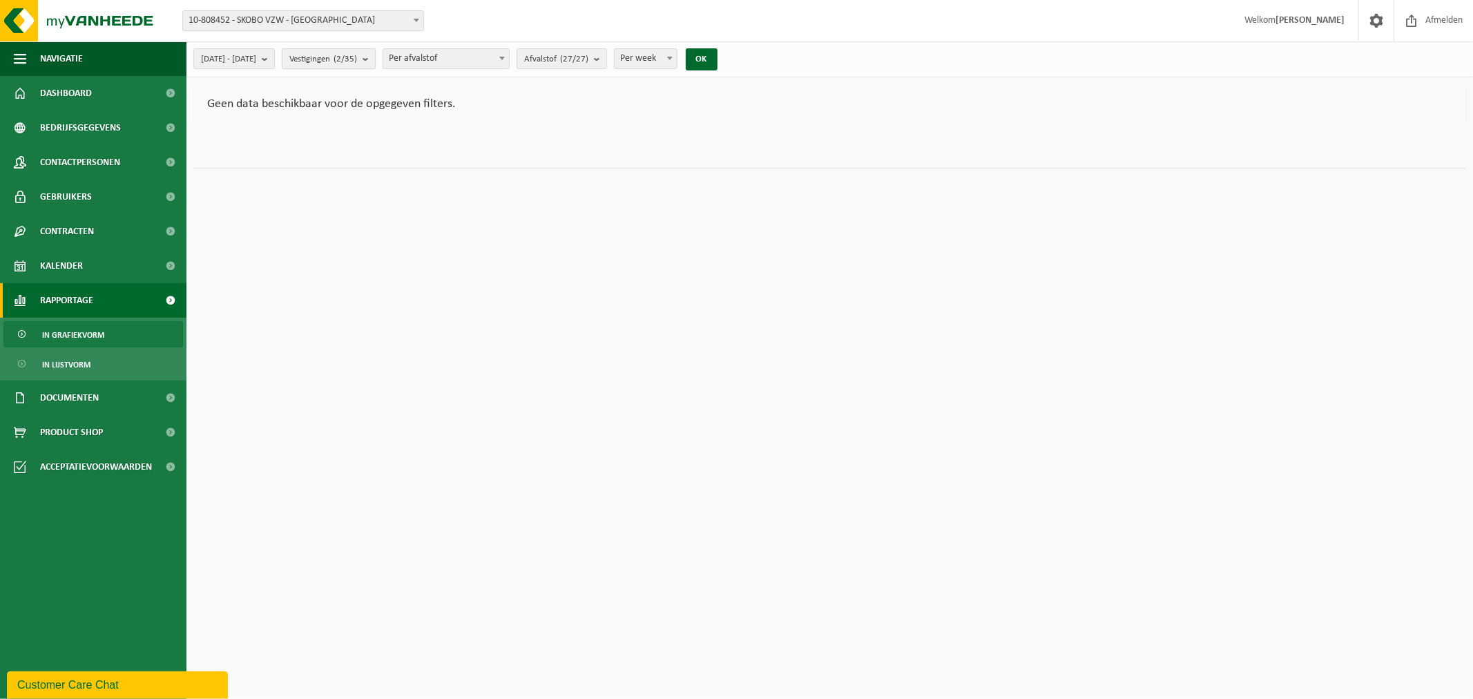
click at [376, 57] on button "Vestigingen (2/35)" at bounding box center [329, 58] width 94 height 21
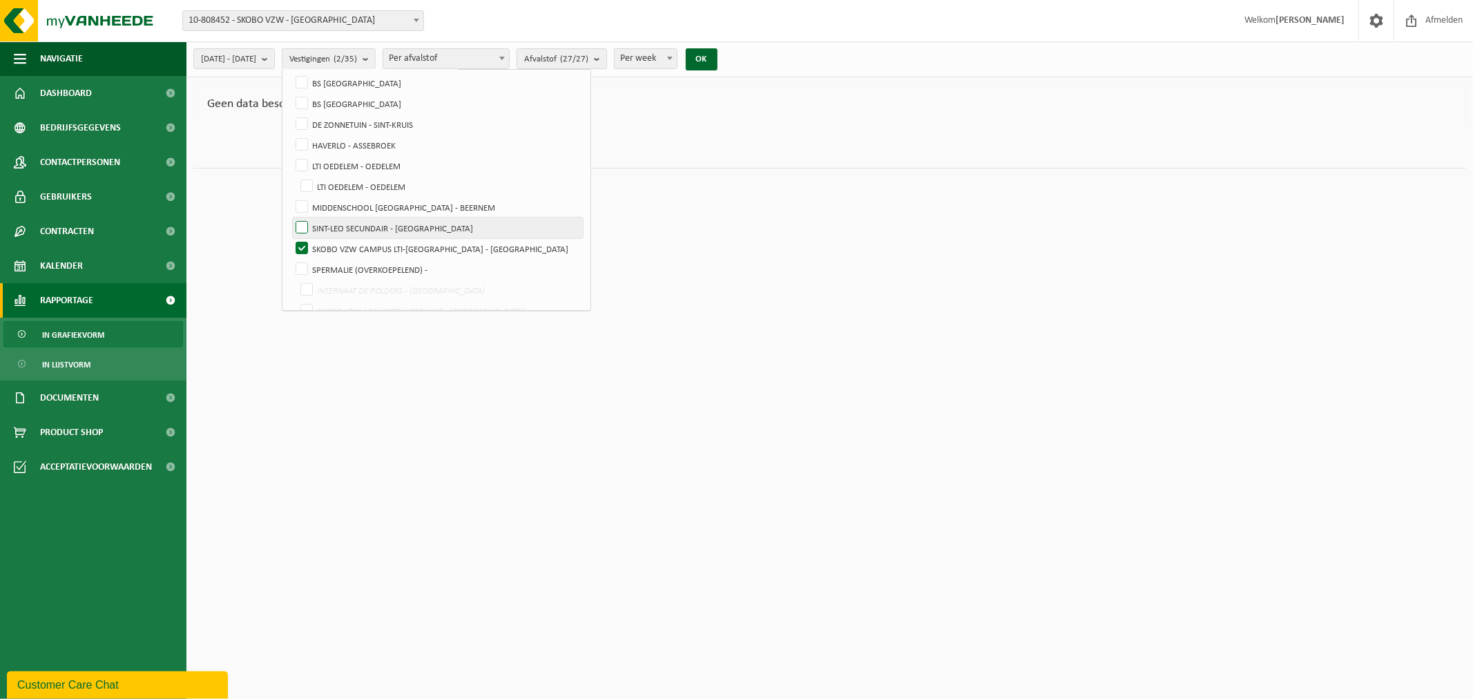
click at [336, 225] on label "SINT-LEO SECUNDAIR - [GEOGRAPHIC_DATA]" at bounding box center [438, 228] width 290 height 21
click at [291, 218] on input "SINT-LEO SECUNDAIR - [GEOGRAPHIC_DATA]" at bounding box center [290, 217] width 1 height 1
checkbox input "true"
click at [336, 245] on label "SKOBO VZW CAMPUS LTI-[GEOGRAPHIC_DATA] - [GEOGRAPHIC_DATA]" at bounding box center [438, 248] width 290 height 21
click at [291, 238] on input "SKOBO VZW CAMPUS LTI-[GEOGRAPHIC_DATA] - [GEOGRAPHIC_DATA]" at bounding box center [290, 238] width 1 height 1
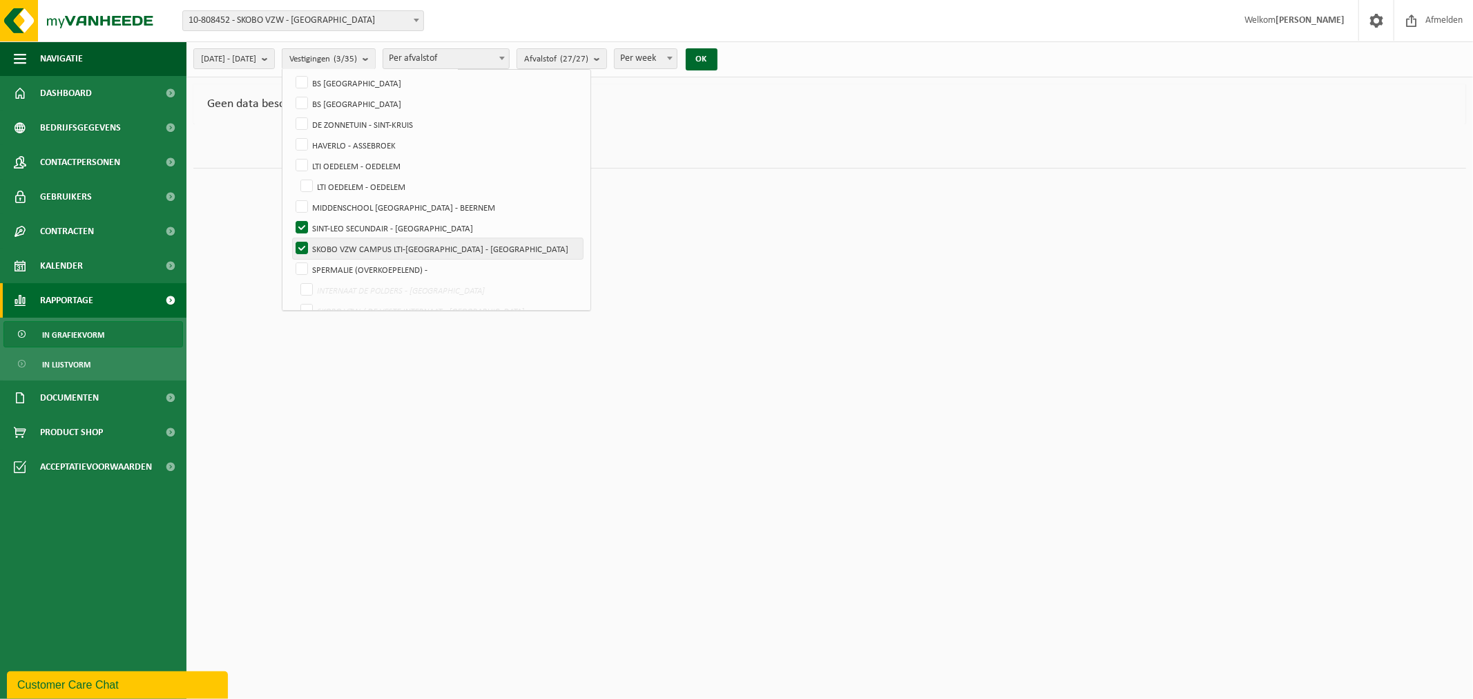
checkbox input "false"
click at [718, 53] on button "OK" at bounding box center [702, 59] width 32 height 22
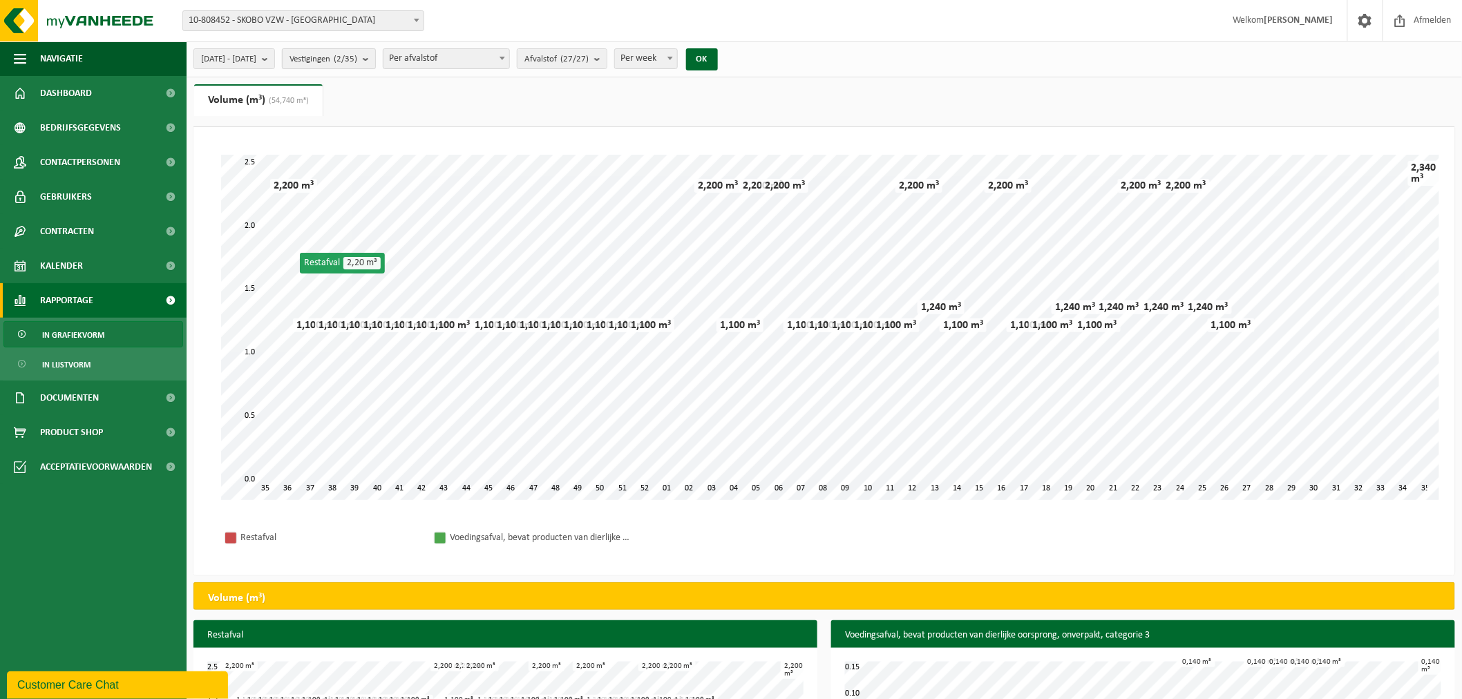
click at [375, 57] on b "submit" at bounding box center [369, 58] width 12 height 19
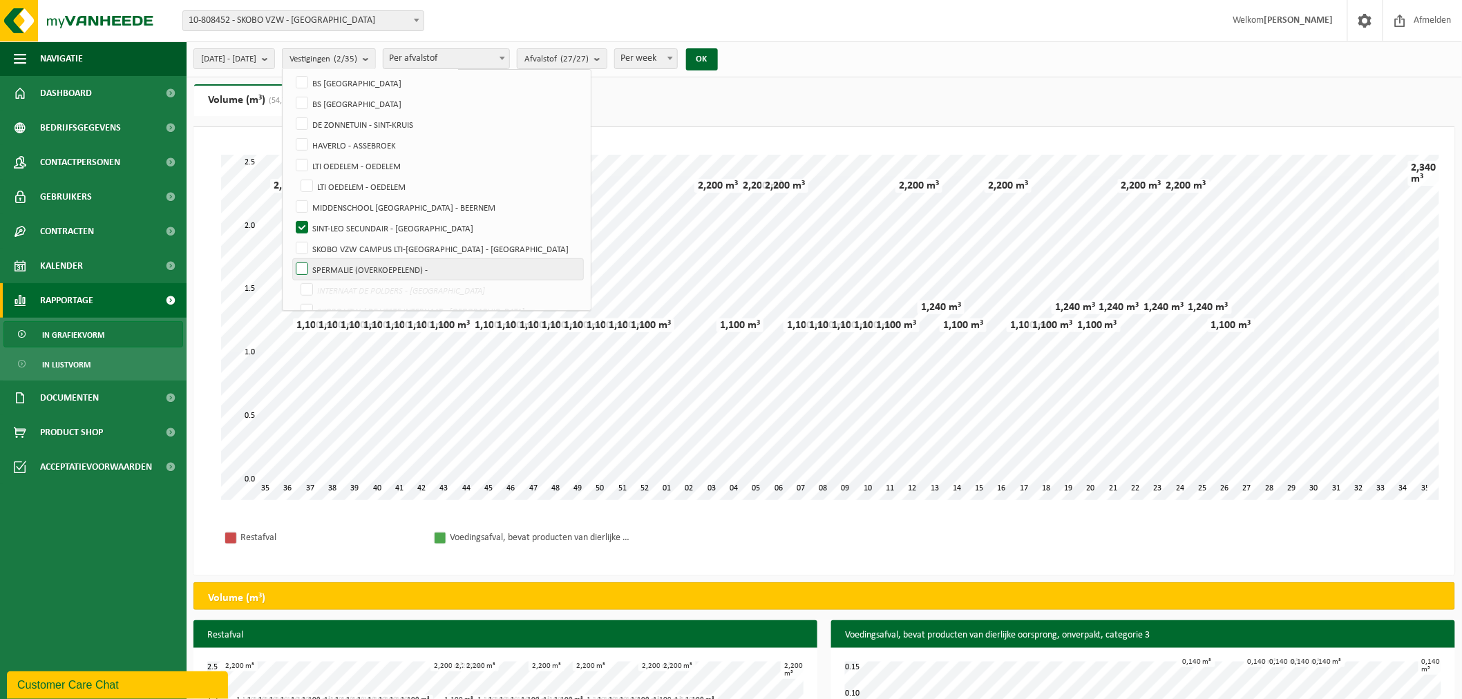
click at [336, 265] on label "SPERMALIE (OVERKOEPELEND) -" at bounding box center [438, 269] width 290 height 21
click at [291, 259] on input "SPERMALIE (OVERKOEPELEND) -" at bounding box center [290, 258] width 1 height 1
checkbox input "true"
click at [334, 221] on label "SINT-LEO SECUNDAIR - [GEOGRAPHIC_DATA]" at bounding box center [438, 228] width 290 height 21
click at [291, 218] on input "SINT-LEO SECUNDAIR - [GEOGRAPHIC_DATA]" at bounding box center [290, 217] width 1 height 1
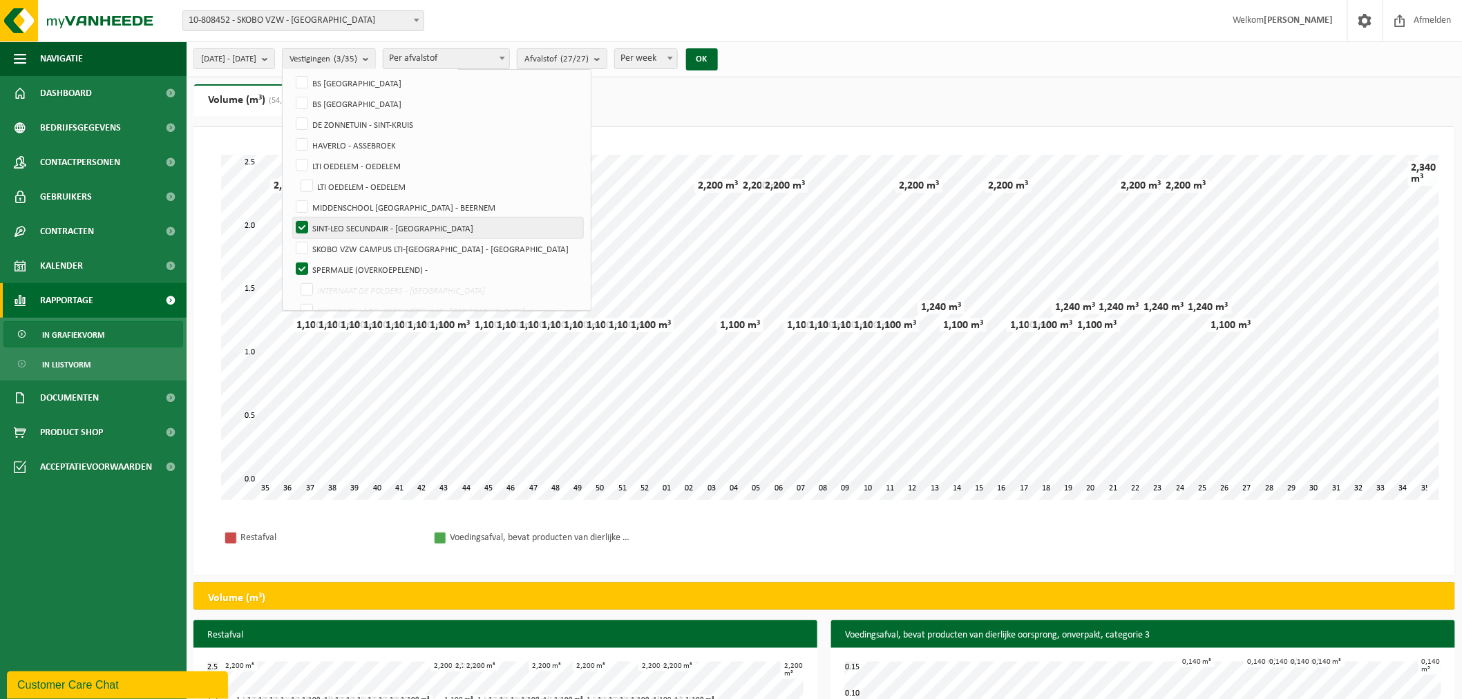
checkbox input "false"
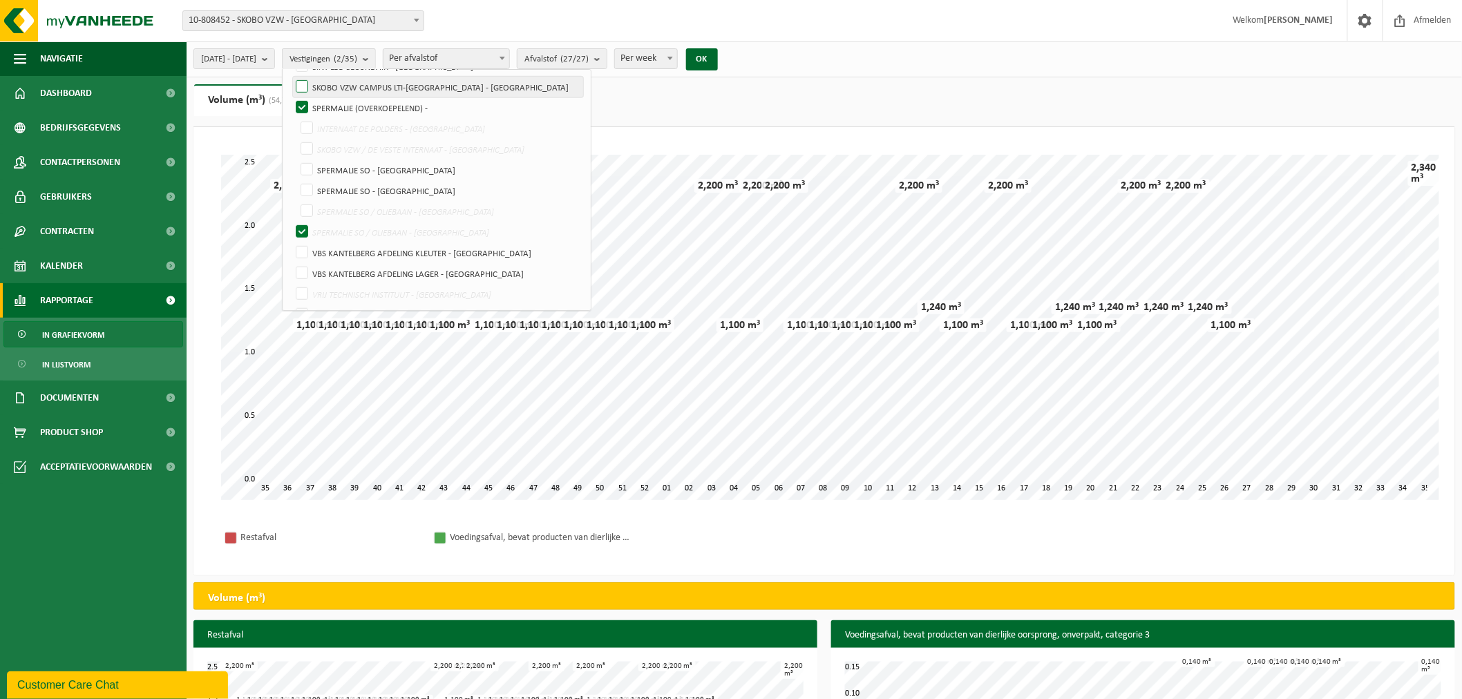
scroll to position [408, 0]
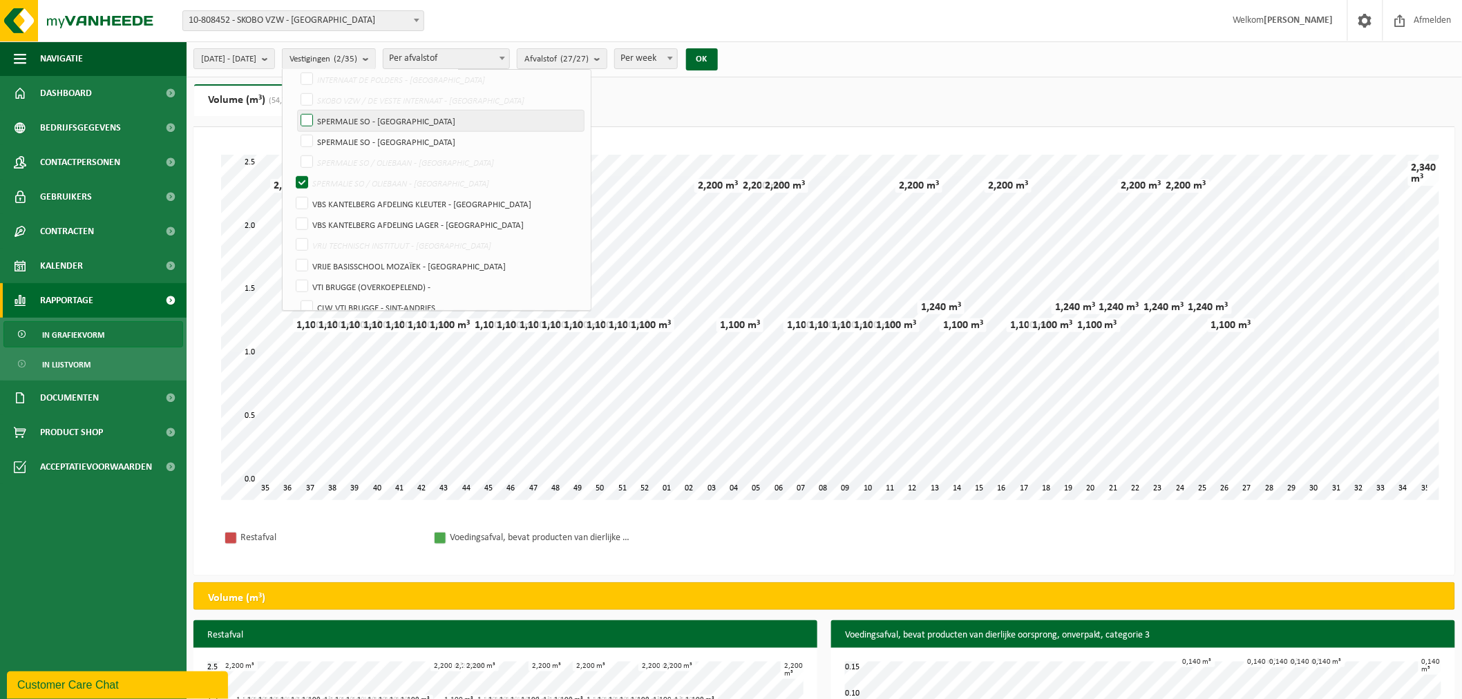
click at [341, 115] on label "SPERMALIE SO - [GEOGRAPHIC_DATA]" at bounding box center [441, 121] width 286 height 21
click at [296, 111] on input "SPERMALIE SO - [GEOGRAPHIC_DATA]" at bounding box center [295, 110] width 1 height 1
checkbox input "true"
click at [339, 138] on label "SPERMALIE SO - [GEOGRAPHIC_DATA]" at bounding box center [441, 141] width 286 height 21
click at [296, 131] on input "SPERMALIE SO - [GEOGRAPHIC_DATA]" at bounding box center [295, 131] width 1 height 1
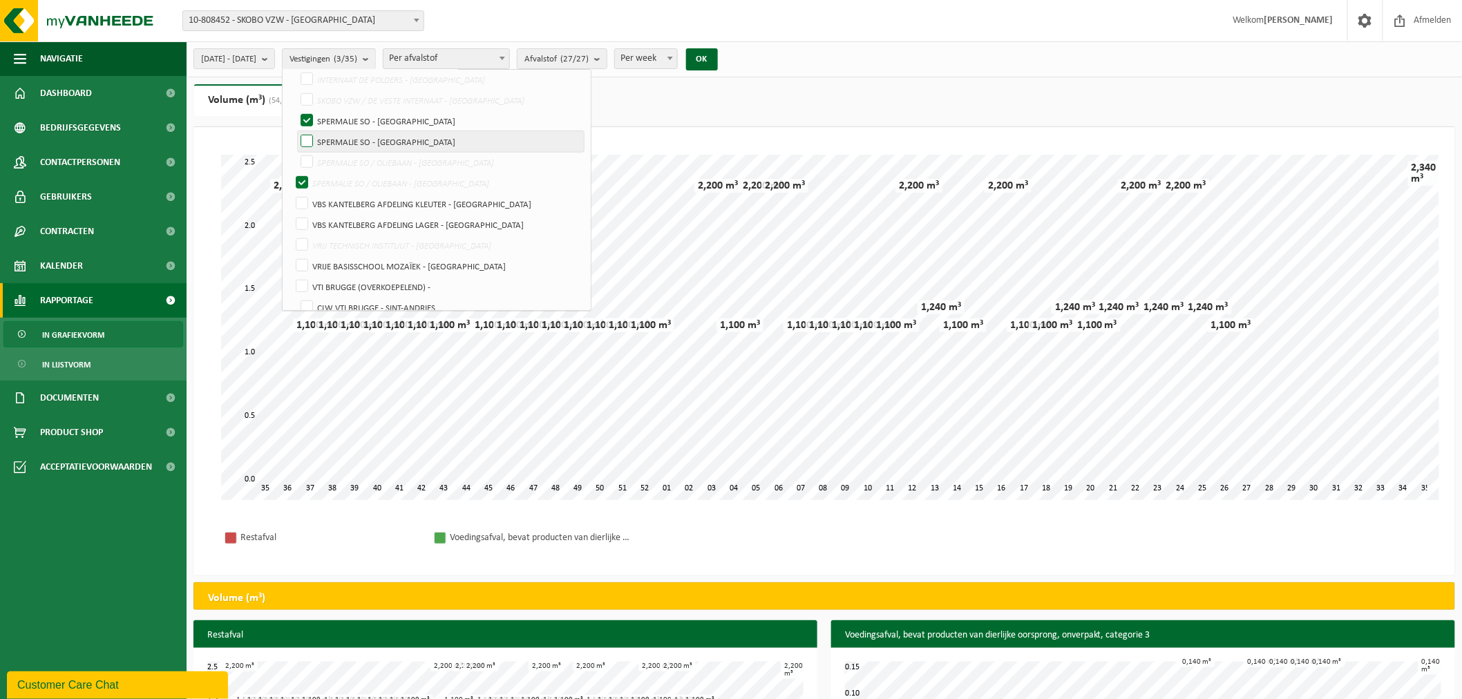
checkbox input "true"
click at [718, 57] on button "OK" at bounding box center [702, 59] width 32 height 22
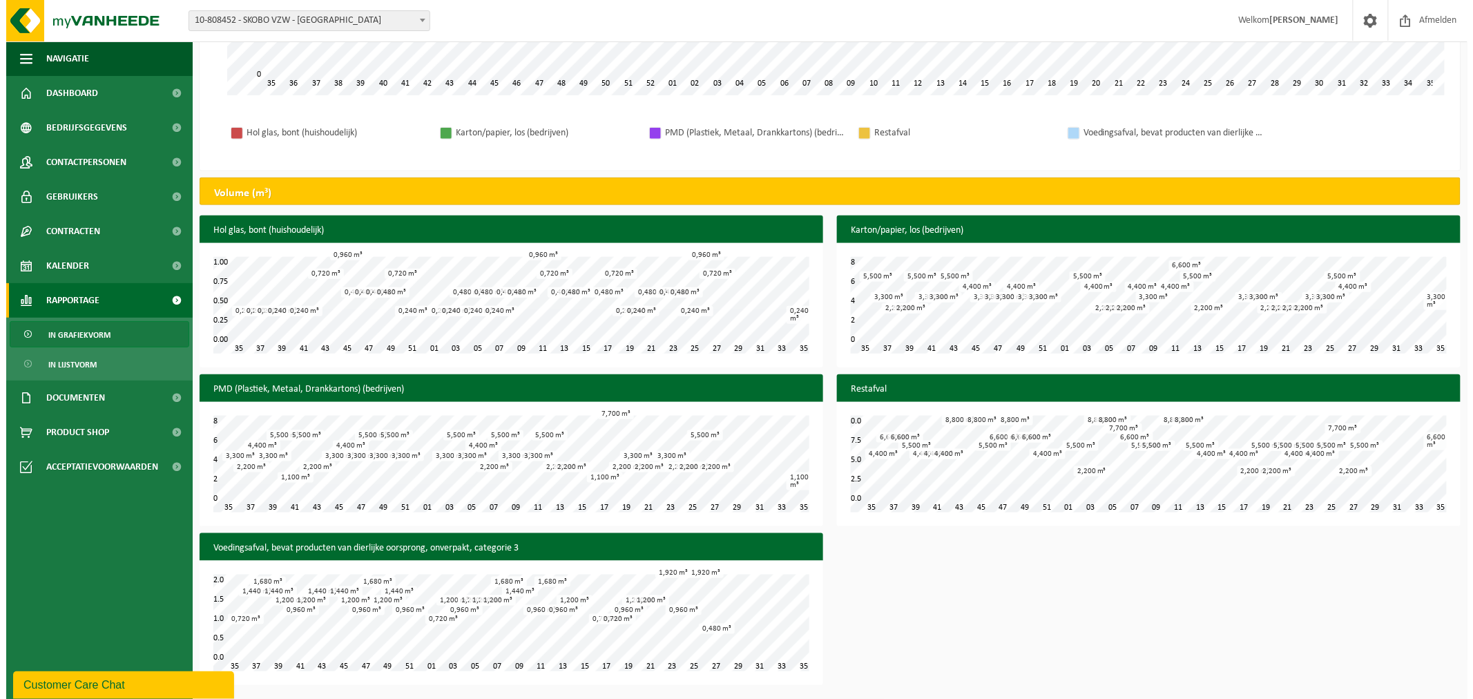
scroll to position [0, 0]
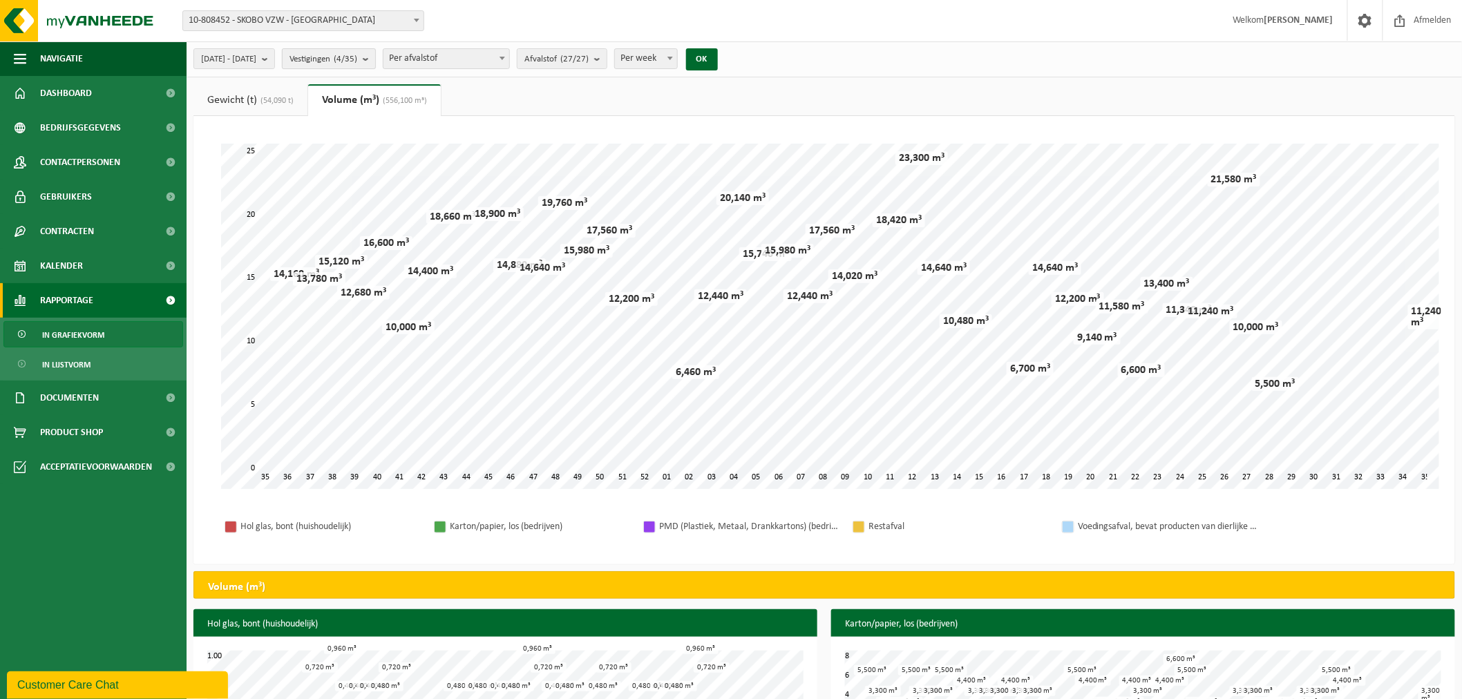
click at [375, 58] on b "submit" at bounding box center [369, 58] width 12 height 19
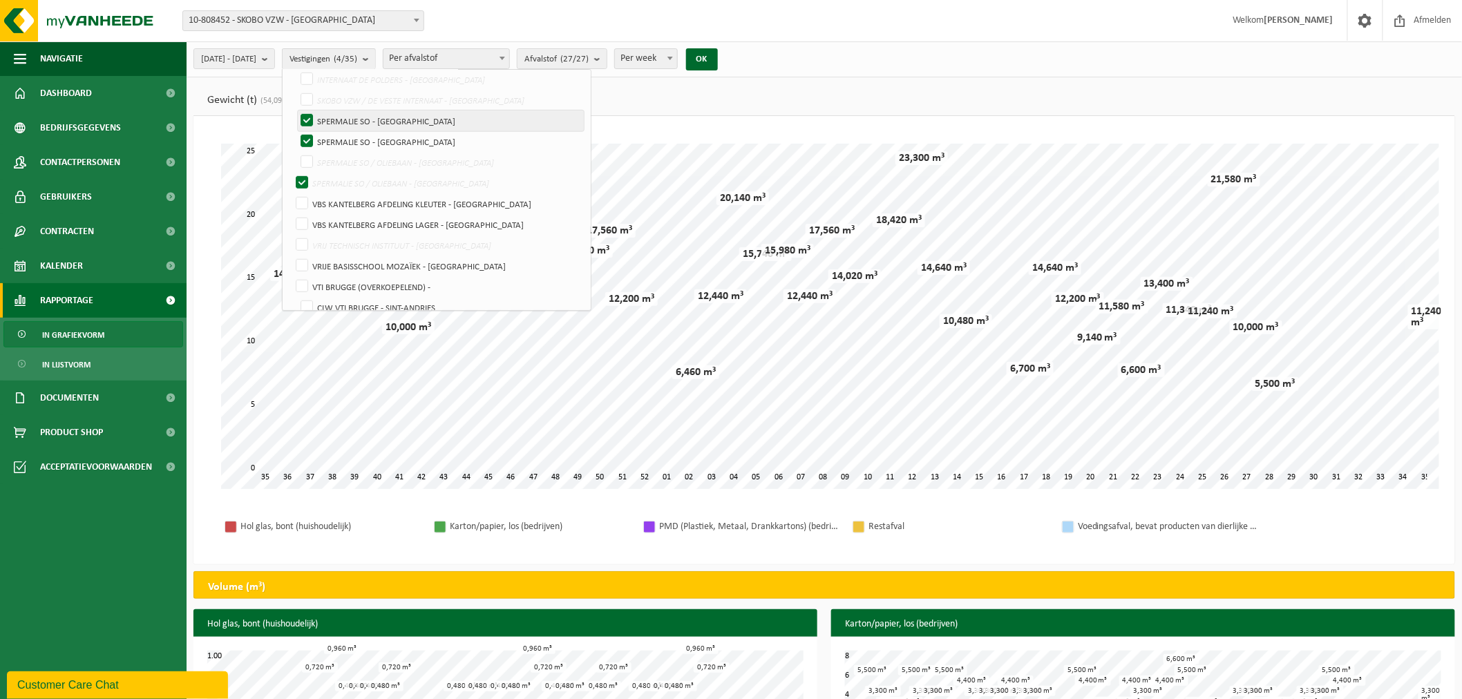
click at [336, 117] on label "SPERMALIE SO - [GEOGRAPHIC_DATA]" at bounding box center [441, 121] width 286 height 21
click at [296, 111] on input "SPERMALIE SO - [GEOGRAPHIC_DATA]" at bounding box center [295, 110] width 1 height 1
checkbox input "false"
click at [338, 133] on label "SPERMALIE SO - [GEOGRAPHIC_DATA]" at bounding box center [441, 141] width 286 height 21
click at [296, 131] on input "SPERMALIE SO - [GEOGRAPHIC_DATA]" at bounding box center [295, 131] width 1 height 1
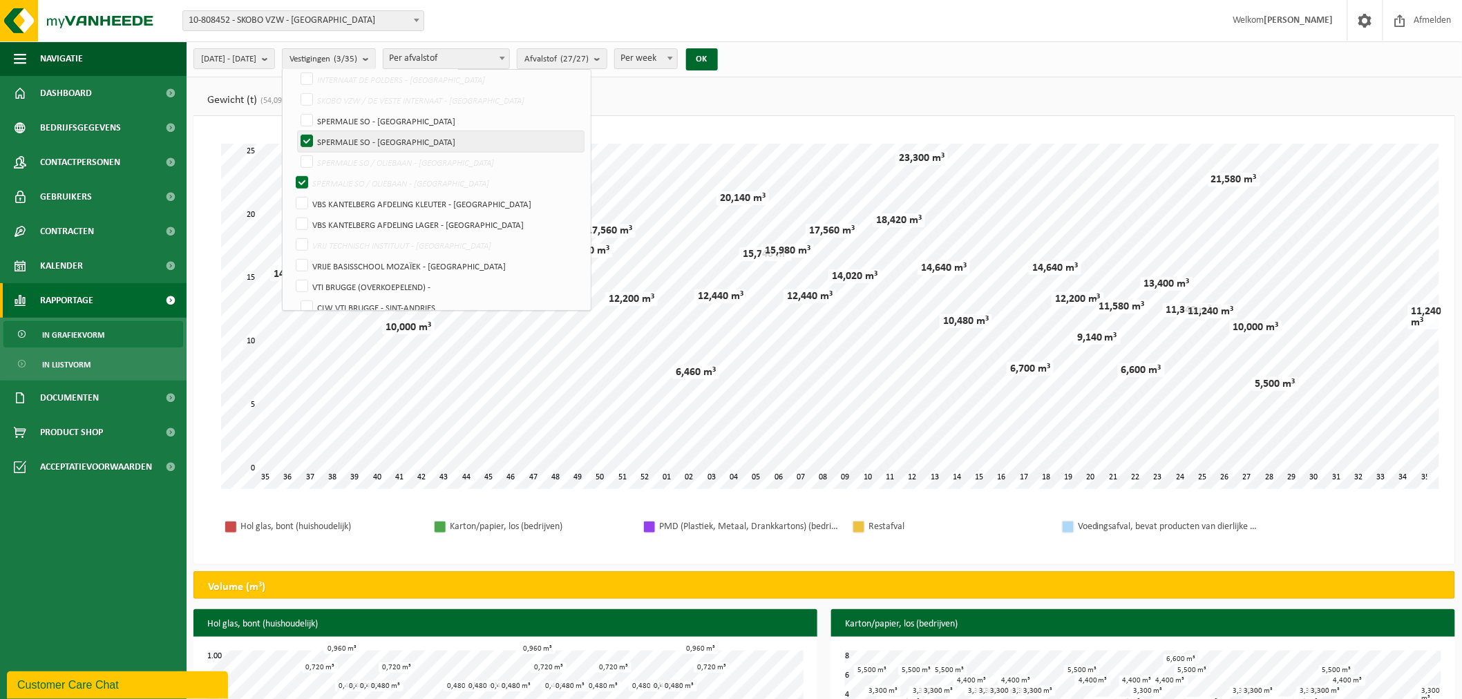
checkbox input "false"
click at [336, 182] on label "SPERMALIE SO / OLIEBAAN - [GEOGRAPHIC_DATA]" at bounding box center [438, 183] width 290 height 21
click at [296, 152] on input "SPERMALIE SO / OLIEBAAN - [GEOGRAPHIC_DATA]" at bounding box center [295, 151] width 1 height 1
click at [340, 160] on label "SPERMALIE SO / OLIEBAAN - [GEOGRAPHIC_DATA]" at bounding box center [441, 162] width 286 height 21
click at [296, 152] on input "SPERMALIE SO / OLIEBAAN - [GEOGRAPHIC_DATA]" at bounding box center [295, 151] width 1 height 1
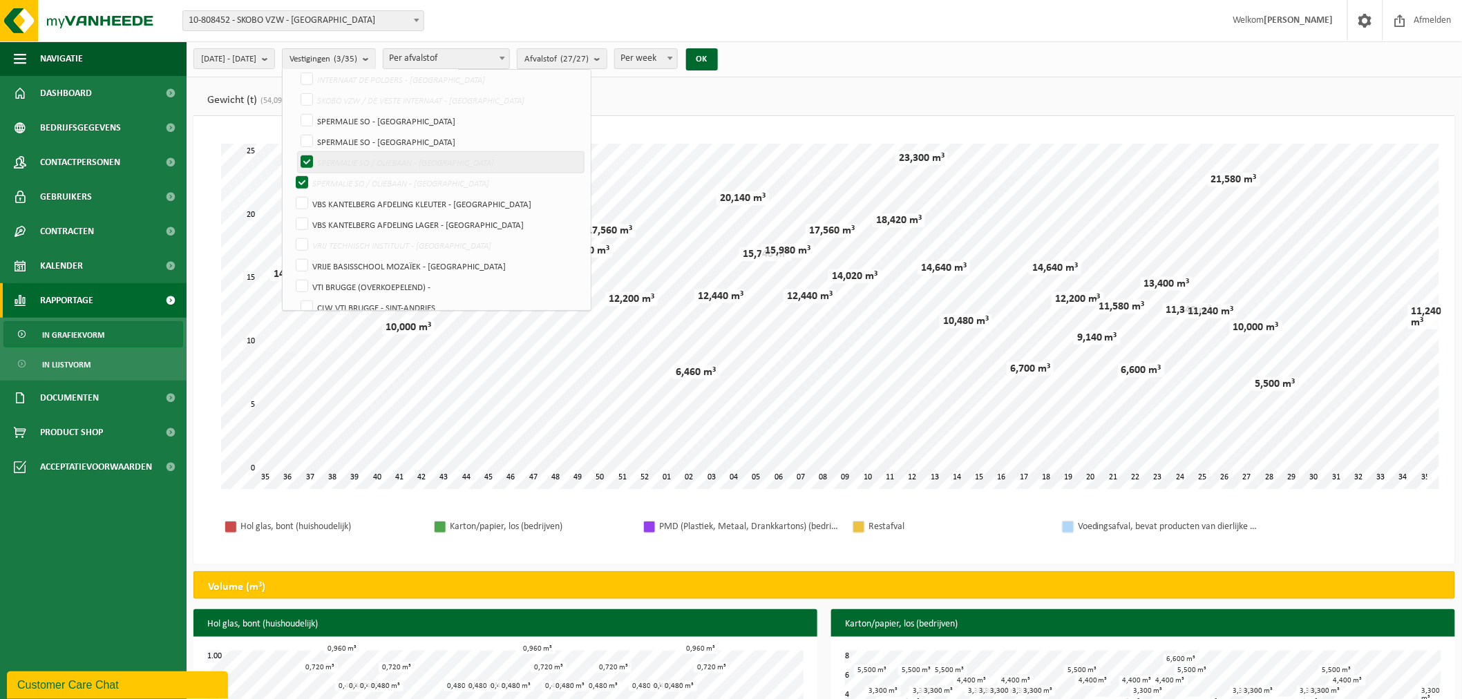
checkbox input "false"
click at [338, 198] on label "VBS KANTELBERG AFDELING KLEUTER - [GEOGRAPHIC_DATA]" at bounding box center [438, 203] width 290 height 21
click at [291, 193] on input "VBS KANTELBERG AFDELING KLEUTER - [GEOGRAPHIC_DATA]" at bounding box center [290, 193] width 1 height 1
checkbox input "true"
click at [337, 218] on label "VBS KANTELBERG AFDELING LAGER - [GEOGRAPHIC_DATA]" at bounding box center [438, 224] width 290 height 21
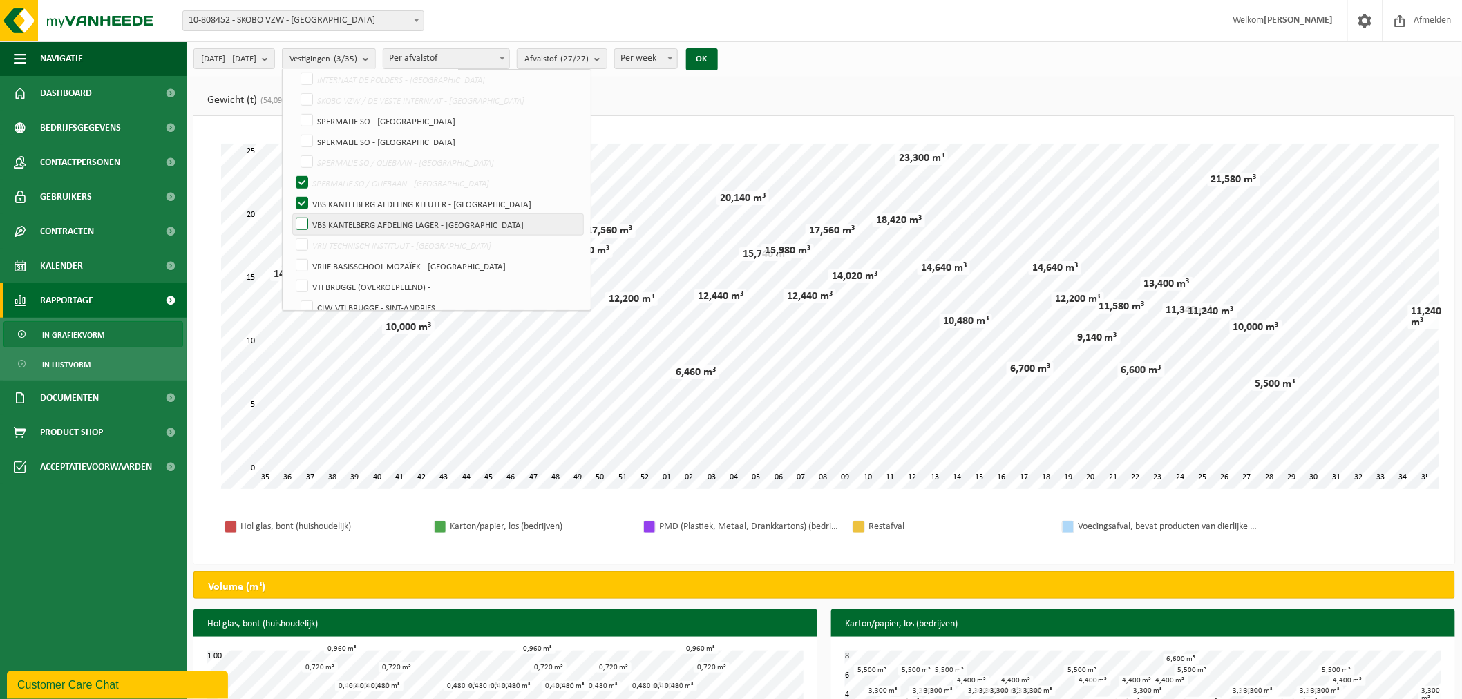
click at [291, 214] on input "VBS KANTELBERG AFDELING LAGER - [GEOGRAPHIC_DATA]" at bounding box center [290, 213] width 1 height 1
checkbox input "true"
click at [718, 59] on button "OK" at bounding box center [702, 59] width 32 height 22
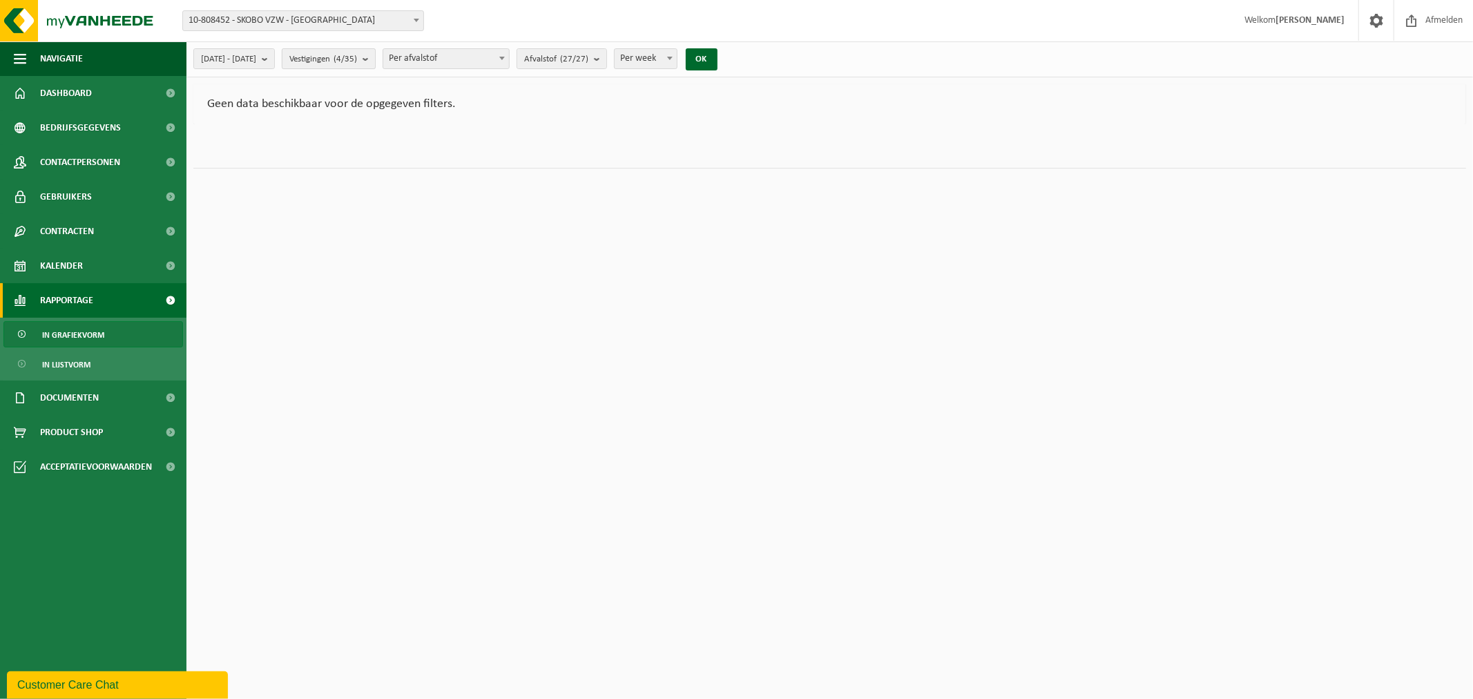
click at [375, 59] on b "submit" at bounding box center [369, 58] width 12 height 19
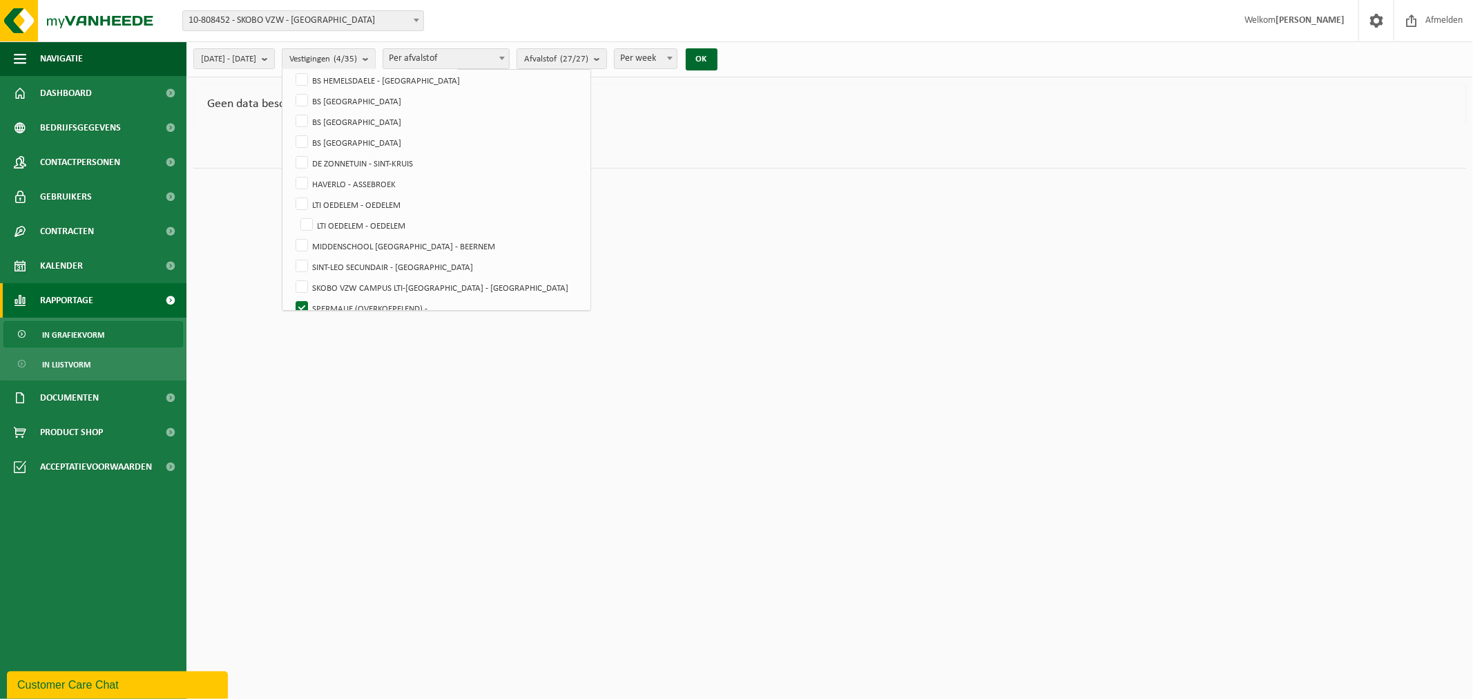
scroll to position [210, 0]
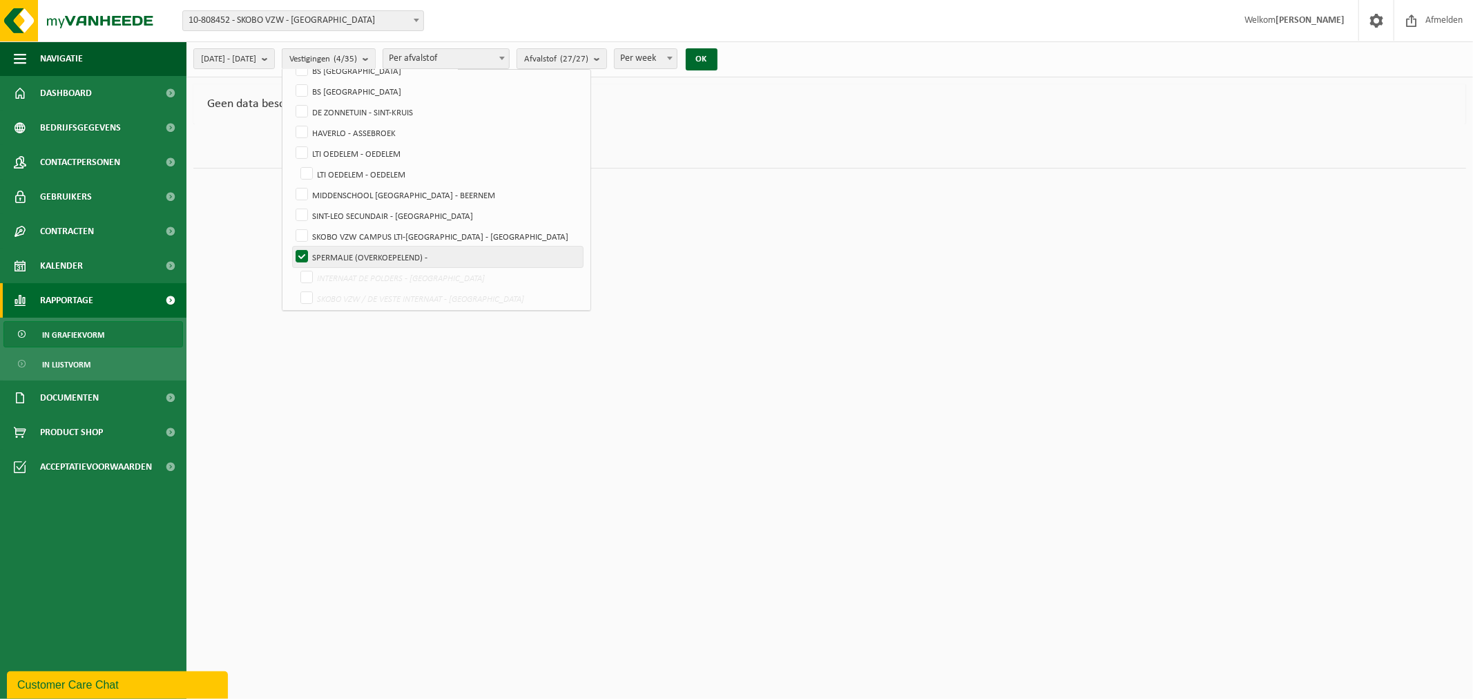
click at [337, 249] on label "SPERMALIE (OVERKOEPELEND) -" at bounding box center [438, 257] width 290 height 21
click at [291, 247] on input "SPERMALIE (OVERKOEPELEND) -" at bounding box center [290, 246] width 1 height 1
checkbox input "false"
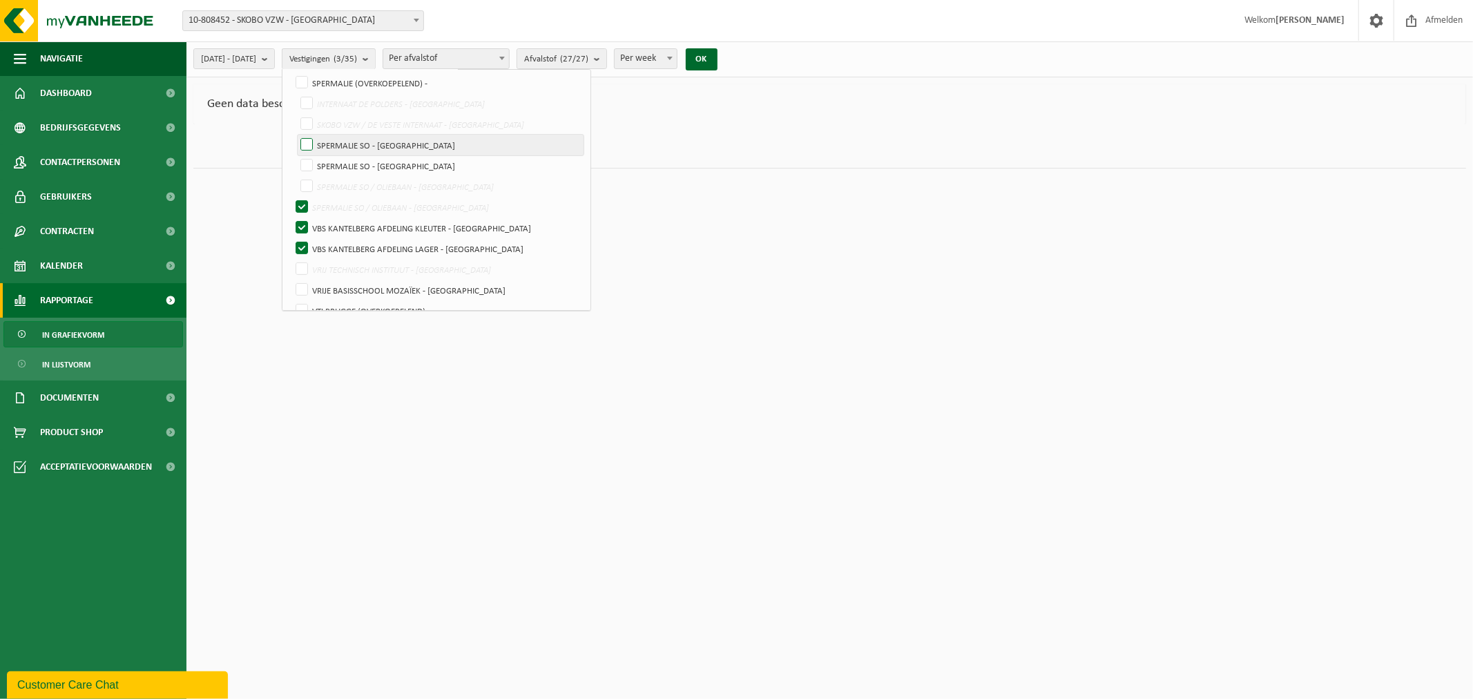
scroll to position [356, 0]
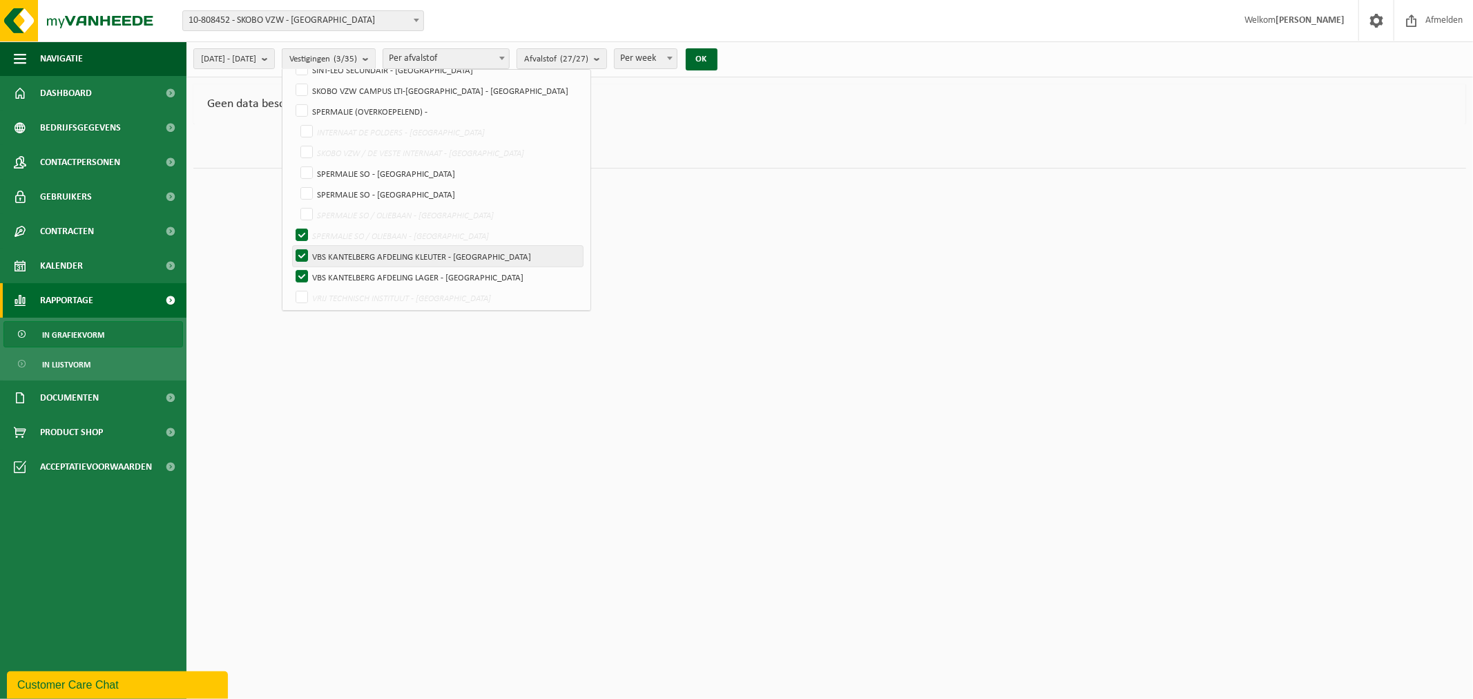
click at [337, 251] on label "VBS KANTELBERG AFDELING KLEUTER - [GEOGRAPHIC_DATA]" at bounding box center [438, 256] width 290 height 21
click at [291, 246] on input "VBS KANTELBERG AFDELING KLEUTER - [GEOGRAPHIC_DATA]" at bounding box center [290, 245] width 1 height 1
checkbox input "false"
click at [334, 271] on label "VBS KANTELBERG AFDELING LAGER - [GEOGRAPHIC_DATA]" at bounding box center [438, 277] width 290 height 21
click at [291, 267] on input "VBS KANTELBERG AFDELING LAGER - [GEOGRAPHIC_DATA]" at bounding box center [290, 266] width 1 height 1
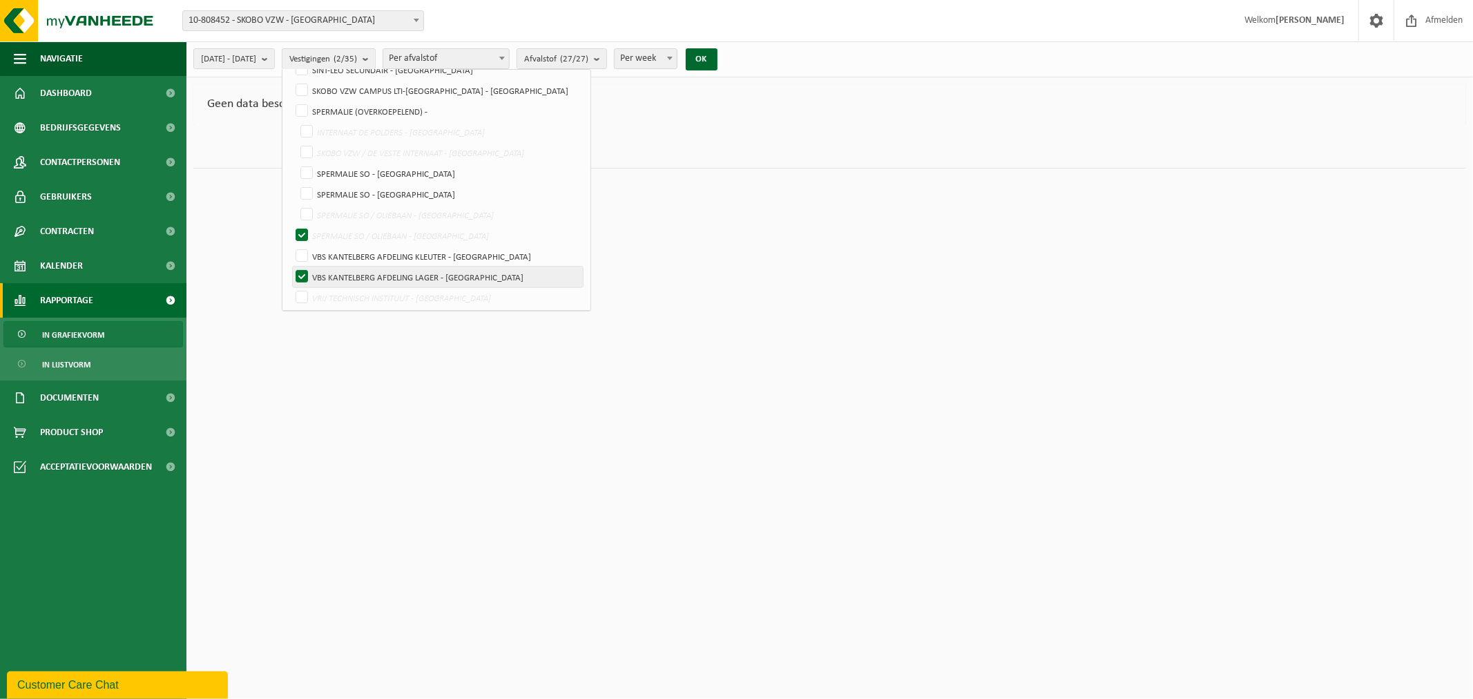
checkbox input "false"
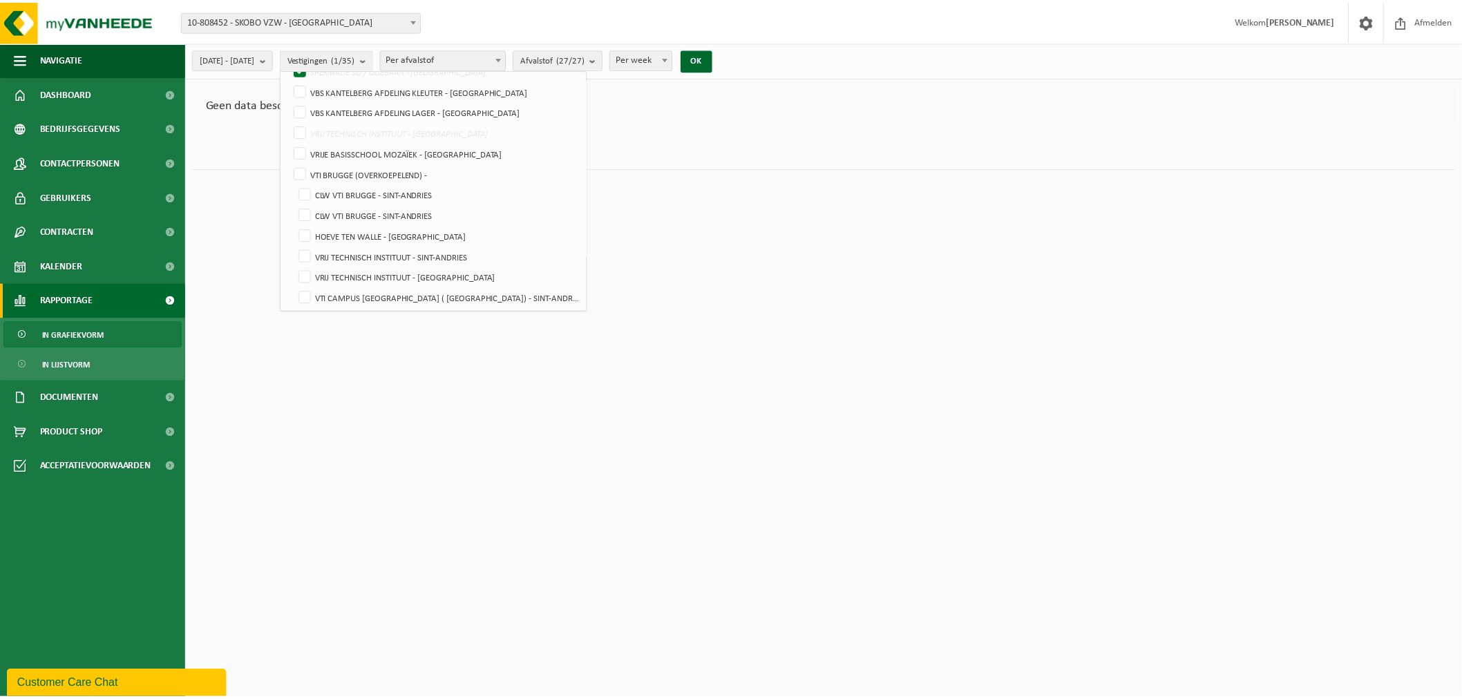
scroll to position [527, 0]
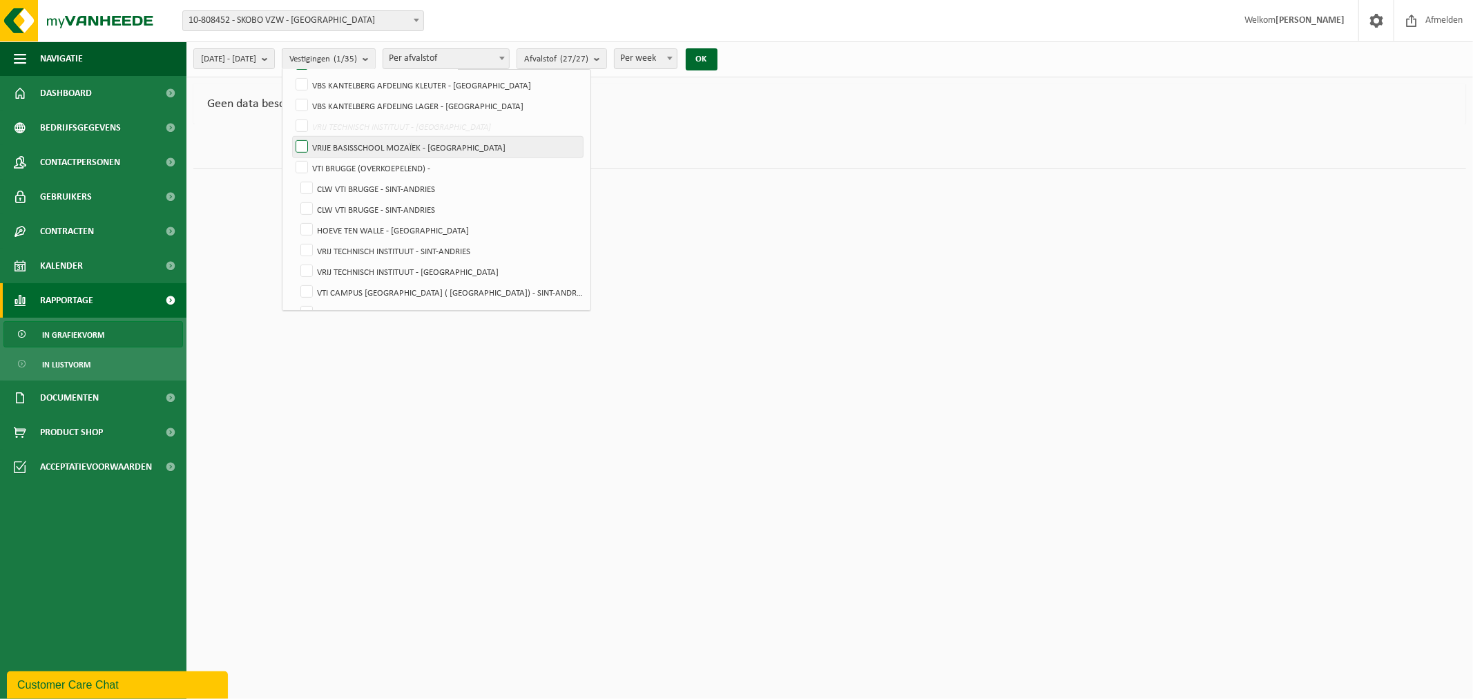
click at [337, 138] on label "VRIJE BASISSCHOOL MOZAÏEK - [GEOGRAPHIC_DATA]" at bounding box center [438, 147] width 290 height 21
click at [291, 137] on input "VRIJE BASISSCHOOL MOZAÏEK - [GEOGRAPHIC_DATA]" at bounding box center [290, 136] width 1 height 1
click at [718, 54] on button "OK" at bounding box center [702, 59] width 32 height 22
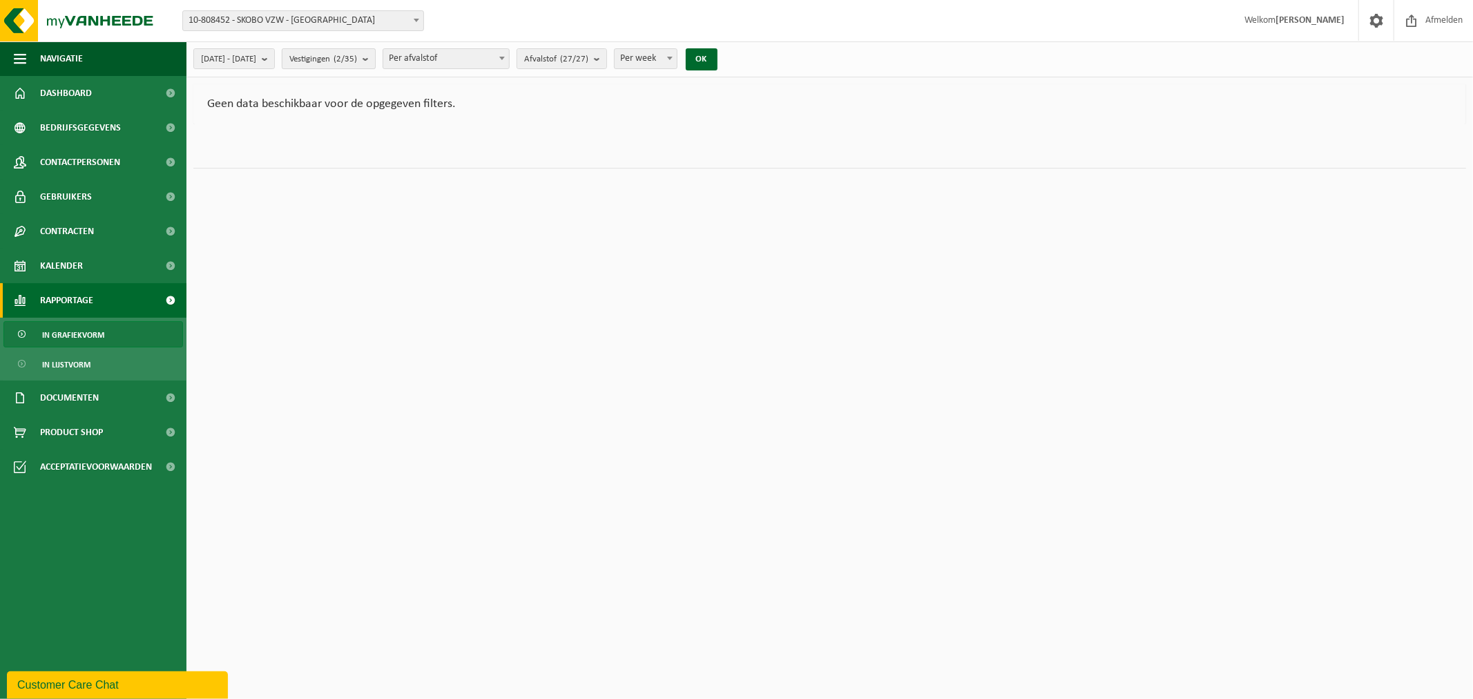
click at [375, 55] on b "submit" at bounding box center [369, 58] width 12 height 19
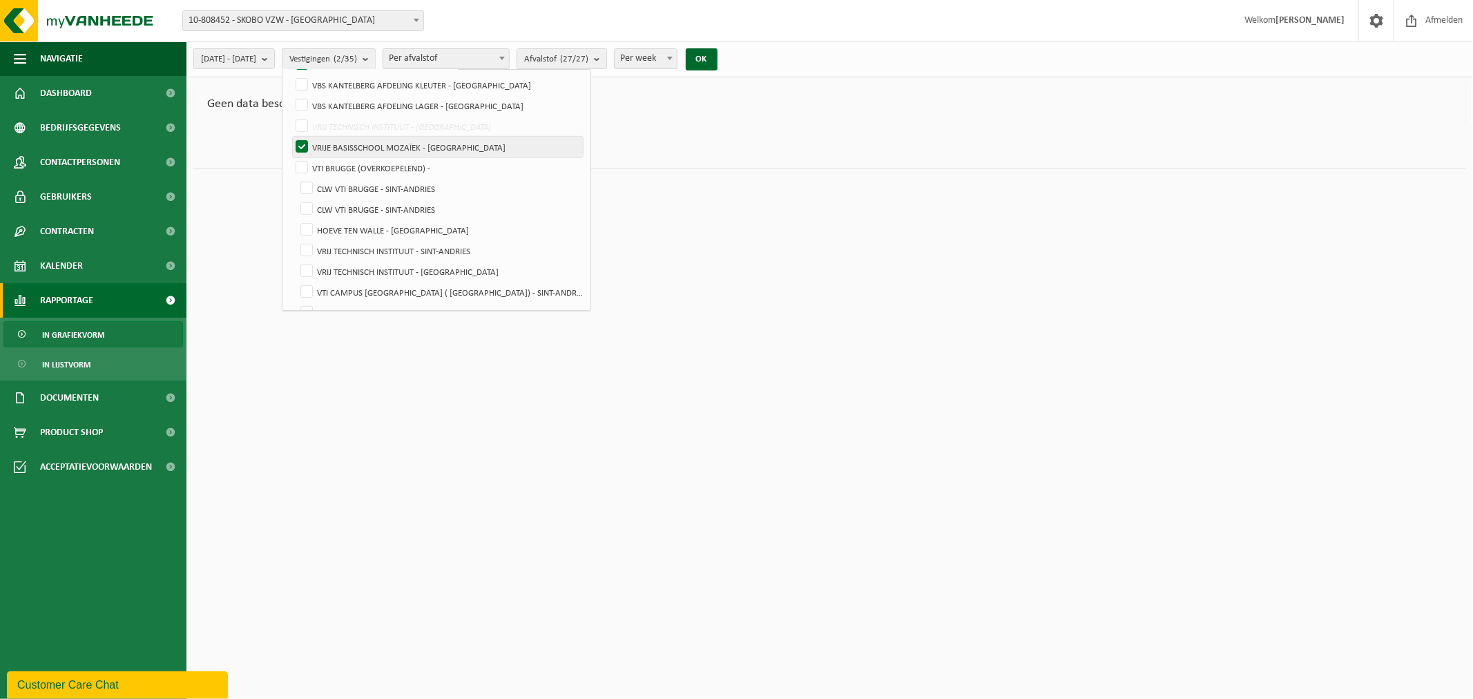
click at [334, 140] on label "VRIJE BASISSCHOOL MOZAÏEK - [GEOGRAPHIC_DATA]" at bounding box center [438, 147] width 290 height 21
click at [291, 137] on input "VRIJE BASISSCHOOL MOZAÏEK - [GEOGRAPHIC_DATA]" at bounding box center [290, 136] width 1 height 1
checkbox input "false"
click at [336, 160] on label "VTI BRUGGE (OVERKOEPELEND) -" at bounding box center [438, 167] width 290 height 21
click at [291, 157] on input "VTI BRUGGE (OVERKOEPELEND) -" at bounding box center [290, 157] width 1 height 1
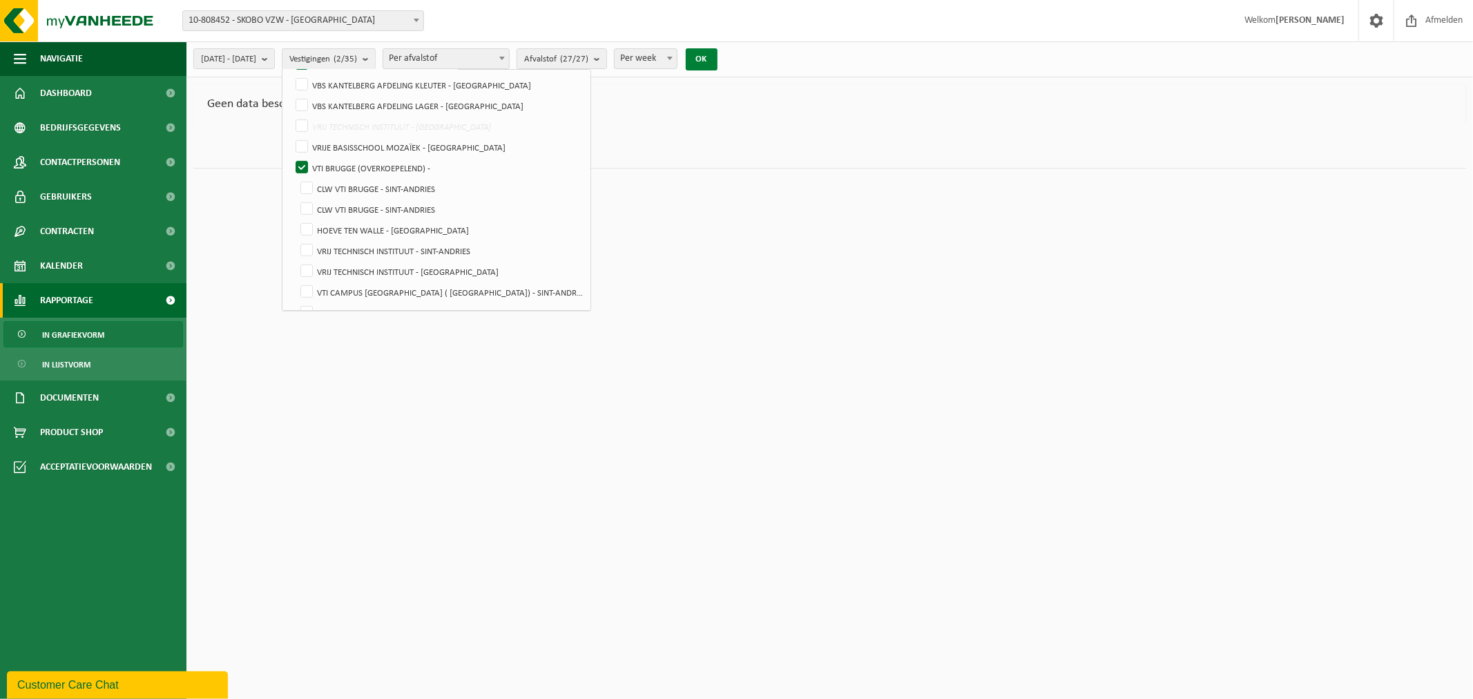
click at [718, 50] on button "OK" at bounding box center [702, 59] width 32 height 22
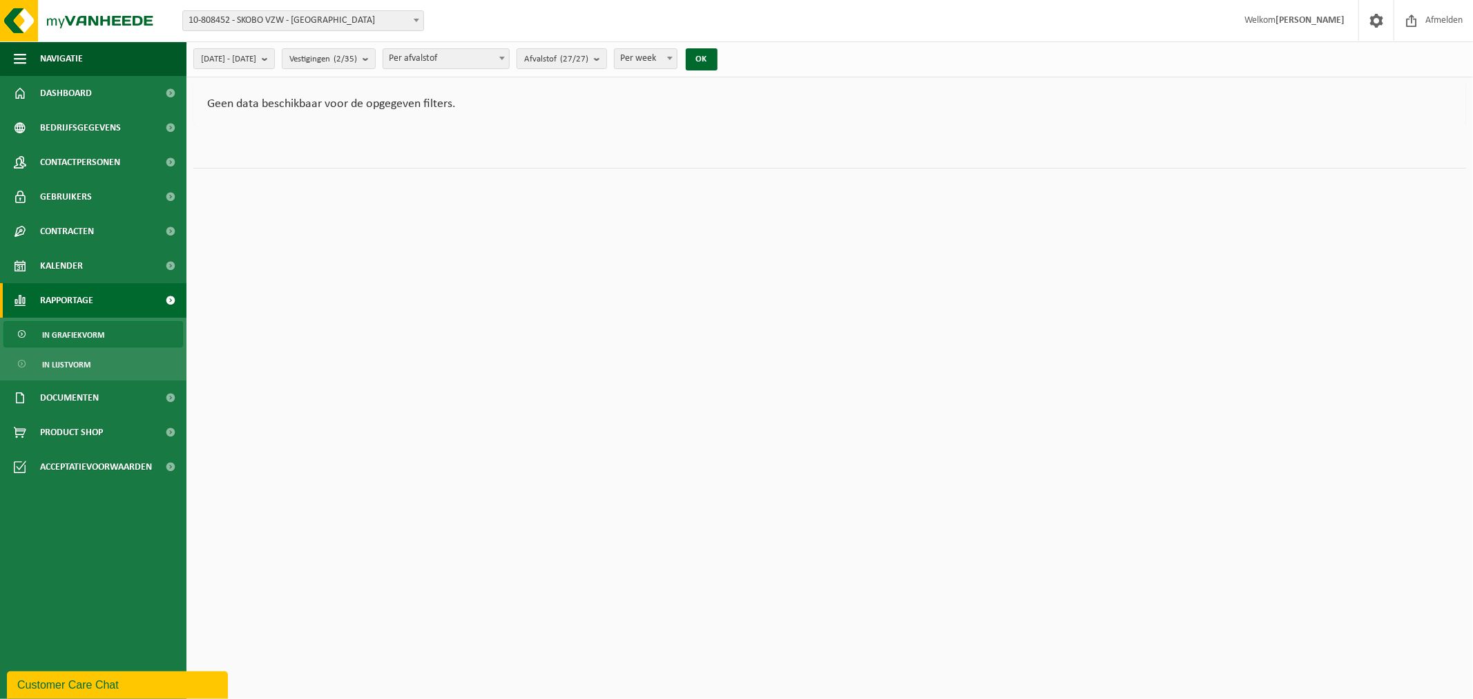
click at [413, 15] on span at bounding box center [417, 20] width 14 height 18
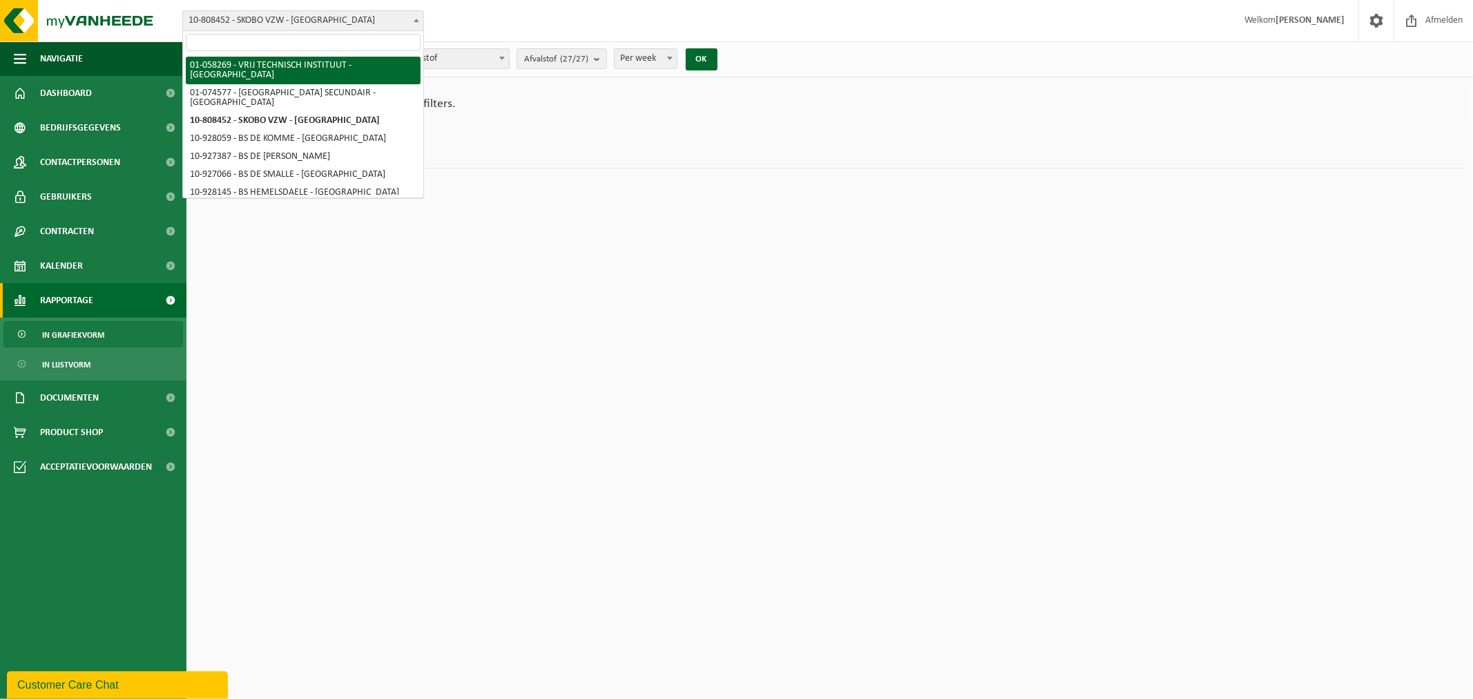
click at [450, 15] on div "Vestiging: 01-058269 - [GEOGRAPHIC_DATA] - [GEOGRAPHIC_DATA] 01-074577 - [GEOGR…" at bounding box center [736, 21] width 1473 height 42
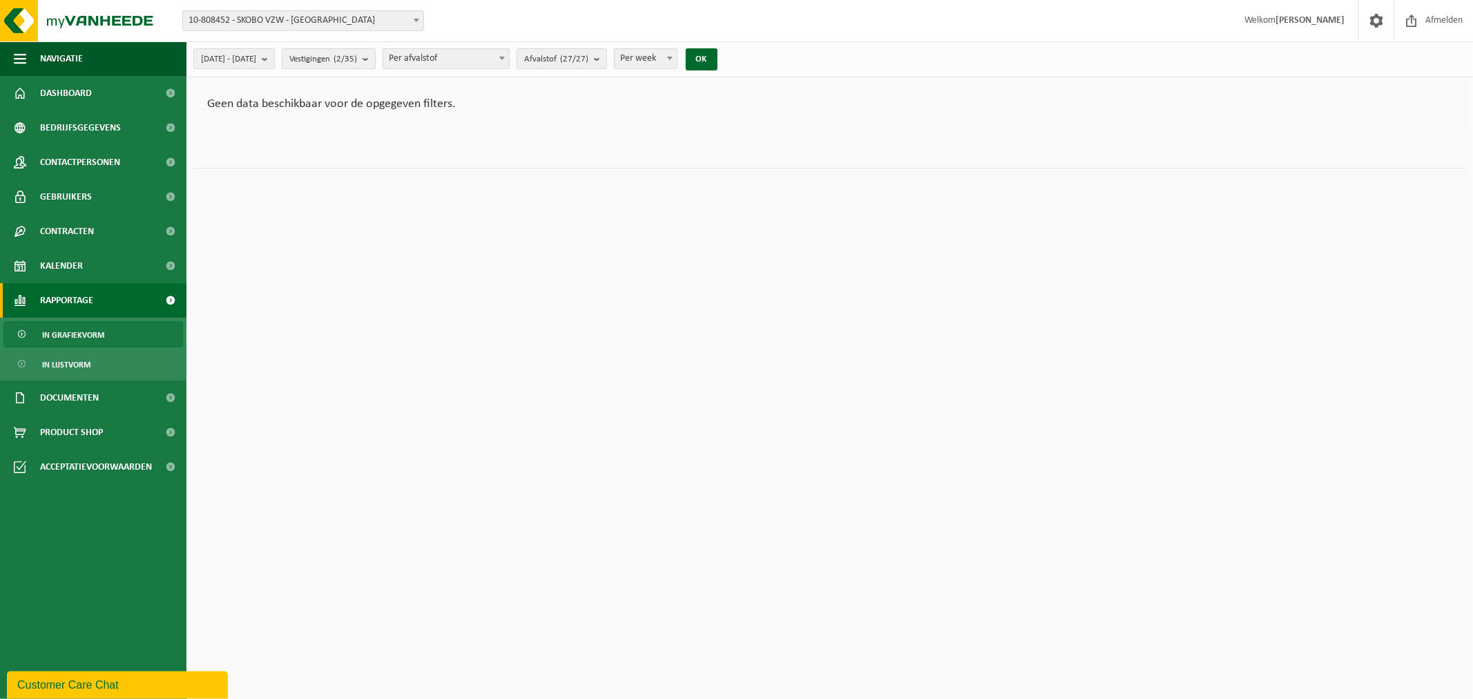
click at [375, 56] on b "submit" at bounding box center [369, 58] width 12 height 19
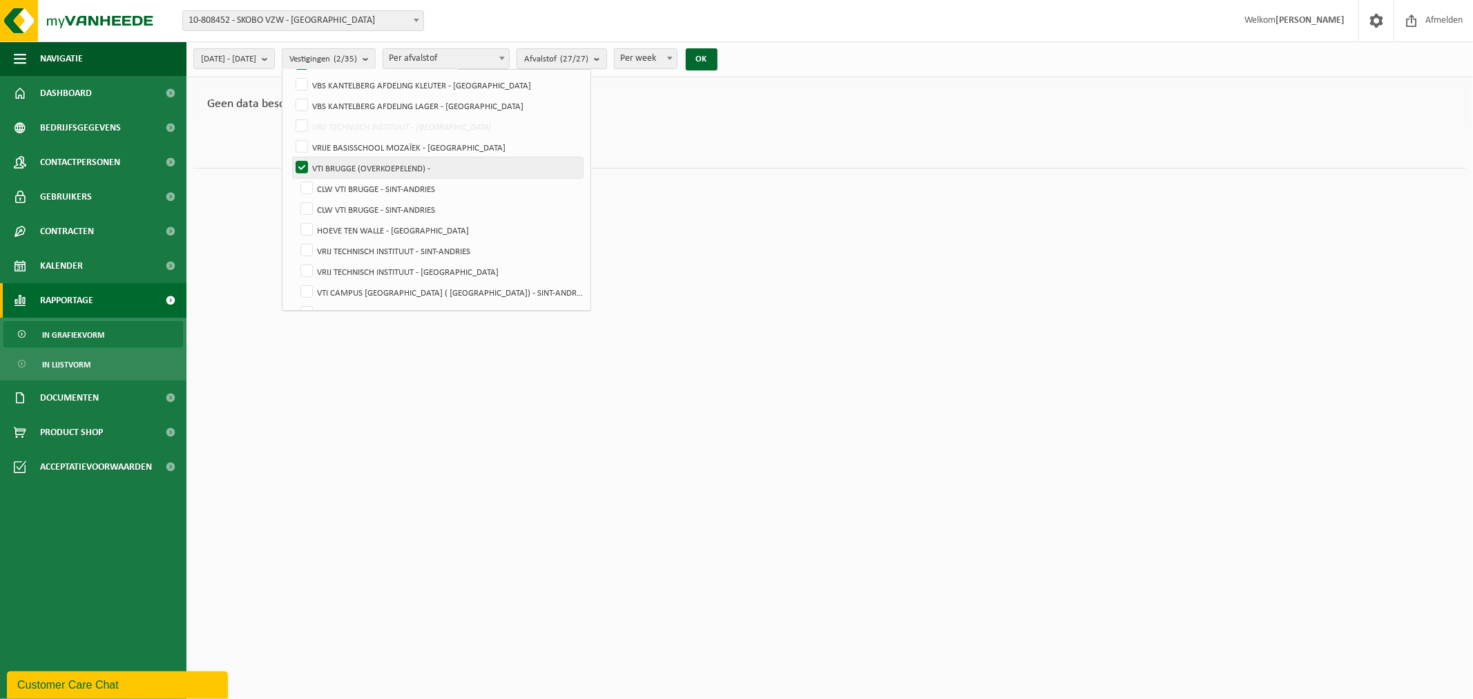
click at [334, 162] on label "VTI BRUGGE (OVERKOEPELEND) -" at bounding box center [438, 167] width 290 height 21
click at [291, 157] on input "VTI BRUGGE (OVERKOEPELEND) -" at bounding box center [290, 157] width 1 height 1
checkbox input "false"
click at [338, 184] on label "CLW VTI BRUGGE - SINT-ANDRIES" at bounding box center [441, 188] width 286 height 21
click at [296, 178] on input "CLW VTI BRUGGE - SINT-ANDRIES" at bounding box center [295, 178] width 1 height 1
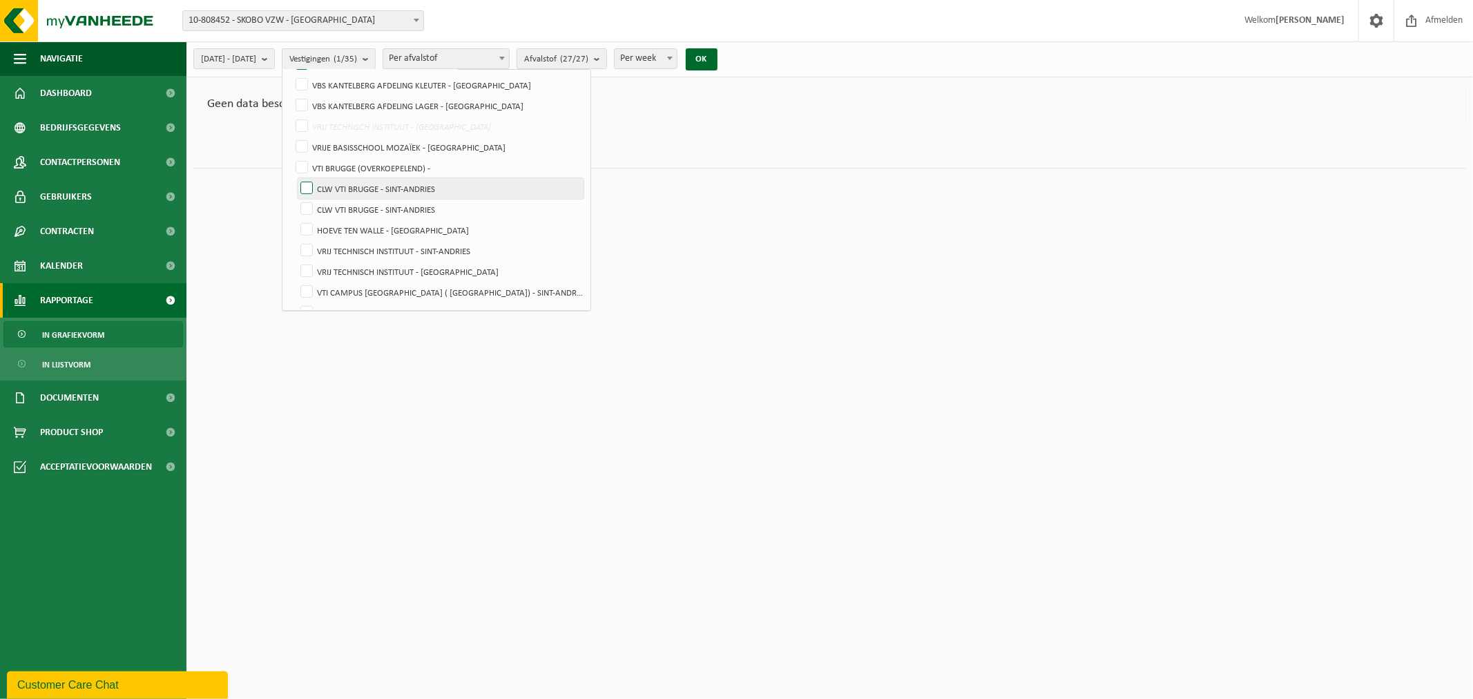
checkbox input "true"
click at [340, 202] on label "CLW VTI BRUGGE - SINT-ANDRIES" at bounding box center [441, 209] width 286 height 21
click at [296, 199] on input "CLW VTI BRUGGE - SINT-ANDRIES" at bounding box center [295, 198] width 1 height 1
checkbox input "true"
click at [718, 54] on button "OK" at bounding box center [702, 59] width 32 height 22
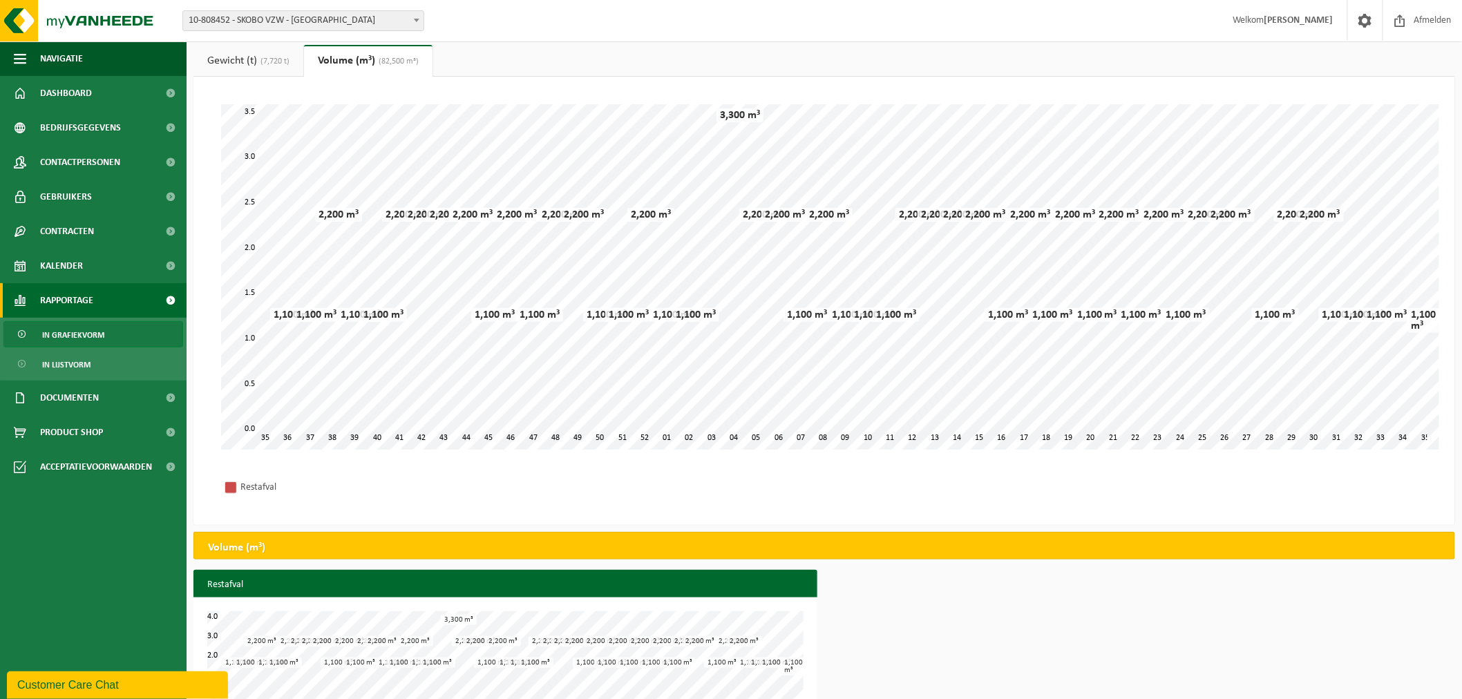
scroll to position [76, 0]
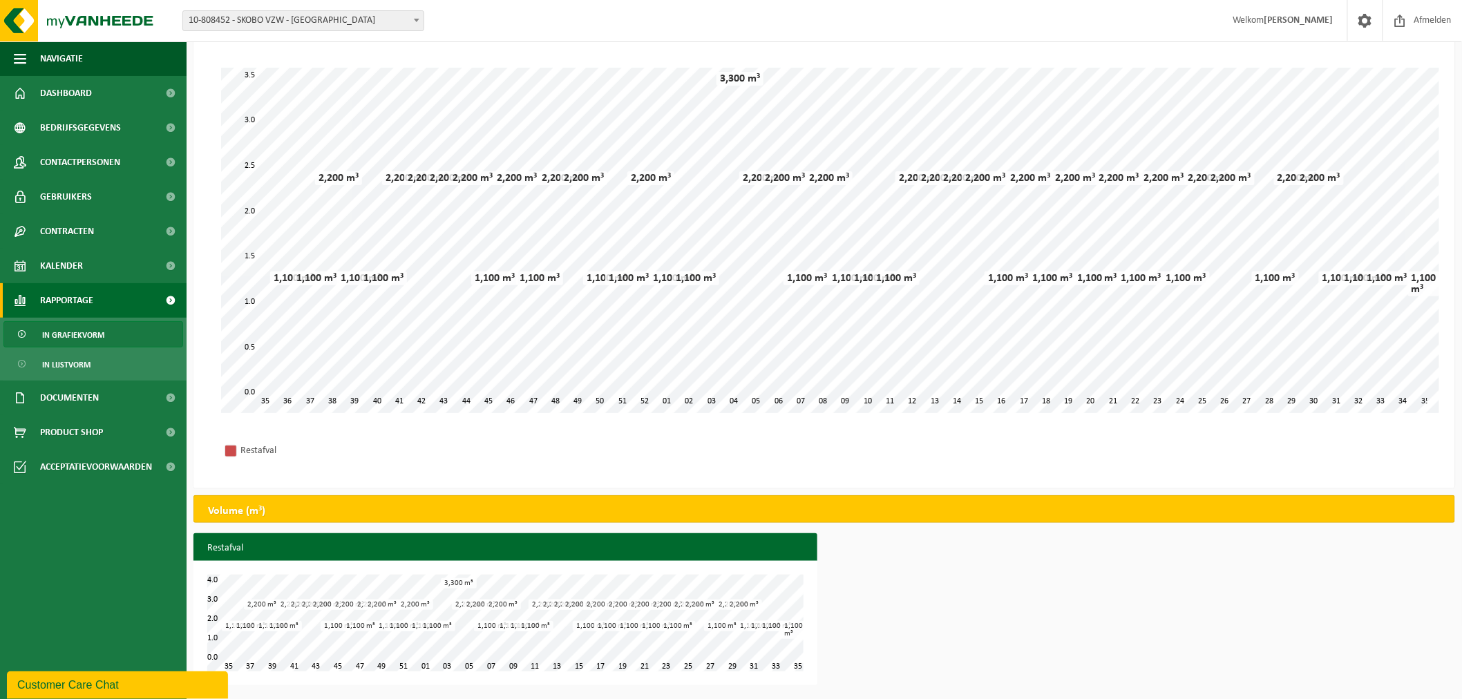
click at [416, 19] on b at bounding box center [417, 20] width 6 height 3
click at [485, 16] on div "Vestiging: 01-058269 - [GEOGRAPHIC_DATA] - [GEOGRAPHIC_DATA] 01-074577 - [GEOGR…" at bounding box center [731, 21] width 1462 height 42
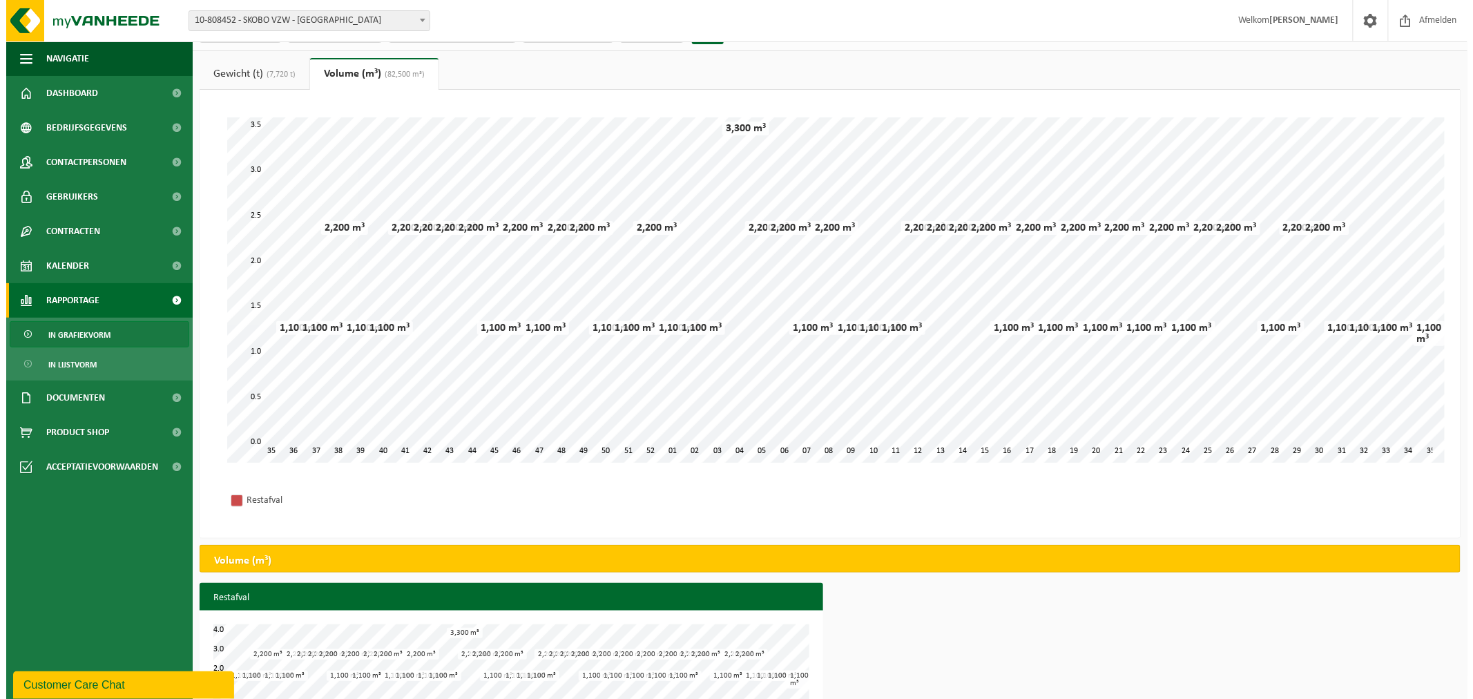
scroll to position [0, 0]
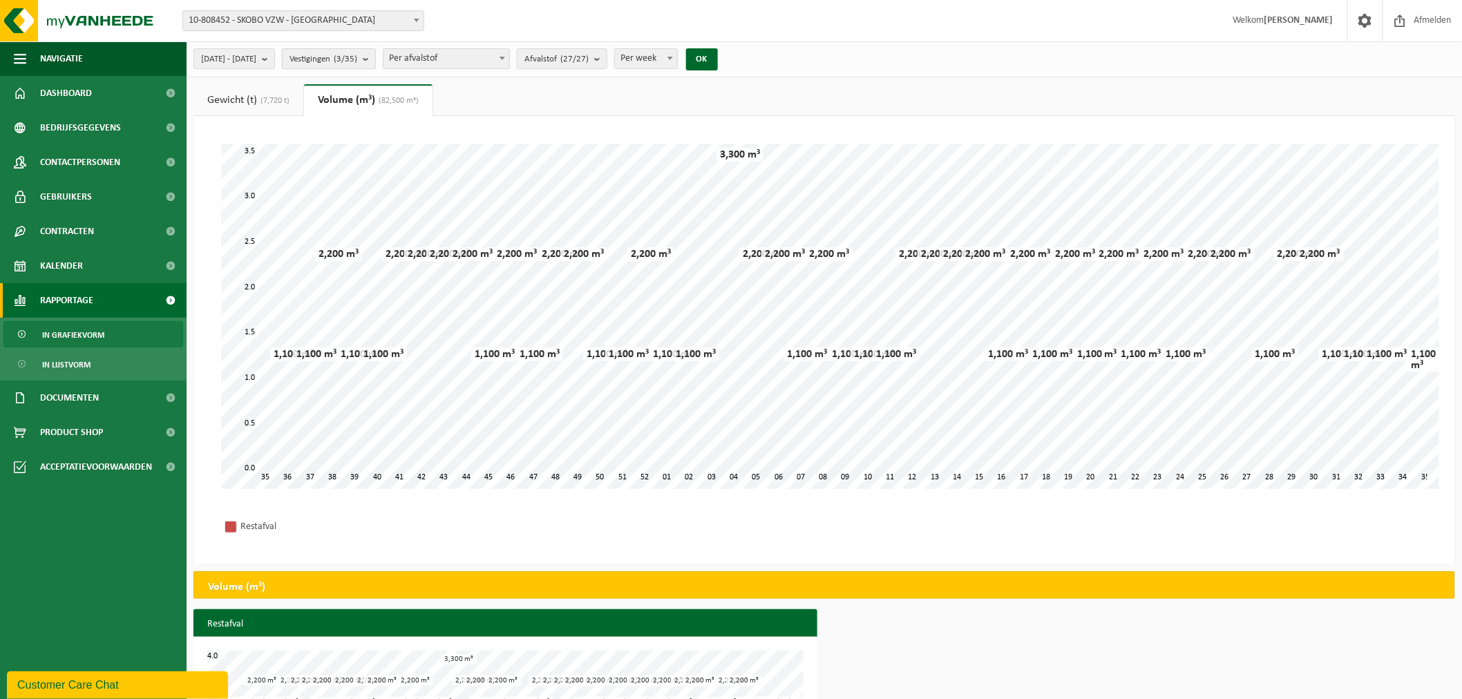
click at [375, 58] on b "submit" at bounding box center [369, 58] width 12 height 19
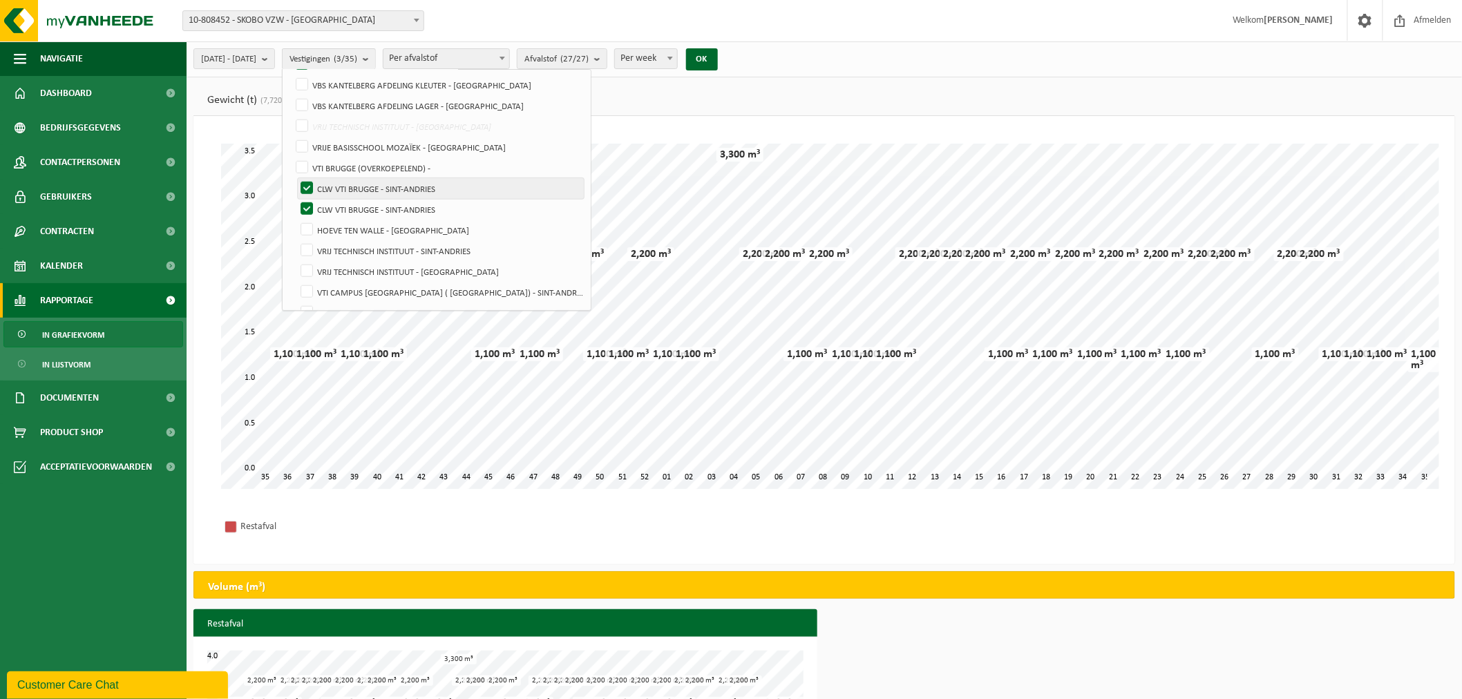
click at [340, 182] on label "CLW VTI BRUGGE - SINT-ANDRIES" at bounding box center [441, 188] width 286 height 21
click at [296, 178] on input "CLW VTI BRUGGE - SINT-ANDRIES" at bounding box center [295, 178] width 1 height 1
checkbox input "false"
click at [342, 199] on label "CLW VTI BRUGGE - SINT-ANDRIES" at bounding box center [441, 209] width 286 height 21
click at [296, 198] on input "CLW VTI BRUGGE - SINT-ANDRIES" at bounding box center [295, 198] width 1 height 1
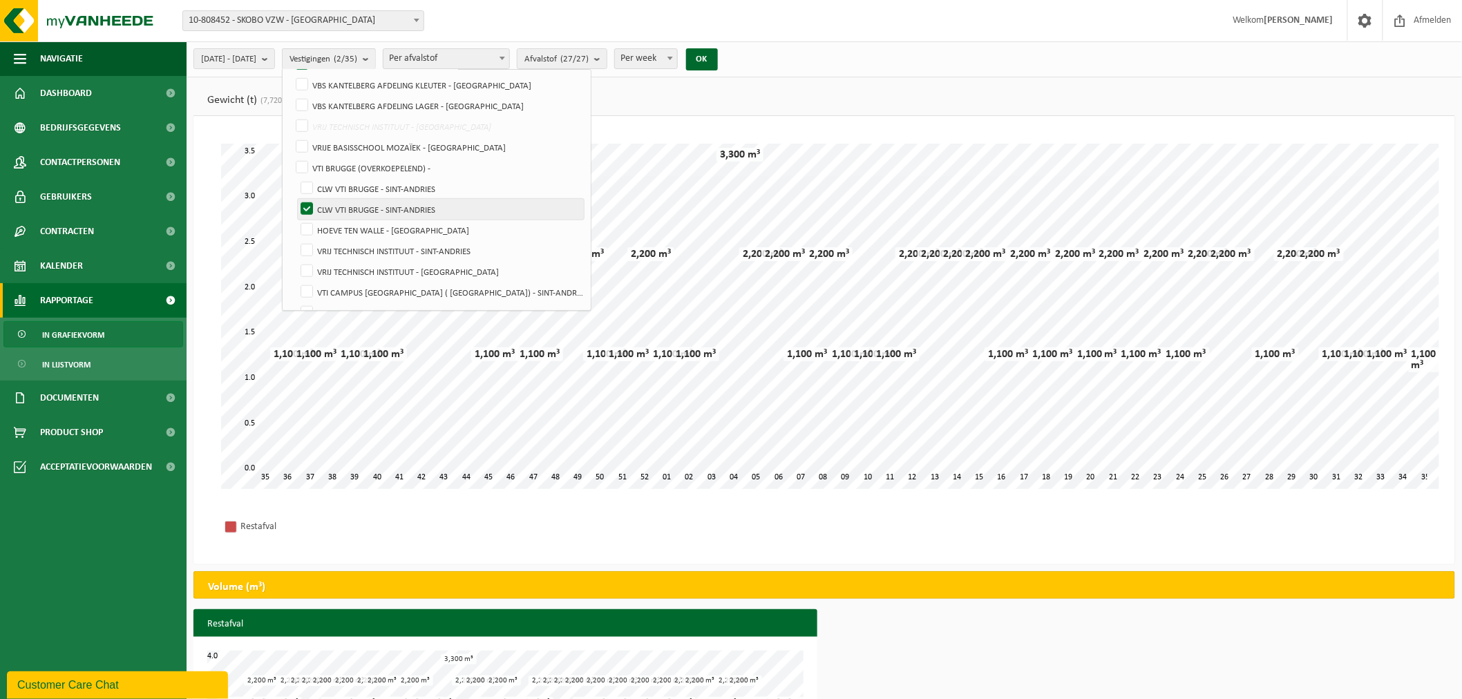
checkbox input "false"
click at [339, 224] on label "HOEVE TEN WALLE - [GEOGRAPHIC_DATA]" at bounding box center [441, 230] width 286 height 21
click at [296, 220] on input "HOEVE TEN WALLE - [GEOGRAPHIC_DATA]" at bounding box center [295, 219] width 1 height 1
click at [718, 56] on button "OK" at bounding box center [702, 59] width 32 height 22
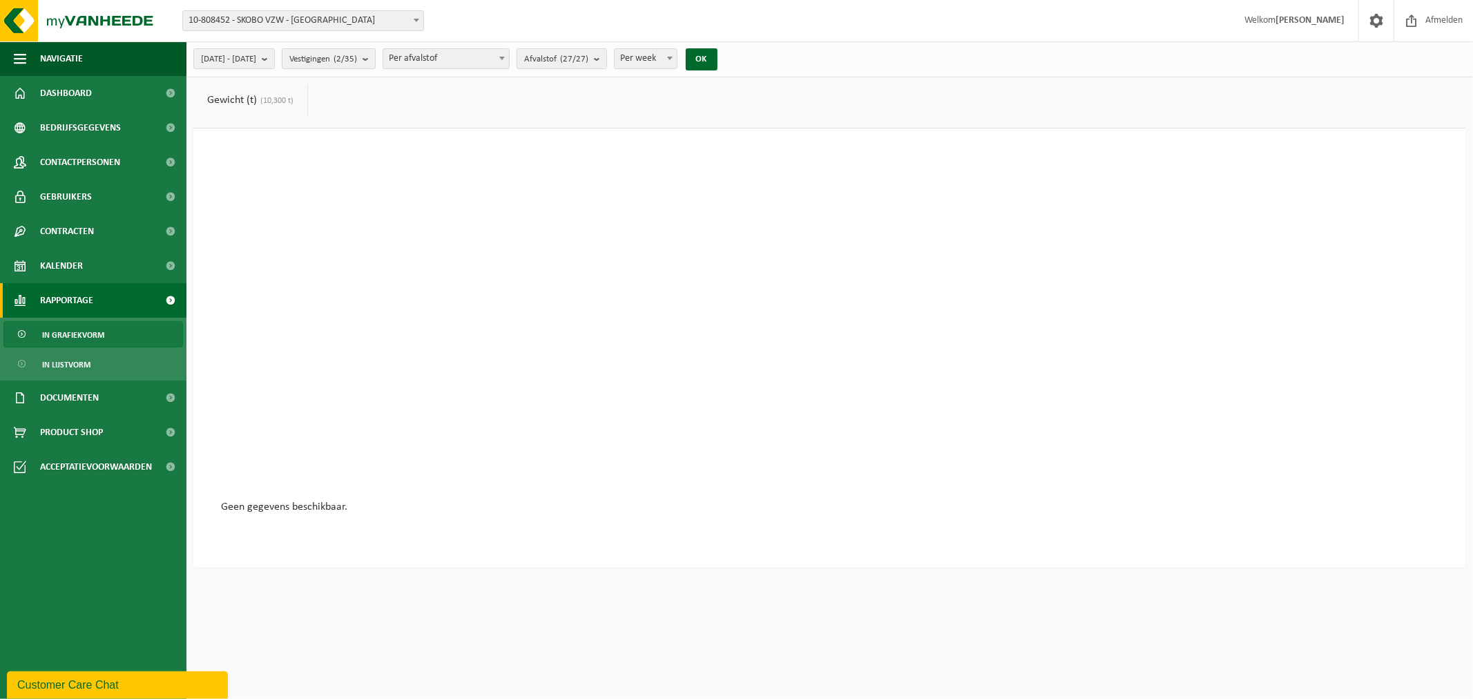
click at [375, 59] on b "submit" at bounding box center [369, 58] width 12 height 19
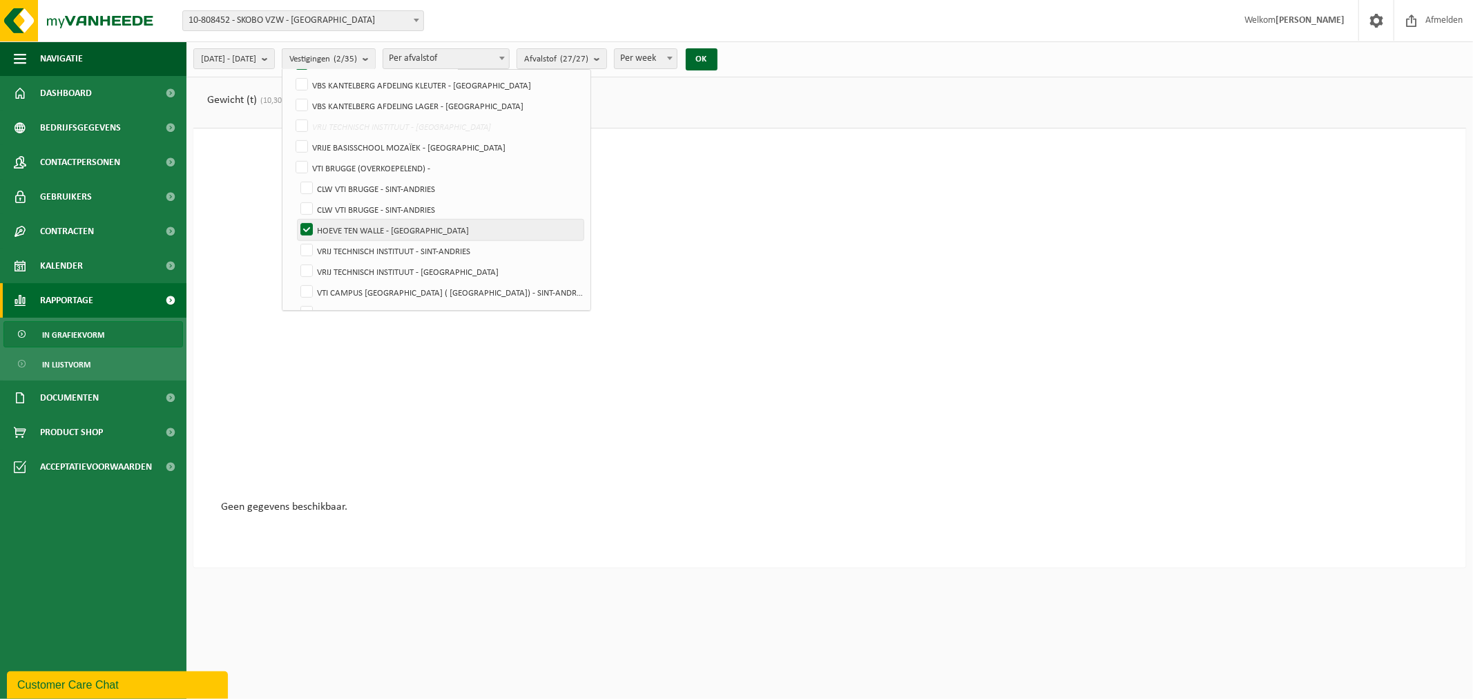
click at [335, 224] on label "HOEVE TEN WALLE - [GEOGRAPHIC_DATA]" at bounding box center [441, 230] width 286 height 21
click at [296, 220] on input "HOEVE TEN WALLE - [GEOGRAPHIC_DATA]" at bounding box center [295, 219] width 1 height 1
checkbox input "false"
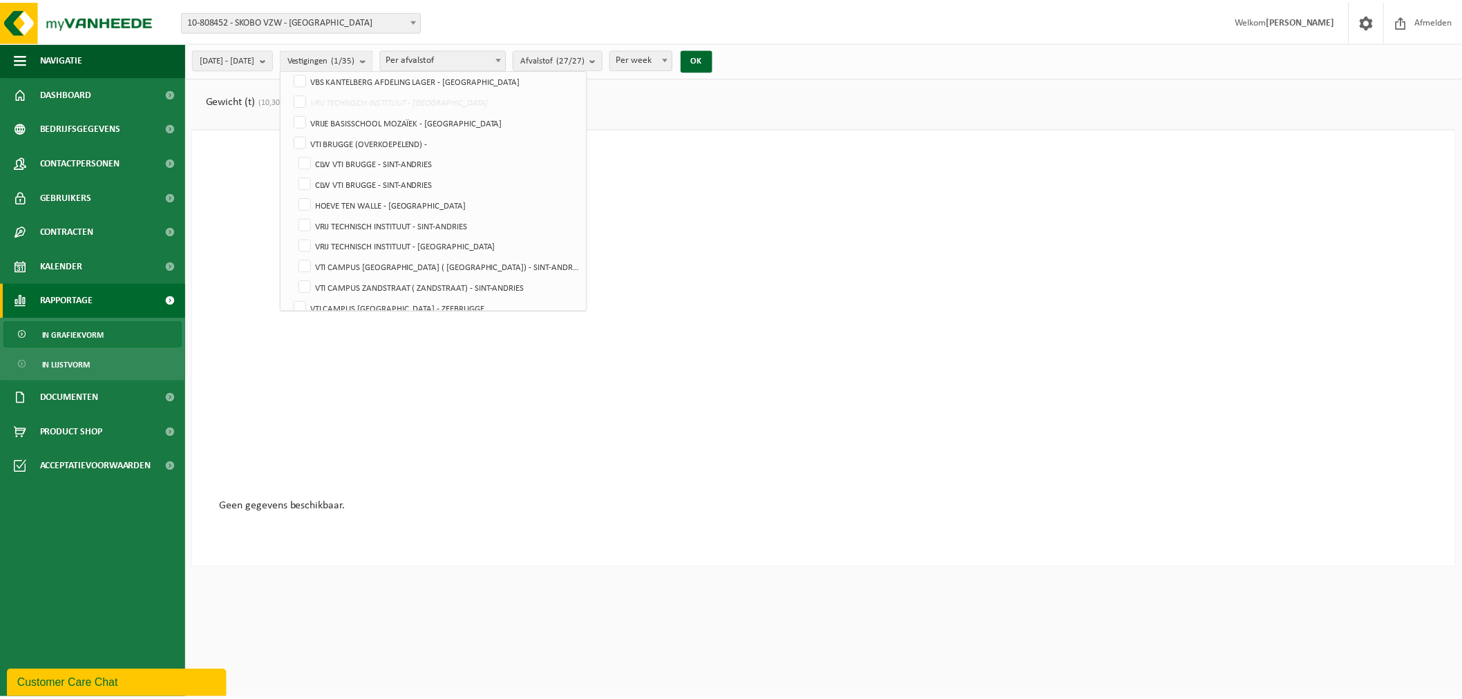
scroll to position [566, 0]
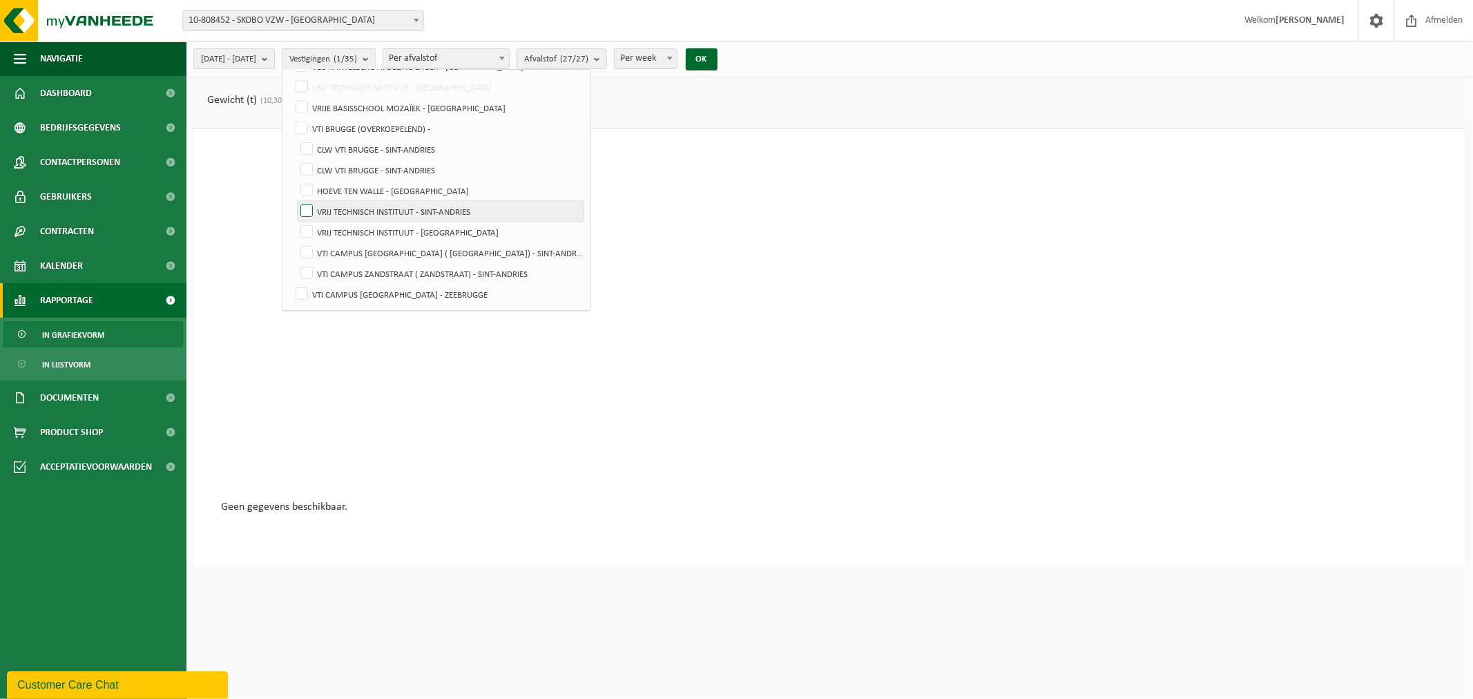
click at [343, 209] on label "VRIJ TECHNISCH INSTITUUT - SINT-ANDRIES" at bounding box center [441, 211] width 286 height 21
click at [296, 201] on input "VRIJ TECHNISCH INSTITUUT - SINT-ANDRIES" at bounding box center [295, 200] width 1 height 1
click at [718, 48] on button "OK" at bounding box center [702, 59] width 32 height 22
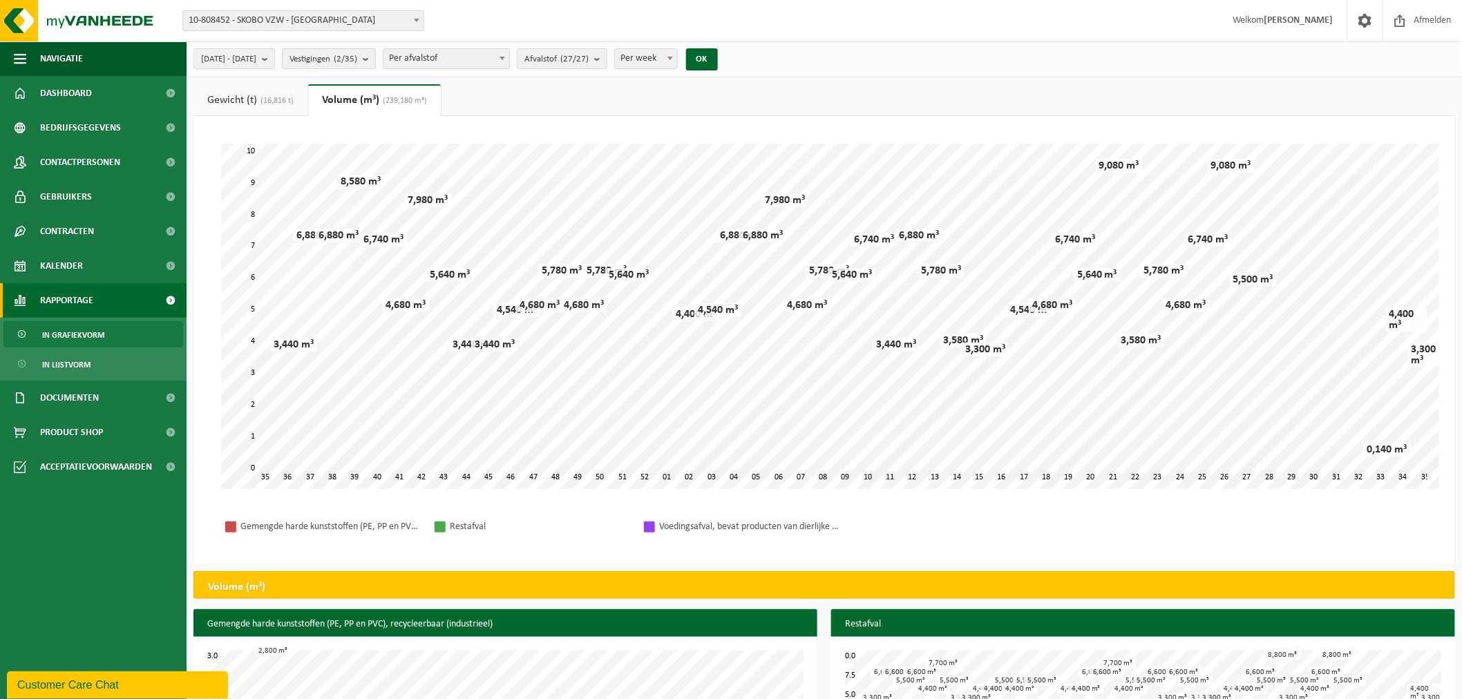
click at [375, 57] on b "submit" at bounding box center [369, 58] width 12 height 19
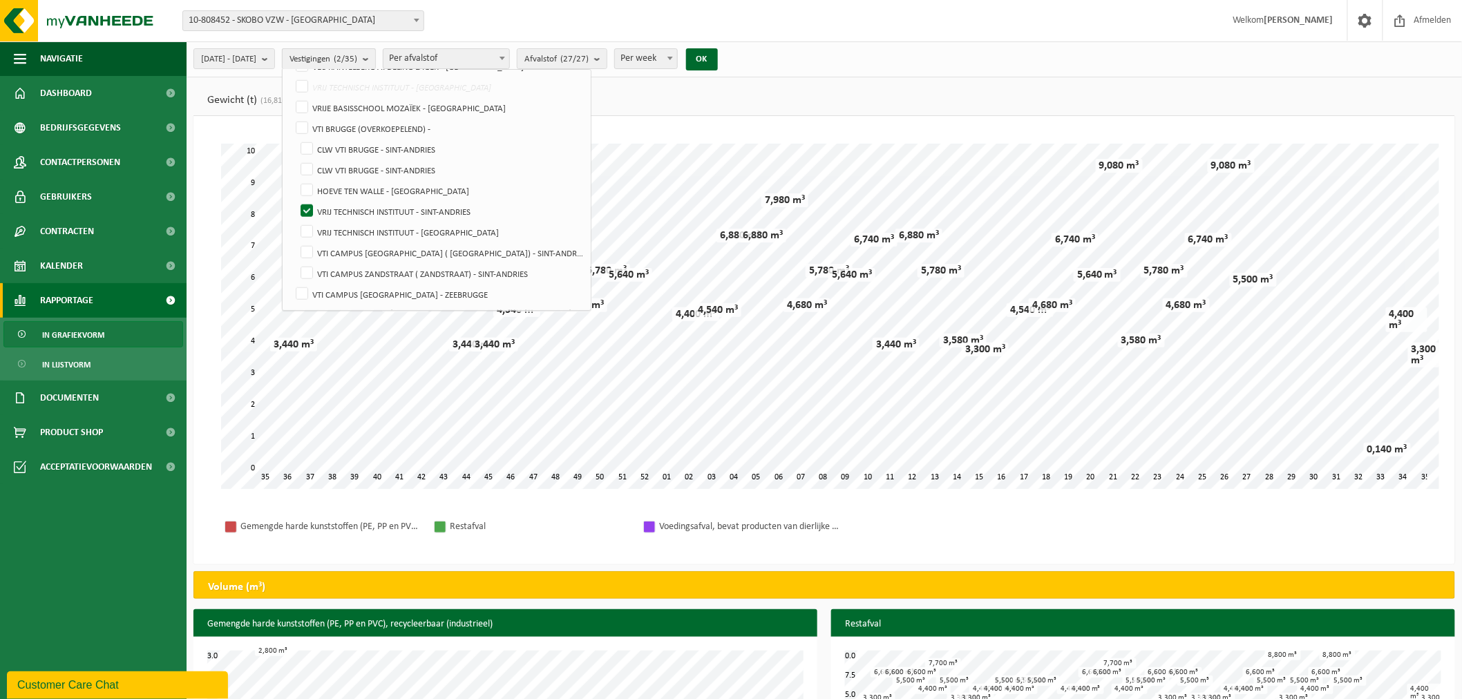
click at [375, 57] on b "submit" at bounding box center [369, 59] width 12 height 20
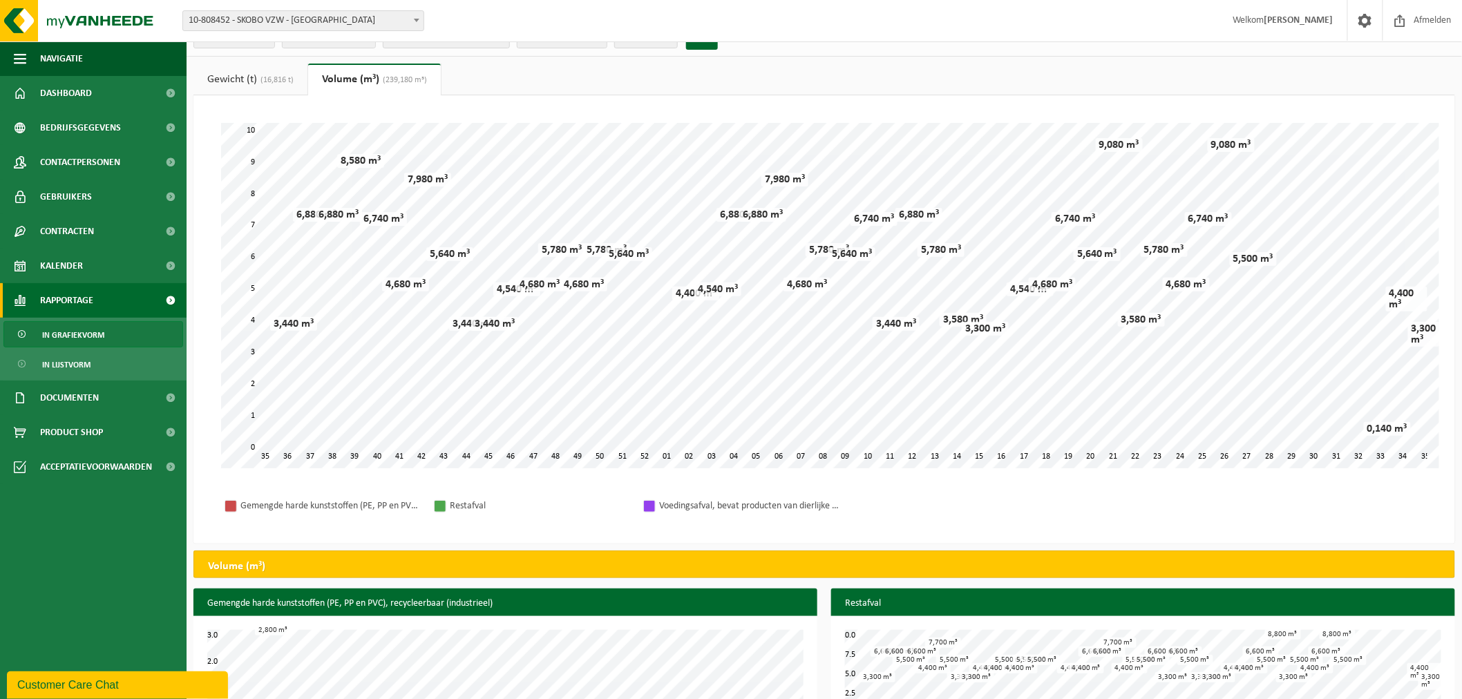
scroll to position [0, 0]
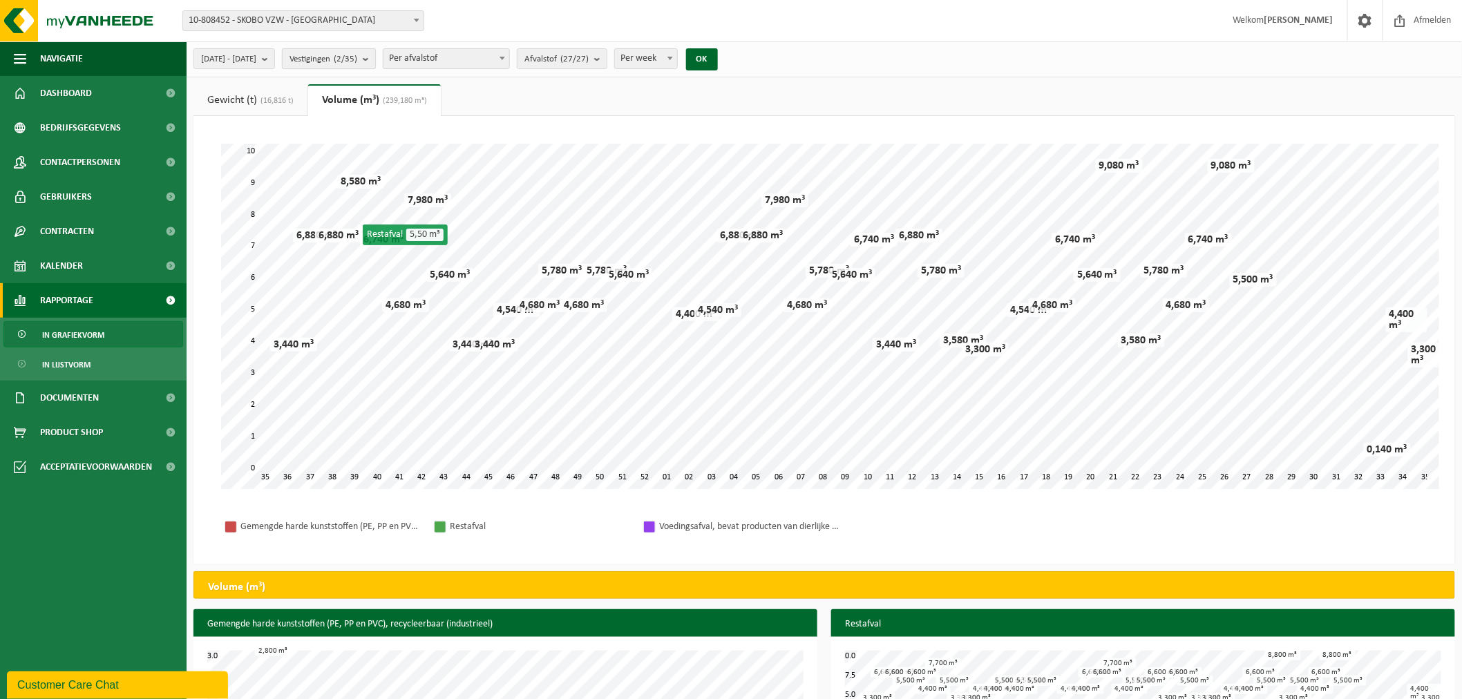
click at [375, 56] on b "submit" at bounding box center [369, 58] width 12 height 19
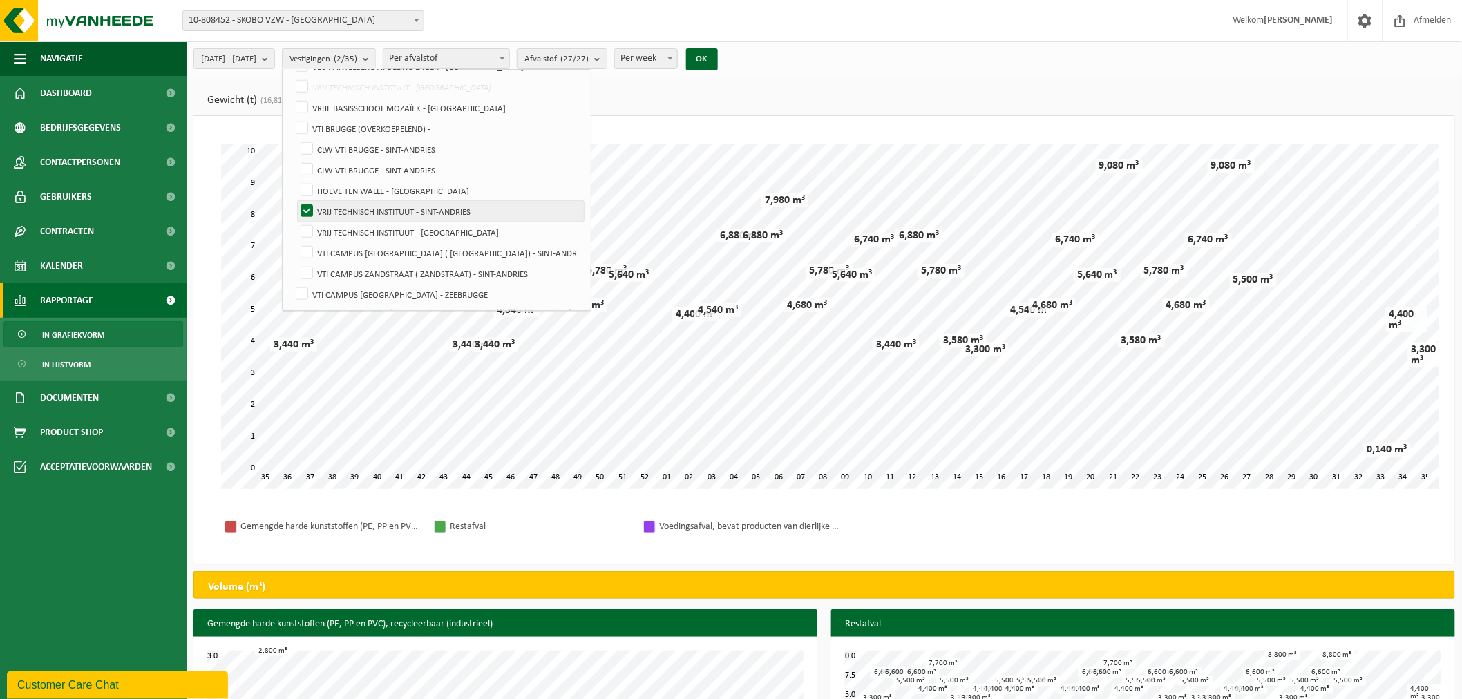
click at [337, 207] on label "VRIJ TECHNISCH INSTITUUT - SINT-ANDRIES" at bounding box center [441, 211] width 286 height 21
click at [296, 201] on input "VRIJ TECHNISCH INSTITUUT - SINT-ANDRIES" at bounding box center [295, 200] width 1 height 1
checkbox input "false"
click at [341, 229] on label "VRIJ TECHNISCH INSTITUUT - [GEOGRAPHIC_DATA]" at bounding box center [441, 232] width 286 height 21
click at [296, 222] on input "VRIJ TECHNISCH INSTITUUT - [GEOGRAPHIC_DATA]" at bounding box center [295, 221] width 1 height 1
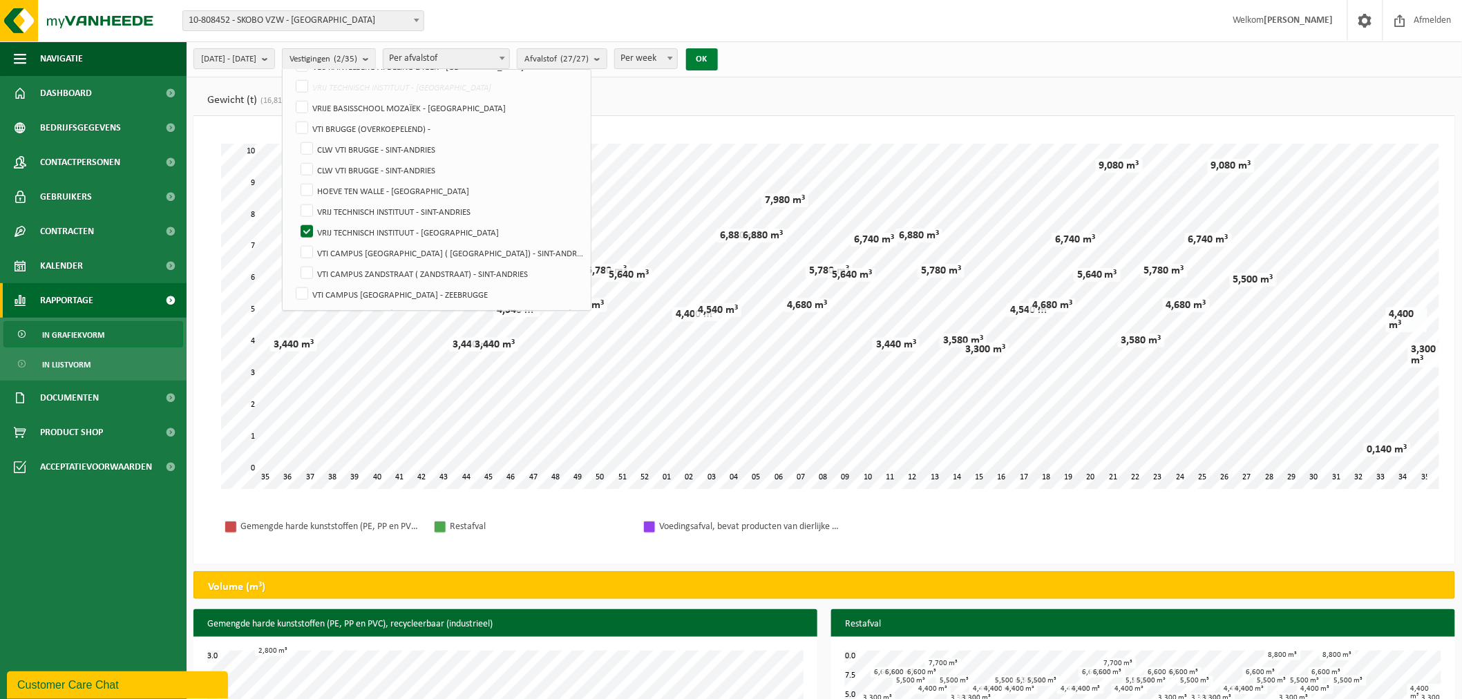
click at [718, 54] on button "OK" at bounding box center [702, 59] width 32 height 22
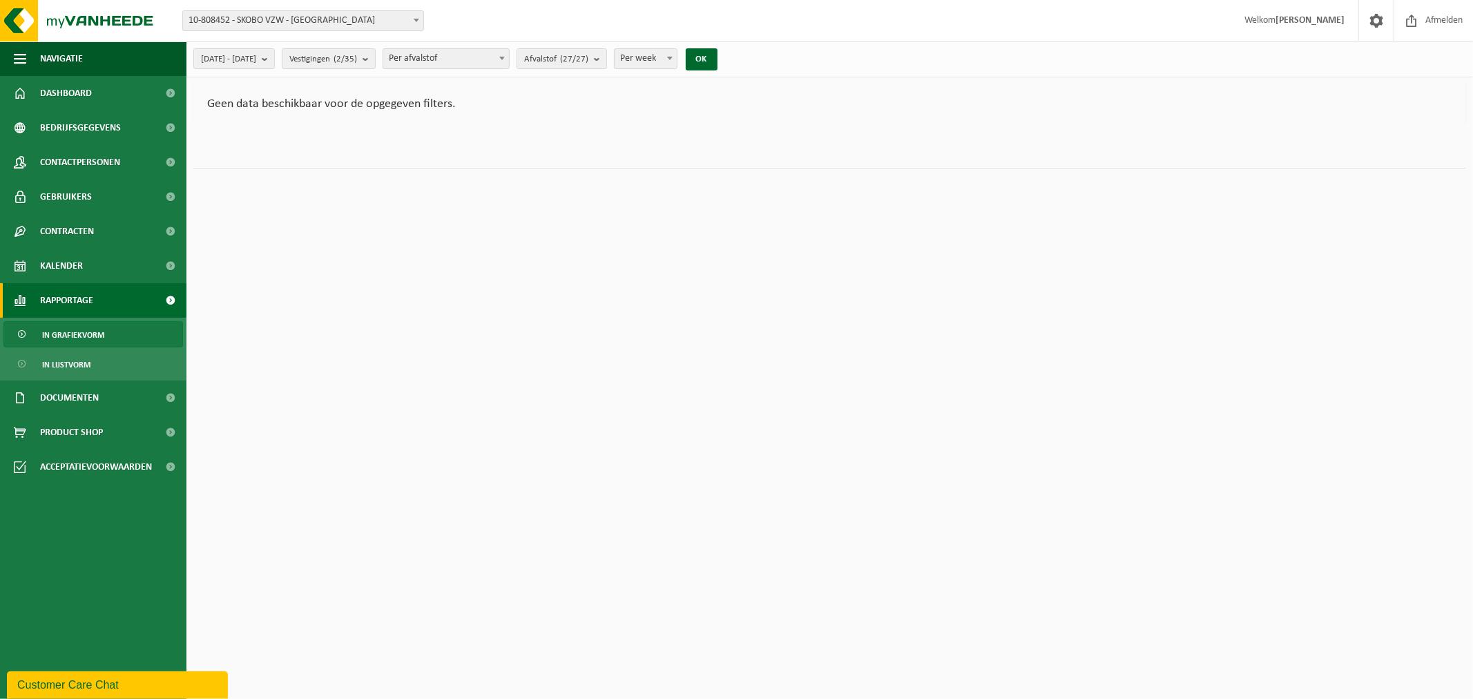
click at [416, 21] on b at bounding box center [417, 20] width 6 height 3
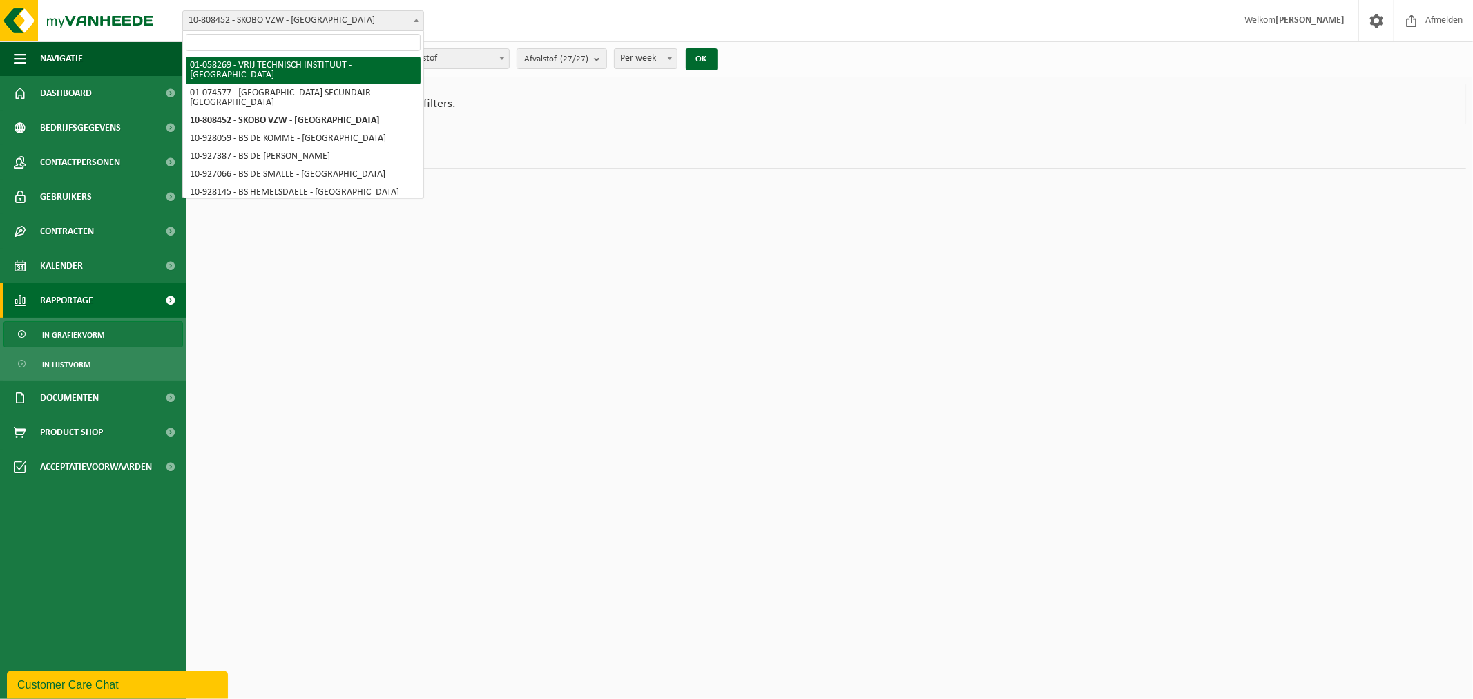
click at [487, 19] on div "Vestiging: 01-058269 - [GEOGRAPHIC_DATA] - [GEOGRAPHIC_DATA] 01-074577 - [GEOGR…" at bounding box center [736, 21] width 1473 height 42
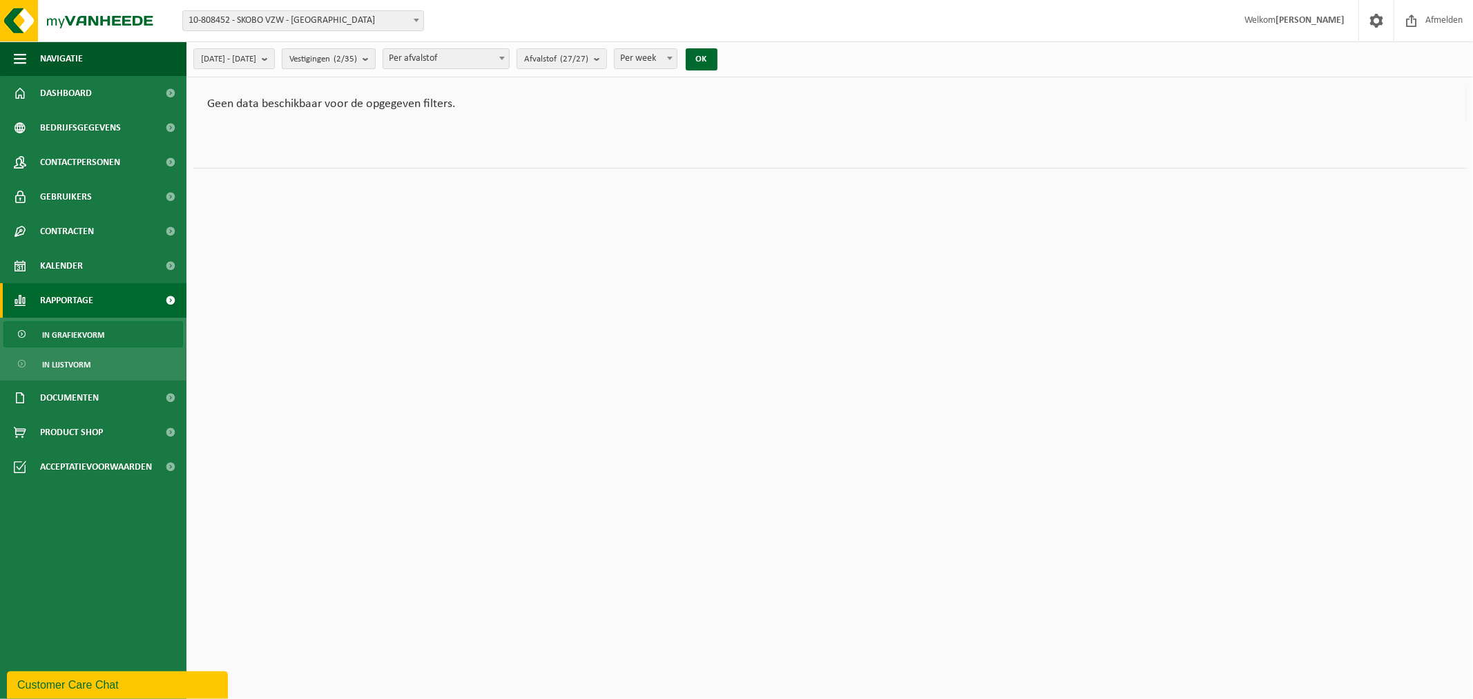
click at [375, 54] on b "submit" at bounding box center [369, 58] width 12 height 19
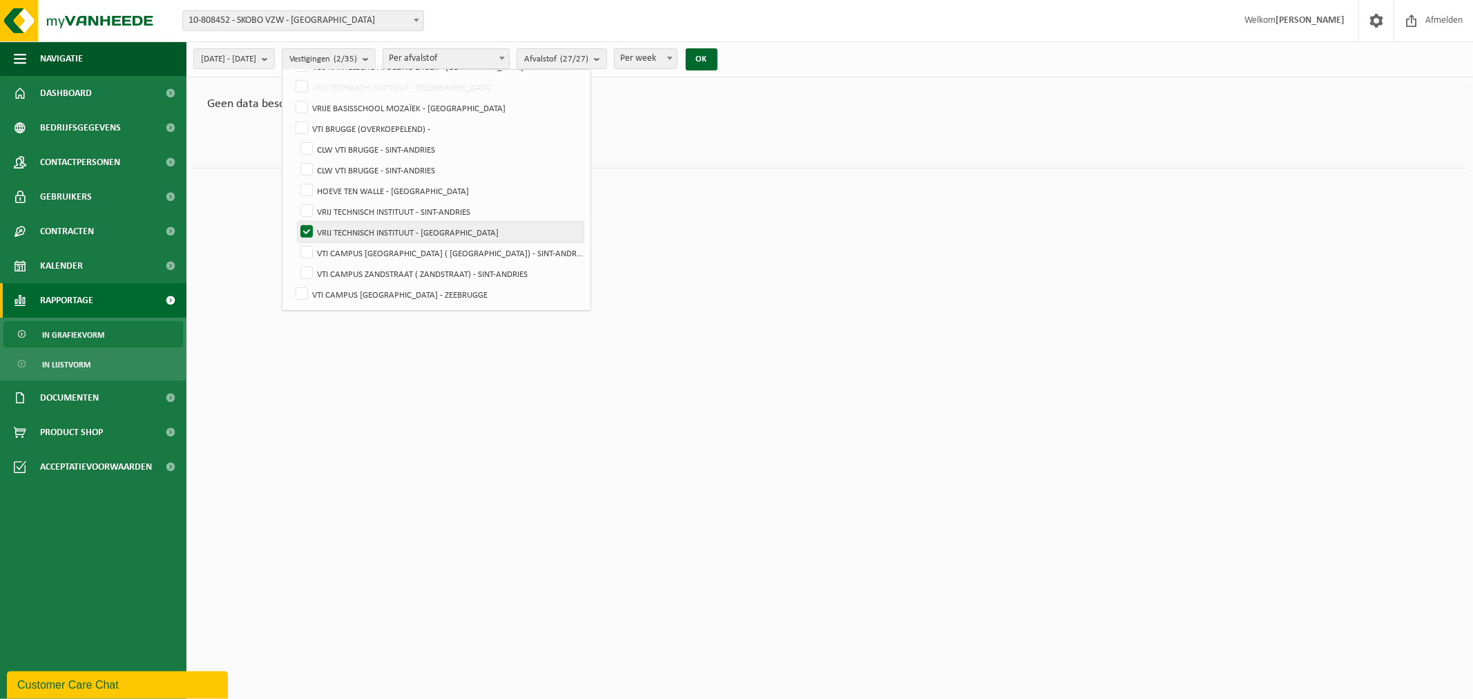
click at [336, 224] on label "VRIJ TECHNISCH INSTITUUT - [GEOGRAPHIC_DATA]" at bounding box center [441, 232] width 286 height 21
click at [296, 222] on input "VRIJ TECHNISCH INSTITUUT - [GEOGRAPHIC_DATA]" at bounding box center [295, 221] width 1 height 1
checkbox input "false"
click at [342, 249] on label "VTI CAMPUS [GEOGRAPHIC_DATA] ( [GEOGRAPHIC_DATA]) - SINT-ANDRIES" at bounding box center [441, 252] width 286 height 21
click at [296, 242] on input "VTI CAMPUS [GEOGRAPHIC_DATA] ( [GEOGRAPHIC_DATA]) - SINT-ANDRIES" at bounding box center [295, 242] width 1 height 1
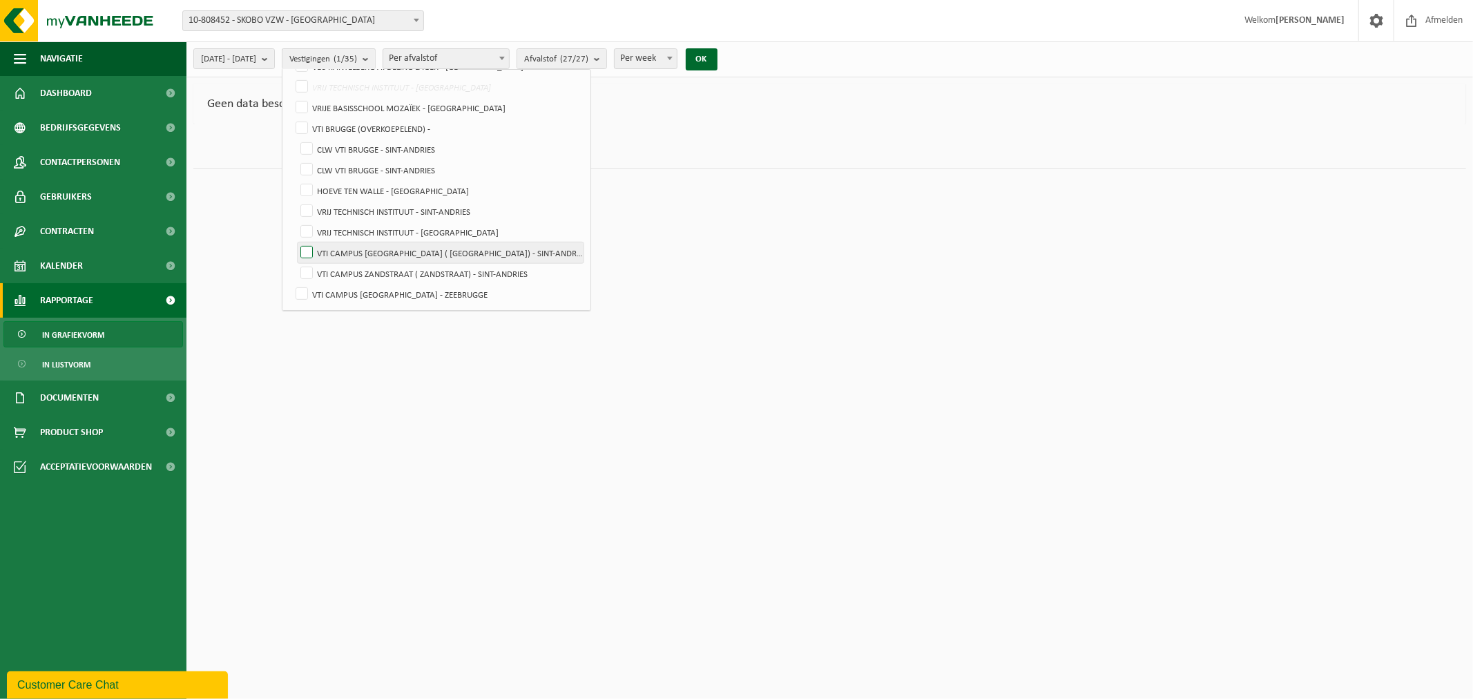
checkbox input "true"
click at [340, 268] on label "VTI CAMPUS ZANDSTRAAT ( ZANDSTRAAT) - SINT-ANDRIES" at bounding box center [441, 273] width 286 height 21
click at [296, 263] on input "VTI CAMPUS ZANDSTRAAT ( ZANDSTRAAT) - SINT-ANDRIES" at bounding box center [295, 262] width 1 height 1
checkbox input "true"
click at [718, 56] on button "OK" at bounding box center [702, 59] width 32 height 22
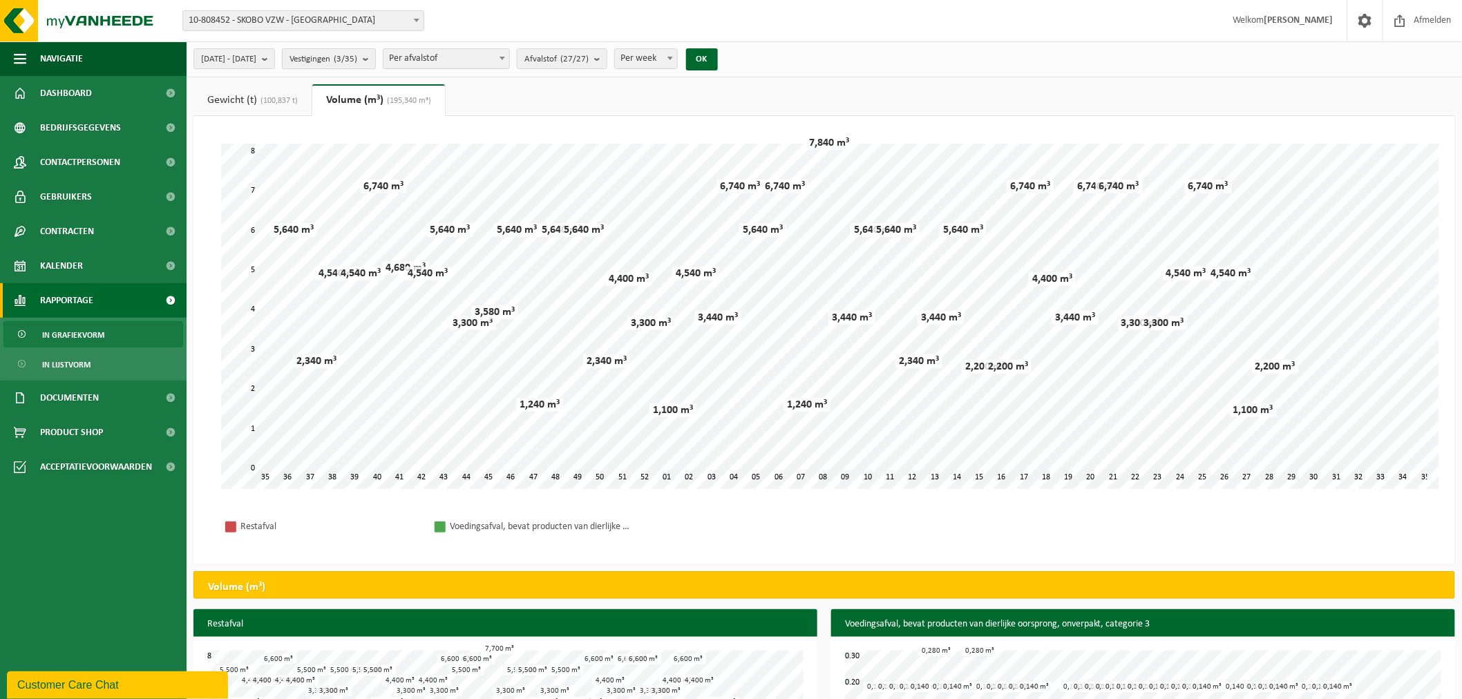
click at [375, 57] on b "submit" at bounding box center [369, 58] width 12 height 19
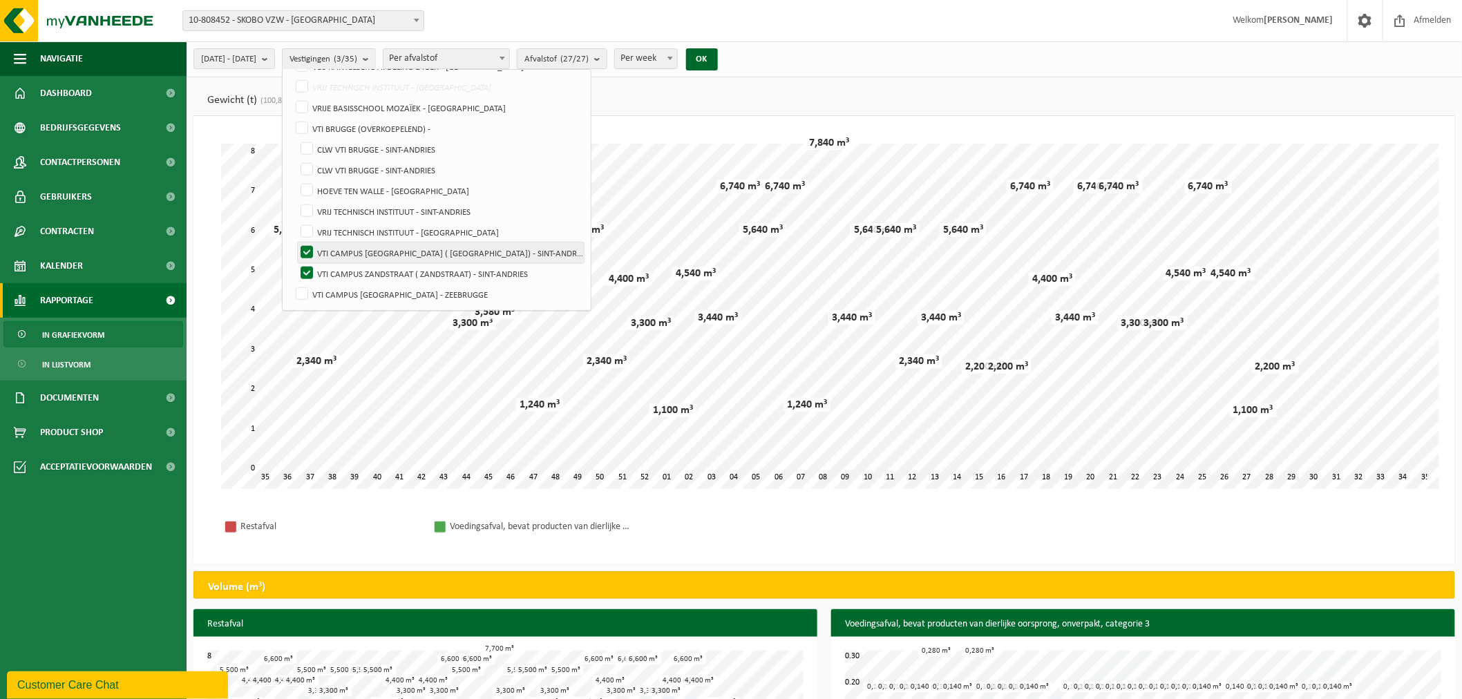
click at [338, 249] on label "VTI CAMPUS [GEOGRAPHIC_DATA] ( [GEOGRAPHIC_DATA]) - SINT-ANDRIES" at bounding box center [441, 252] width 286 height 21
click at [296, 242] on input "VTI CAMPUS [GEOGRAPHIC_DATA] ( [GEOGRAPHIC_DATA]) - SINT-ANDRIES" at bounding box center [295, 242] width 1 height 1
checkbox input "false"
click at [341, 267] on label "VTI CAMPUS ZANDSTRAAT ( ZANDSTRAAT) - SINT-ANDRIES" at bounding box center [441, 273] width 286 height 21
click at [296, 263] on input "VTI CAMPUS ZANDSTRAAT ( ZANDSTRAAT) - SINT-ANDRIES" at bounding box center [295, 262] width 1 height 1
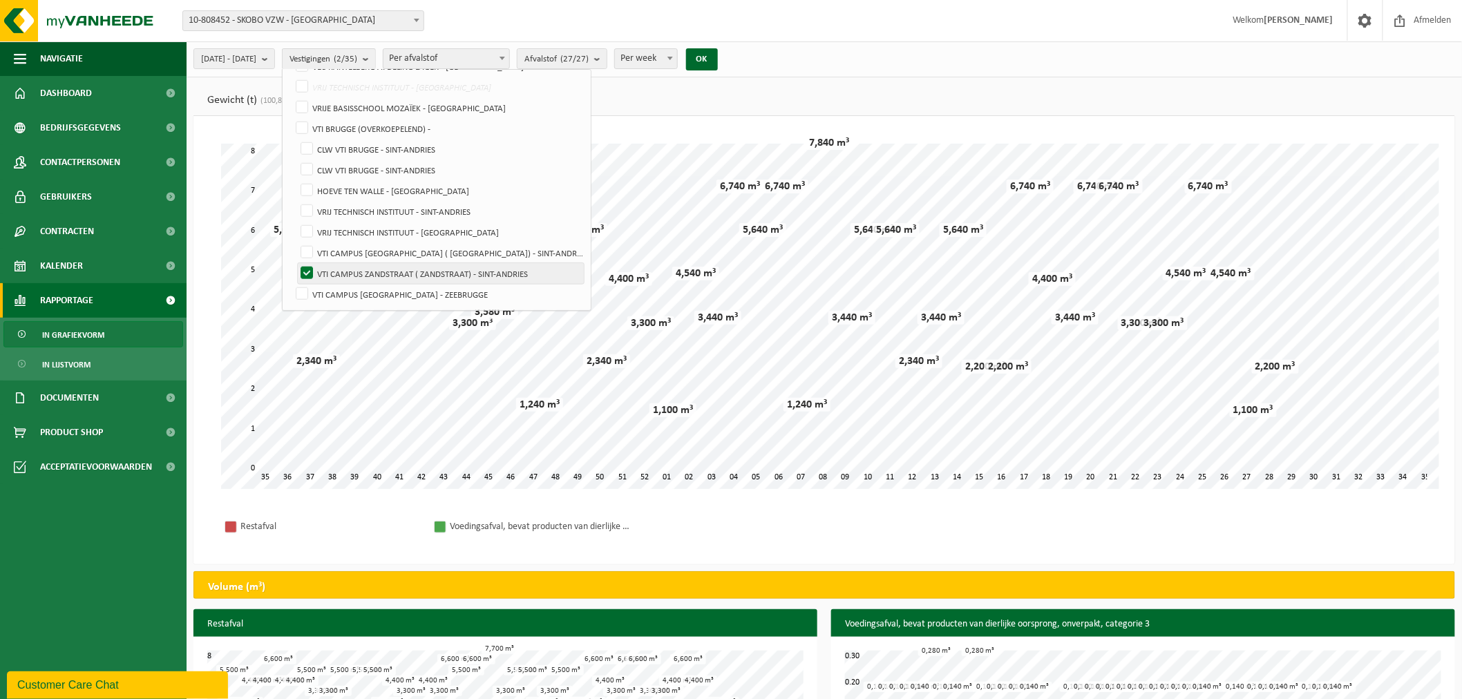
checkbox input "false"
click at [336, 291] on label "VTI CAMPUS [GEOGRAPHIC_DATA] - ZEEBRUGGE" at bounding box center [438, 294] width 290 height 21
click at [291, 284] on input "VTI CAMPUS [GEOGRAPHIC_DATA] - ZEEBRUGGE" at bounding box center [290, 283] width 1 height 1
checkbox input "true"
click at [718, 57] on button "OK" at bounding box center [702, 59] width 32 height 22
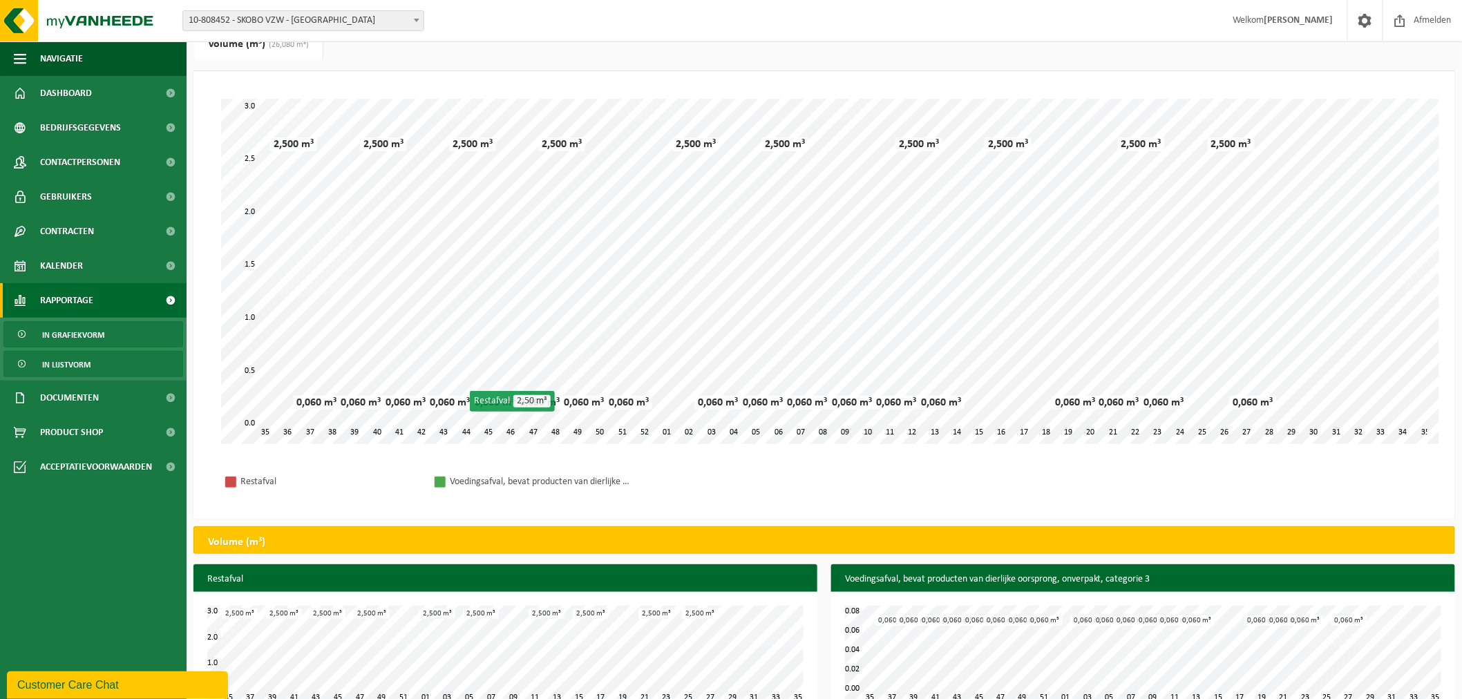
scroll to position [86, 0]
